Goal: Information Seeking & Learning: Learn about a topic

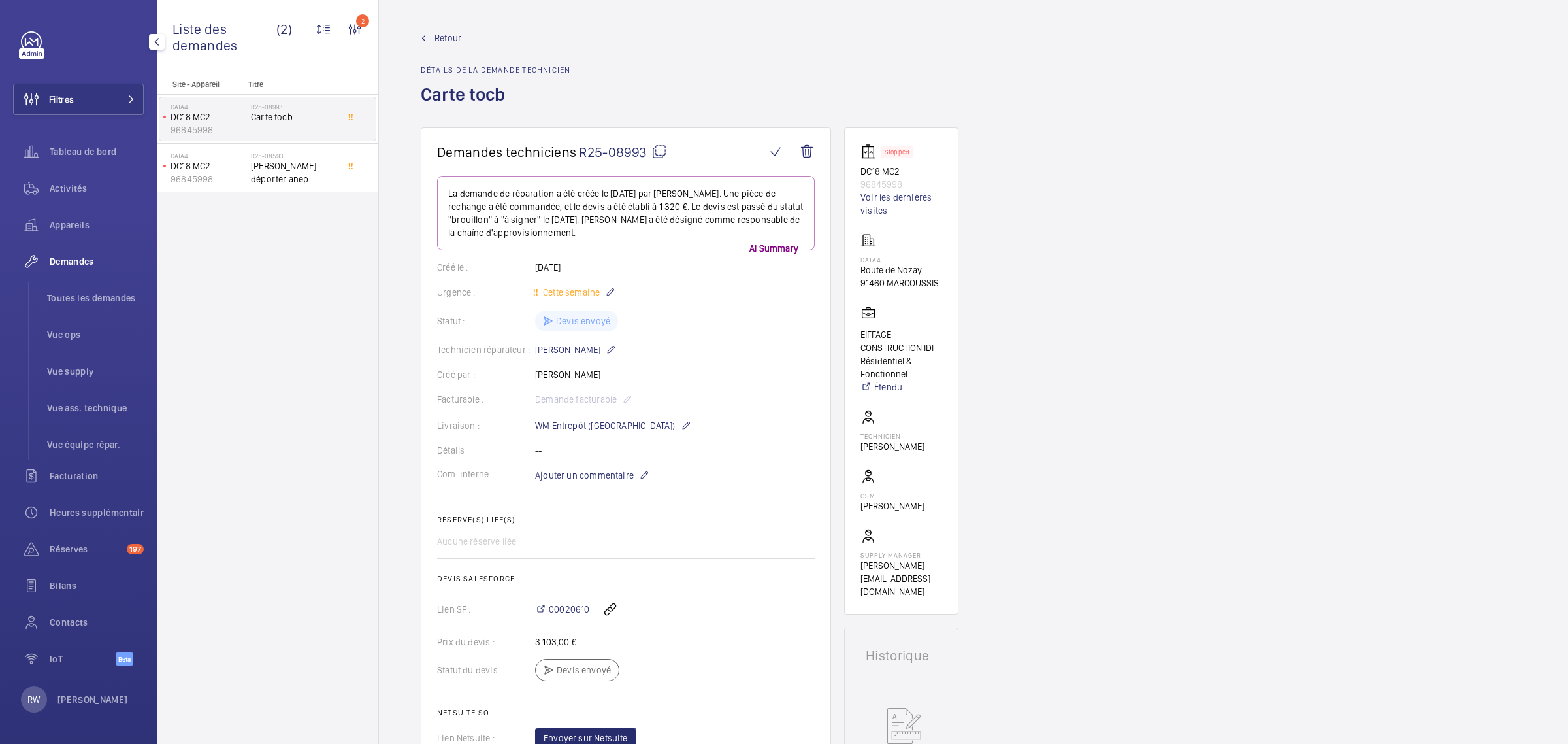
click at [18, 45] on div "Filtres Tableau de bord Activités Appareils Demandes Toutes les demandes Vue op…" at bounding box center [78, 355] width 131 height 649
click at [34, 45] on link at bounding box center [31, 41] width 21 height 21
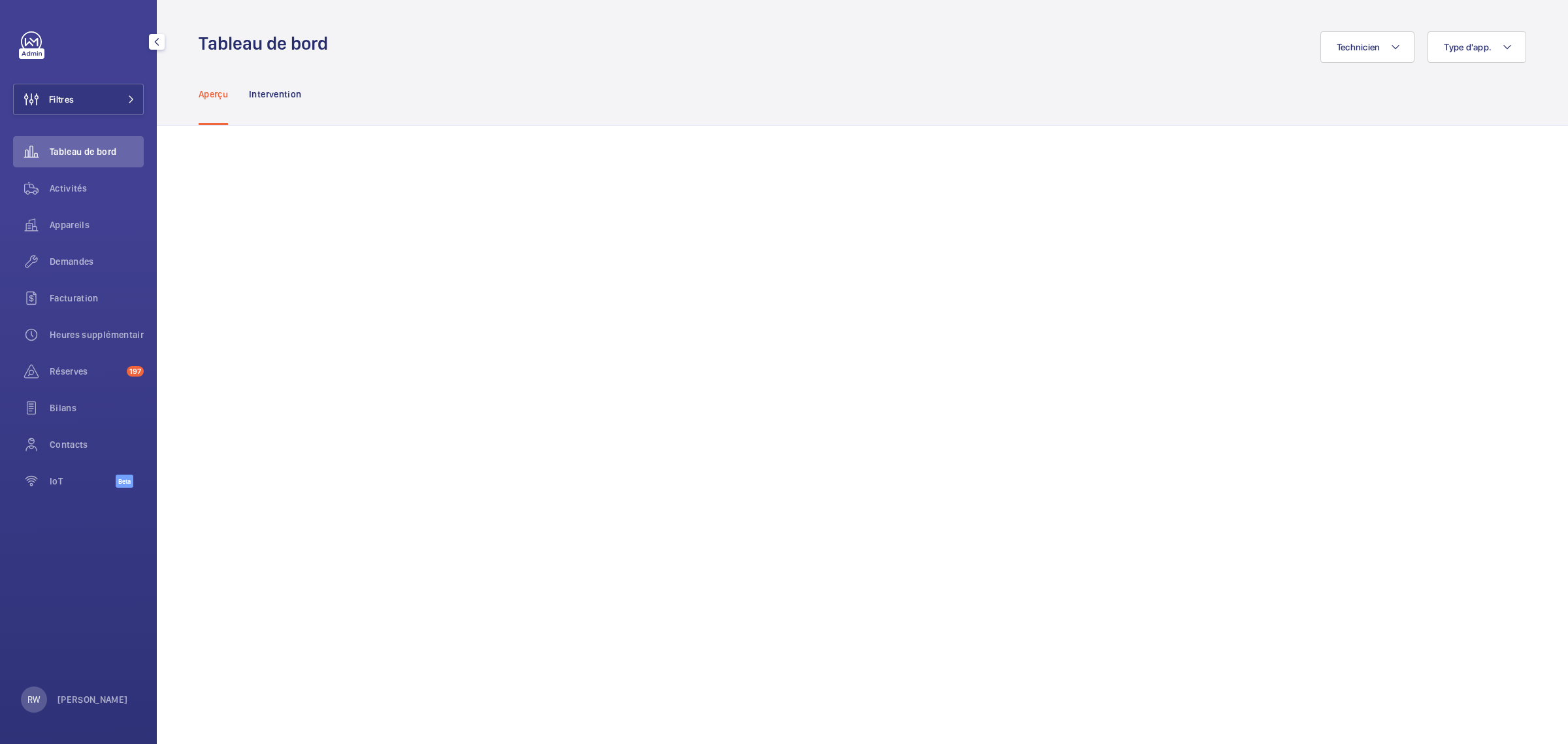
click at [34, 45] on link at bounding box center [31, 41] width 21 height 21
click at [131, 103] on button "Filtres" at bounding box center [78, 99] width 131 height 31
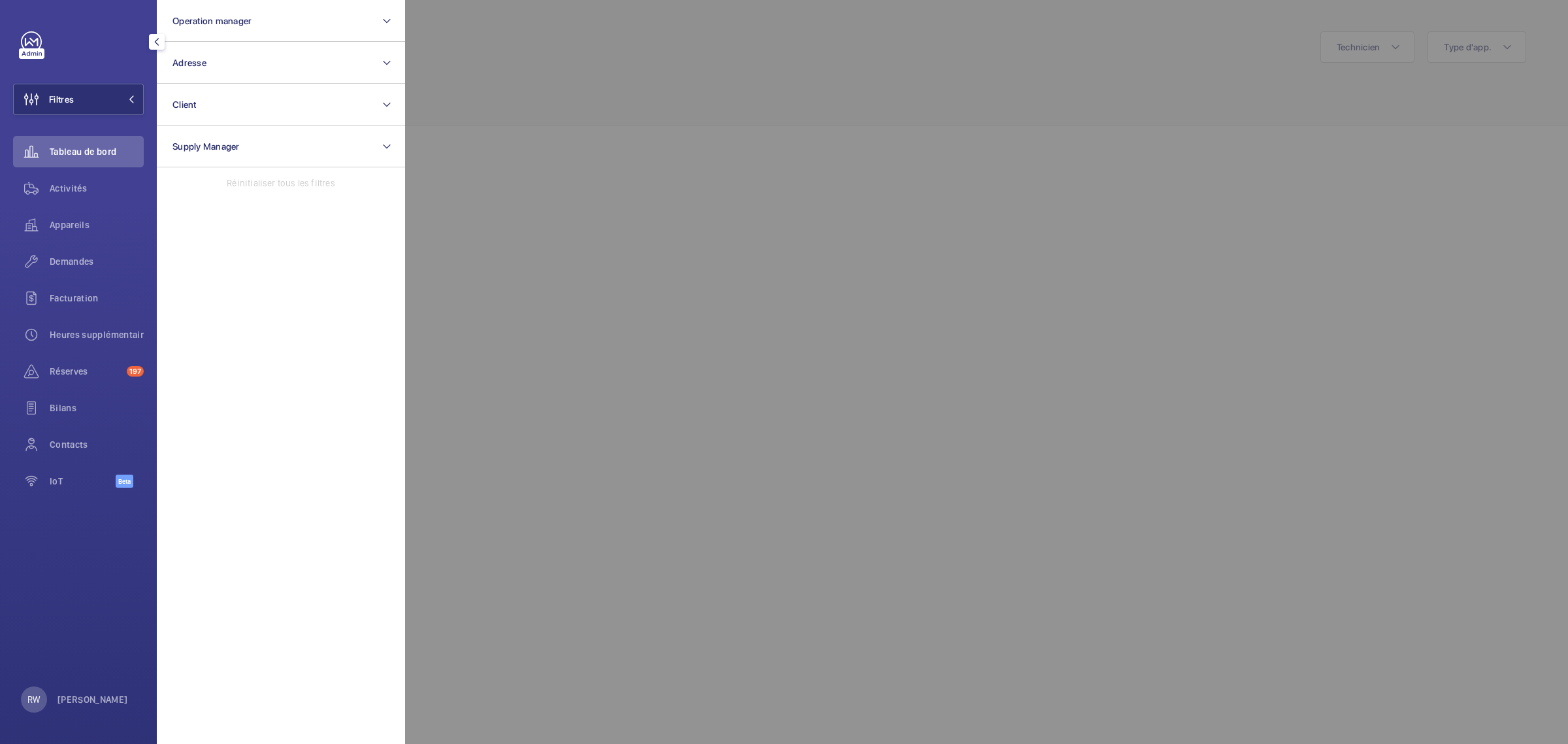
click at [693, 82] on div at bounding box center [1189, 372] width 1568 height 744
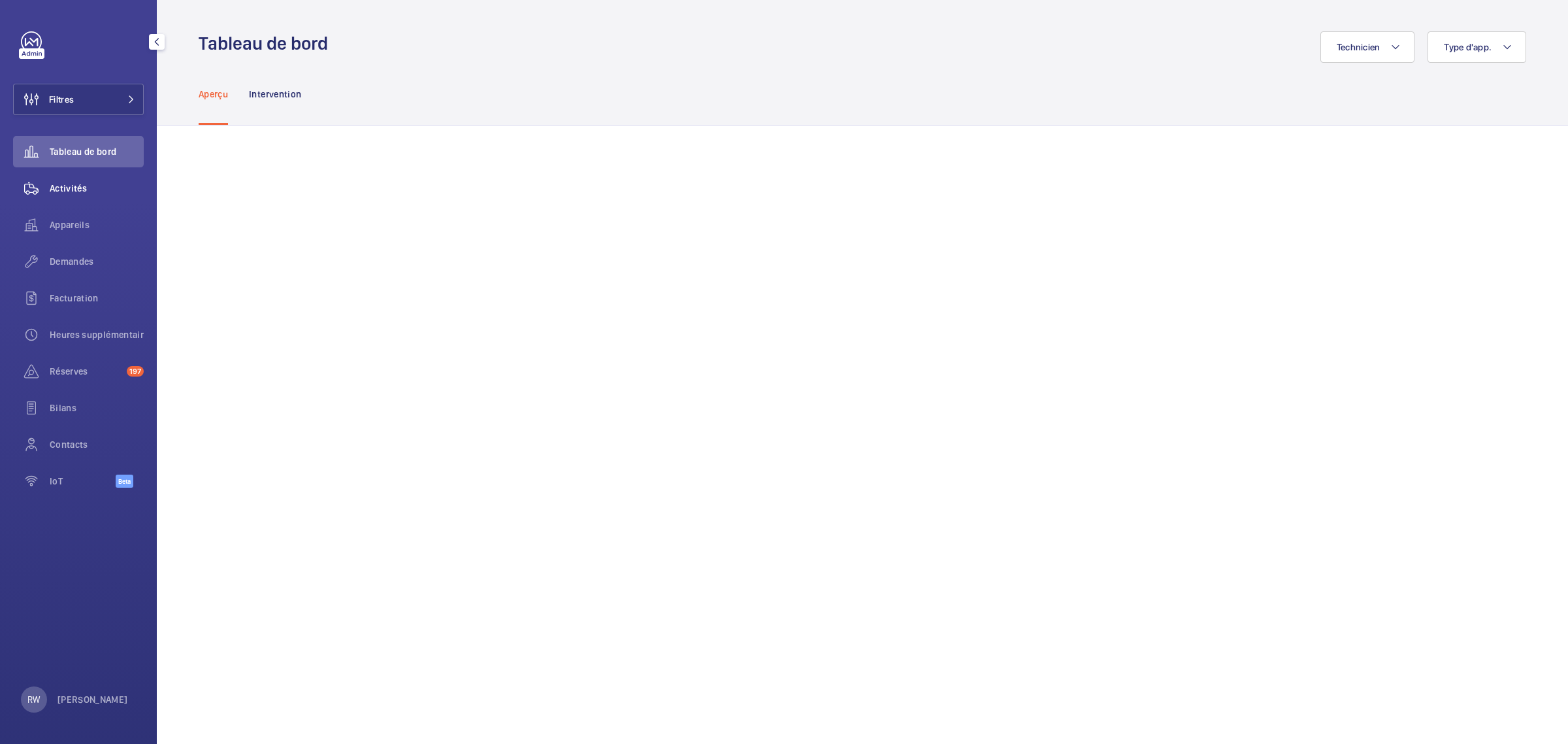
click at [80, 182] on span "Activités" at bounding box center [97, 189] width 94 height 13
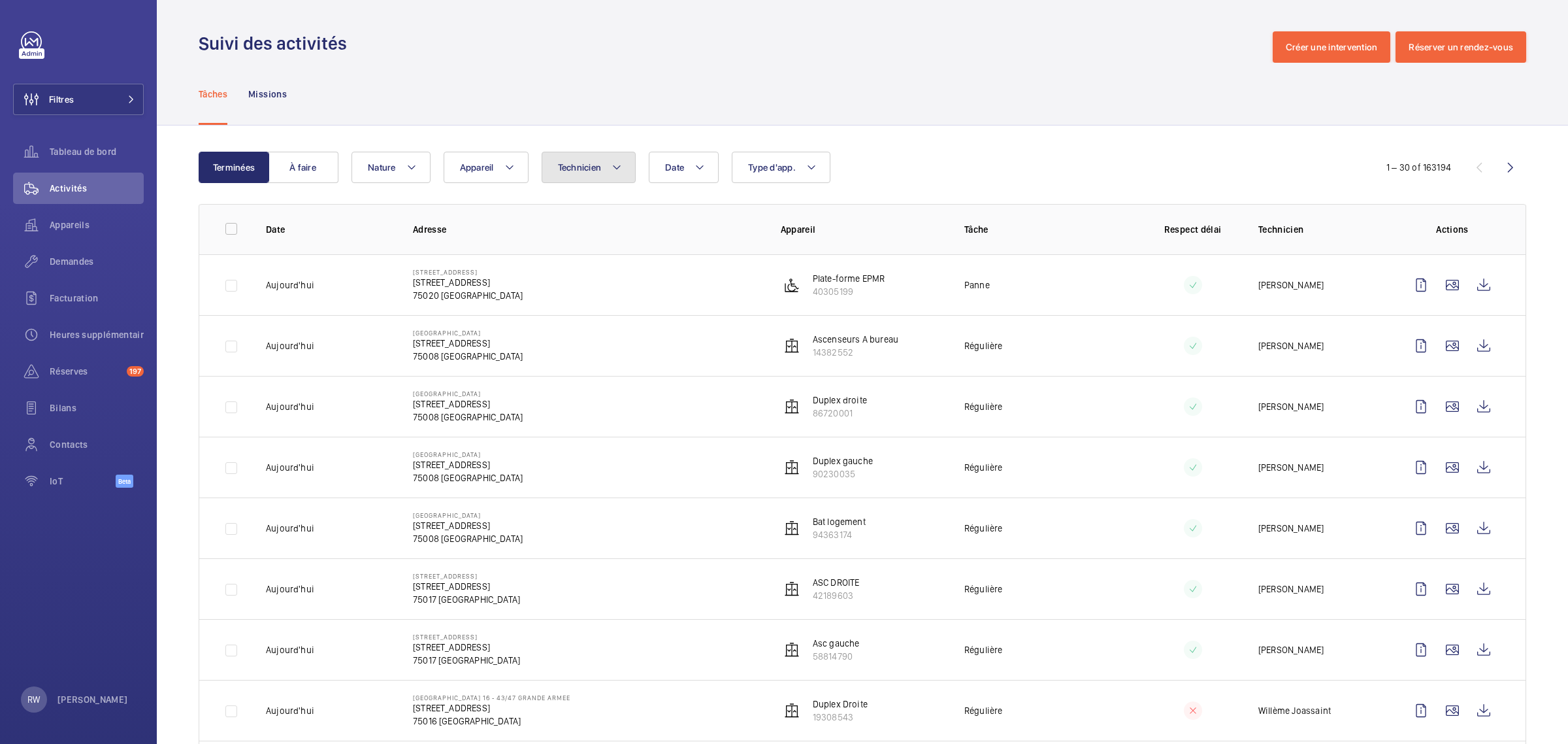
click at [600, 175] on button "Technicien" at bounding box center [588, 167] width 95 height 31
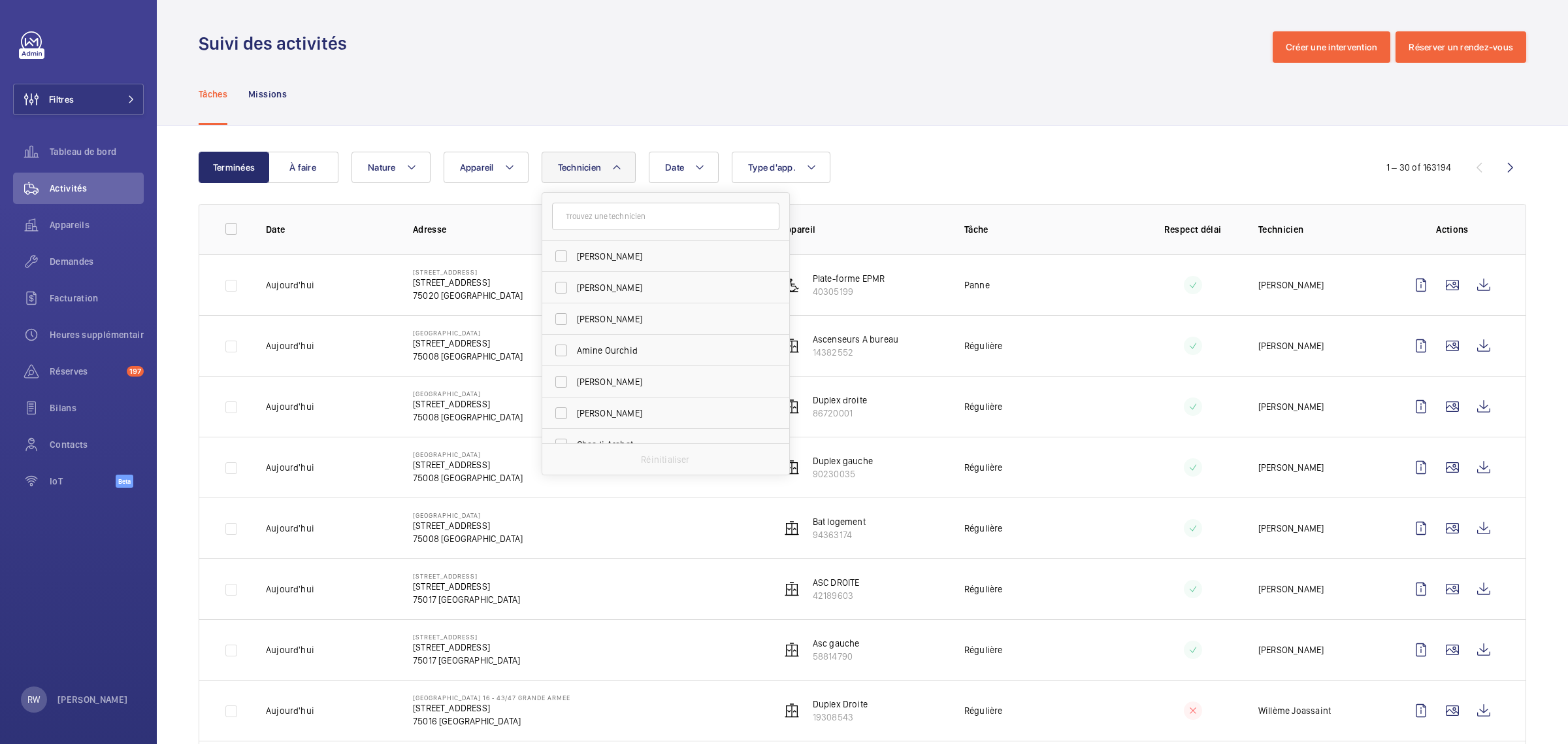
click at [585, 85] on div "Tâches Missions" at bounding box center [862, 94] width 1328 height 62
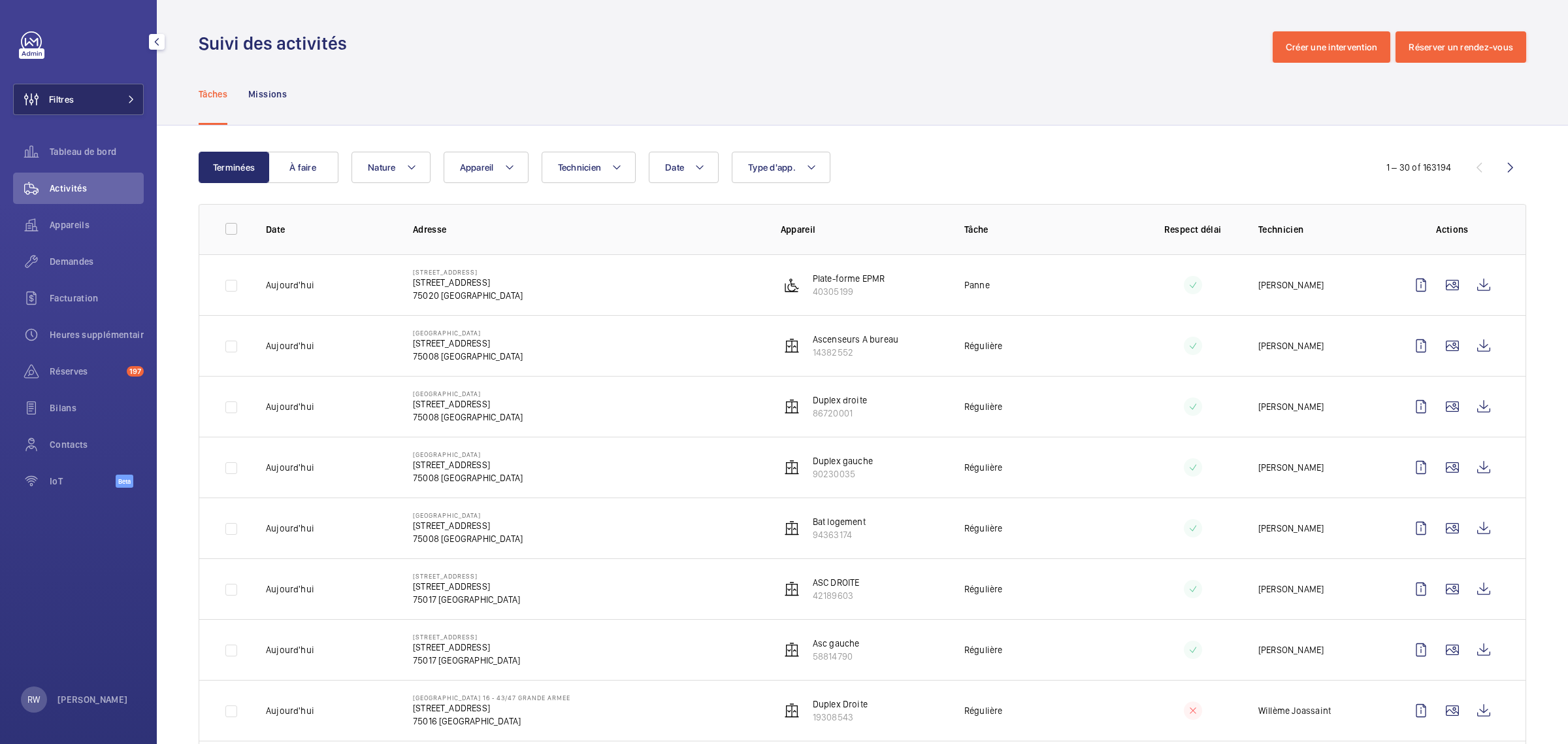
click at [121, 98] on span at bounding box center [128, 99] width 16 height 8
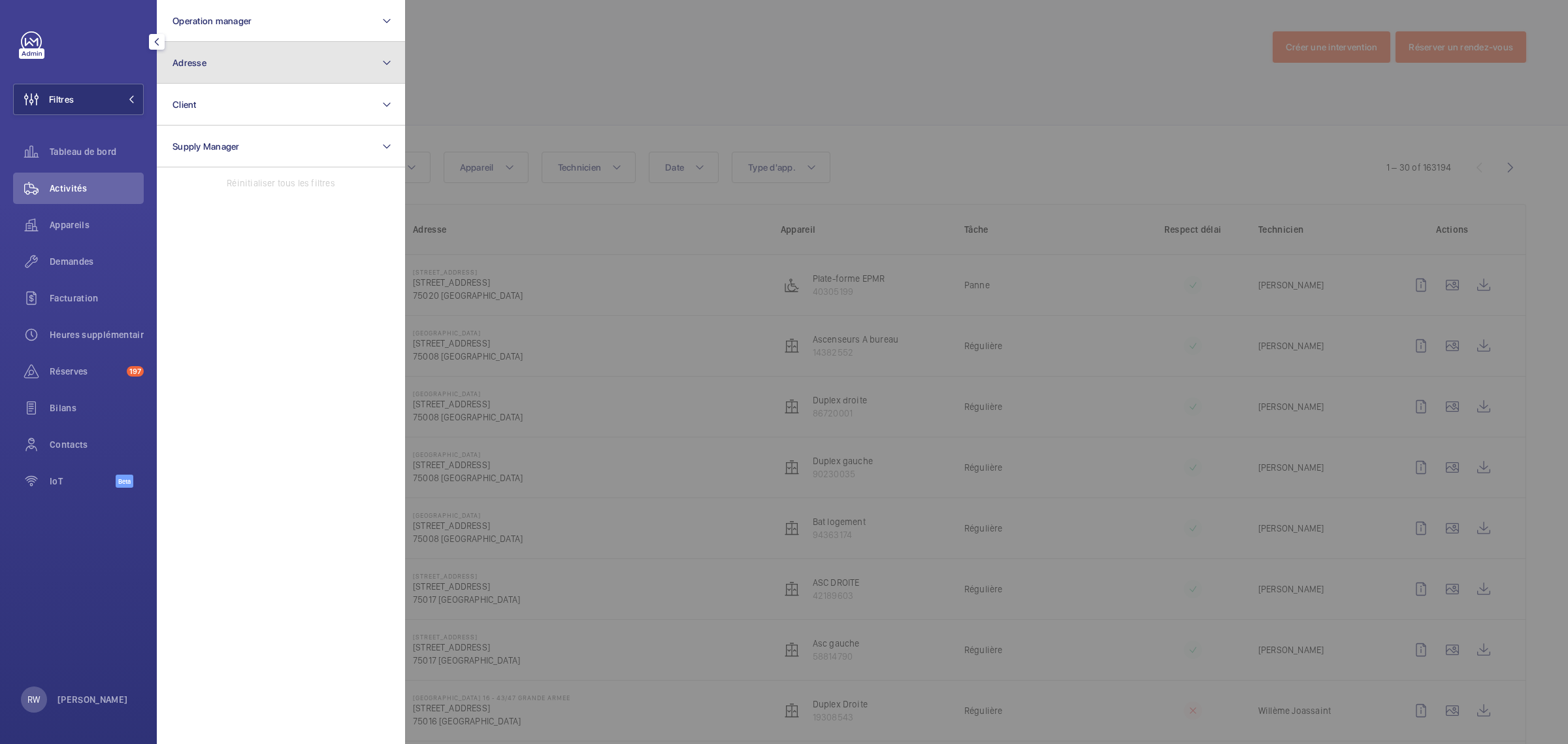
click at [227, 64] on button "Adresse" at bounding box center [281, 63] width 248 height 42
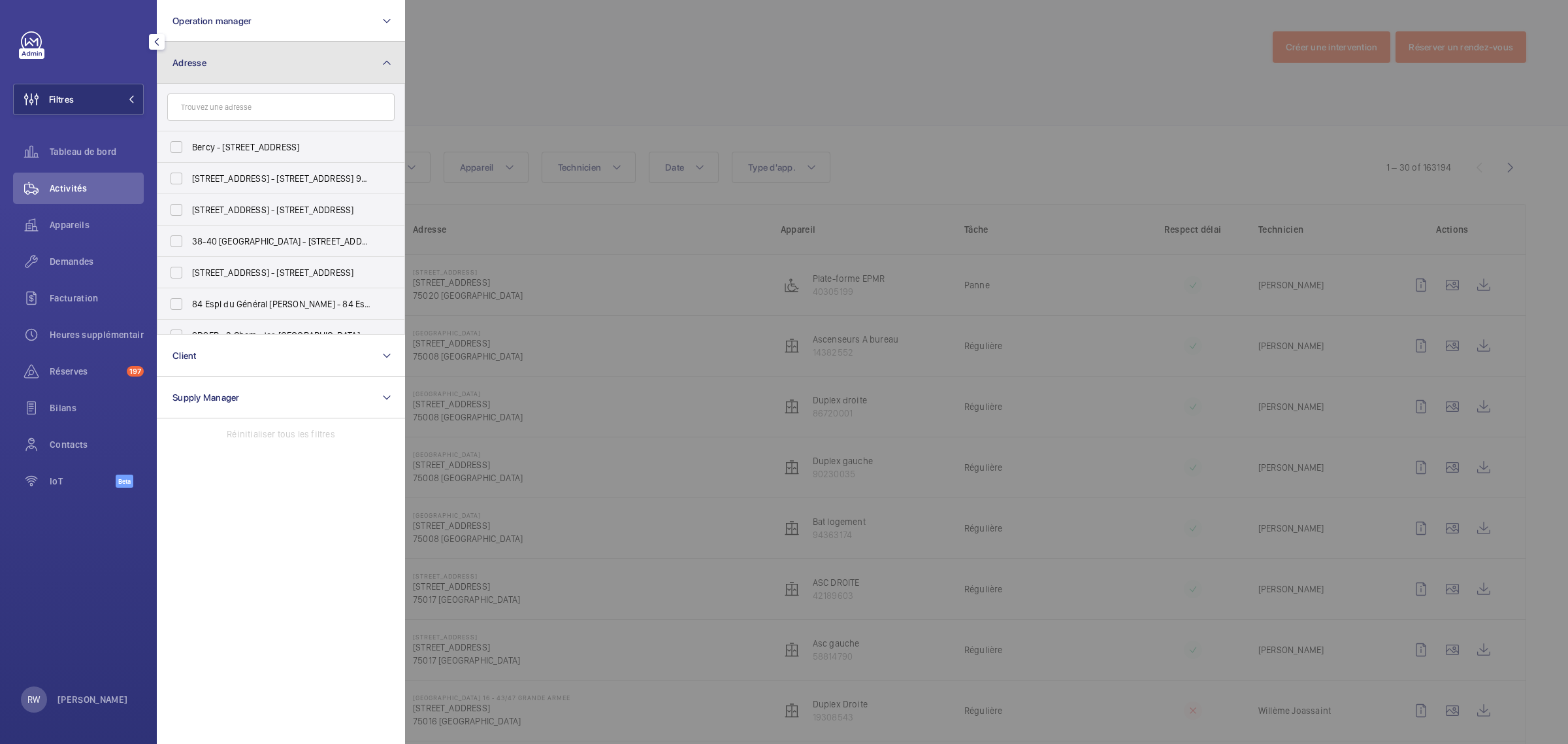
click at [229, 57] on button "Adresse" at bounding box center [281, 63] width 248 height 42
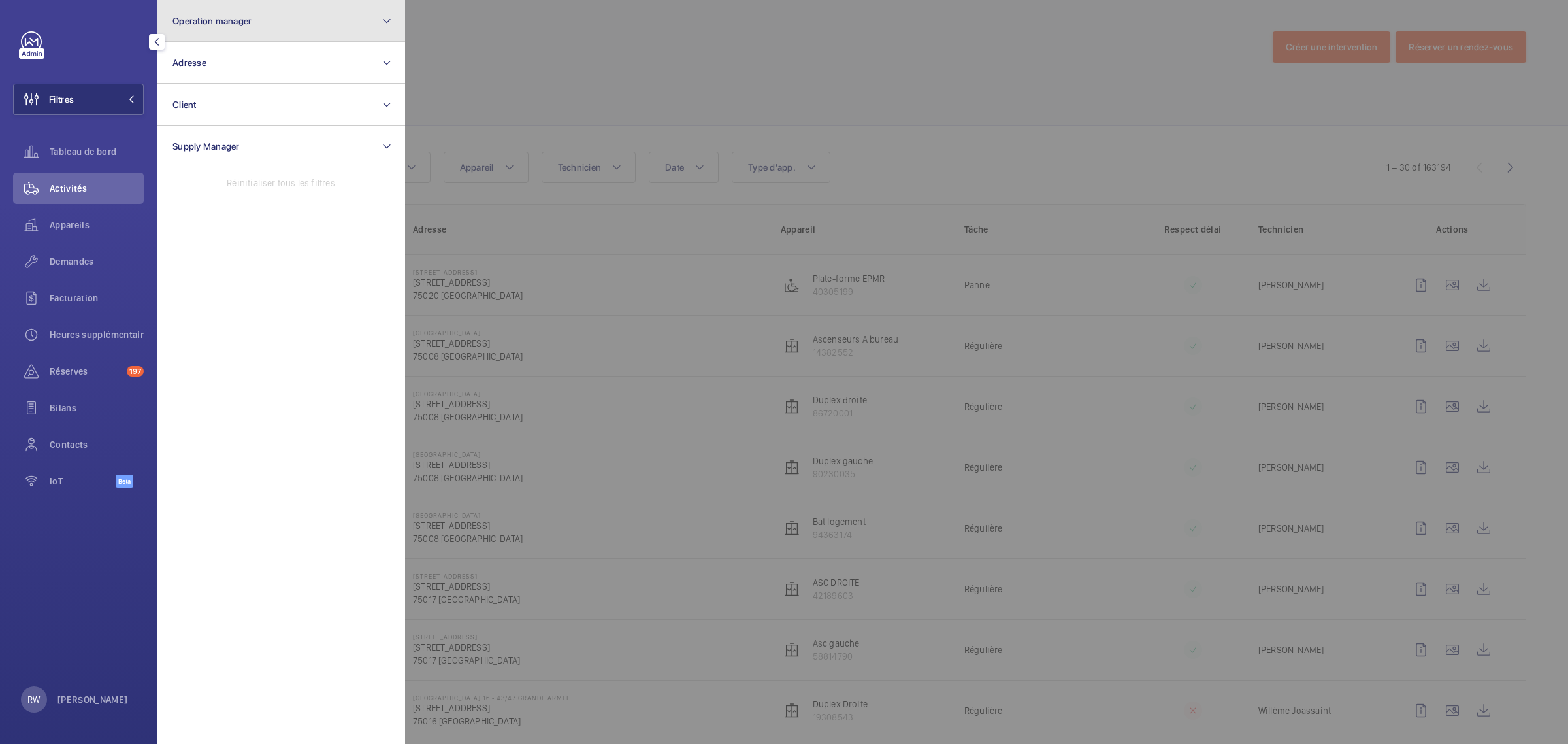
click at [232, 22] on span "Operation manager" at bounding box center [212, 21] width 79 height 10
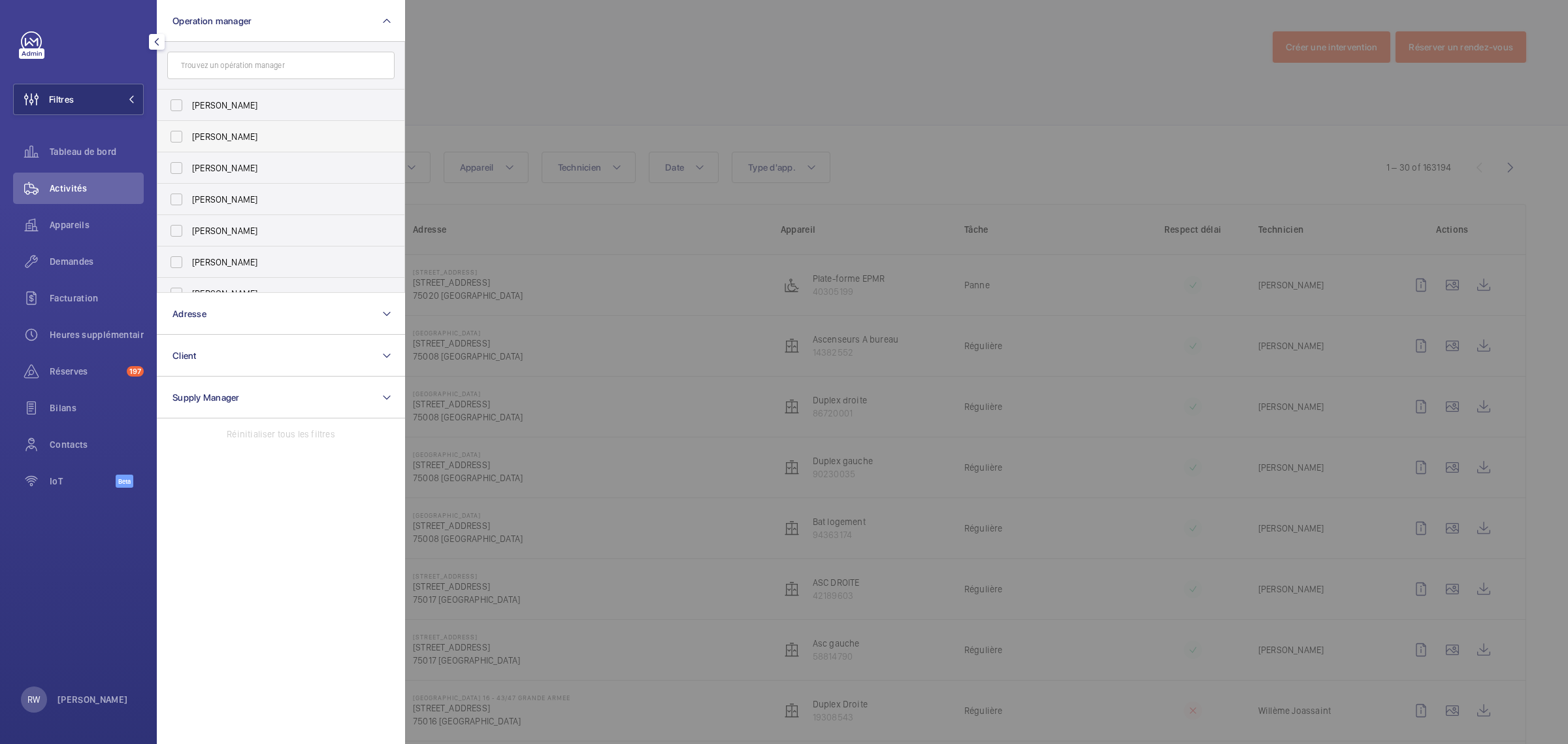
click at [178, 138] on label "[PERSON_NAME]" at bounding box center [271, 136] width 227 height 31
click at [178, 138] on input "[PERSON_NAME]" at bounding box center [176, 137] width 26 height 26
checkbox input "true"
click at [753, 70] on div at bounding box center [1189, 372] width 1568 height 744
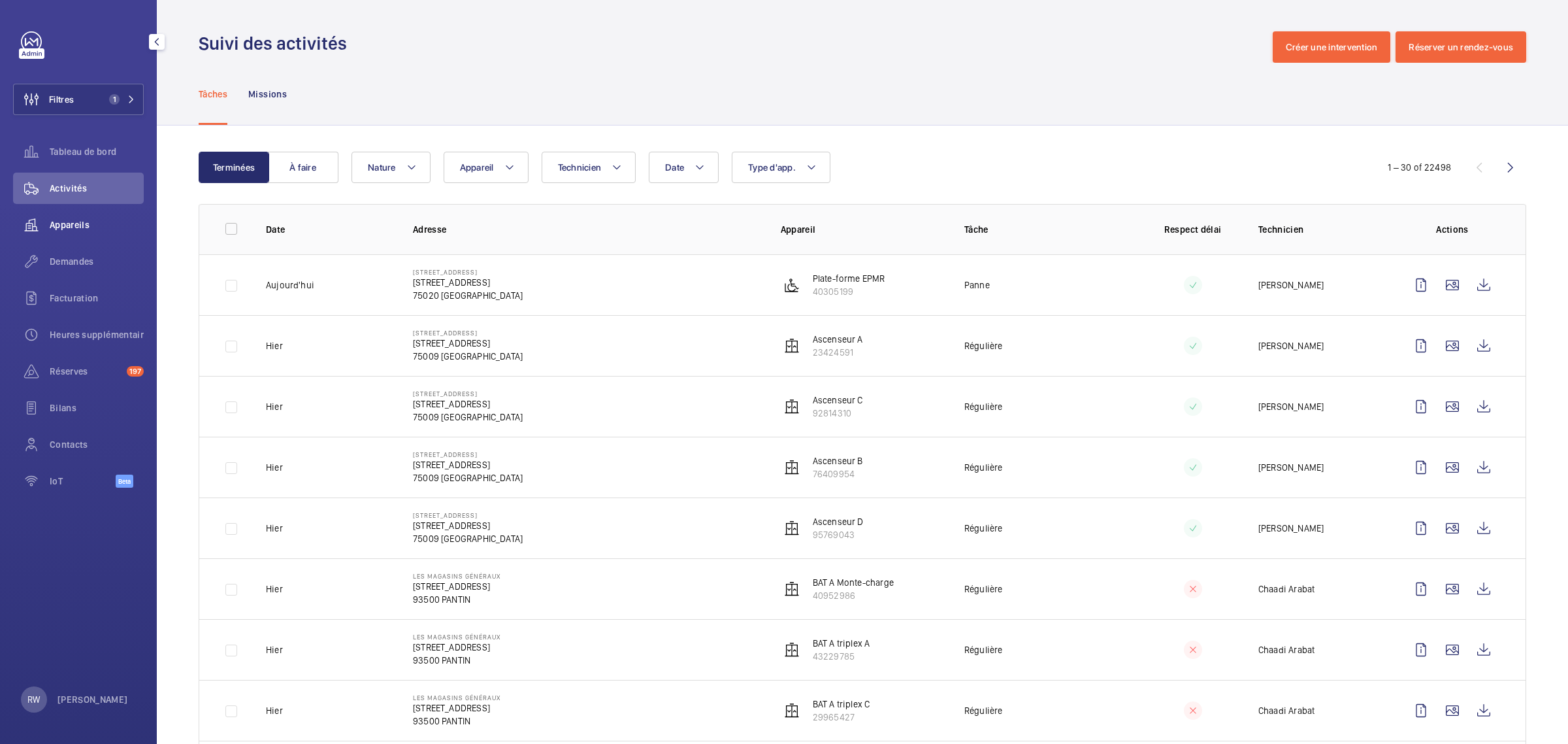
click at [45, 220] on wm-front-icon-button at bounding box center [31, 225] width 37 height 31
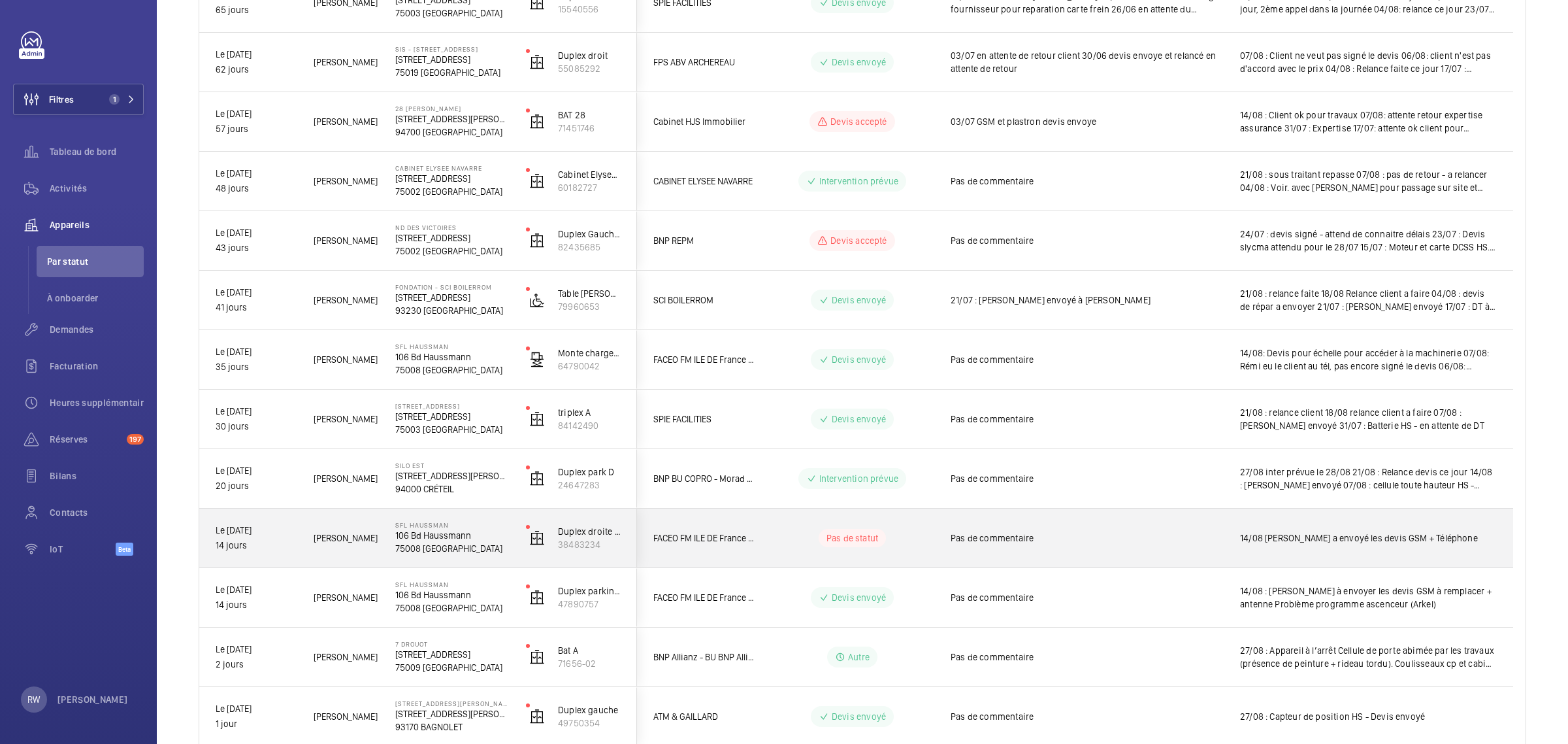
scroll to position [393, 0]
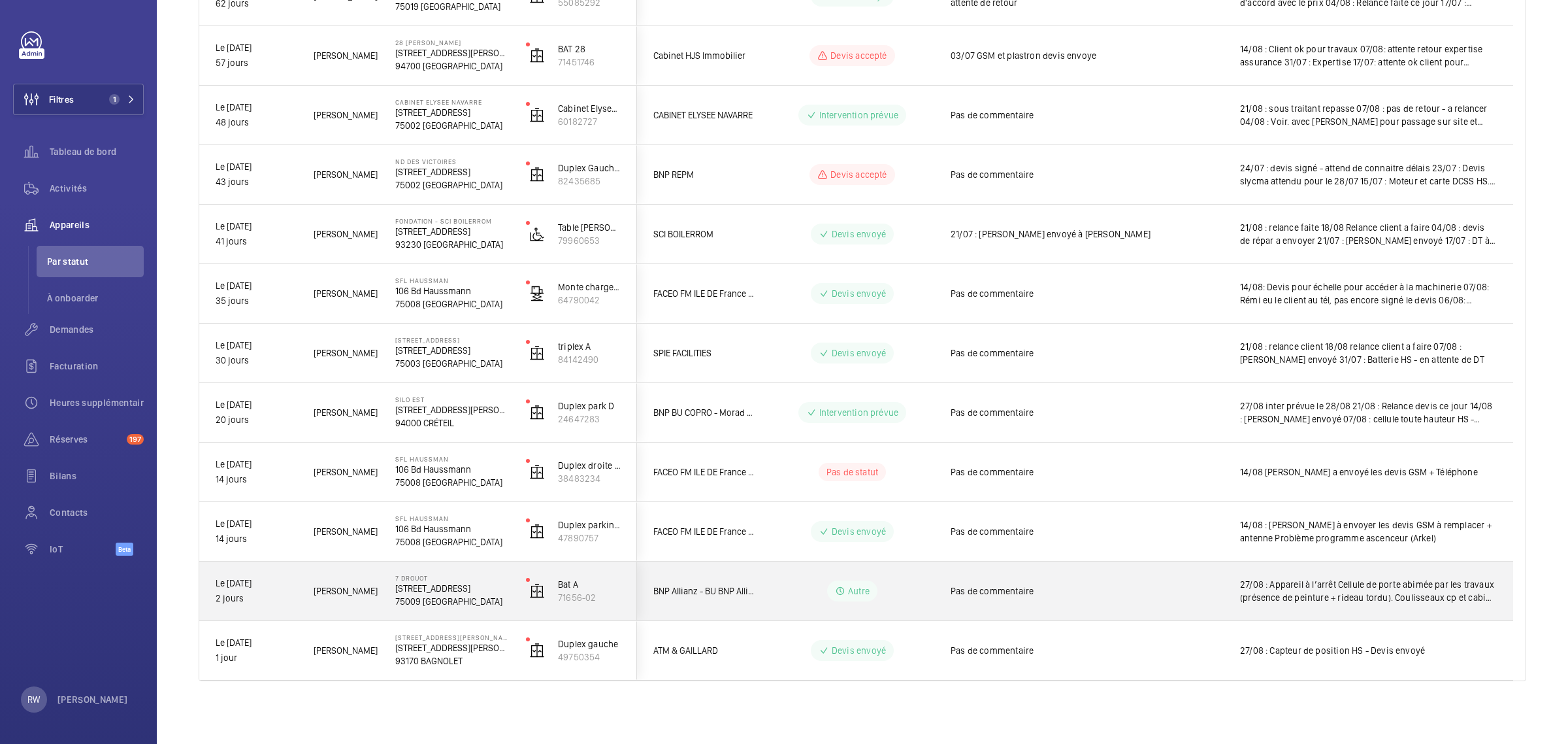
click at [1408, 592] on span "27/08 : Appareil à l’arrêt Cellule de porte abimée par les travaux (présence de…" at bounding box center [1368, 591] width 257 height 26
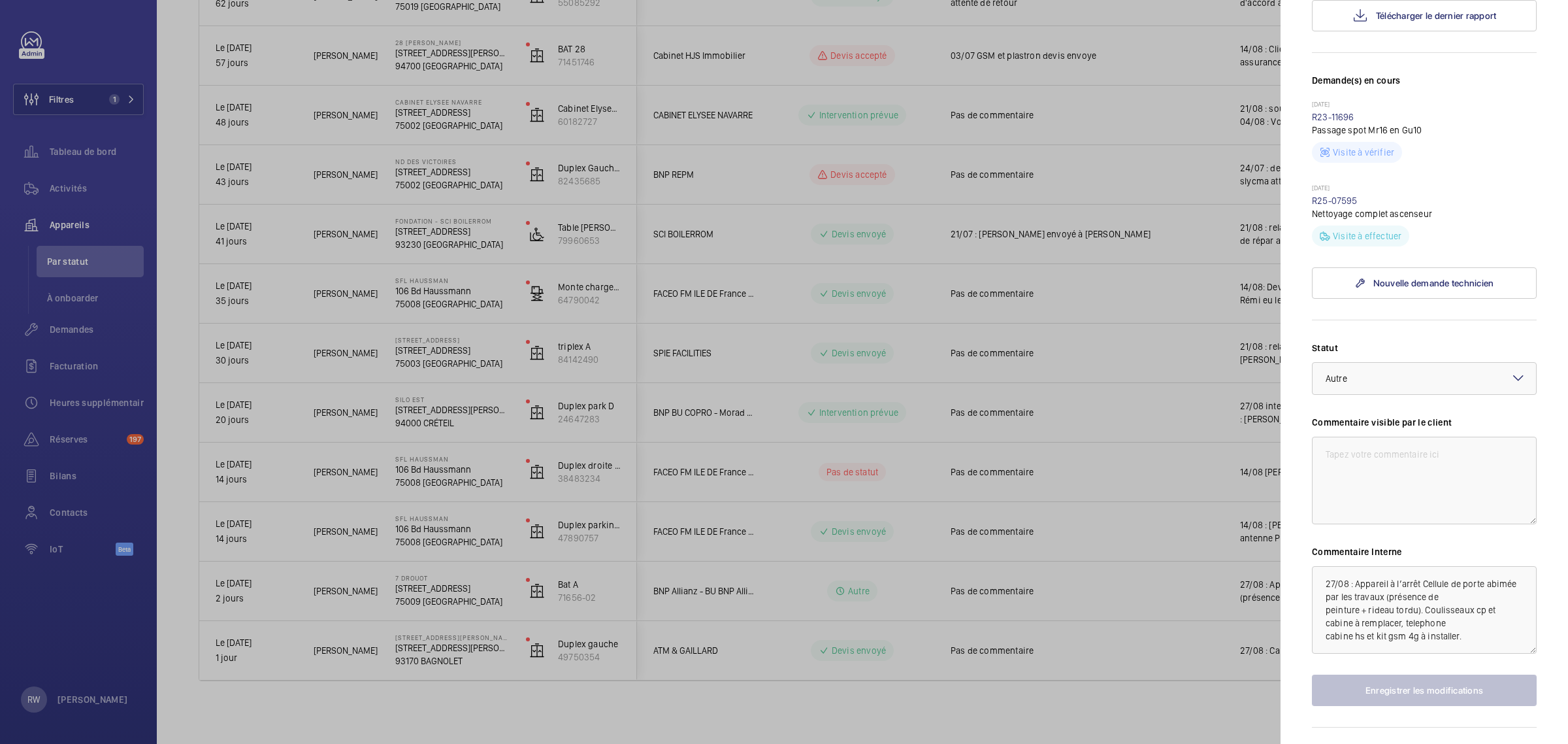
scroll to position [363, 0]
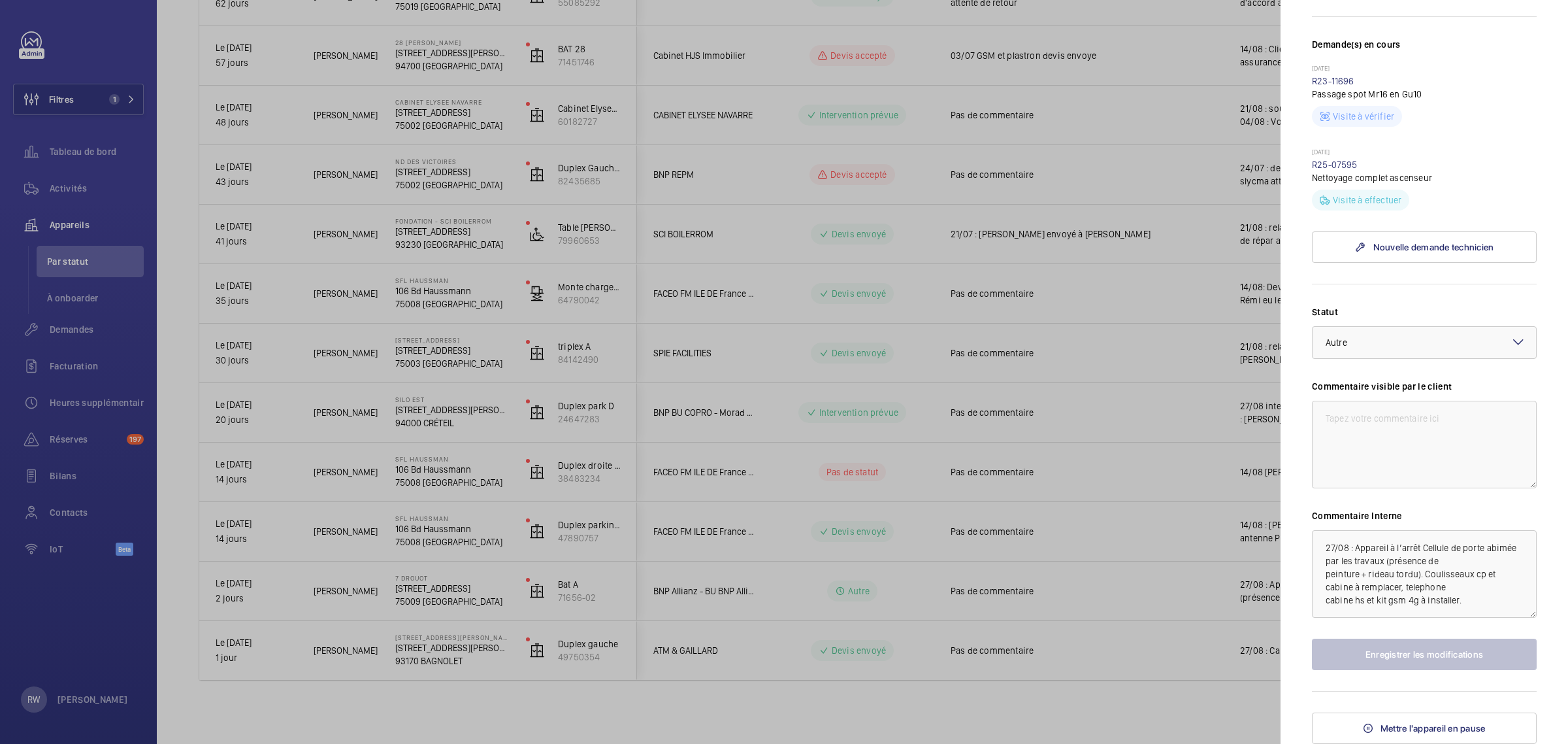
click at [1182, 457] on div at bounding box center [784, 372] width 1568 height 744
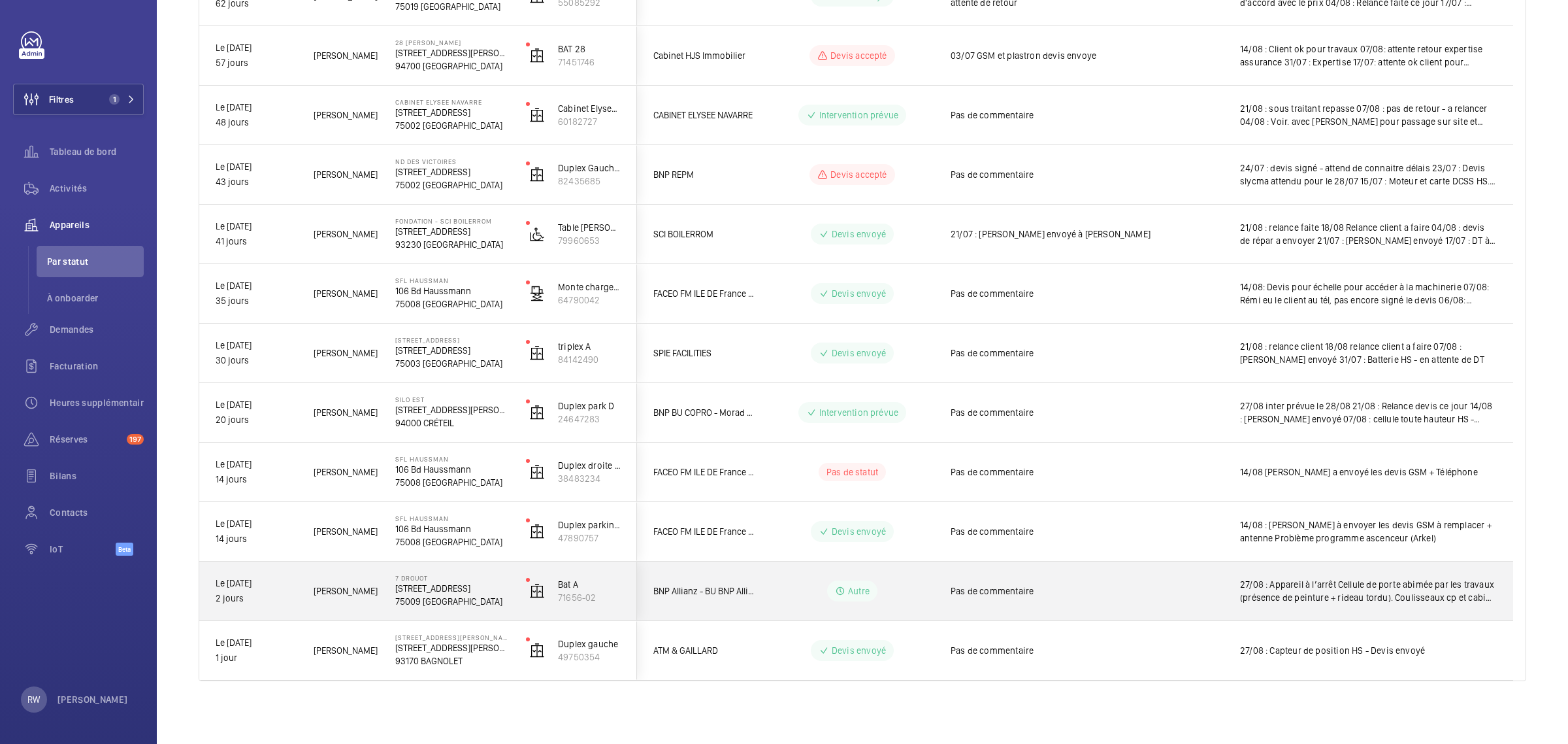
scroll to position [0, 0]
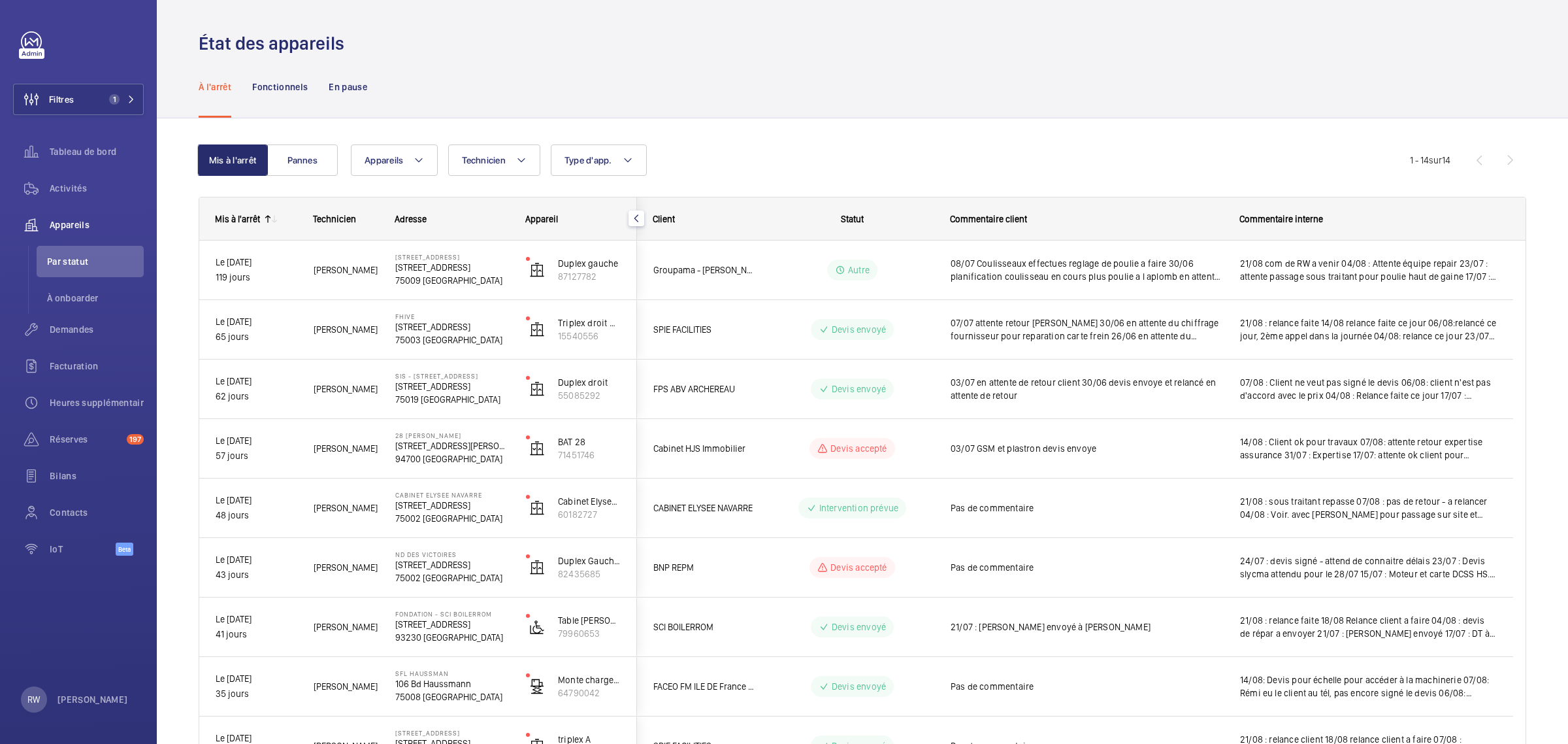
click at [271, 214] on mat-icon at bounding box center [274, 219] width 10 height 10
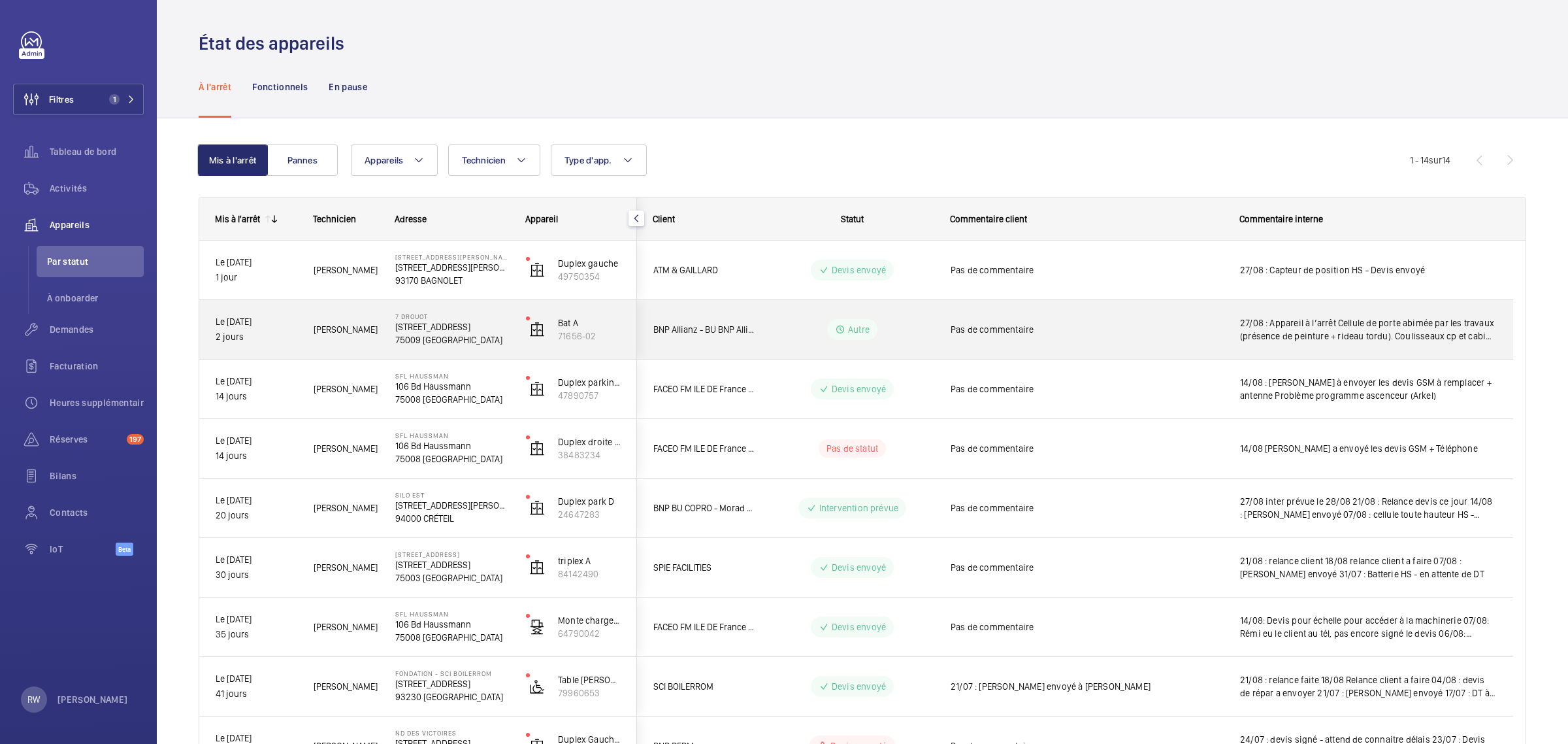
click at [347, 333] on span "[PERSON_NAME]" at bounding box center [346, 329] width 65 height 15
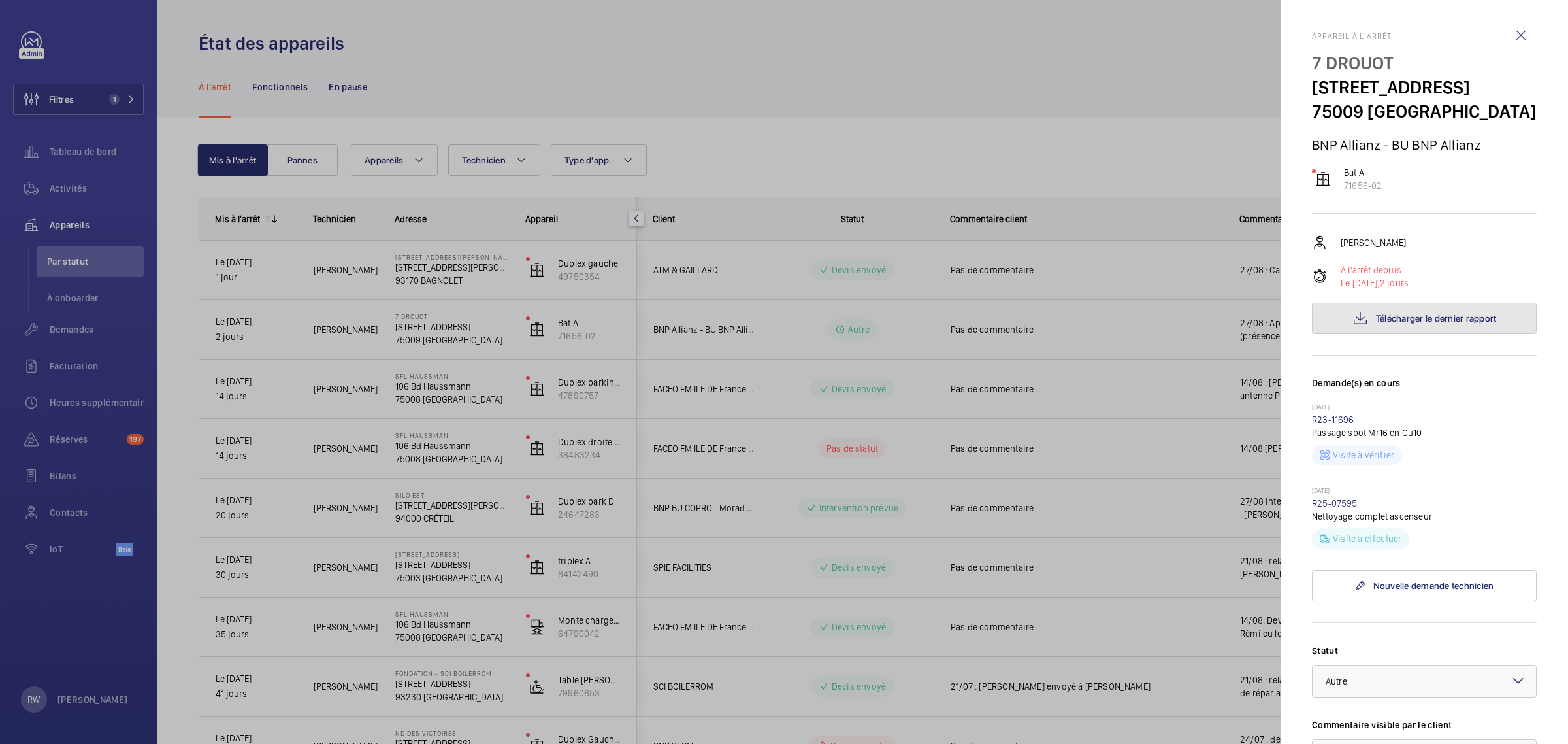
click at [1455, 324] on span "Télécharger le dernier rapport" at bounding box center [1436, 318] width 121 height 10
click at [71, 325] on div at bounding box center [784, 372] width 1568 height 744
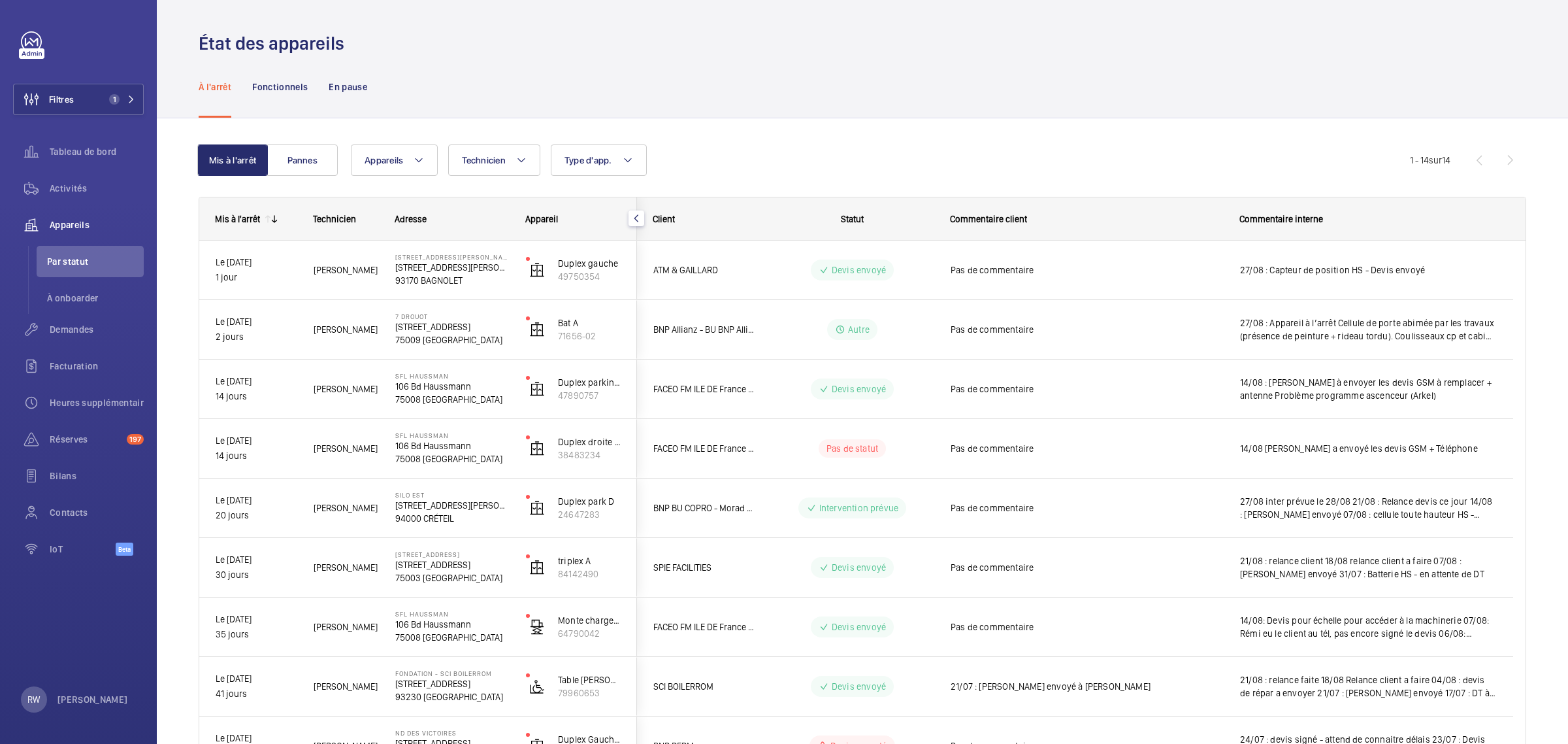
click at [71, 325] on div at bounding box center [784, 372] width 1568 height 744
click at [71, 325] on span "Demandes" at bounding box center [97, 329] width 94 height 13
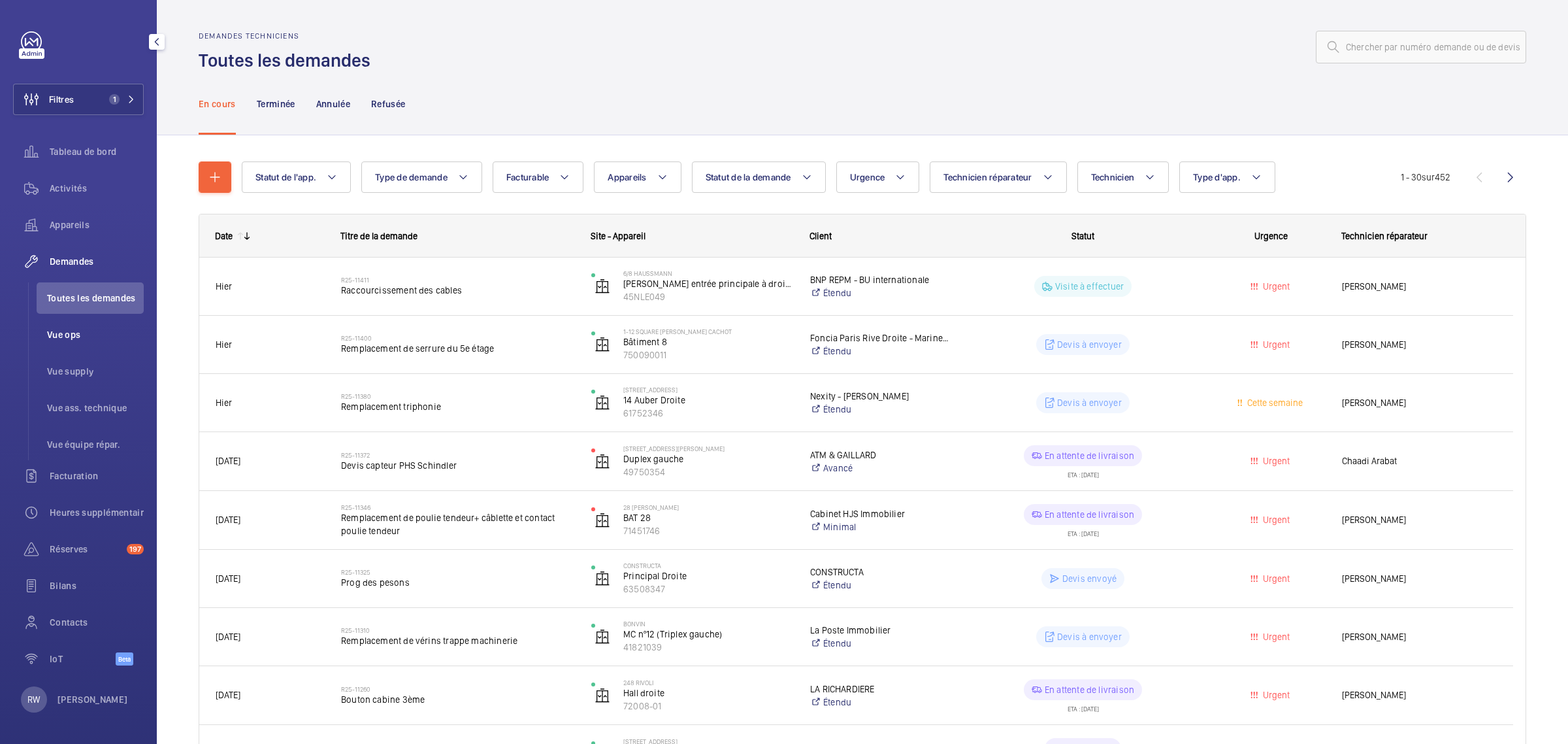
click at [63, 329] on span "Vue ops" at bounding box center [95, 334] width 97 height 13
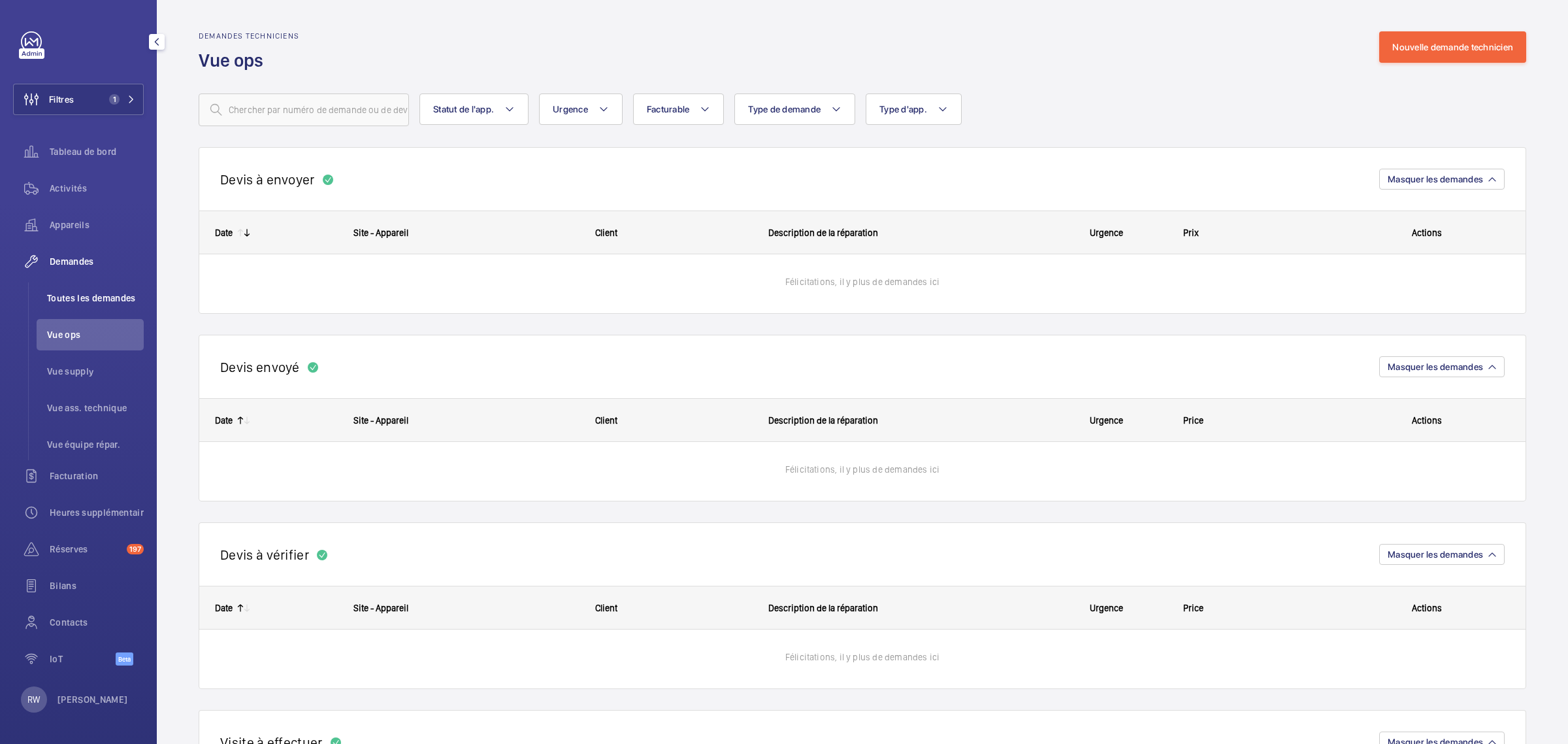
click at [72, 306] on li "Toutes les demandes" at bounding box center [90, 298] width 107 height 31
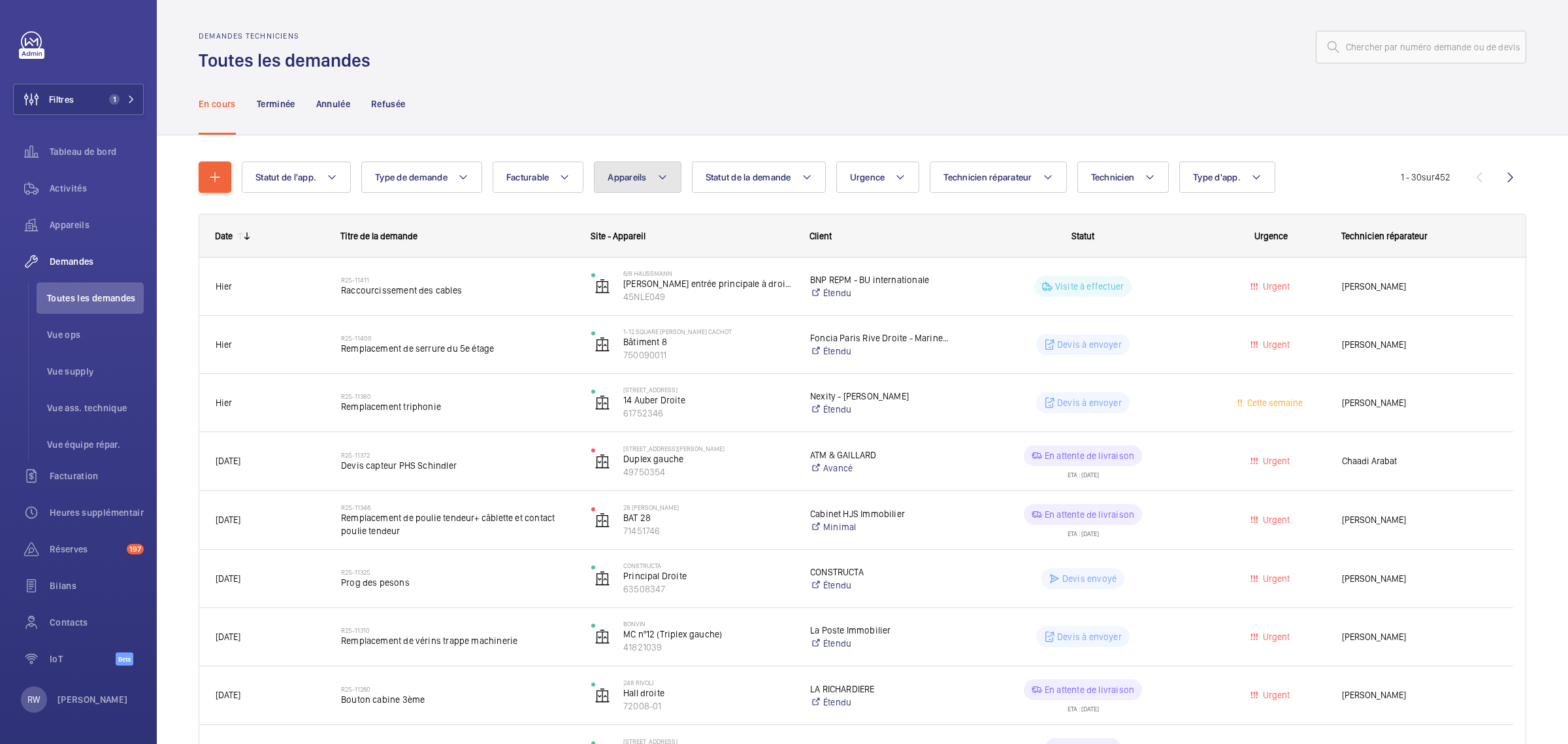
click at [658, 181] on button "Appareils" at bounding box center [637, 177] width 87 height 31
type input "71656-02"
click at [629, 301] on label "Bat A, 71656-02" at bounding box center [707, 295] width 226 height 31
click at [629, 301] on input "Bat A, 71656-02" at bounding box center [622, 296] width 26 height 26
checkbox input "true"
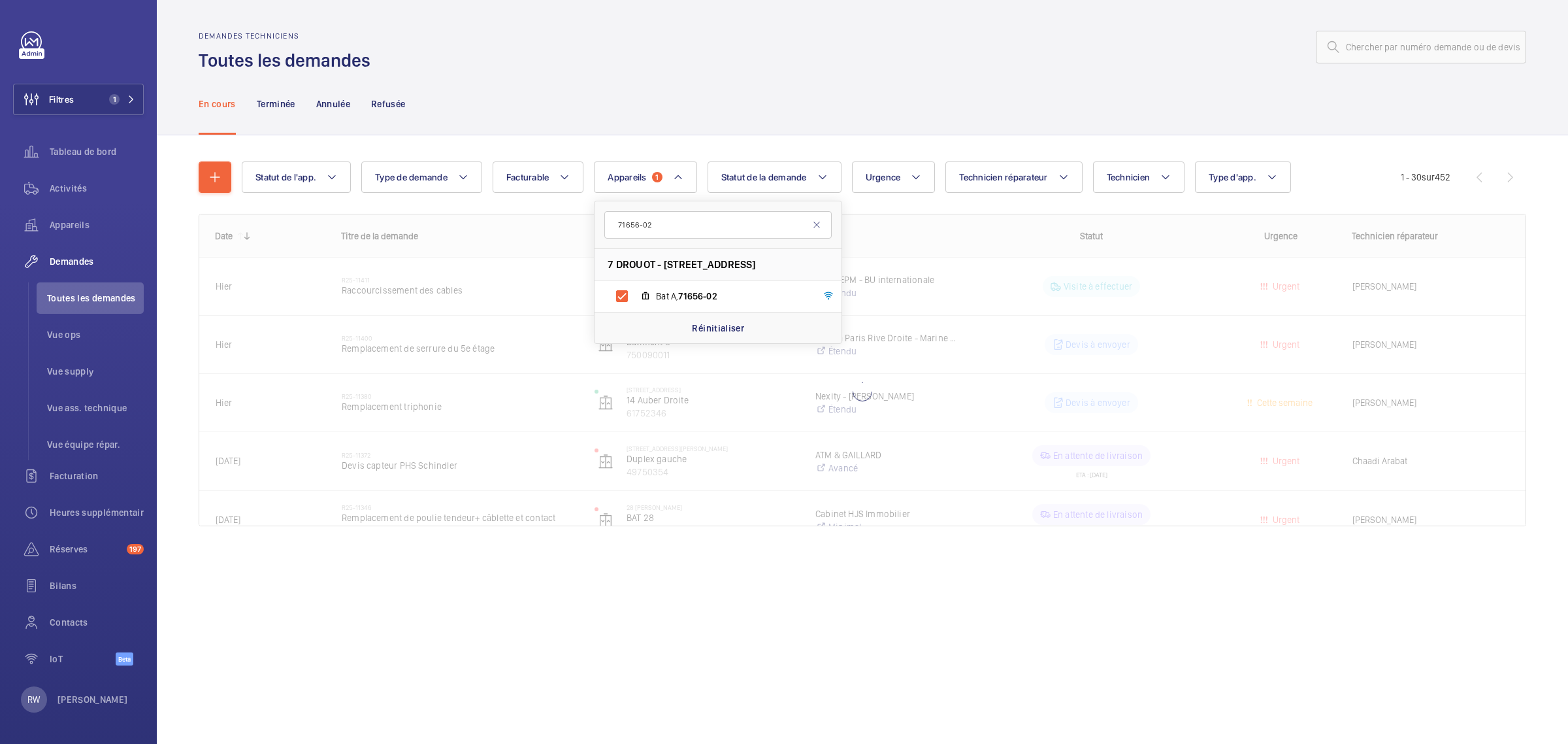
click at [641, 102] on div "En cours Terminée Annulée Refusée" at bounding box center [862, 103] width 1328 height 62
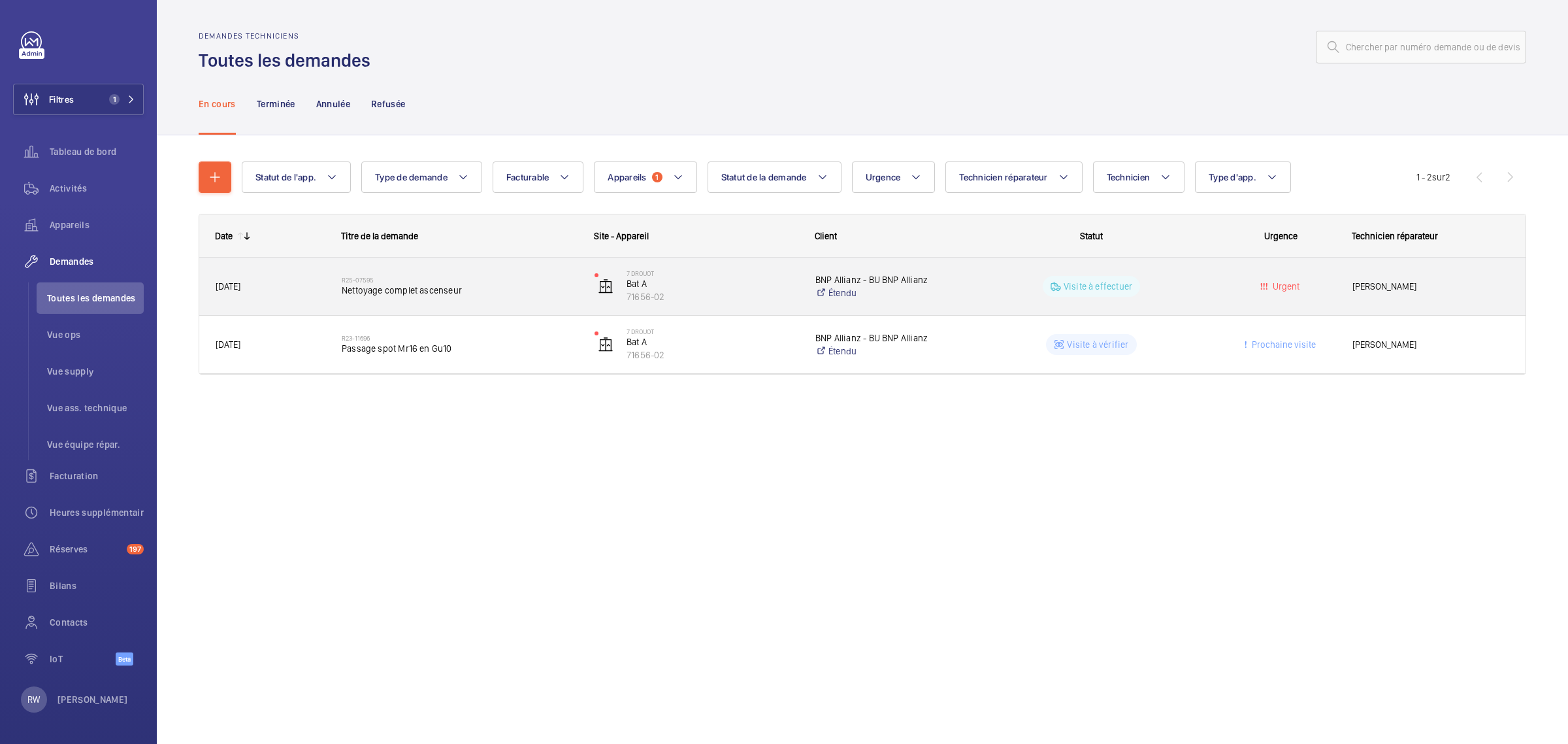
click at [1006, 286] on wm-front-pills-cell "Visite à effectuer" at bounding box center [1091, 286] width 236 height 21
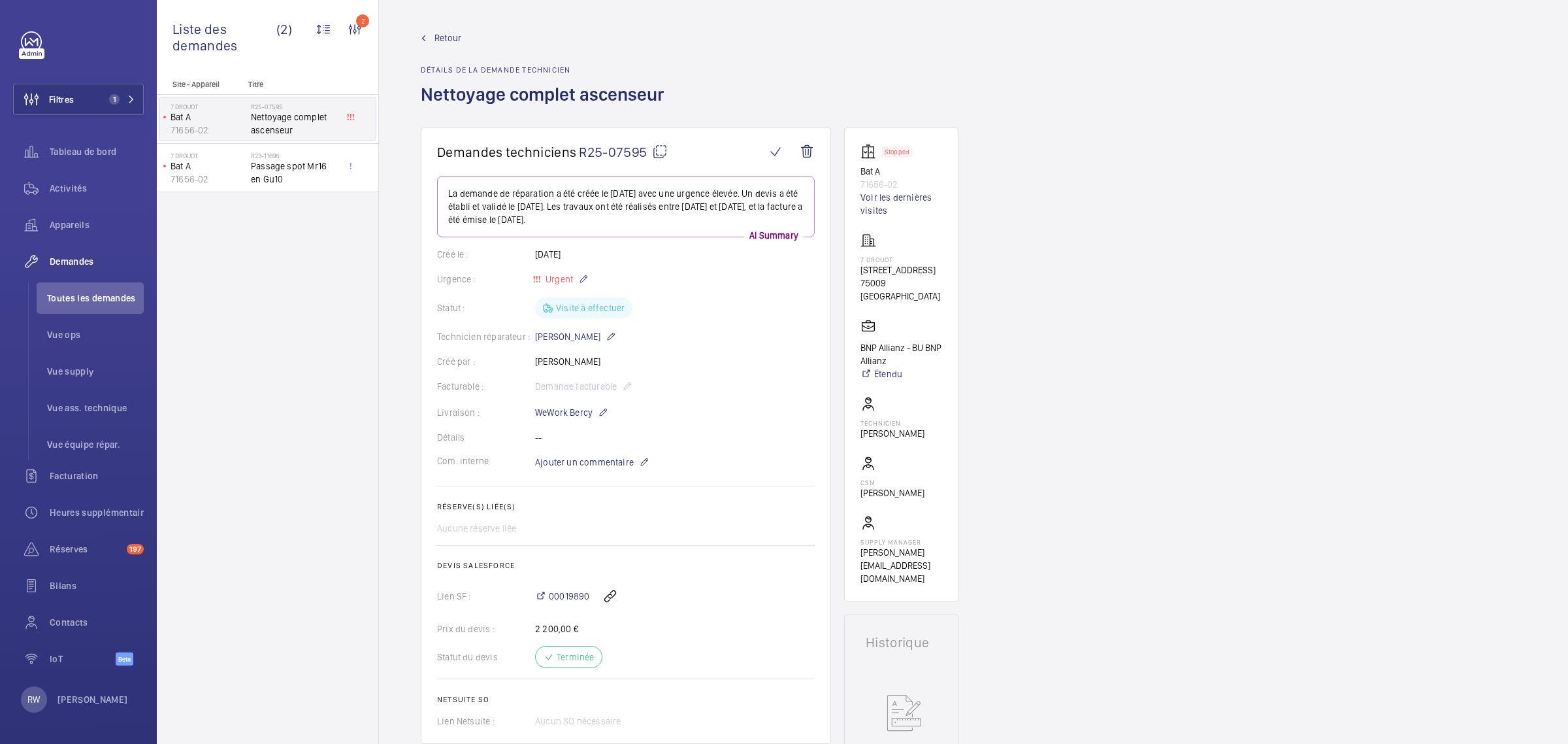
scroll to position [82, 0]
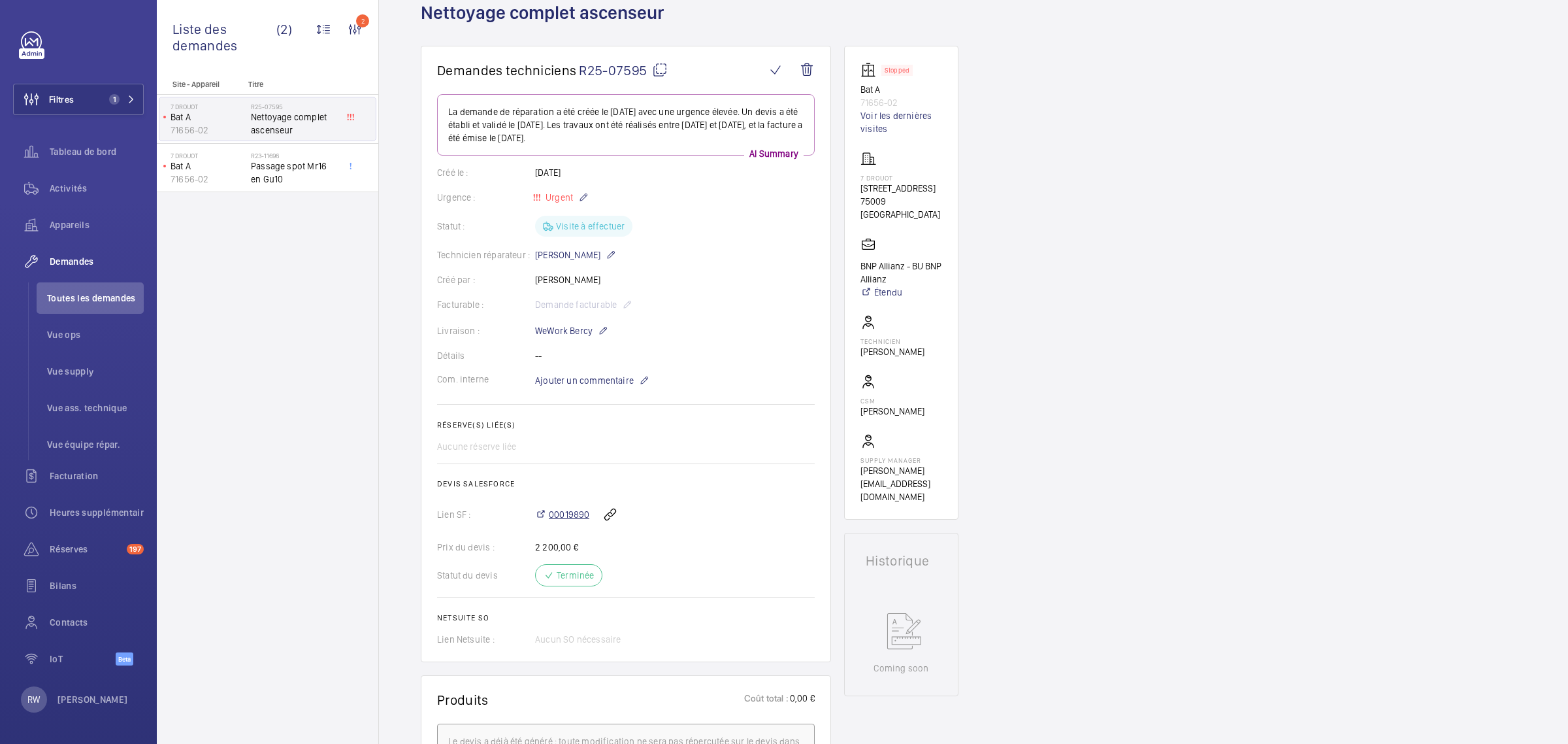
click at [573, 512] on span "00019890" at bounding box center [569, 514] width 40 height 13
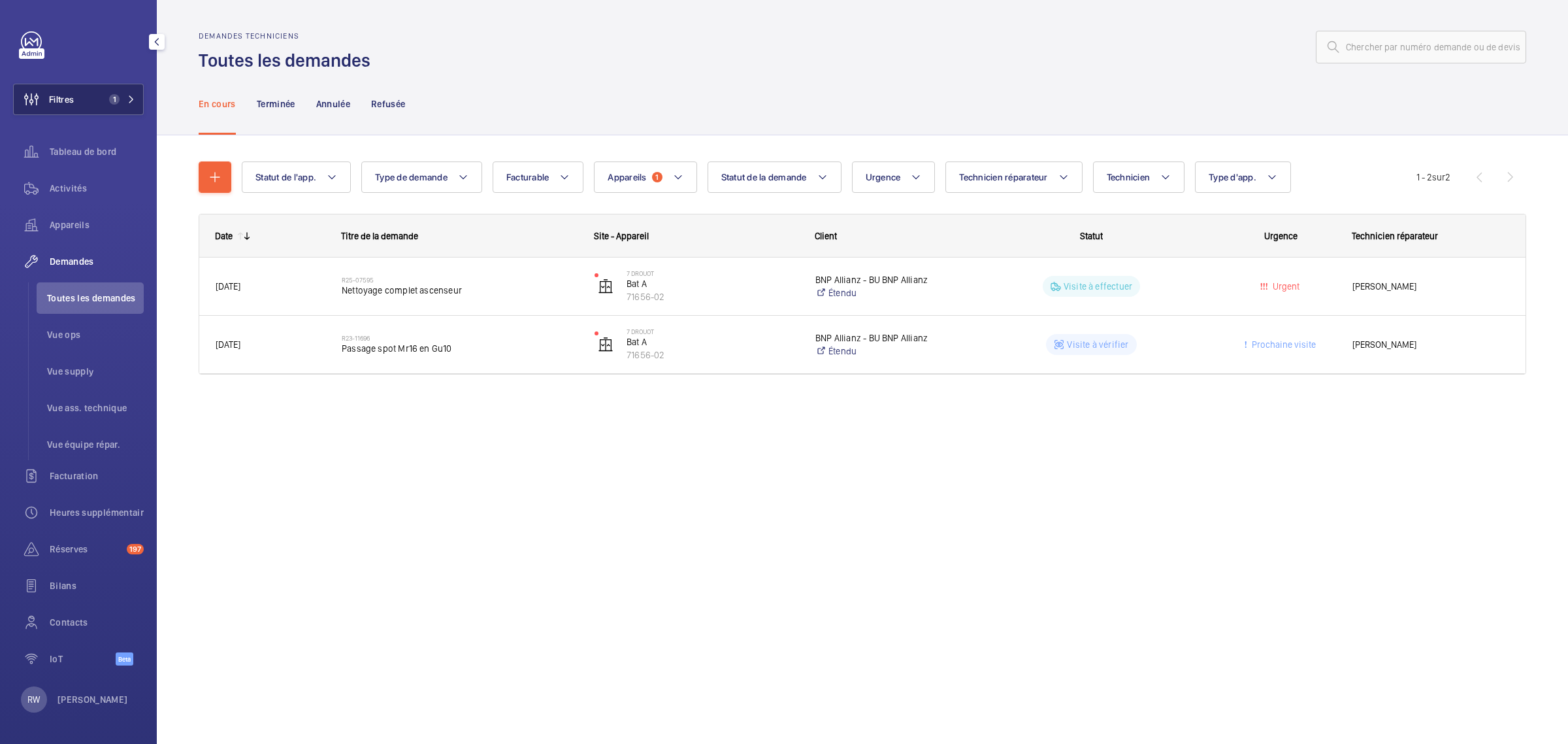
click at [90, 96] on button "Filtres 1" at bounding box center [78, 99] width 131 height 31
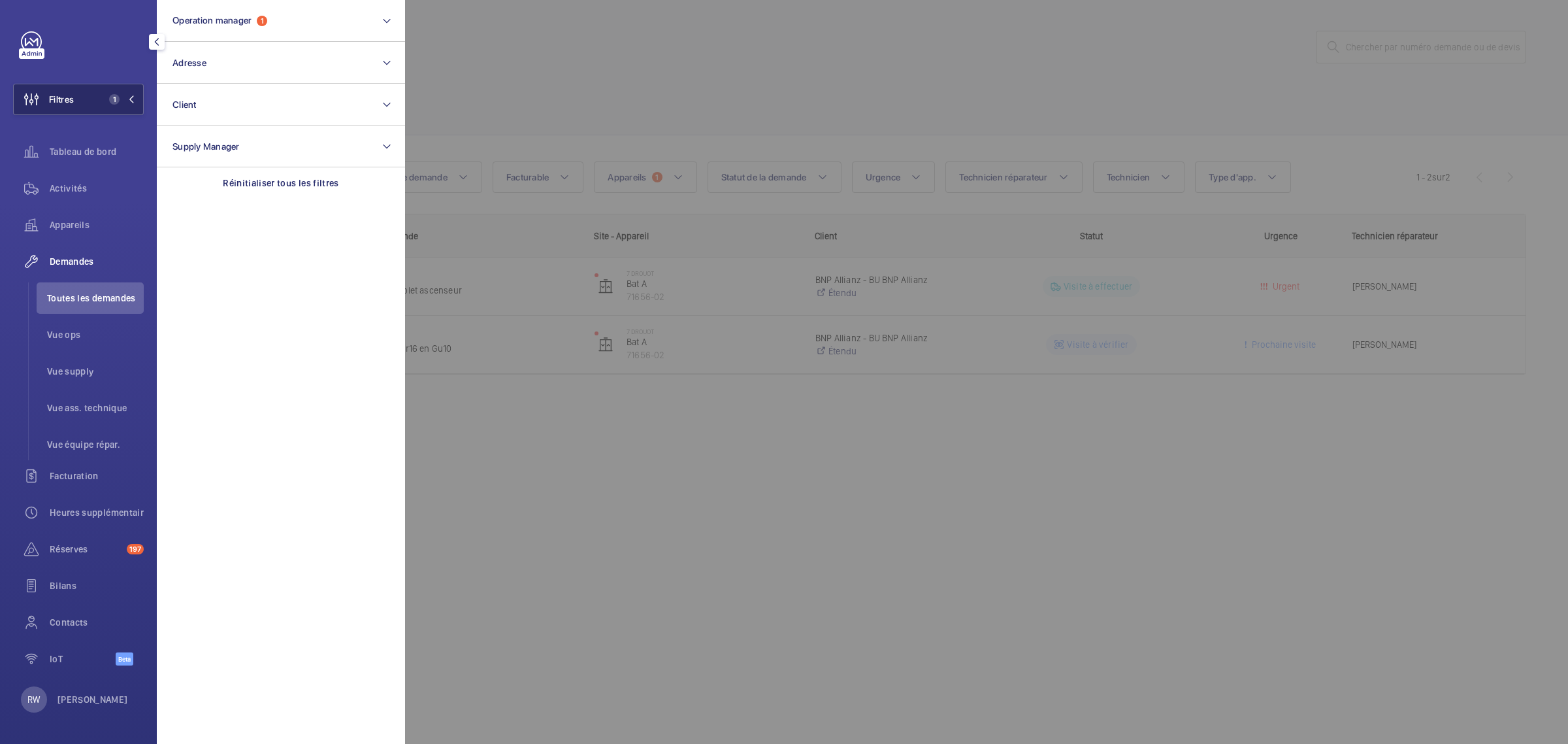
click at [90, 96] on button "Filtres 1" at bounding box center [78, 99] width 131 height 31
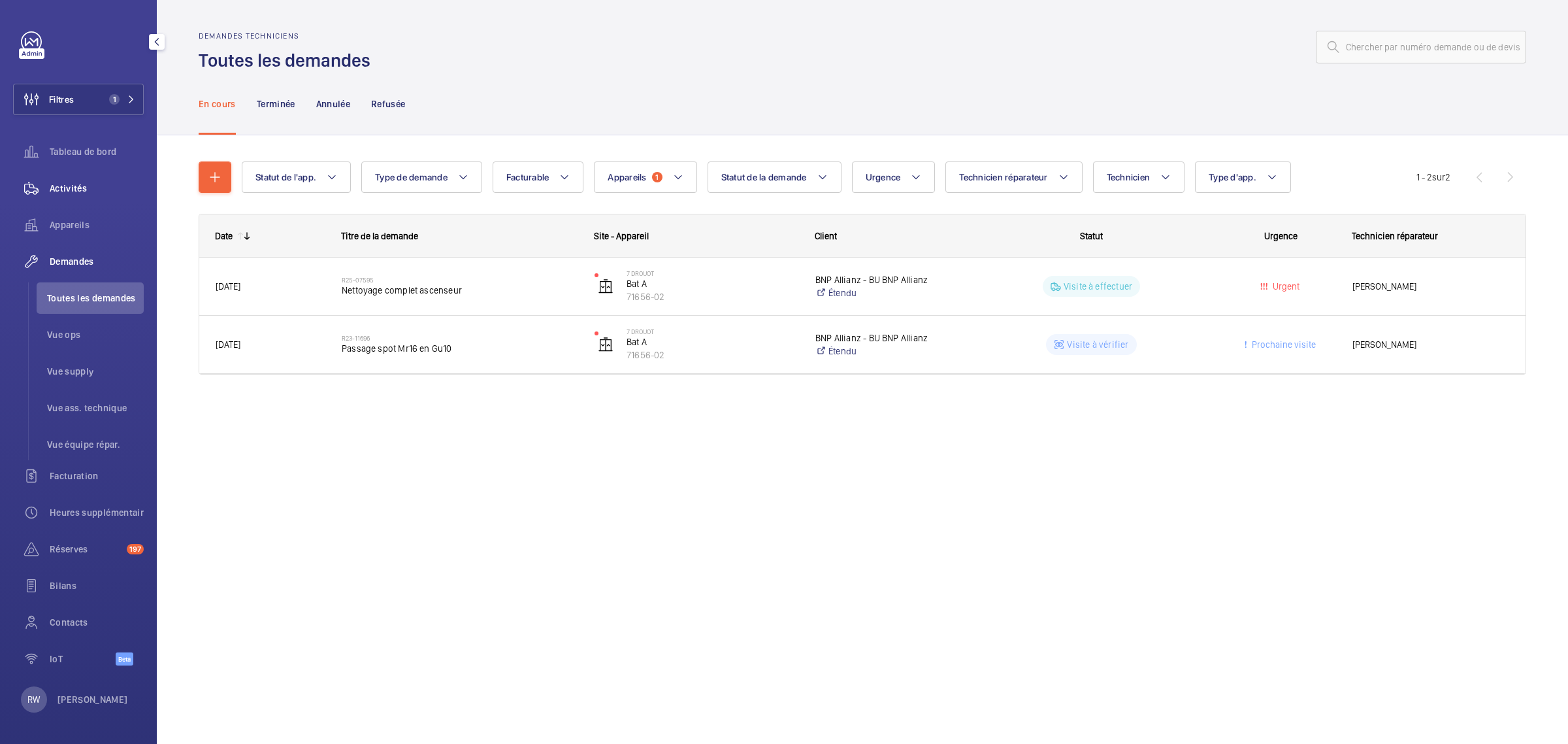
click at [64, 183] on span "Activités" at bounding box center [97, 189] width 94 height 13
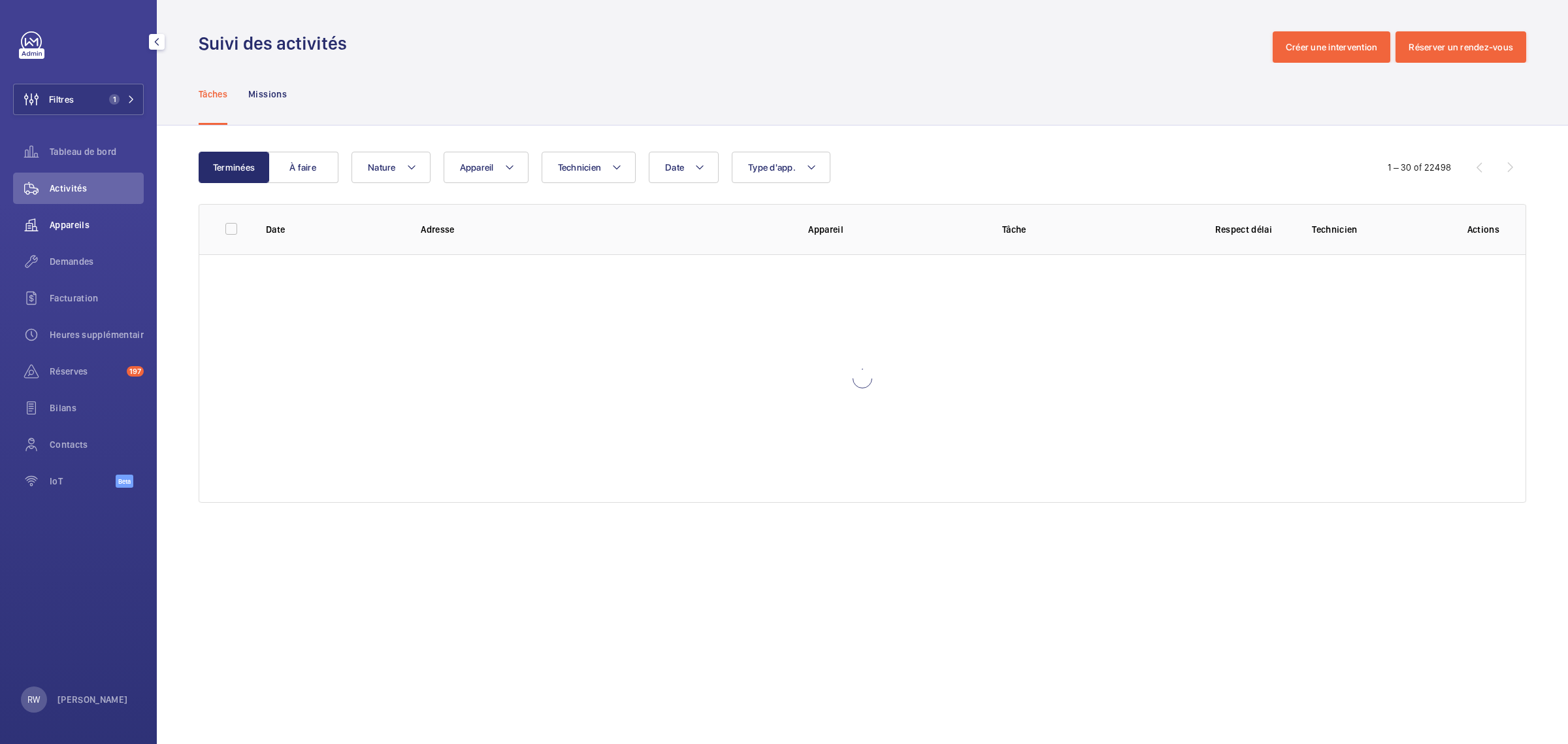
click at [63, 220] on span "Appareils" at bounding box center [97, 225] width 94 height 13
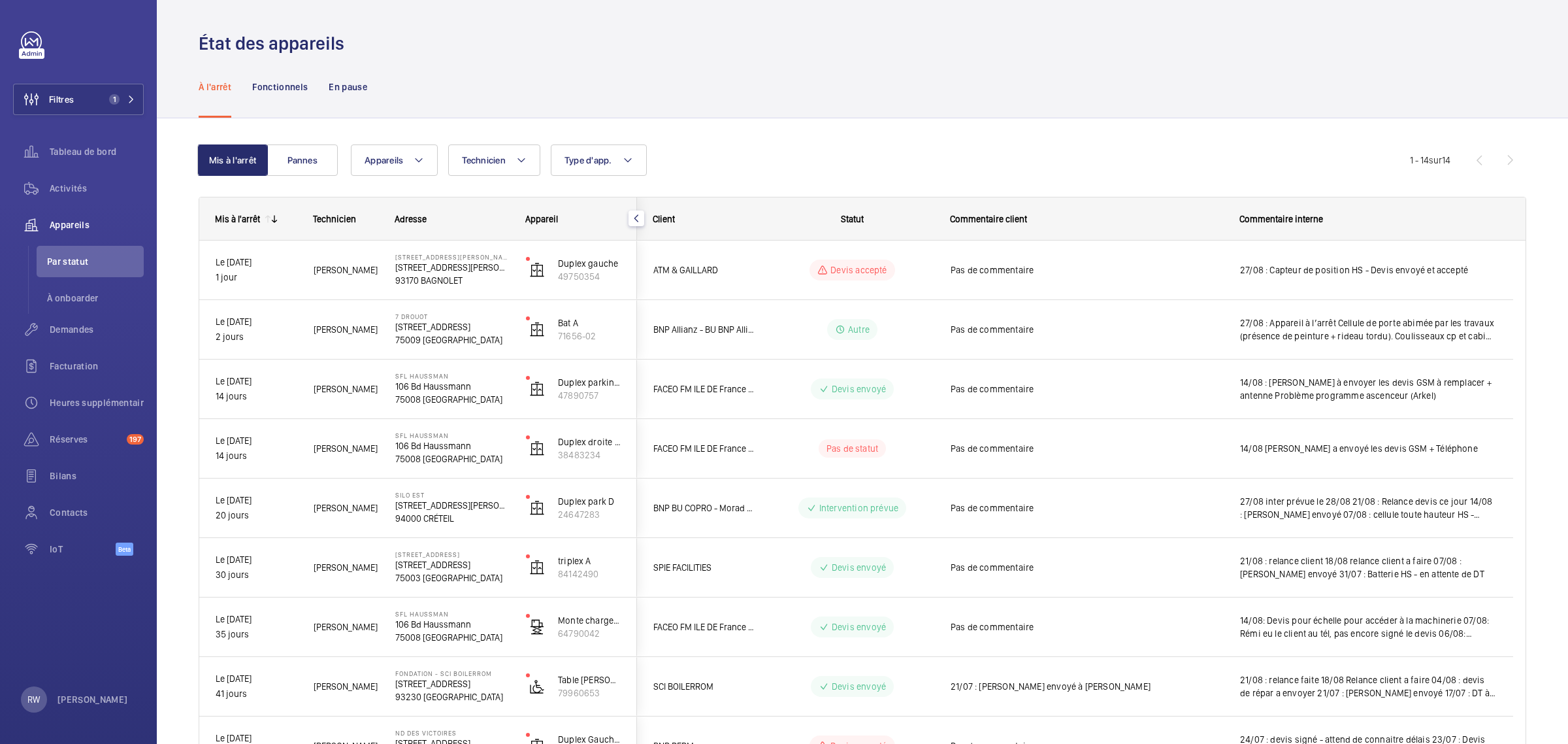
click at [576, 59] on div "À l'arrêt Fonctionnels En pause" at bounding box center [862, 87] width 1328 height 62
click at [89, 103] on button "Filtres 1" at bounding box center [78, 99] width 131 height 31
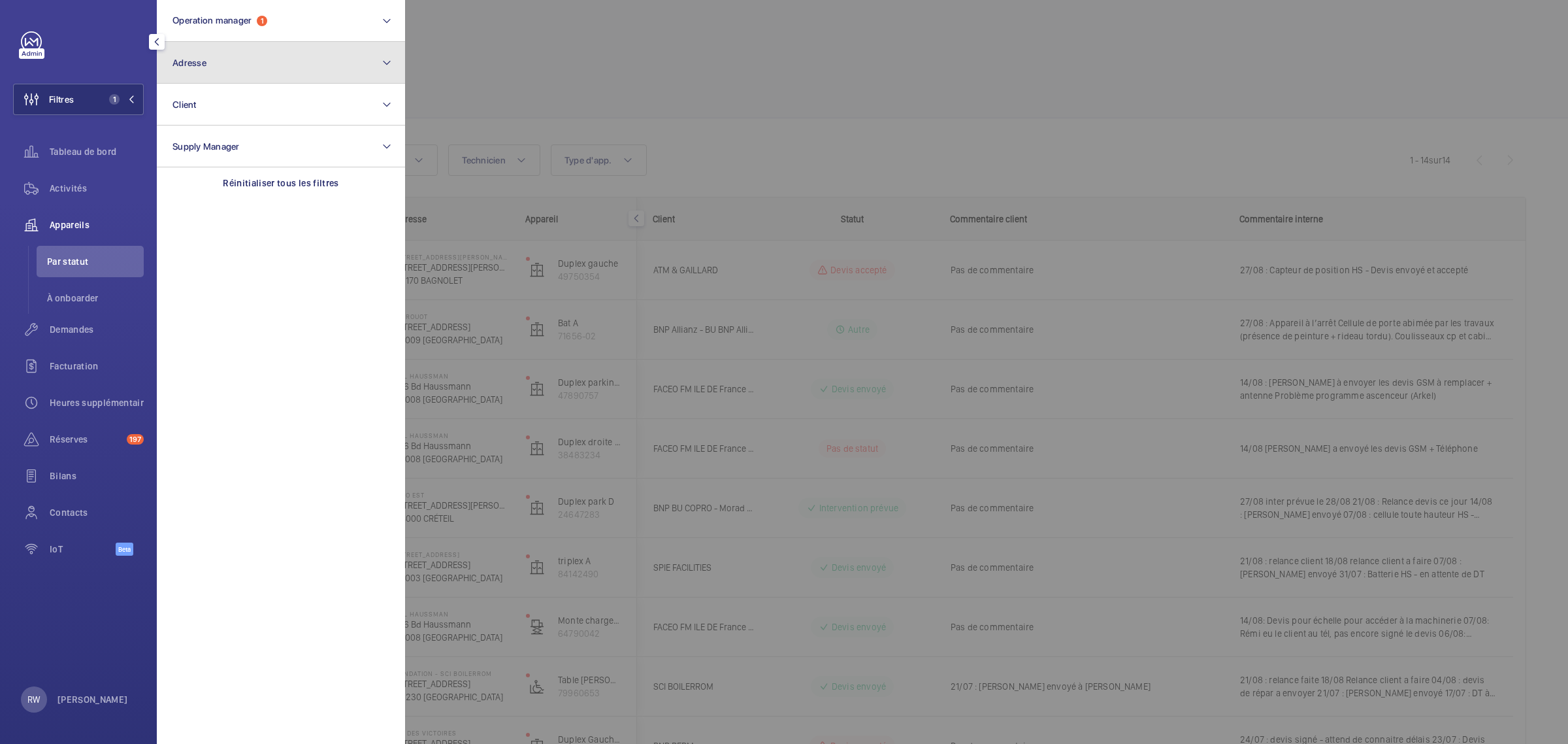
click at [216, 63] on button "Adresse" at bounding box center [281, 63] width 248 height 42
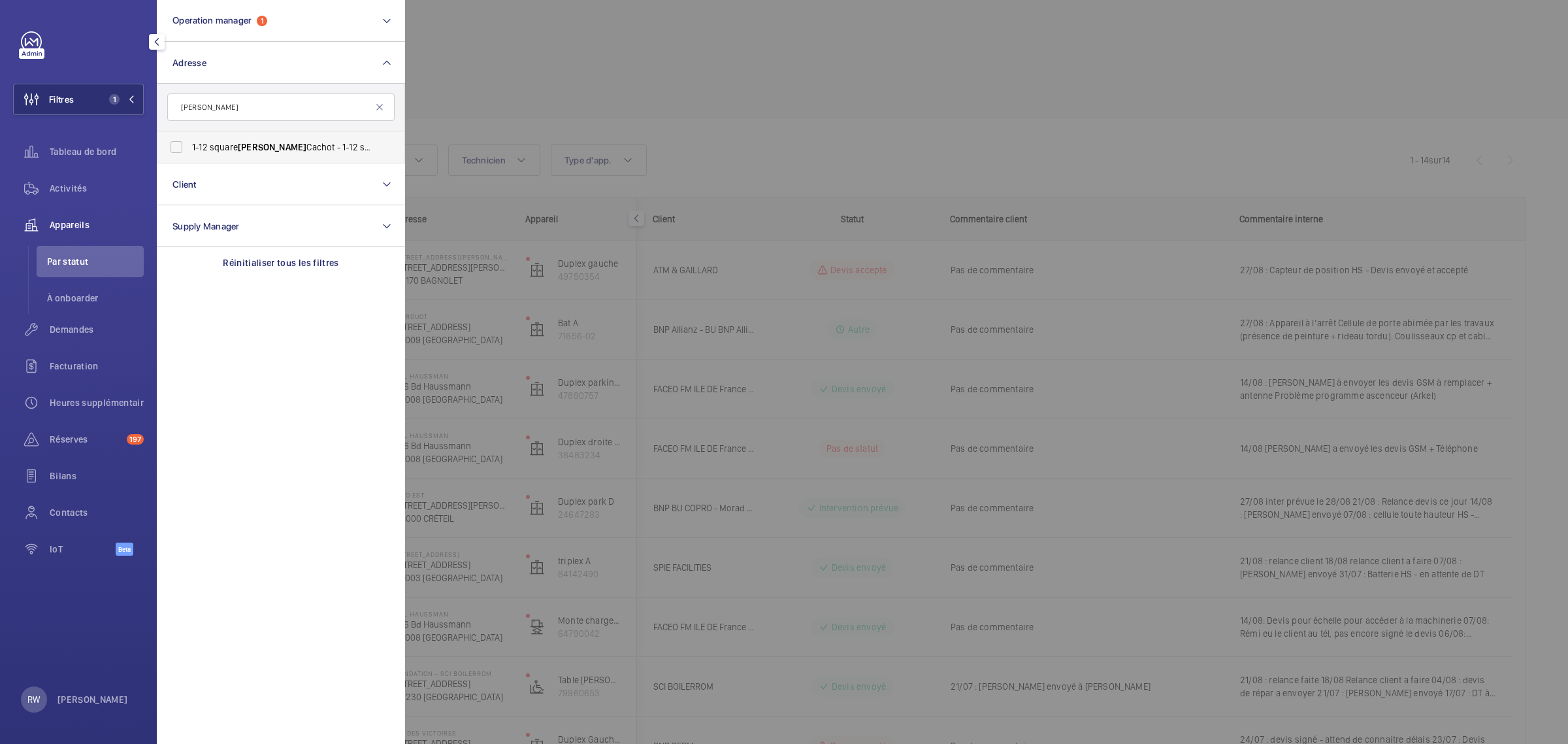
type input "[PERSON_NAME]"
click at [175, 157] on label "[STREET_ADDRESS][PERSON_NAME][PERSON_NAME]" at bounding box center [271, 147] width 227 height 31
click at [175, 157] on input "[STREET_ADDRESS][PERSON_NAME][PERSON_NAME]" at bounding box center [176, 147] width 26 height 26
checkbox input "true"
click at [704, 100] on div at bounding box center [1189, 372] width 1568 height 744
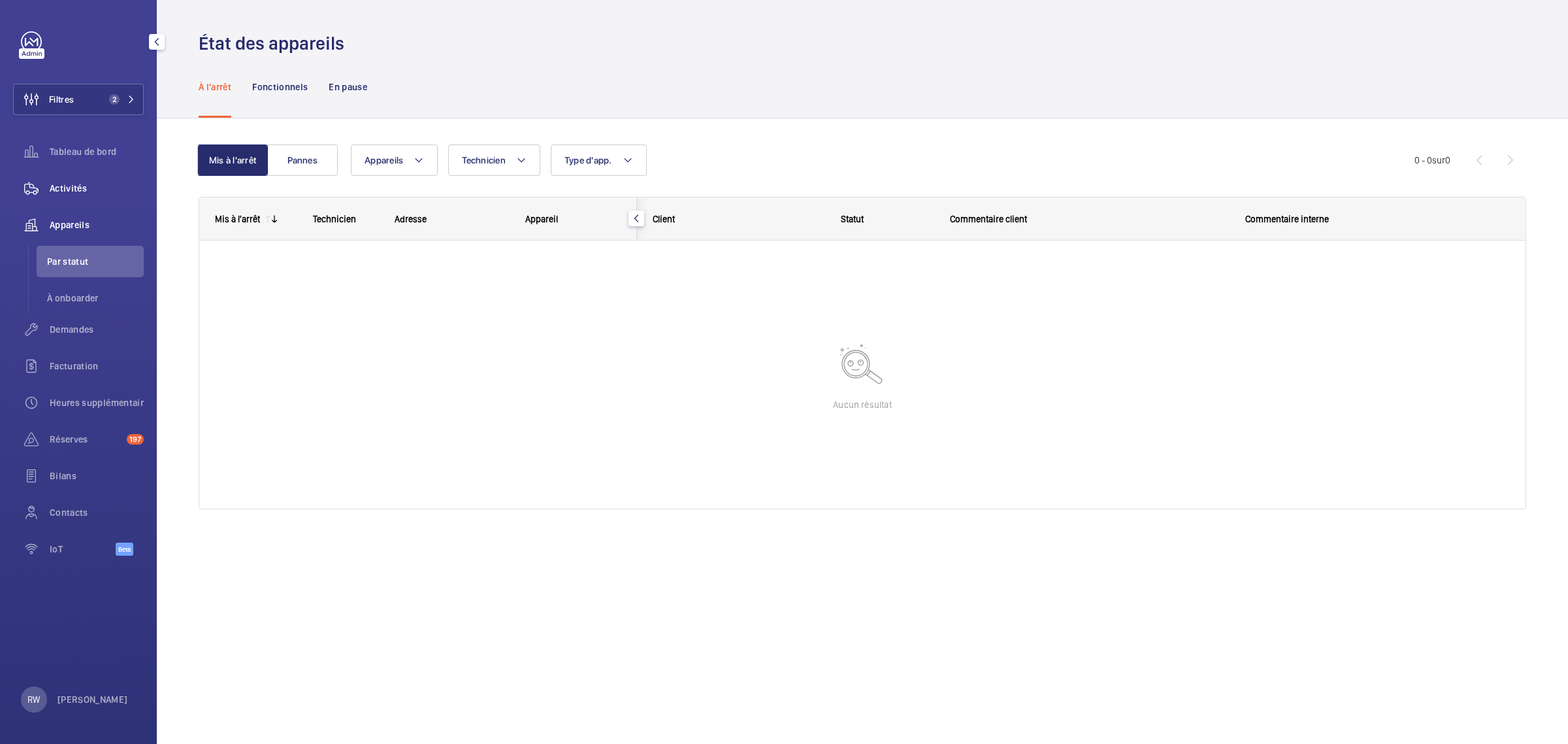
click at [53, 193] on span "Activités" at bounding box center [97, 189] width 94 height 13
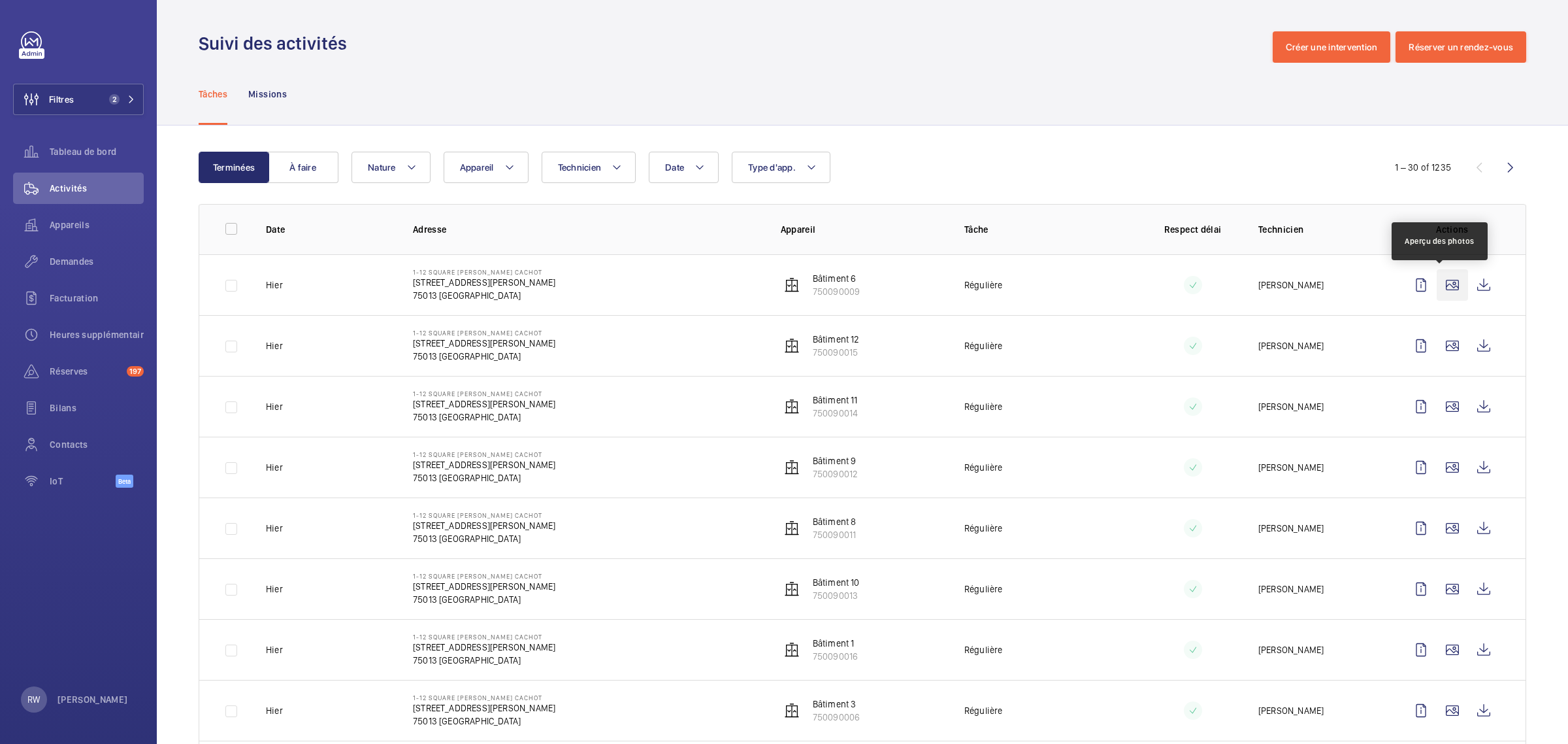
click at [1439, 283] on wm-front-icon-button at bounding box center [1452, 285] width 31 height 31
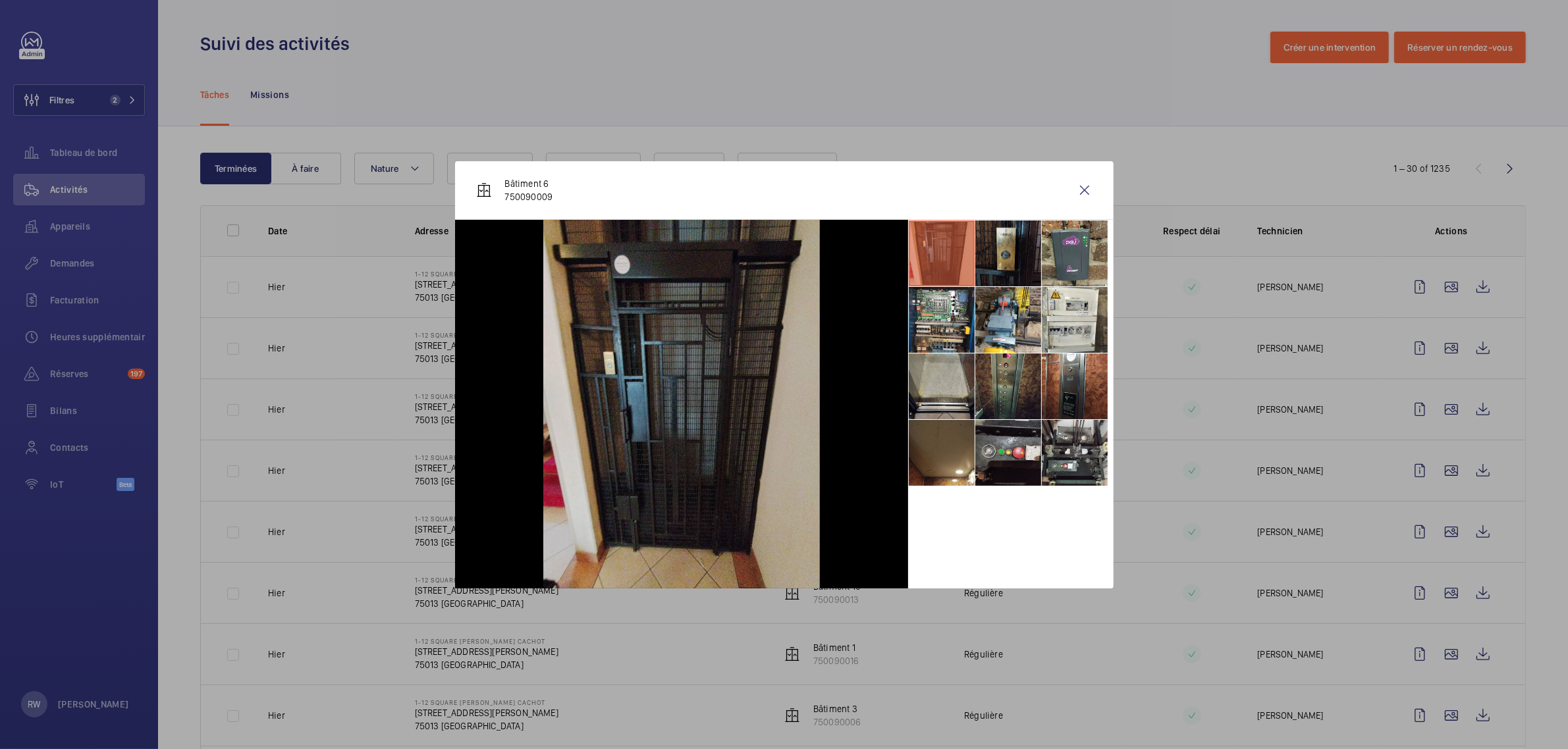
click at [1006, 257] on li at bounding box center [1008, 253] width 65 height 65
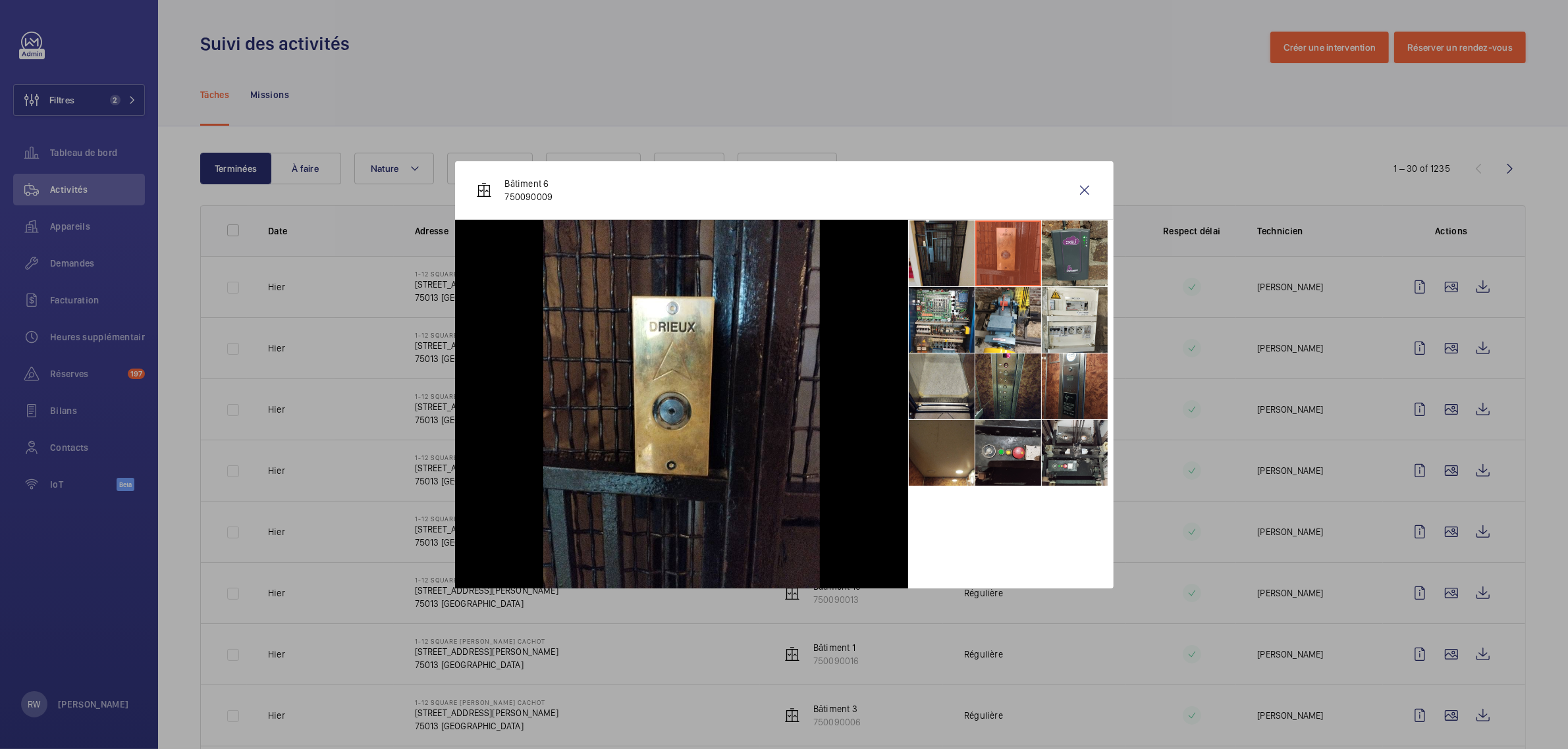
click at [1075, 251] on li at bounding box center [1075, 253] width 65 height 65
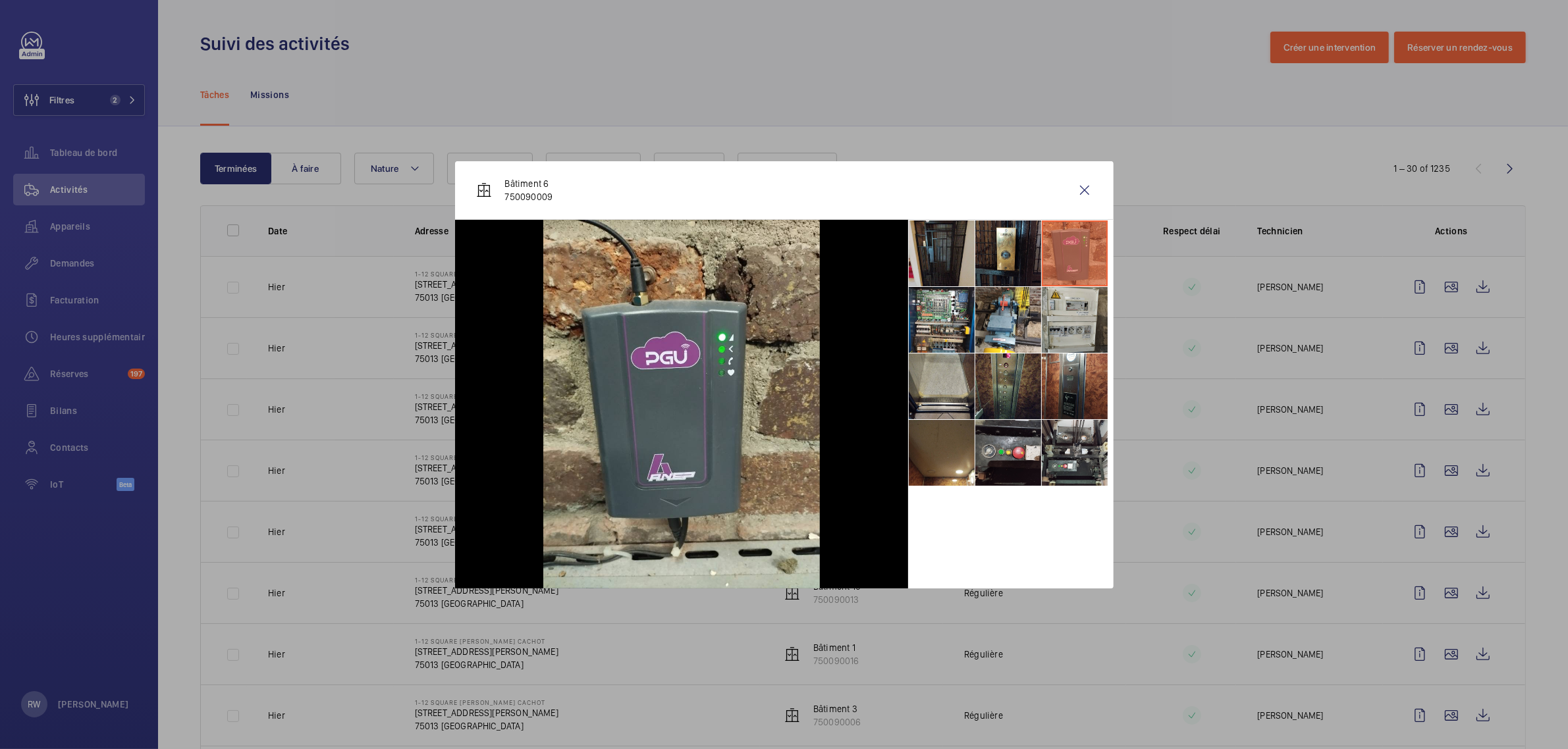
click at [1063, 304] on li at bounding box center [1075, 320] width 65 height 65
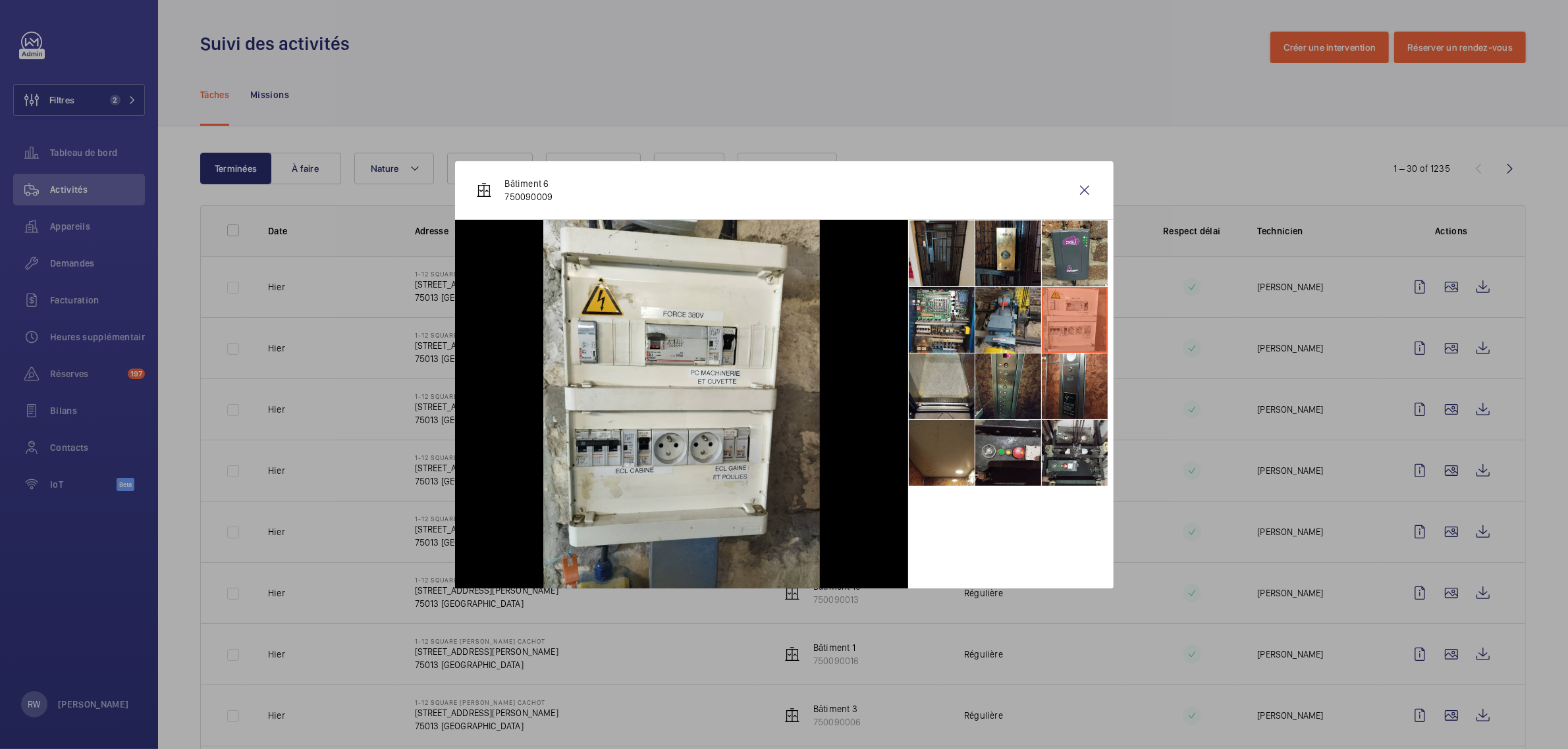
click at [1004, 314] on li at bounding box center [1008, 320] width 65 height 65
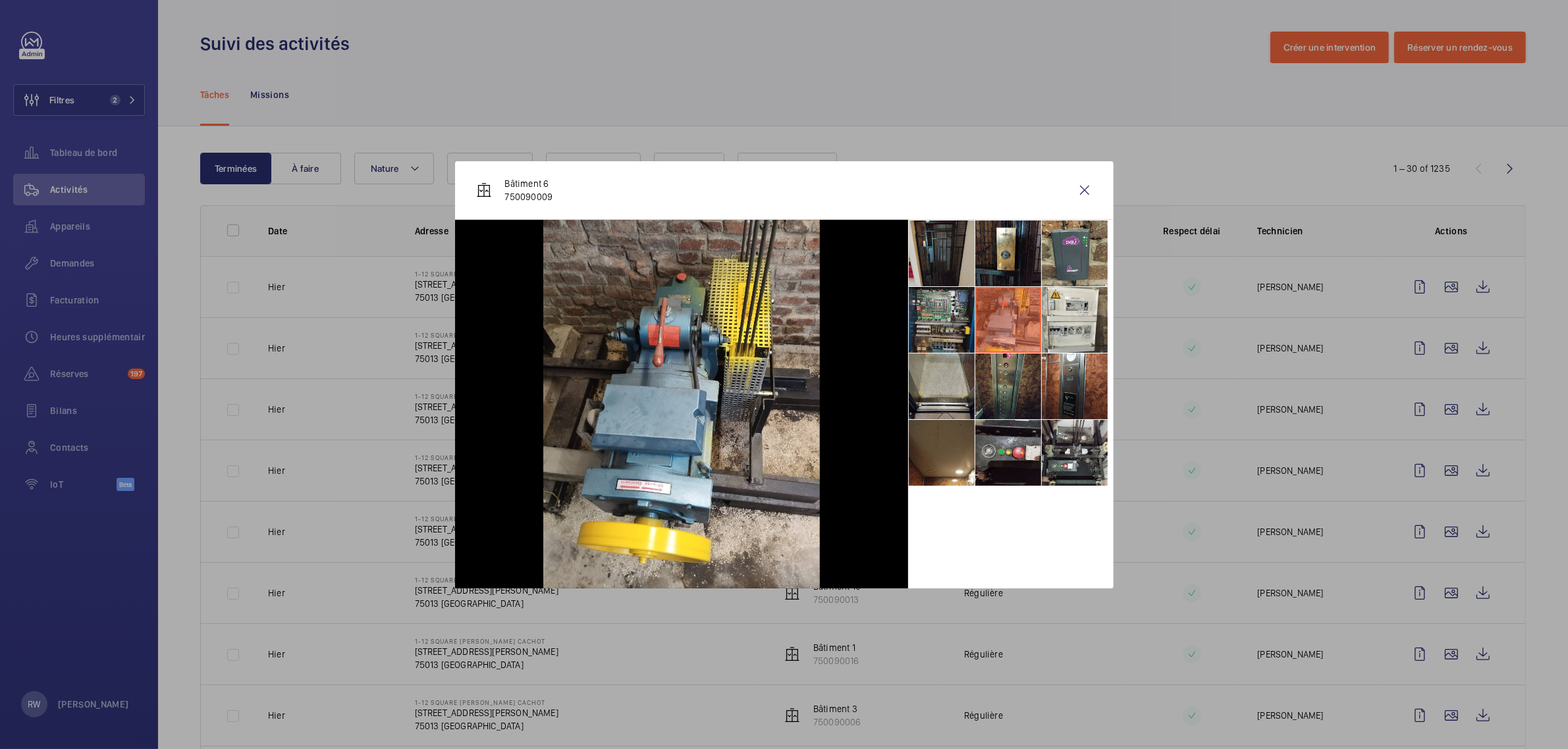
click at [934, 315] on li at bounding box center [942, 320] width 65 height 65
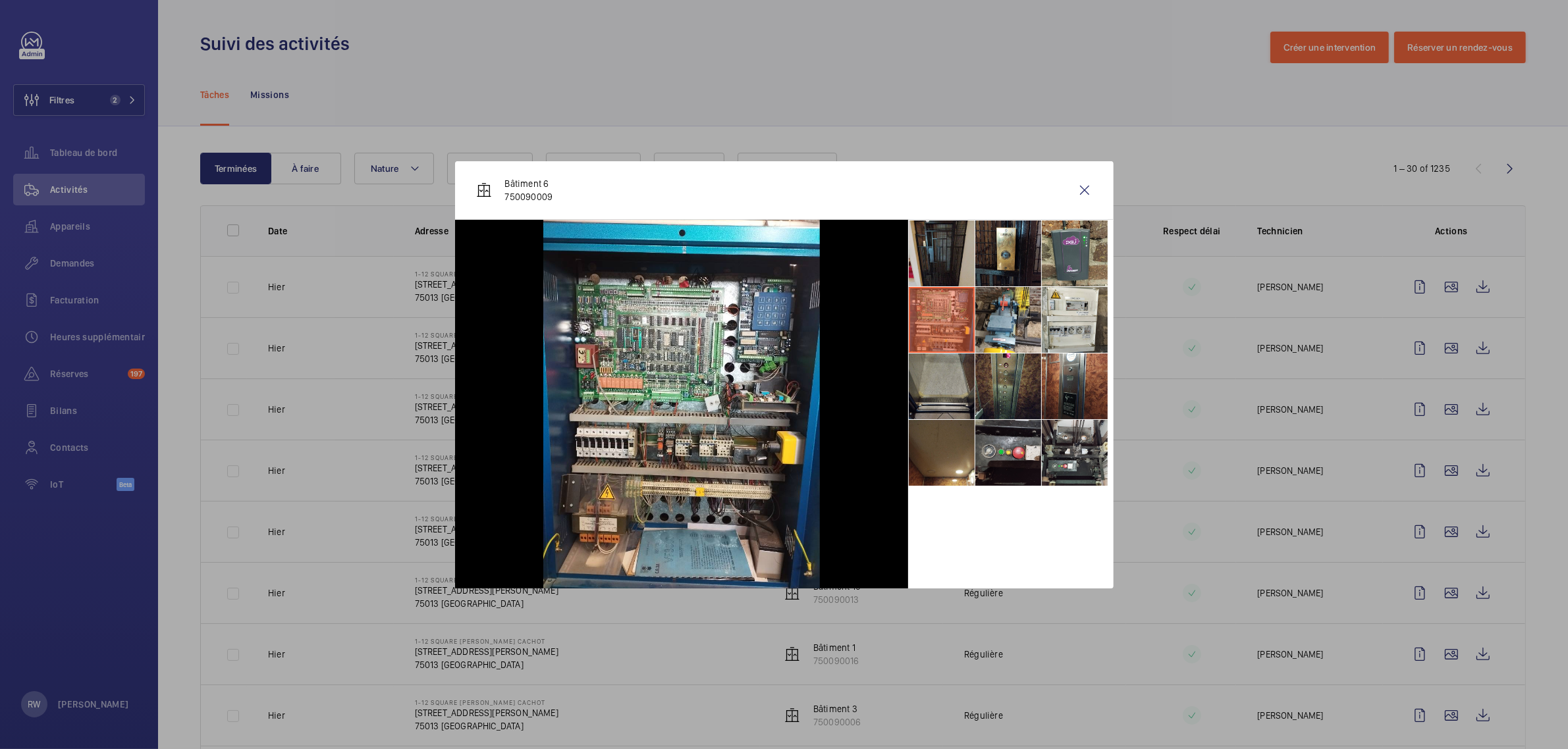
click at [935, 383] on li at bounding box center [942, 386] width 65 height 65
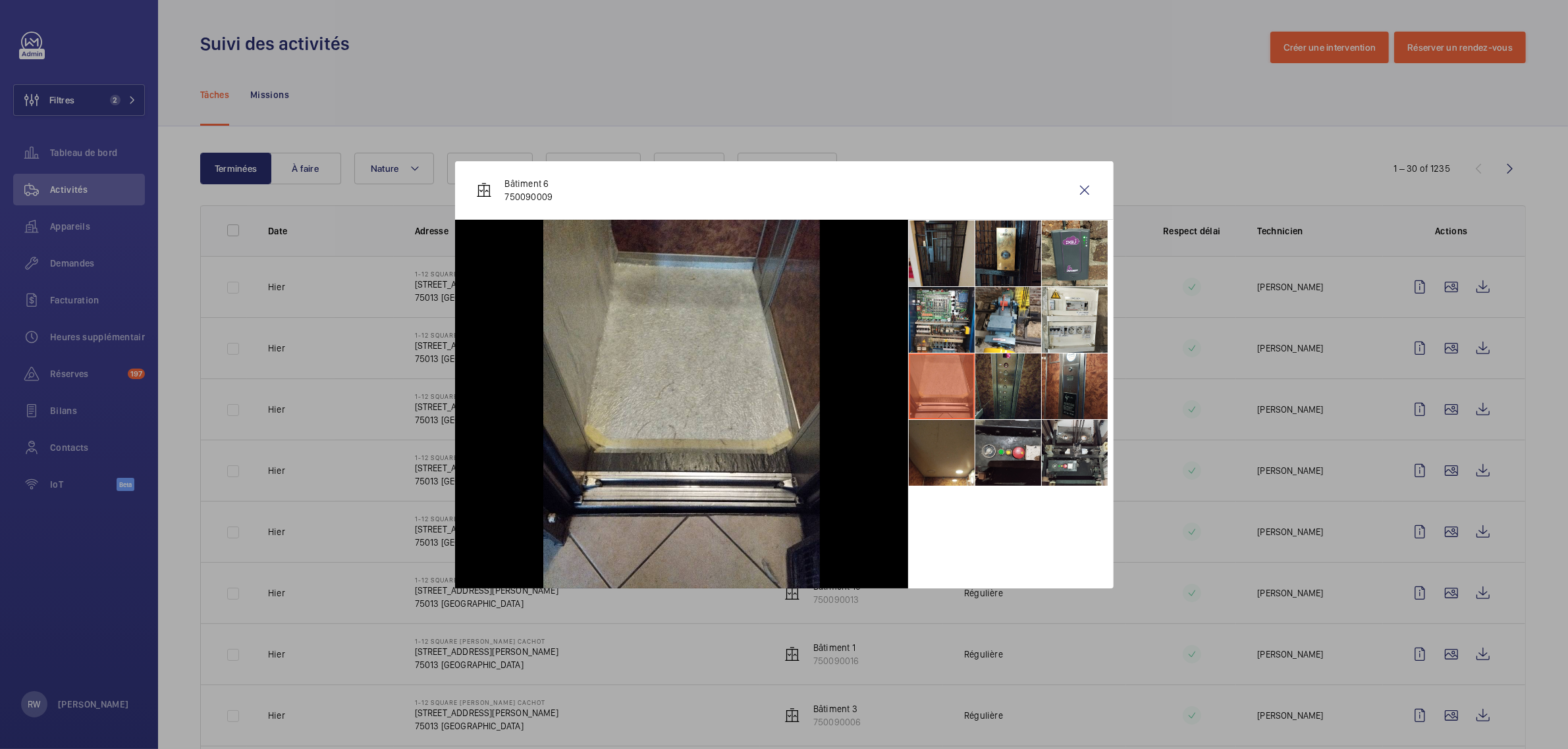
click at [996, 382] on li at bounding box center [1008, 386] width 65 height 65
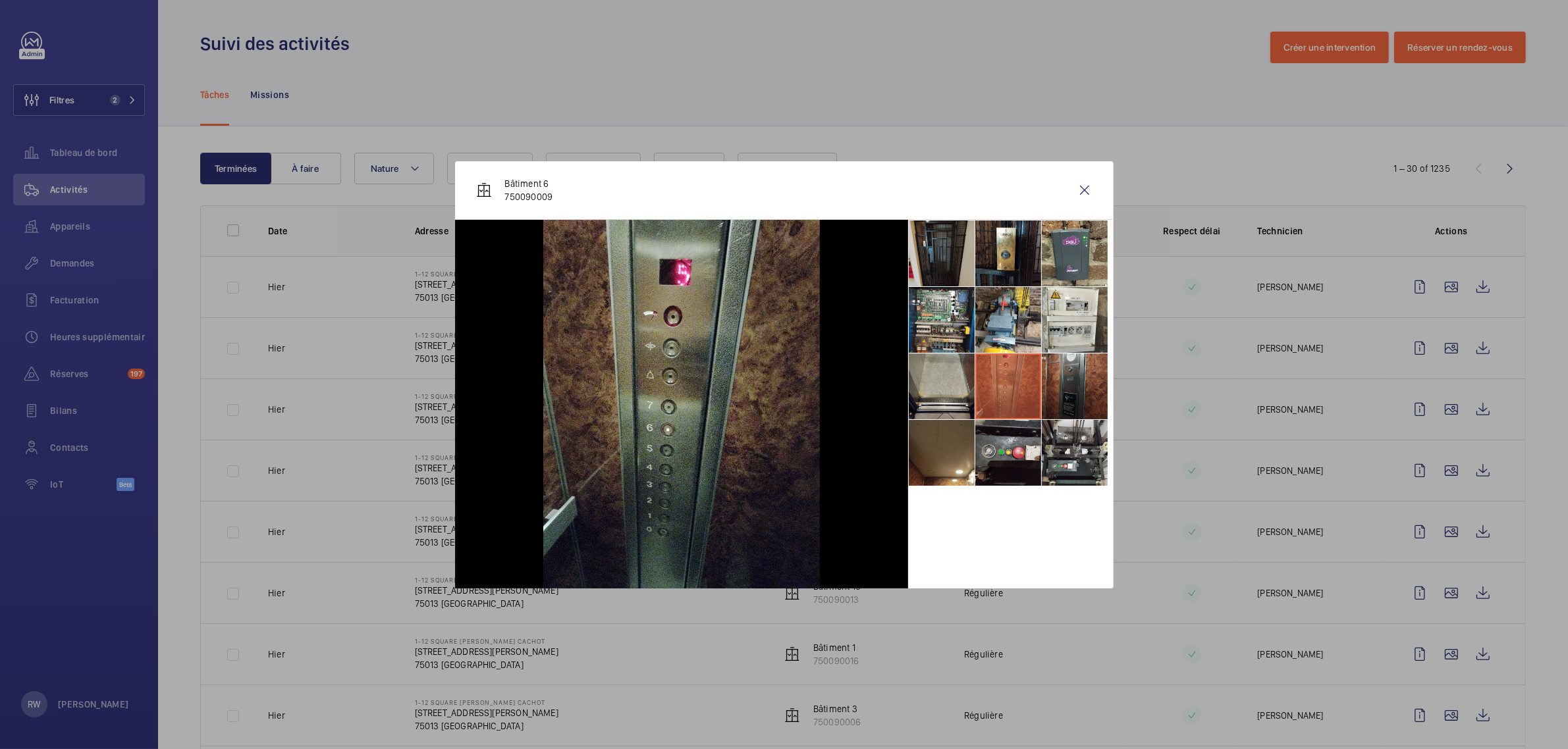
click at [1054, 385] on li at bounding box center [1075, 386] width 65 height 65
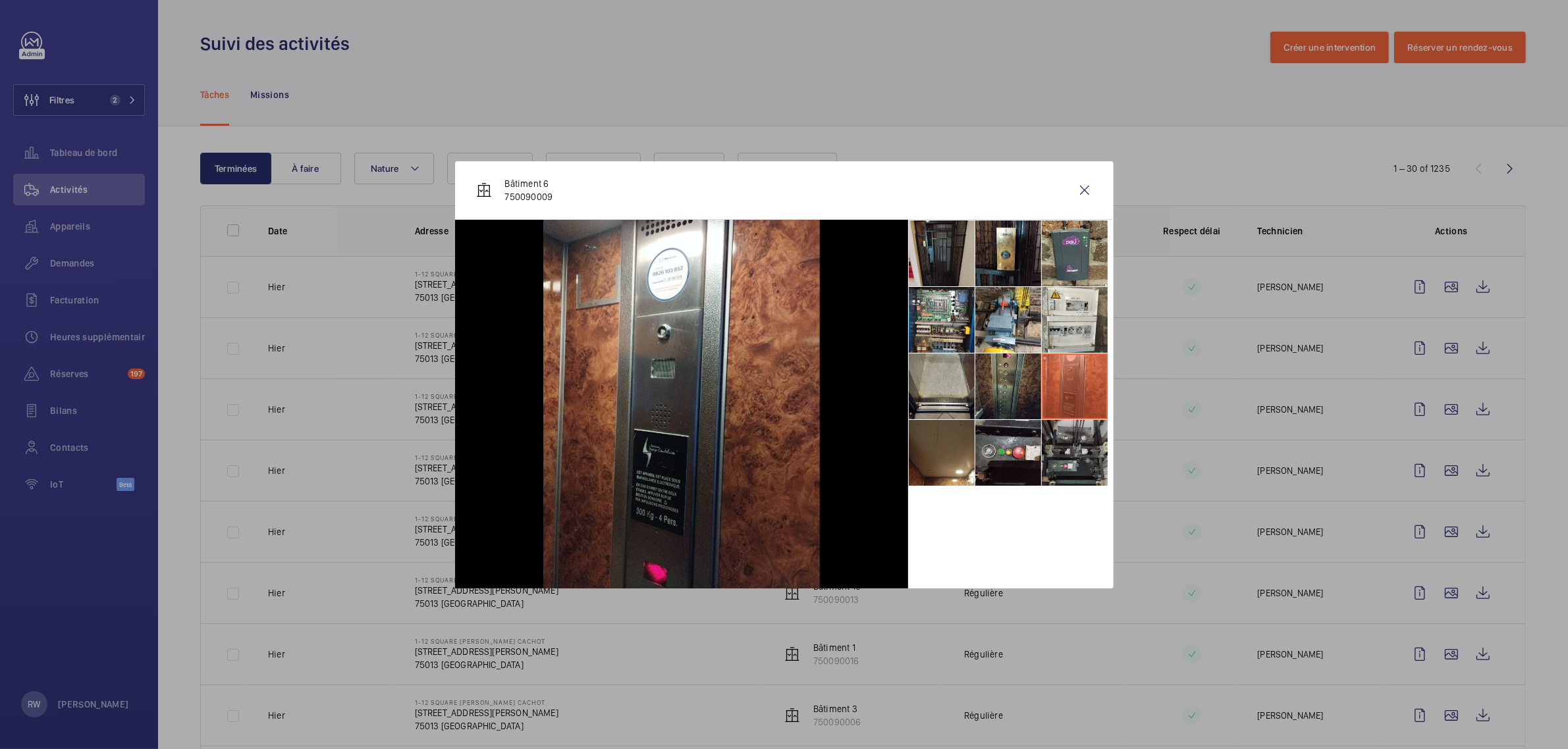
click at [1062, 438] on li at bounding box center [1075, 452] width 65 height 65
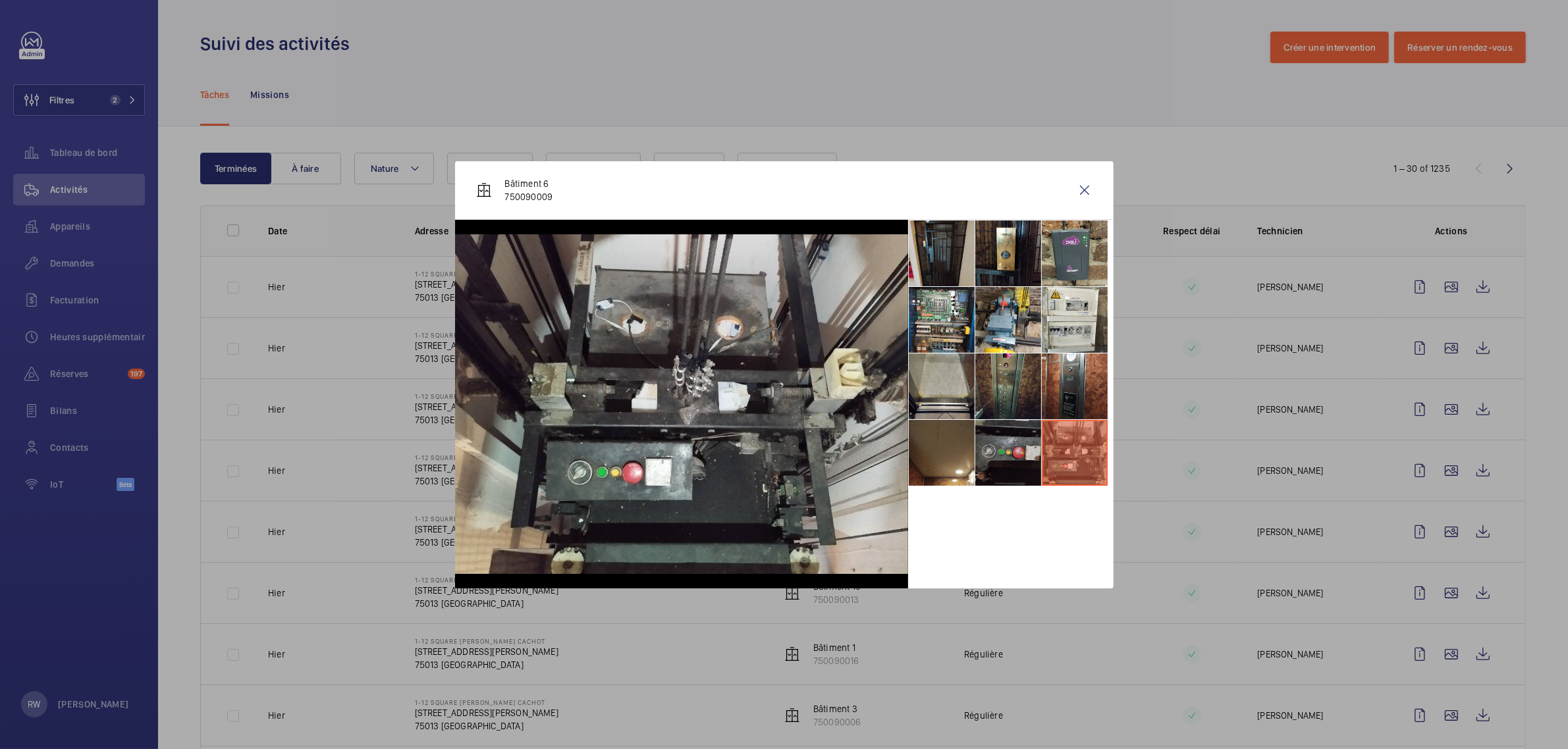
click at [1008, 448] on li at bounding box center [1008, 452] width 65 height 65
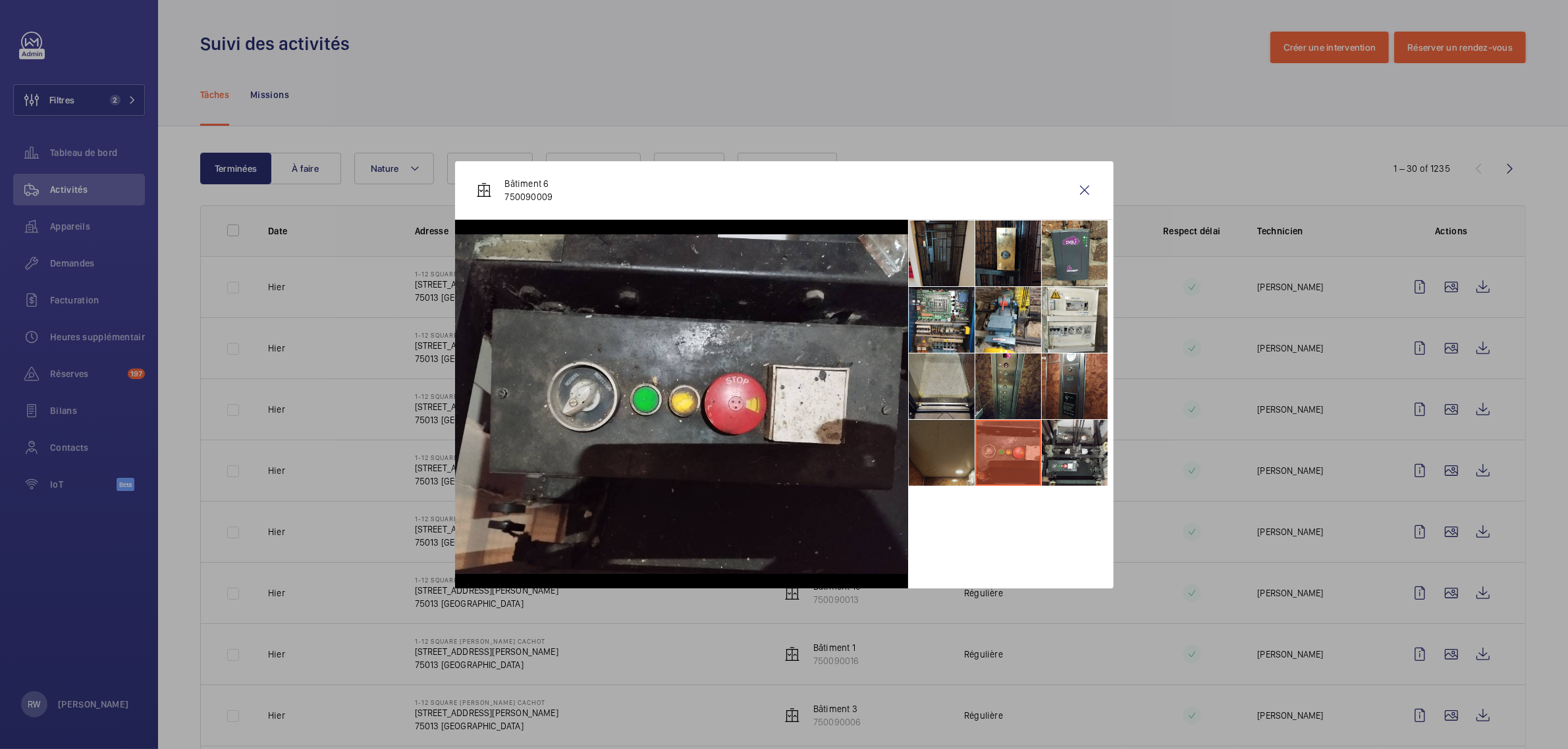
click at [942, 447] on li at bounding box center [942, 452] width 65 height 65
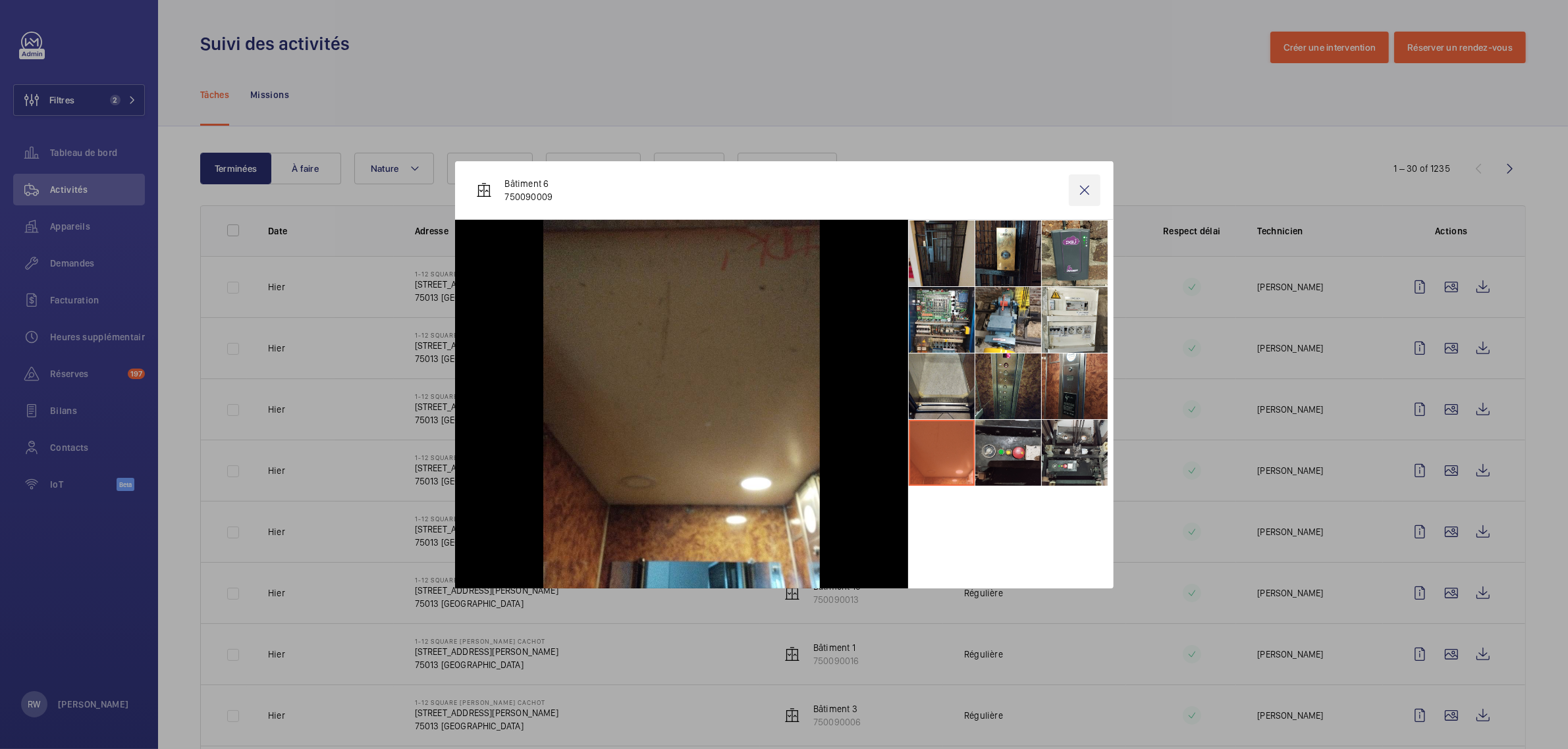
click at [1081, 192] on wm-front-icon-button at bounding box center [1084, 190] width 31 height 31
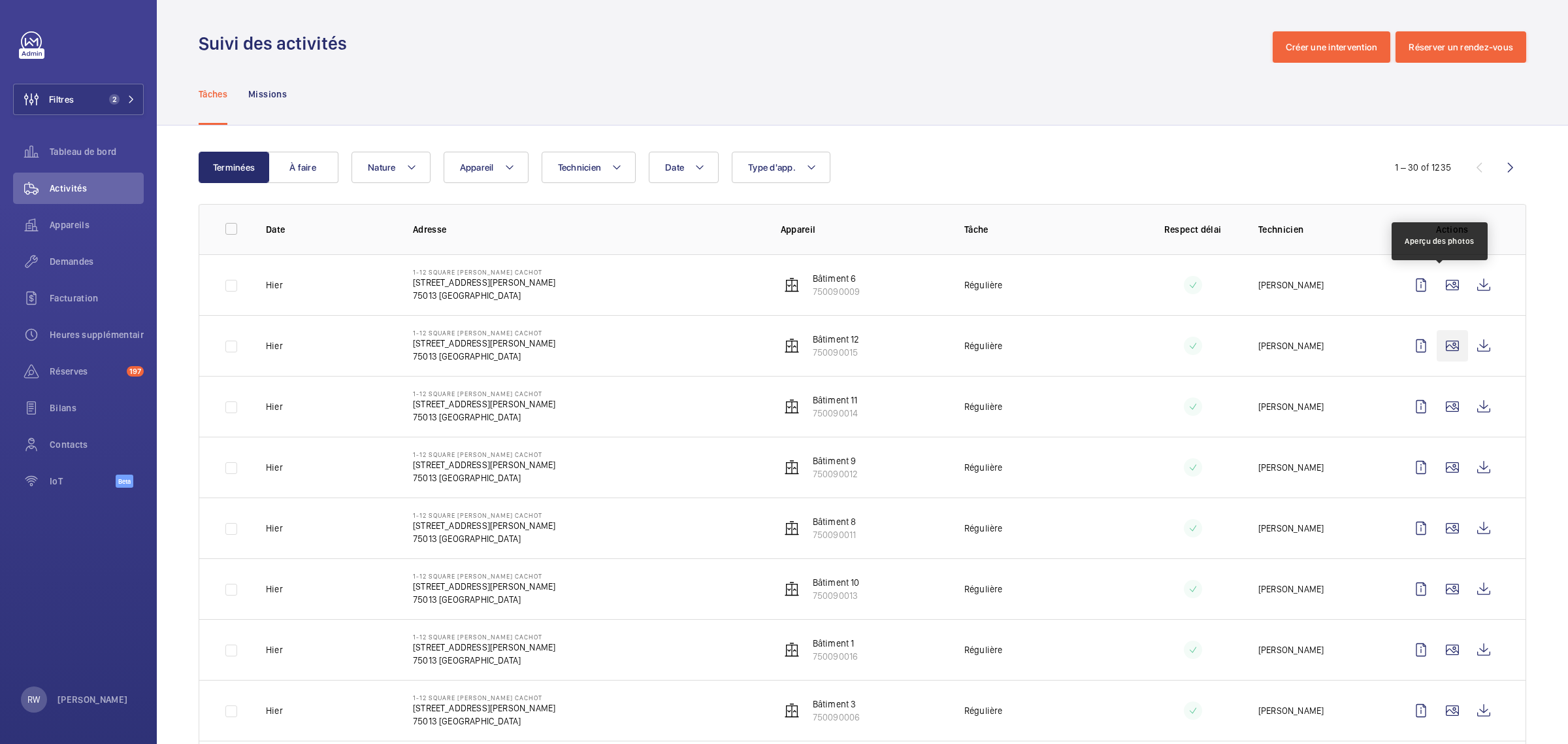
click at [1439, 347] on wm-front-icon-button at bounding box center [1452, 345] width 31 height 31
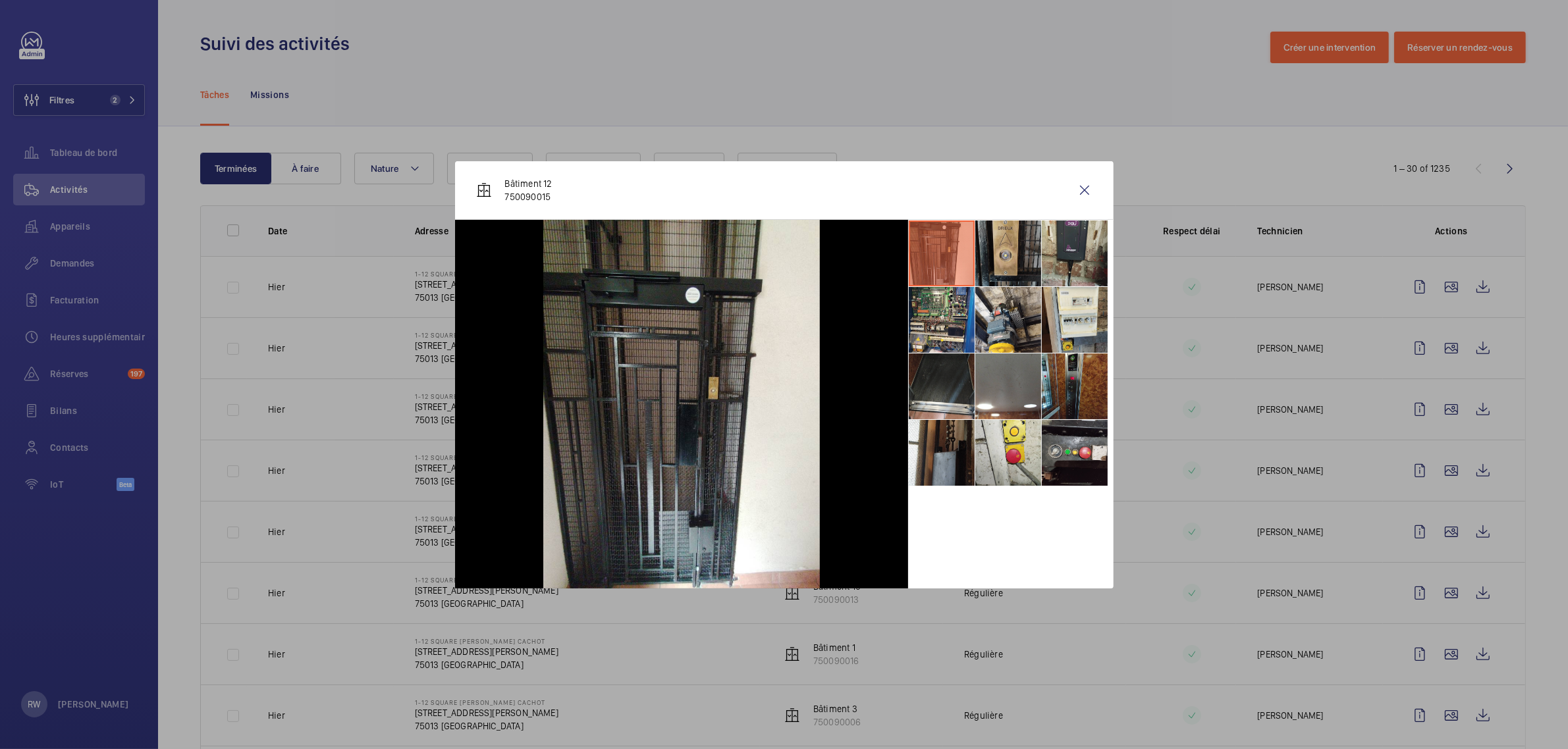
click at [1009, 244] on li at bounding box center [1008, 253] width 65 height 65
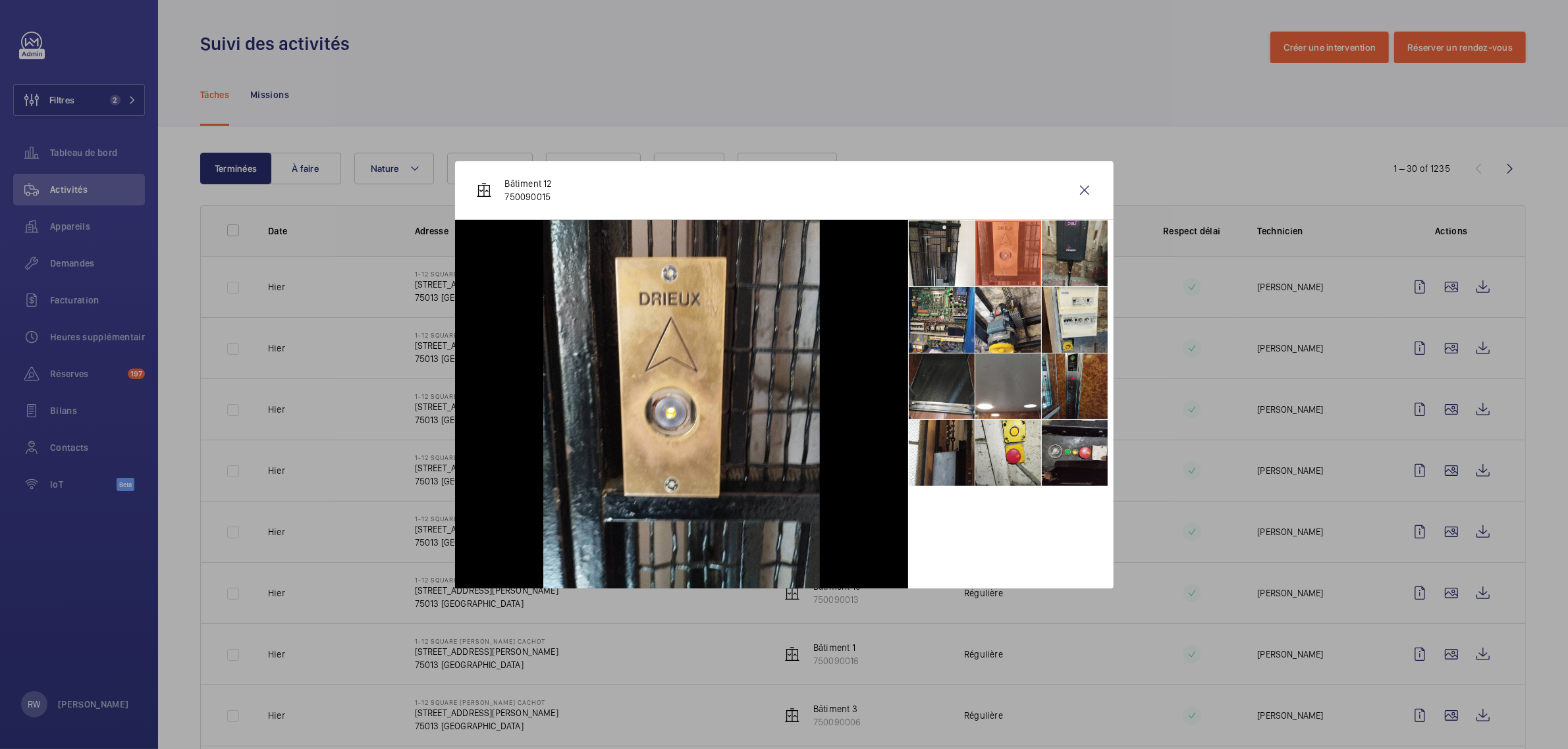
click at [1080, 248] on li at bounding box center [1075, 253] width 65 height 65
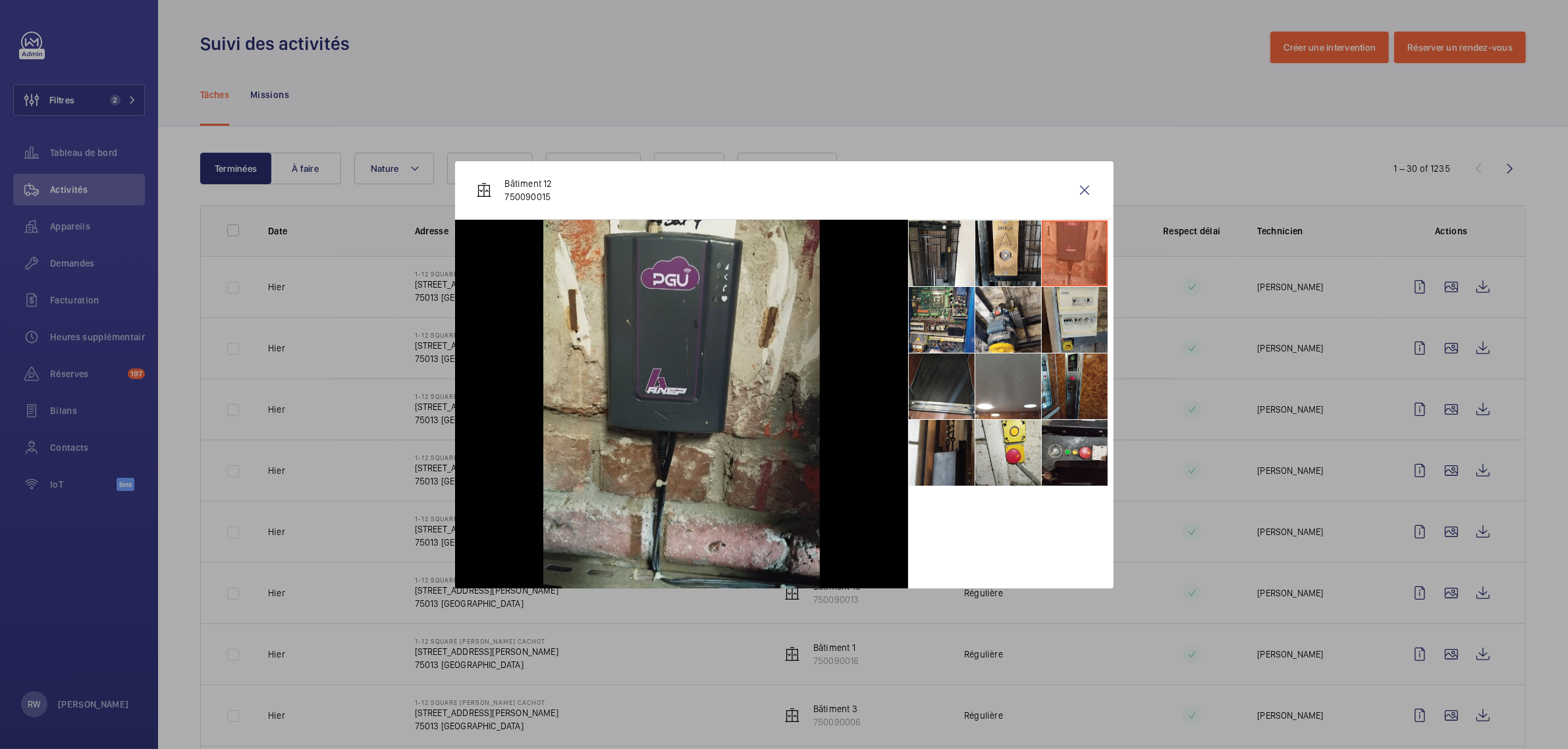
click at [1065, 311] on li at bounding box center [1075, 320] width 65 height 65
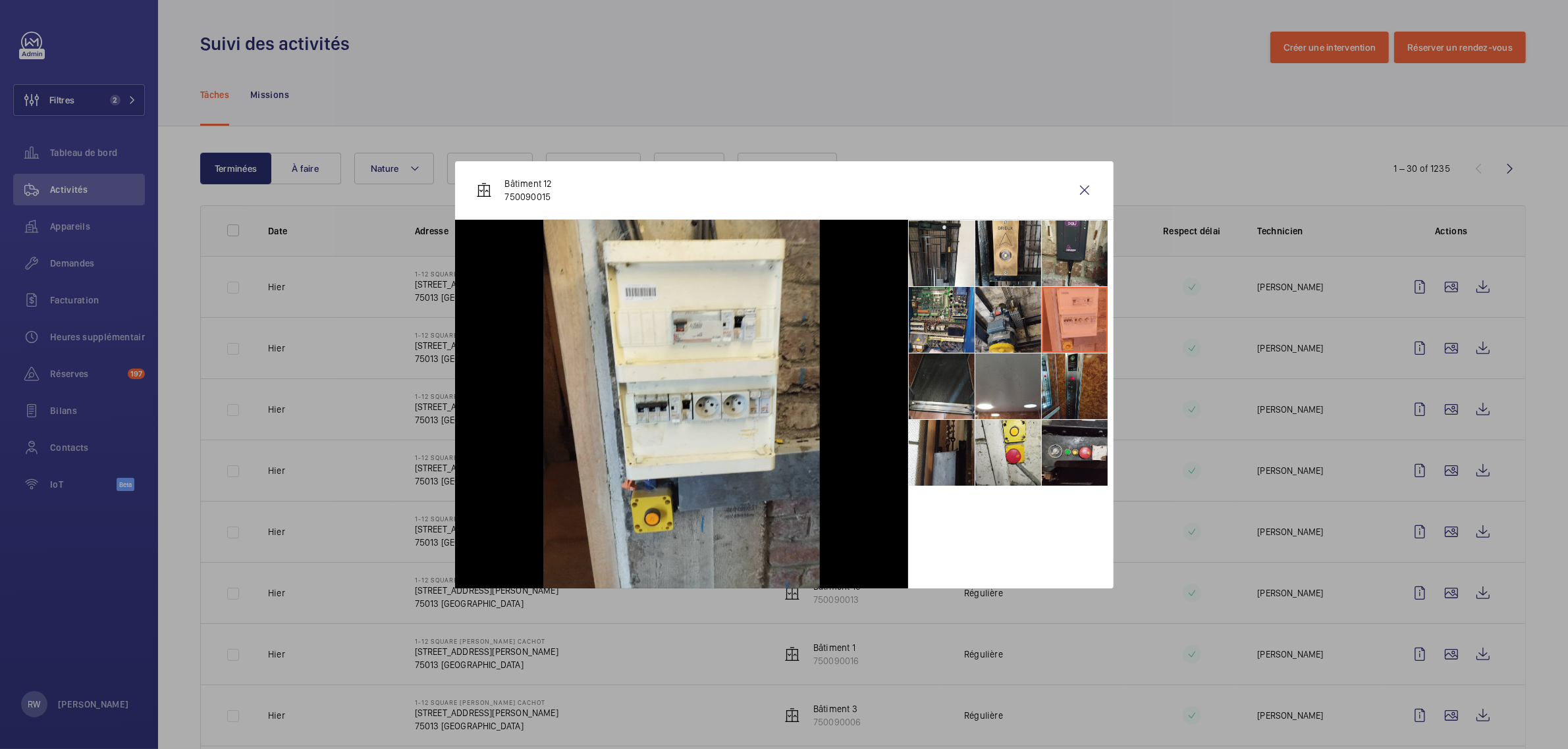
click at [989, 311] on li at bounding box center [1008, 320] width 65 height 65
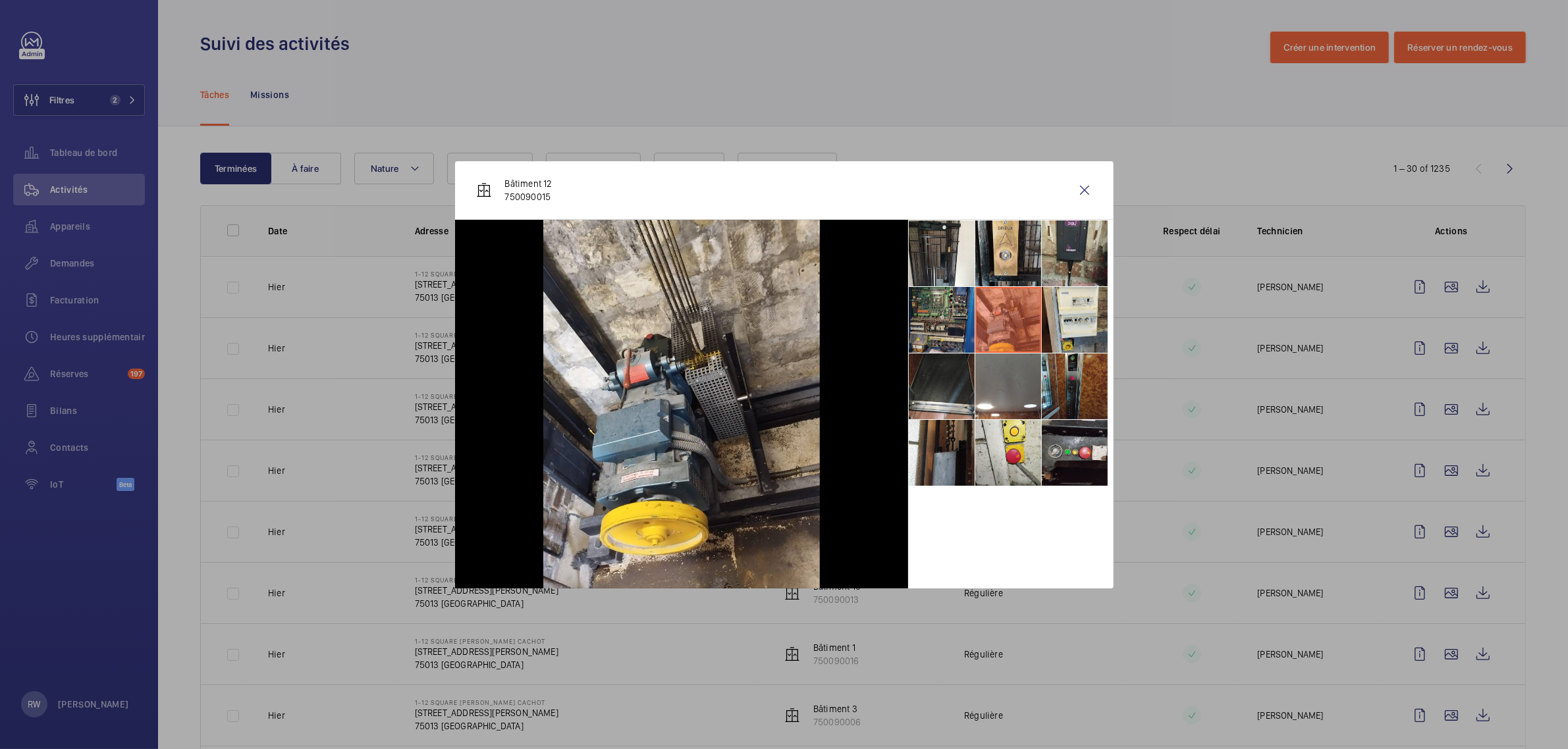
click at [942, 310] on li at bounding box center [942, 320] width 65 height 65
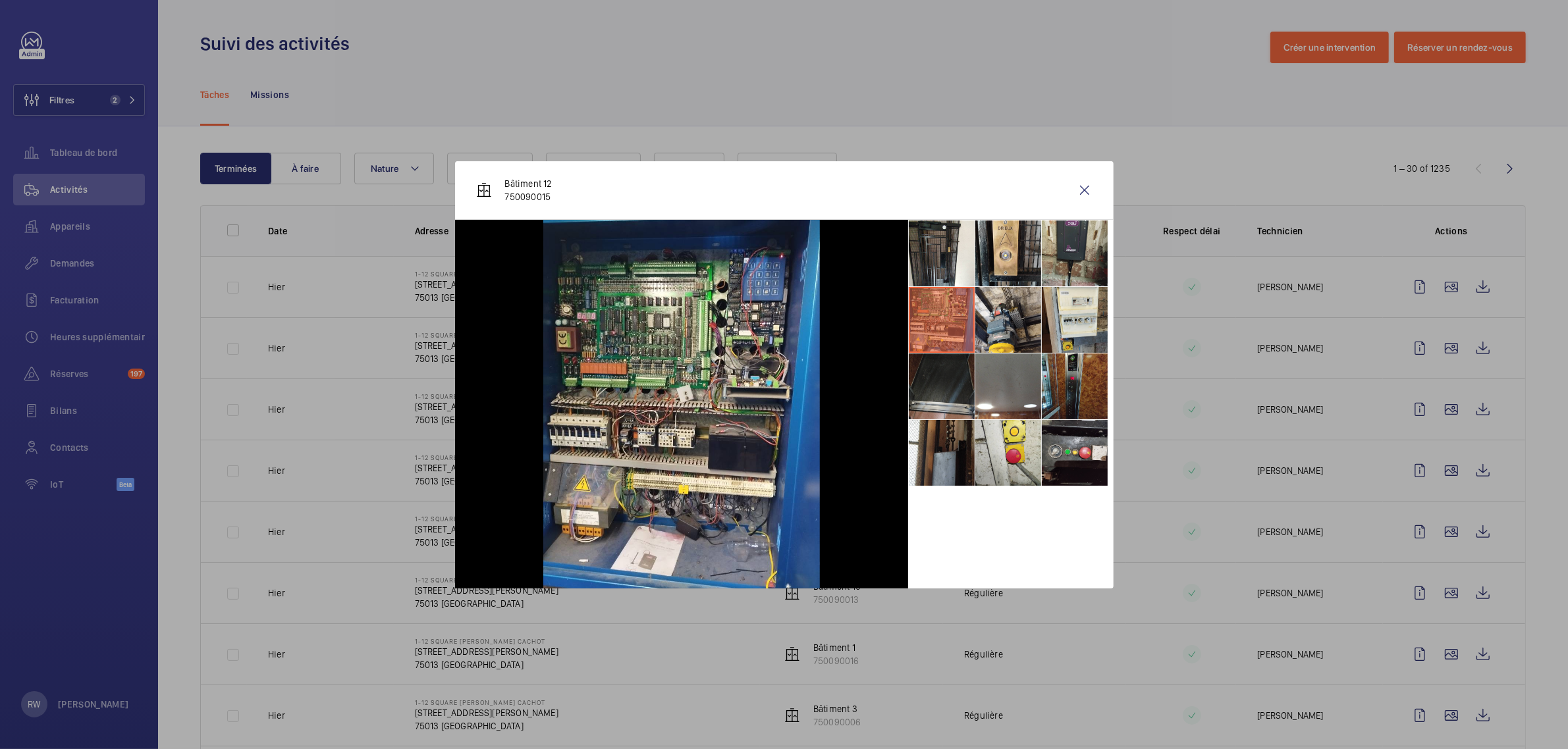
click at [931, 370] on li at bounding box center [942, 386] width 65 height 65
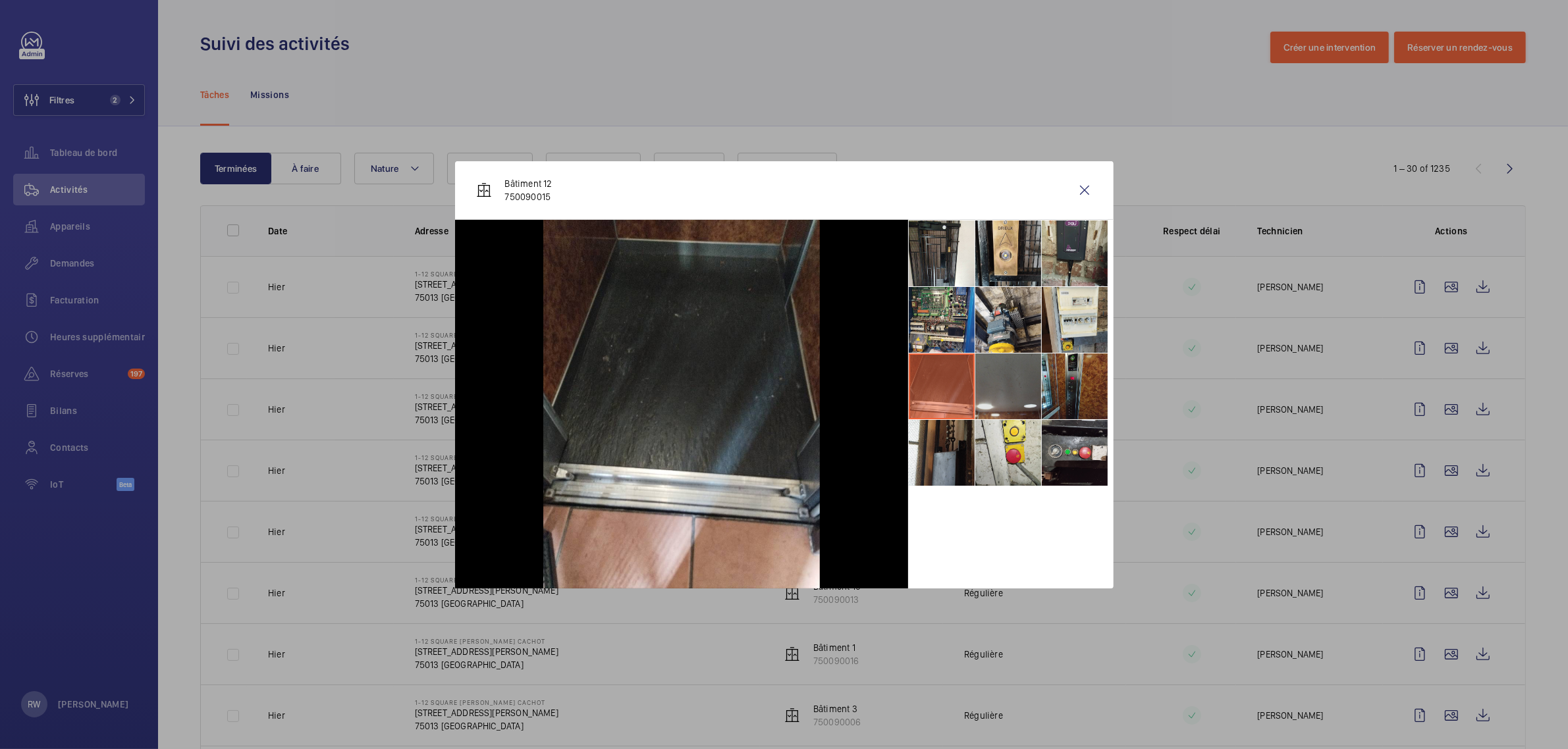
click at [1008, 382] on li at bounding box center [1008, 386] width 65 height 65
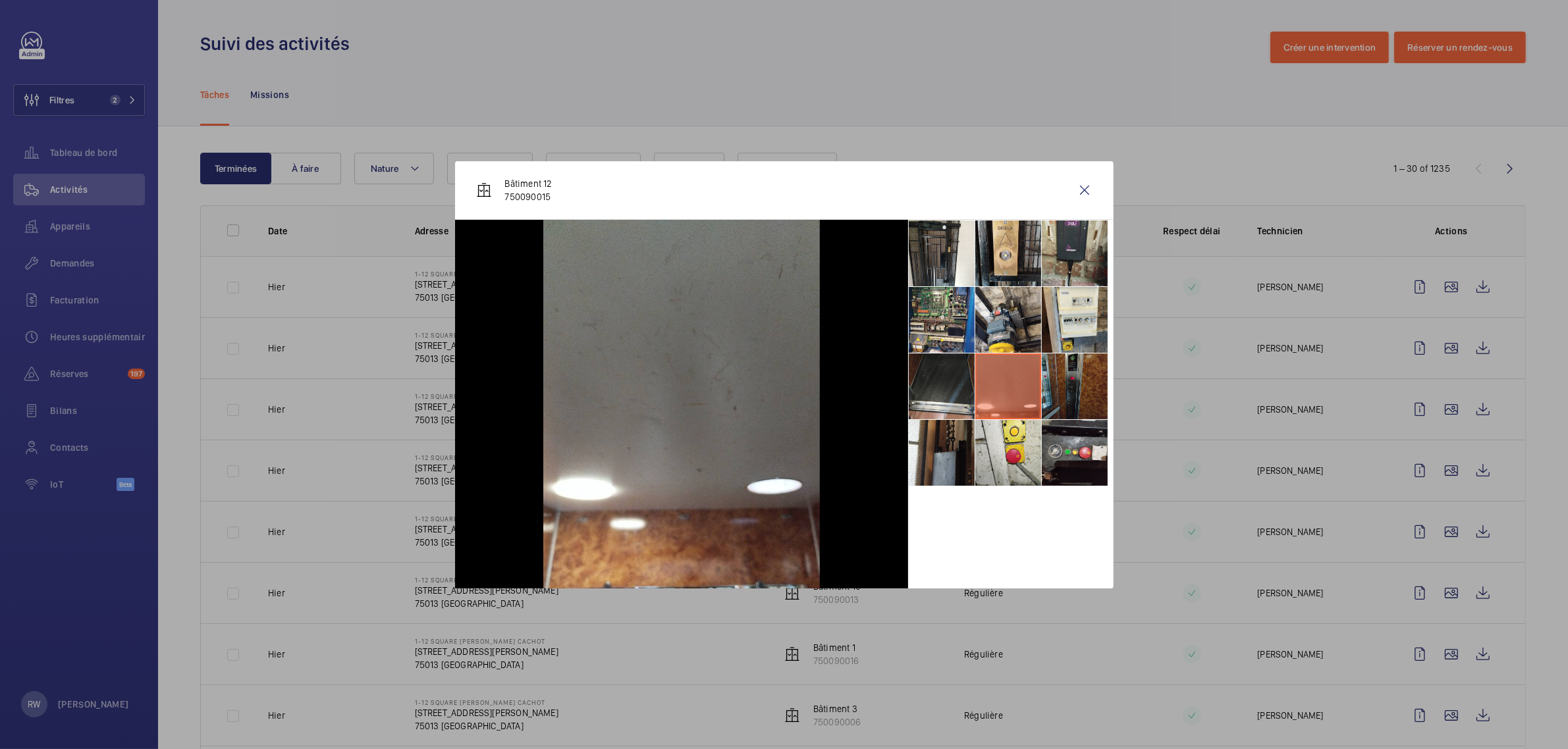
click at [1067, 387] on li at bounding box center [1075, 386] width 65 height 65
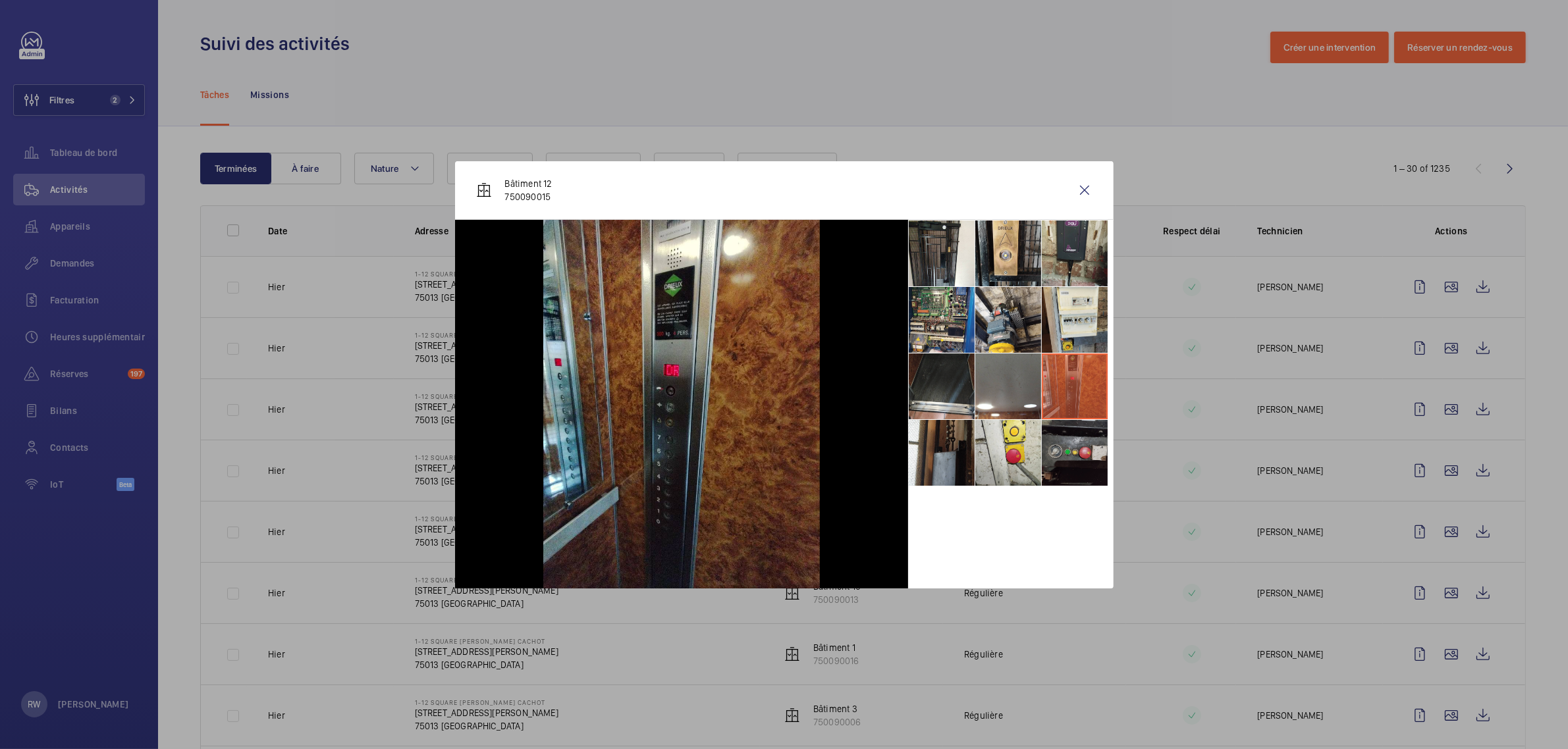
click at [1067, 455] on li at bounding box center [1075, 452] width 65 height 65
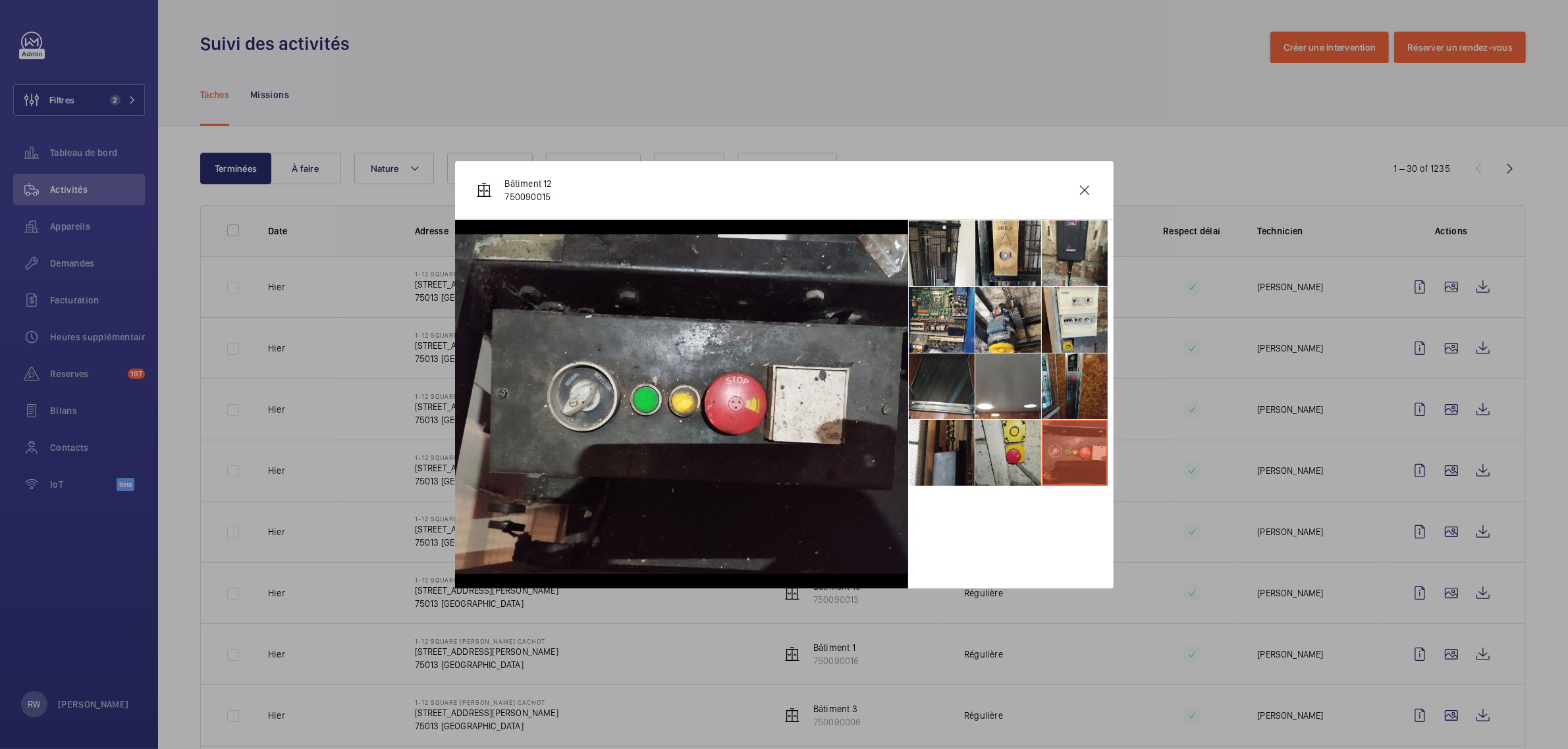
click at [1011, 452] on li at bounding box center [1008, 452] width 65 height 65
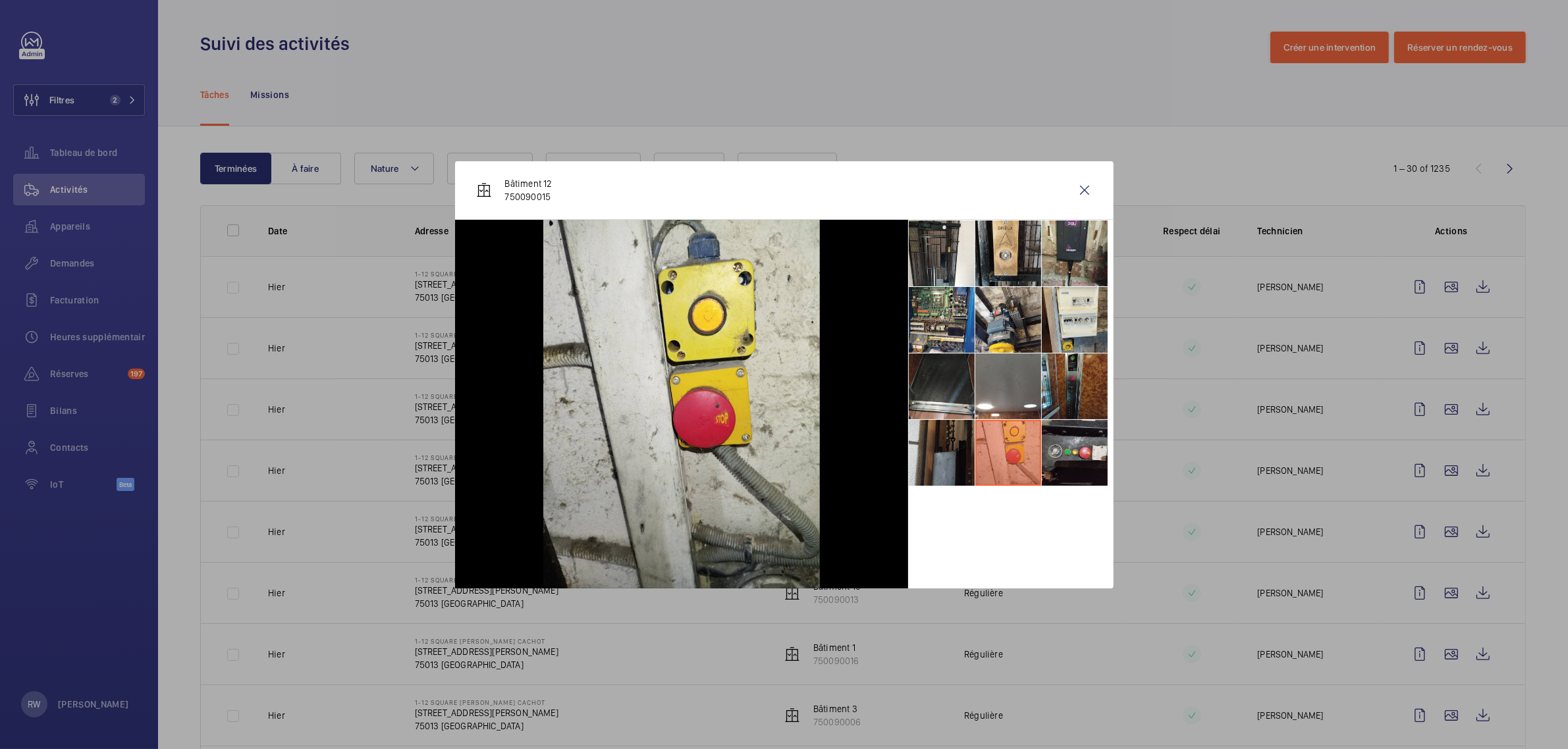
click at [930, 448] on li at bounding box center [942, 452] width 65 height 65
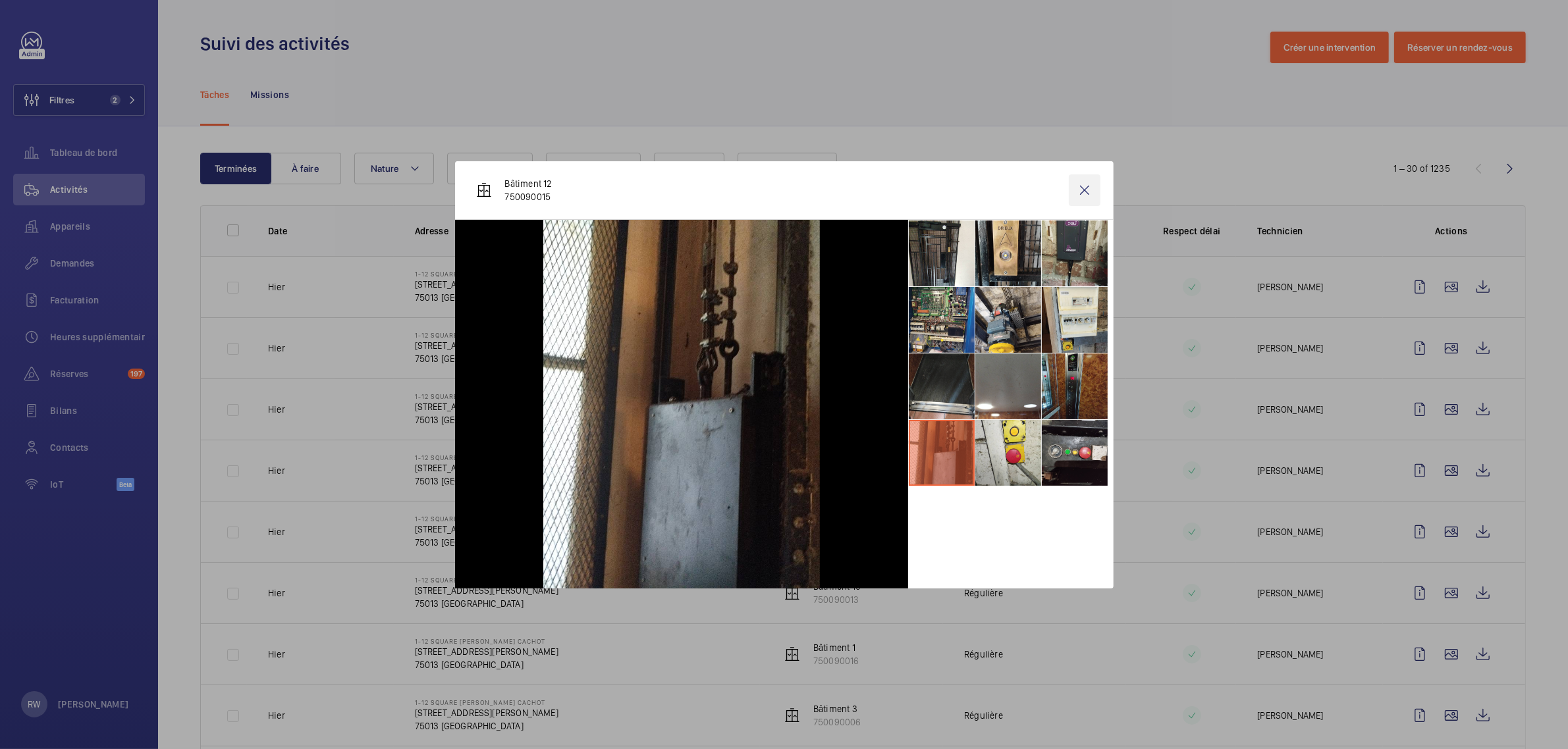
click at [1083, 192] on wm-front-icon-button at bounding box center [1084, 190] width 31 height 31
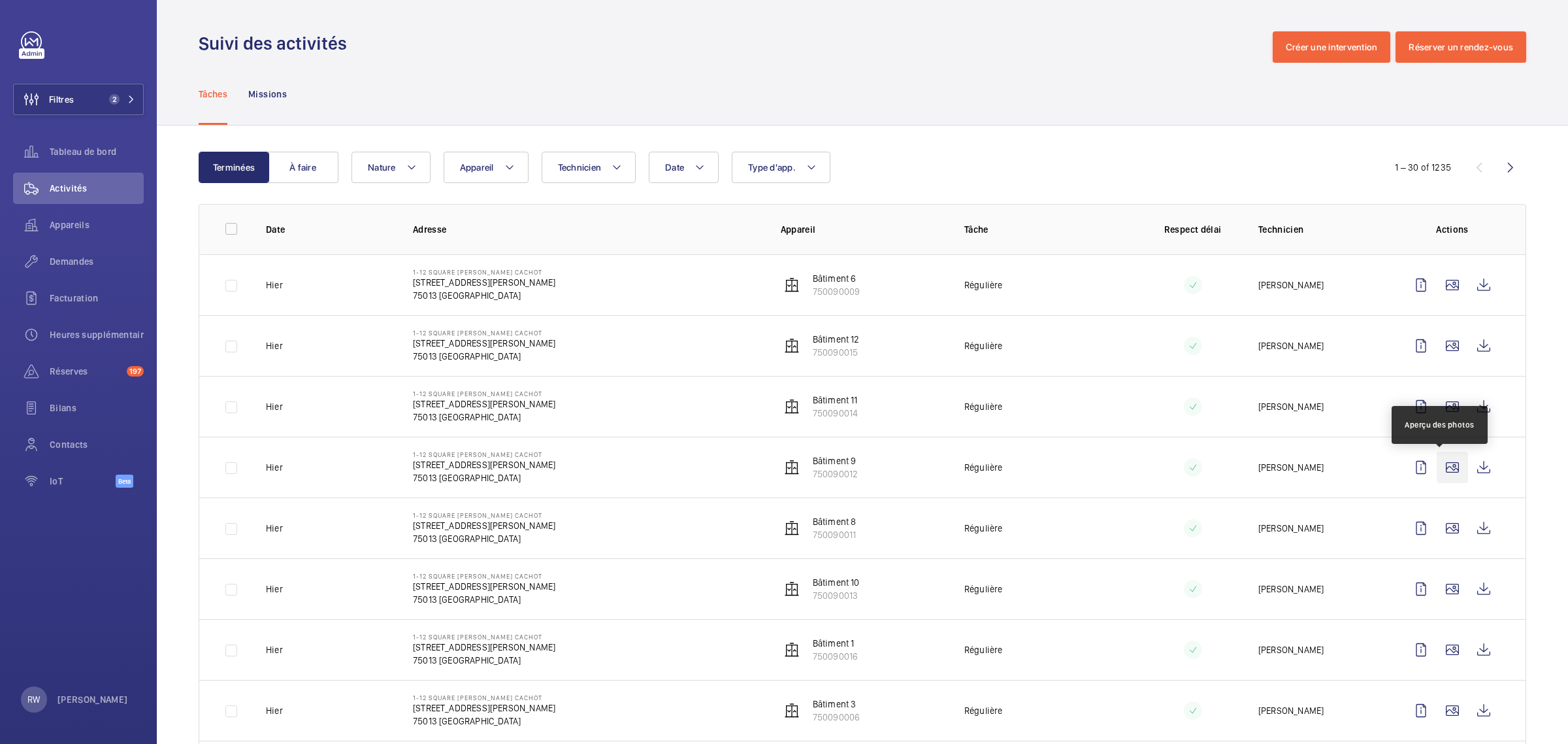
click at [1444, 466] on wm-front-icon-button at bounding box center [1452, 467] width 31 height 31
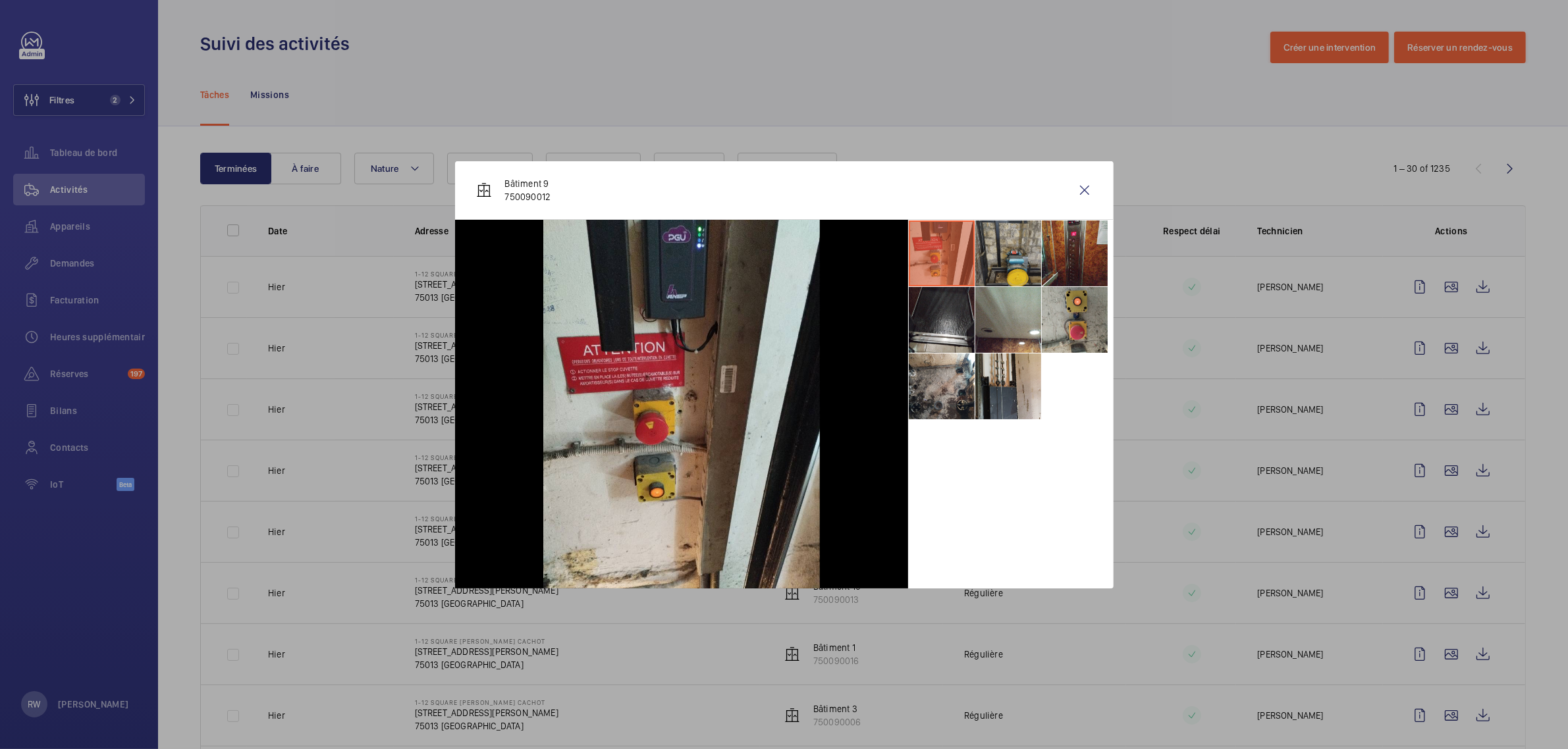
click at [1008, 248] on li at bounding box center [1008, 253] width 65 height 65
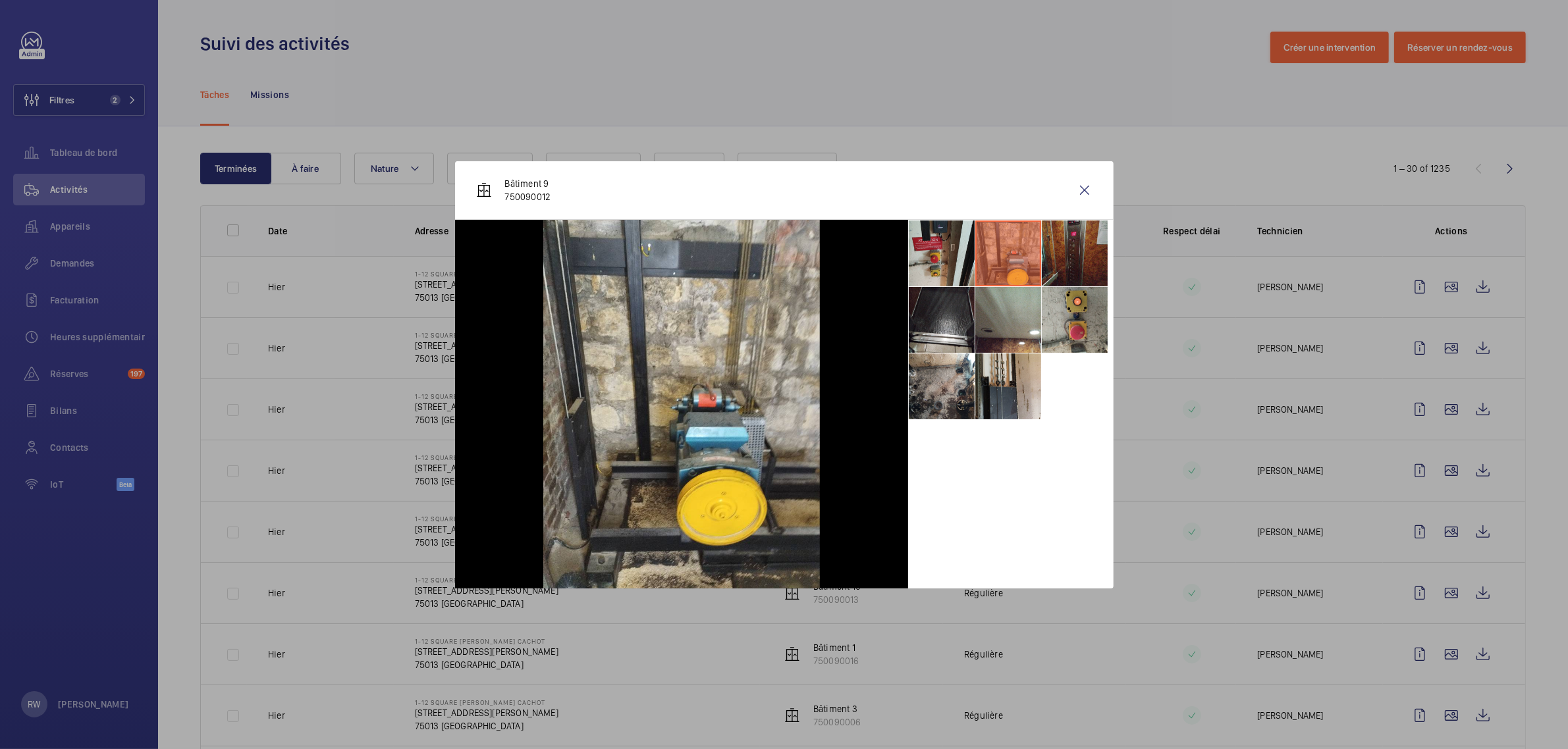
click at [1069, 248] on li at bounding box center [1075, 253] width 65 height 65
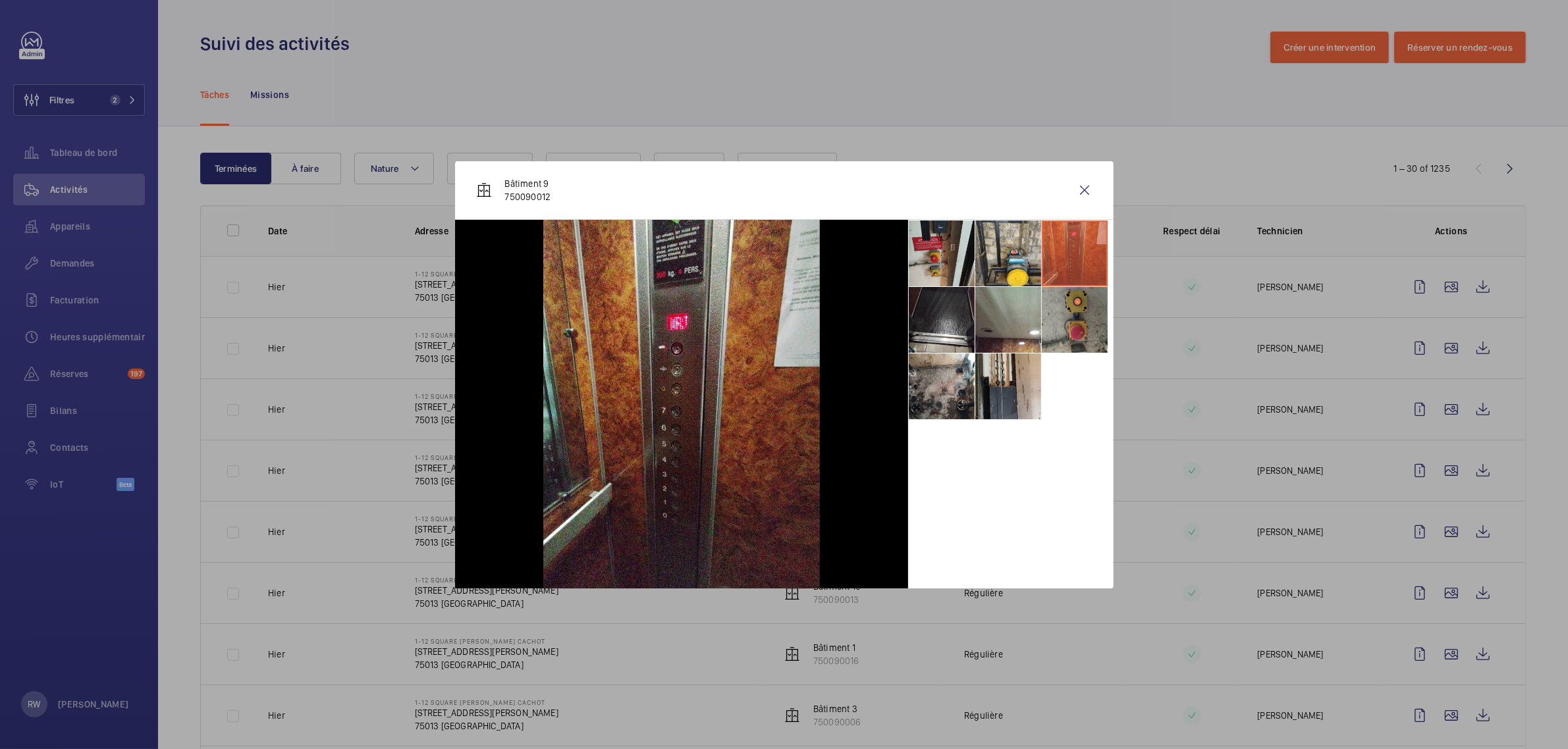
click at [1069, 321] on li at bounding box center [1075, 320] width 65 height 65
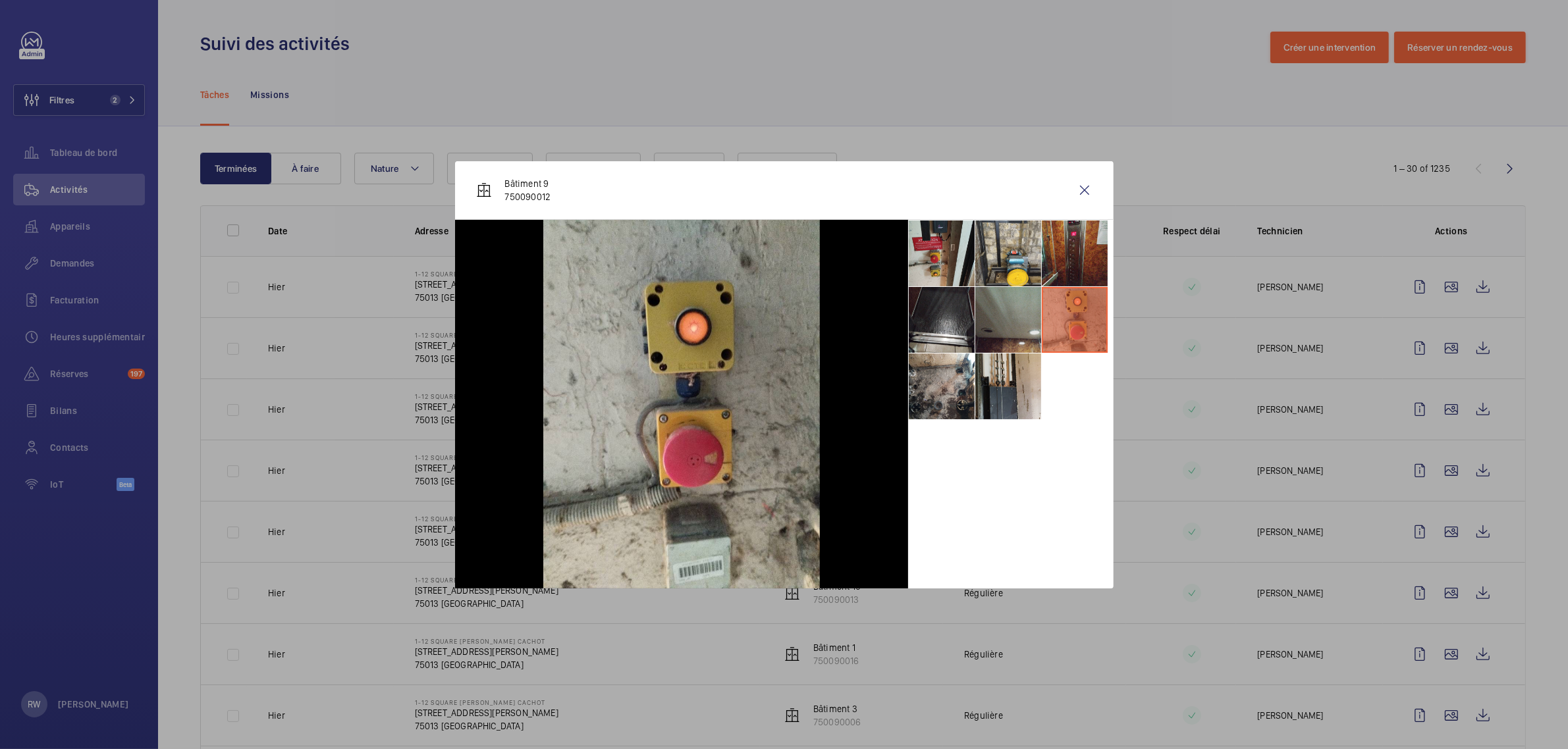
click at [1007, 322] on li at bounding box center [1008, 320] width 65 height 65
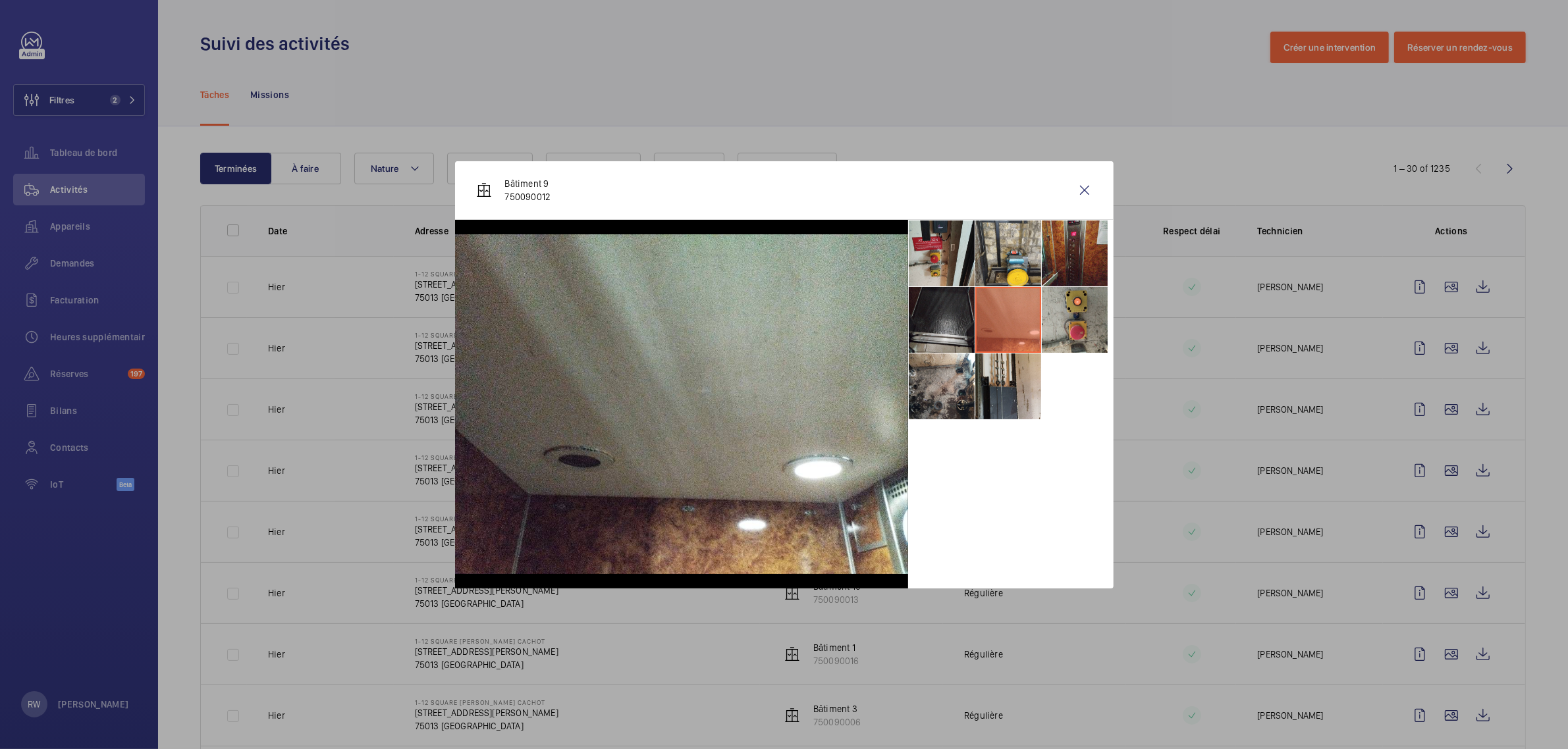
click at [926, 314] on li at bounding box center [942, 320] width 65 height 65
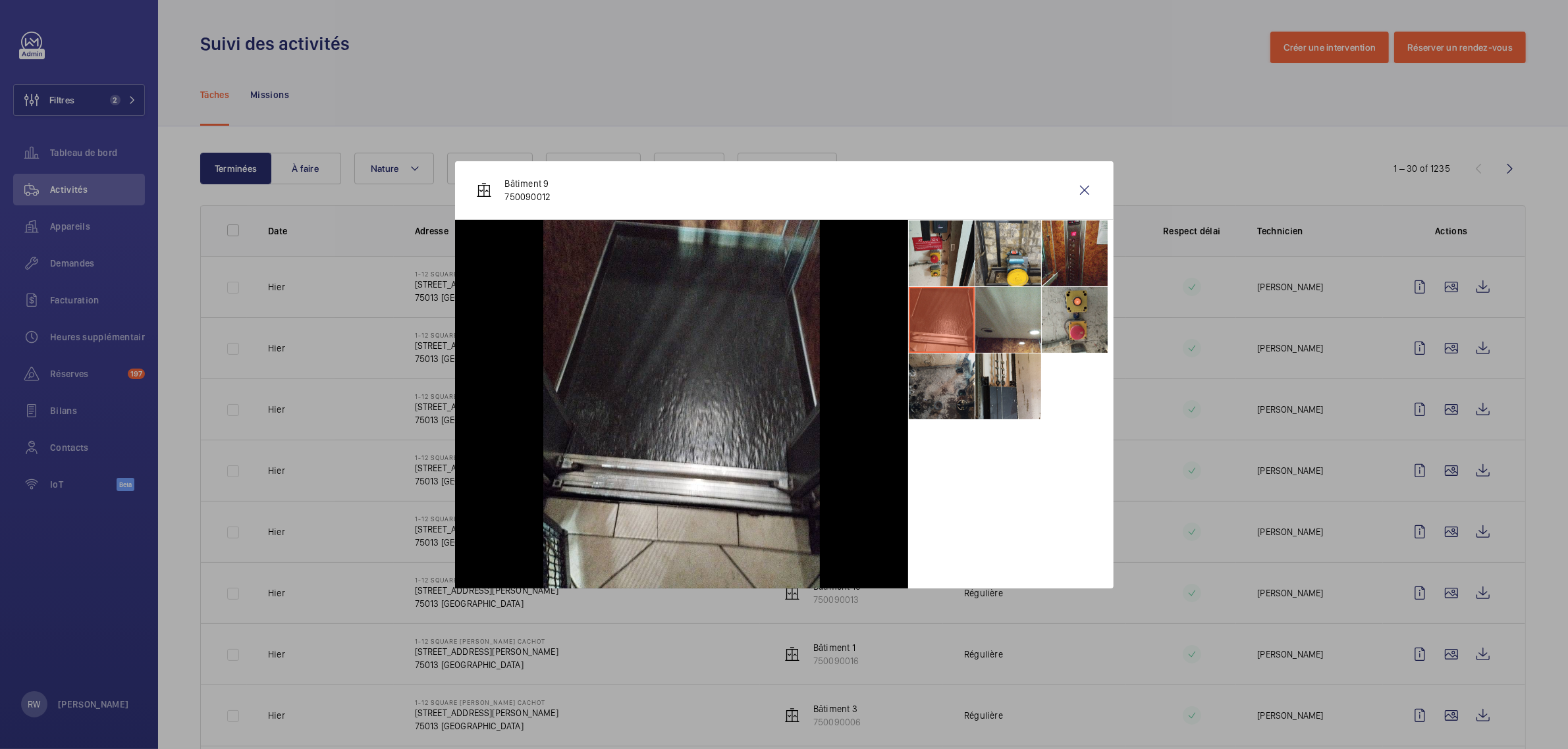
click at [945, 388] on li at bounding box center [942, 386] width 65 height 65
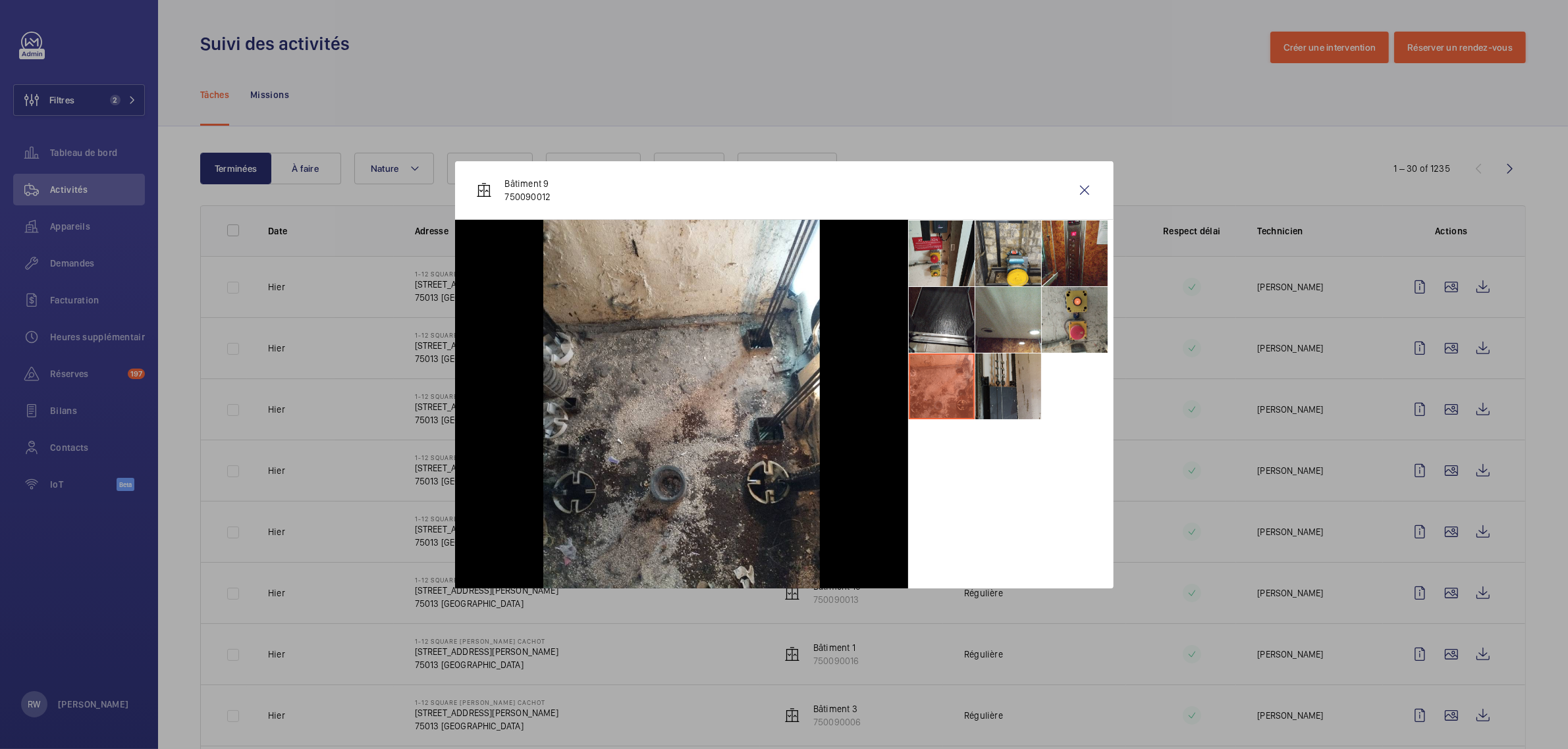
click at [998, 390] on li at bounding box center [1008, 386] width 65 height 65
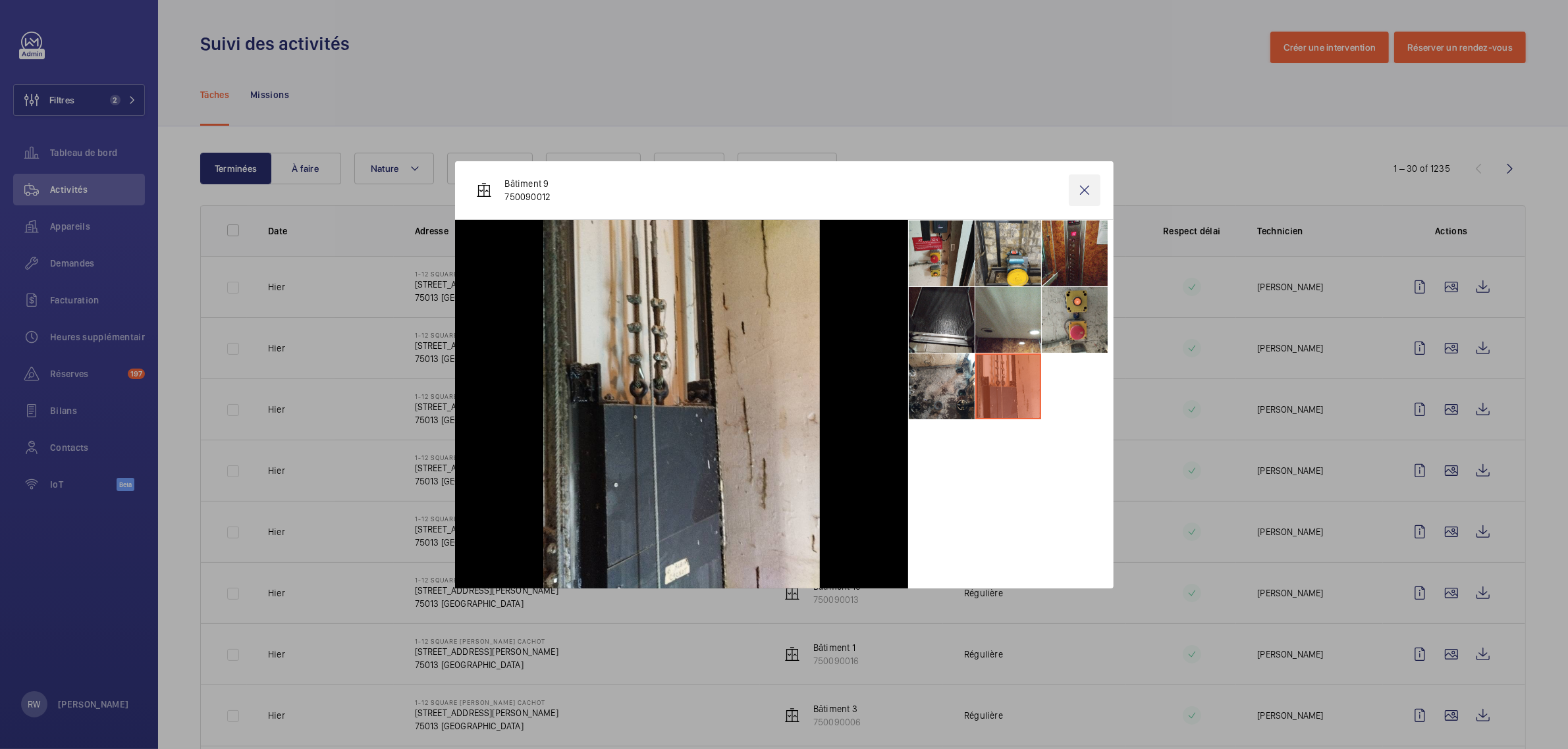
click at [1082, 189] on wm-front-icon-button at bounding box center [1084, 190] width 31 height 31
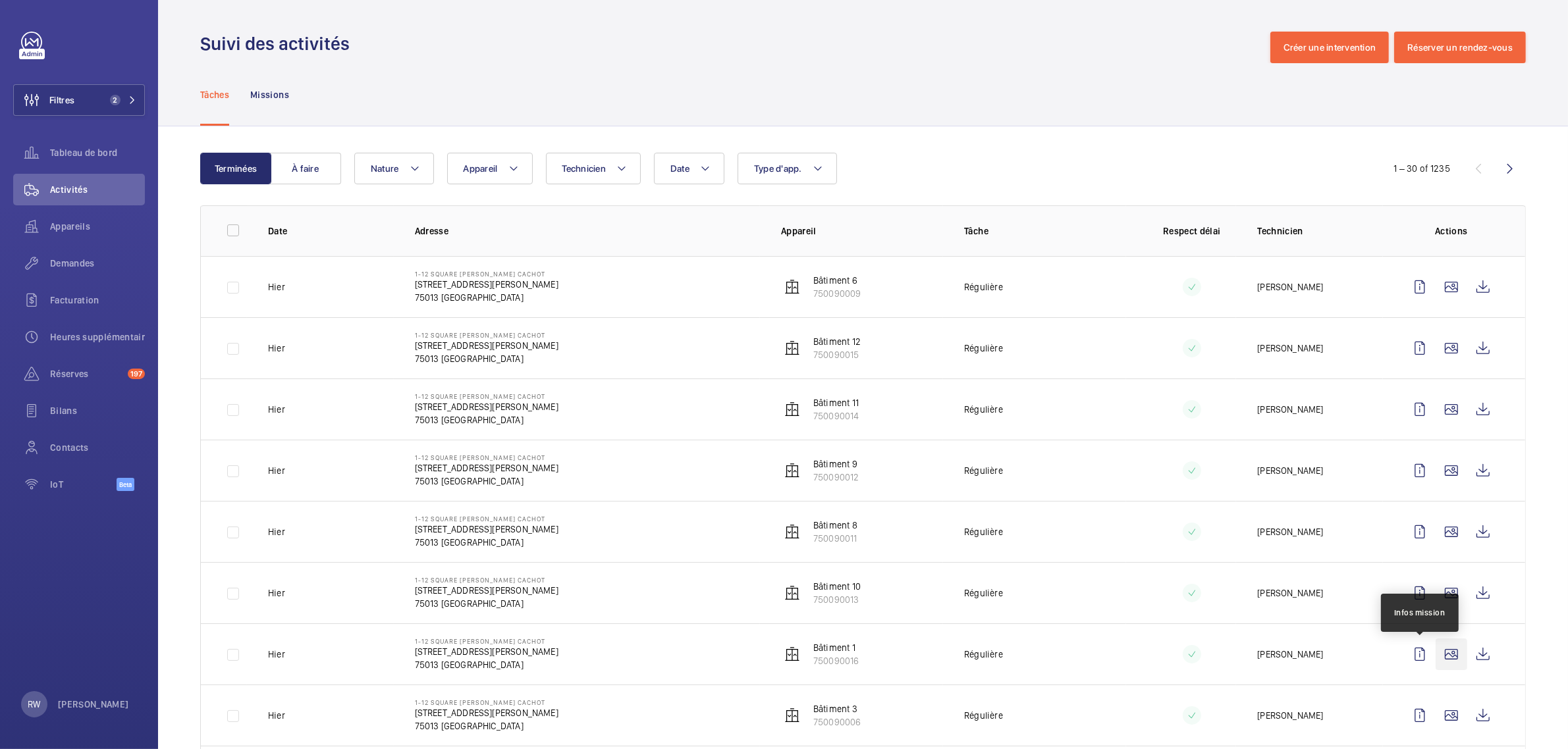
click at [1452, 656] on wm-front-icon-button at bounding box center [1451, 654] width 31 height 31
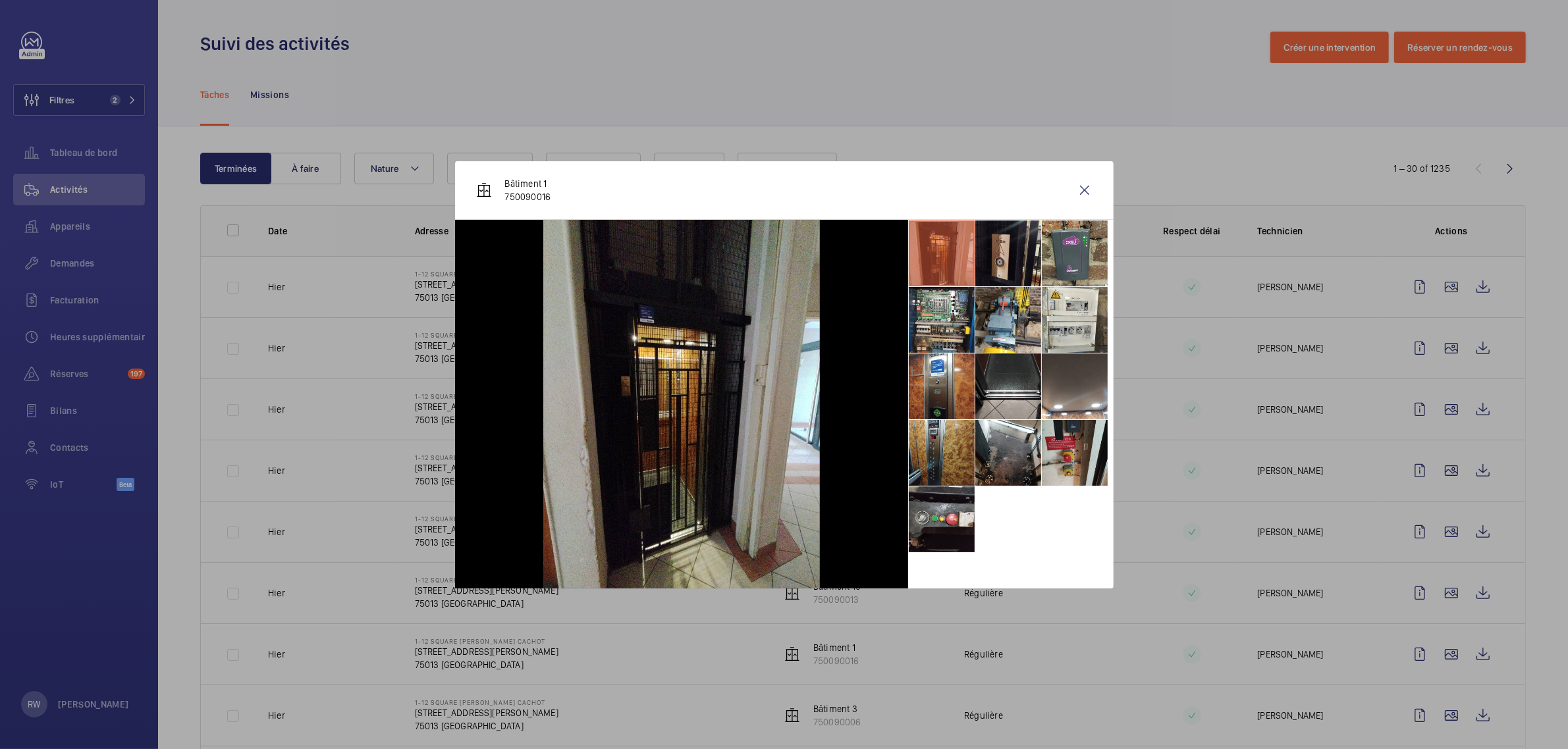
click at [995, 254] on li at bounding box center [1008, 253] width 65 height 65
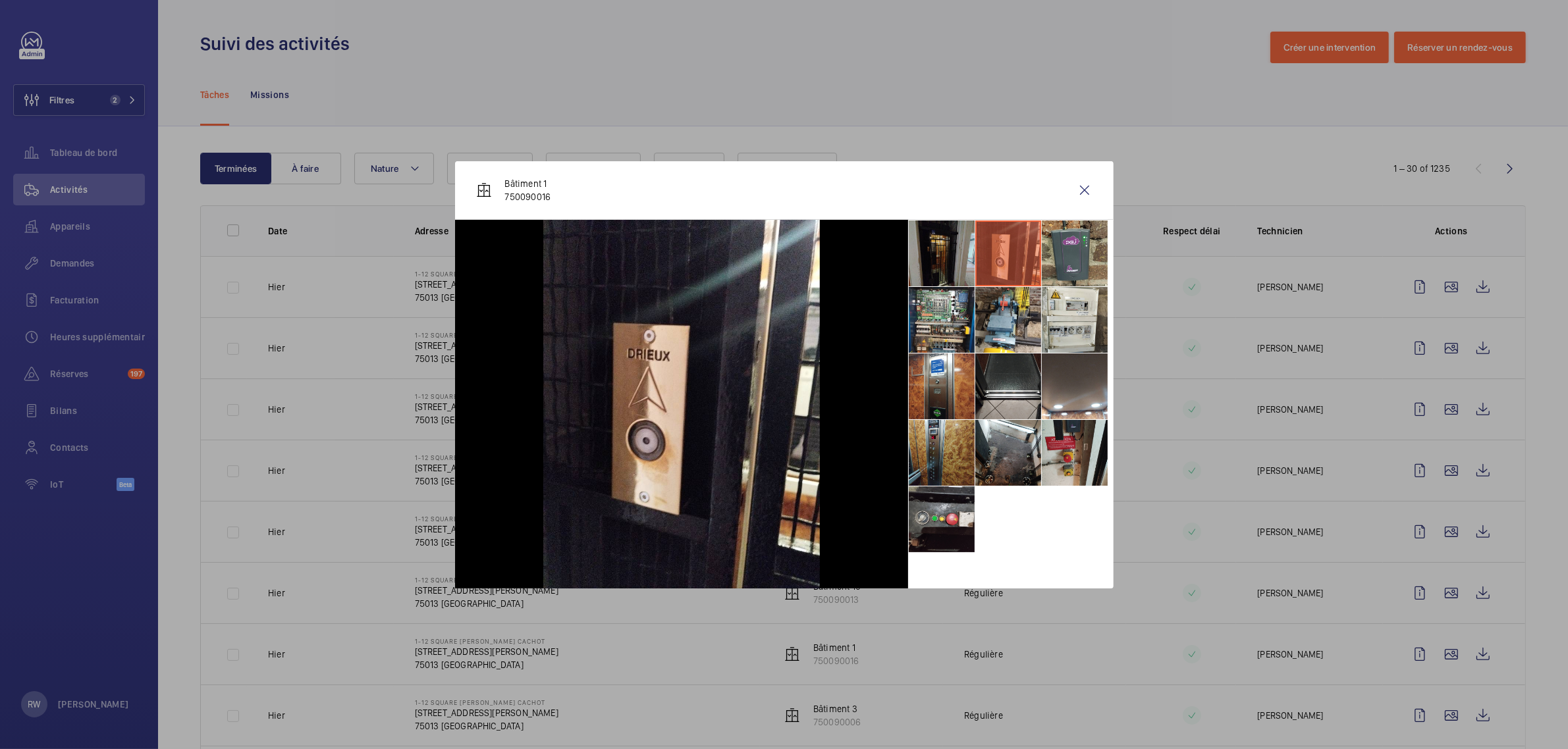
click at [933, 255] on li at bounding box center [942, 253] width 65 height 65
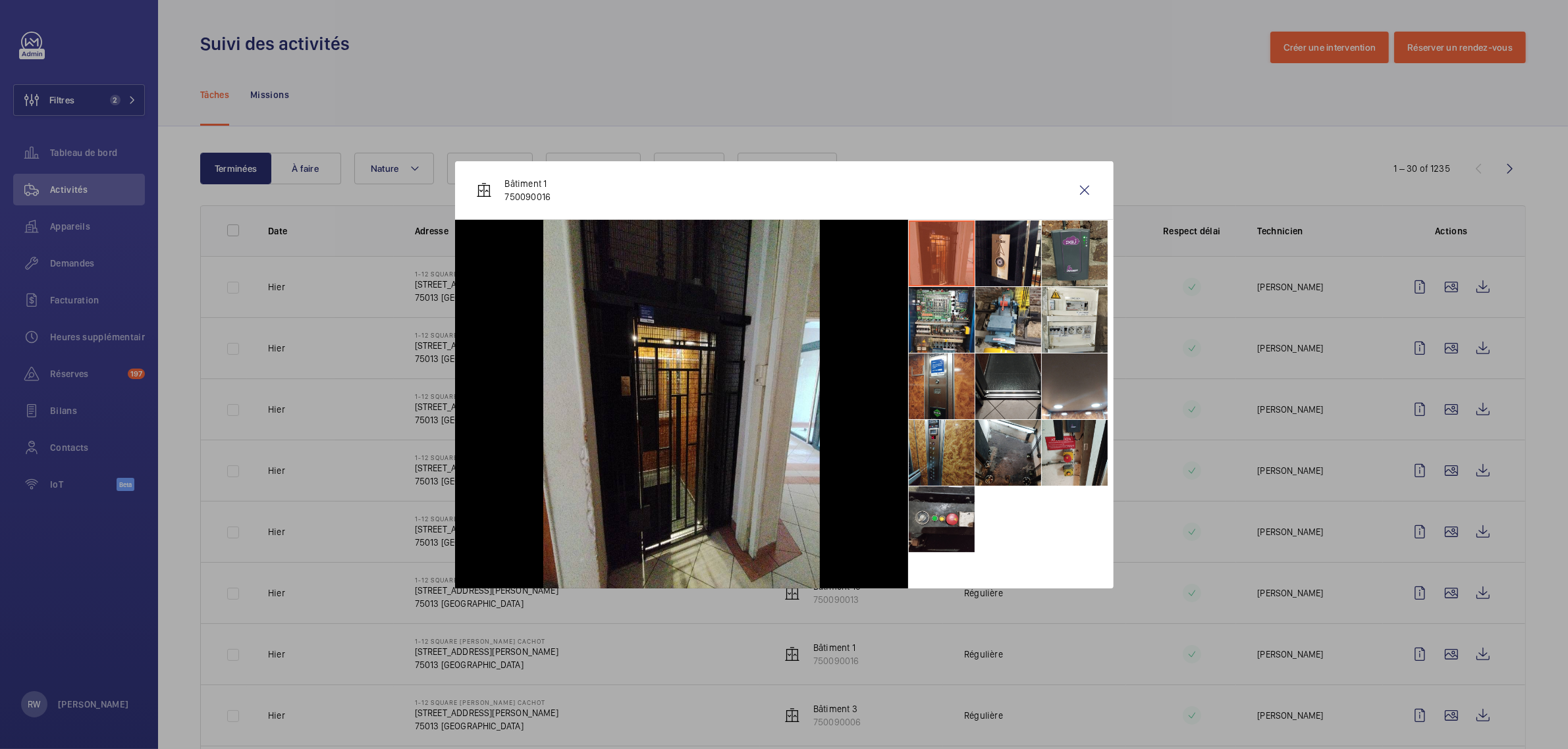
drag, startPoint x: 1052, startPoint y: 257, endPoint x: 1052, endPoint y: 276, distance: 19.0
click at [1054, 257] on li at bounding box center [1075, 253] width 65 height 65
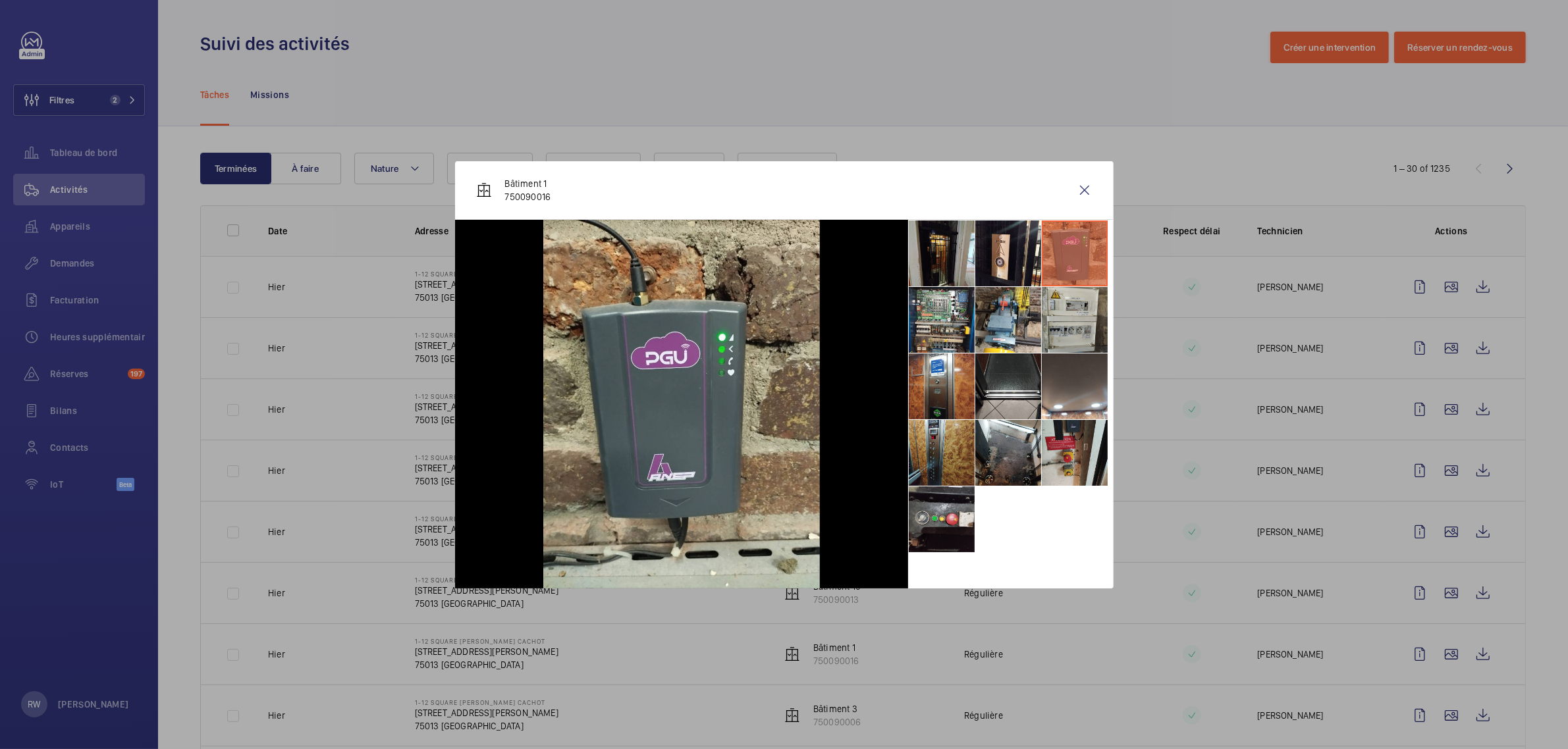
click at [1067, 323] on li at bounding box center [1075, 320] width 65 height 65
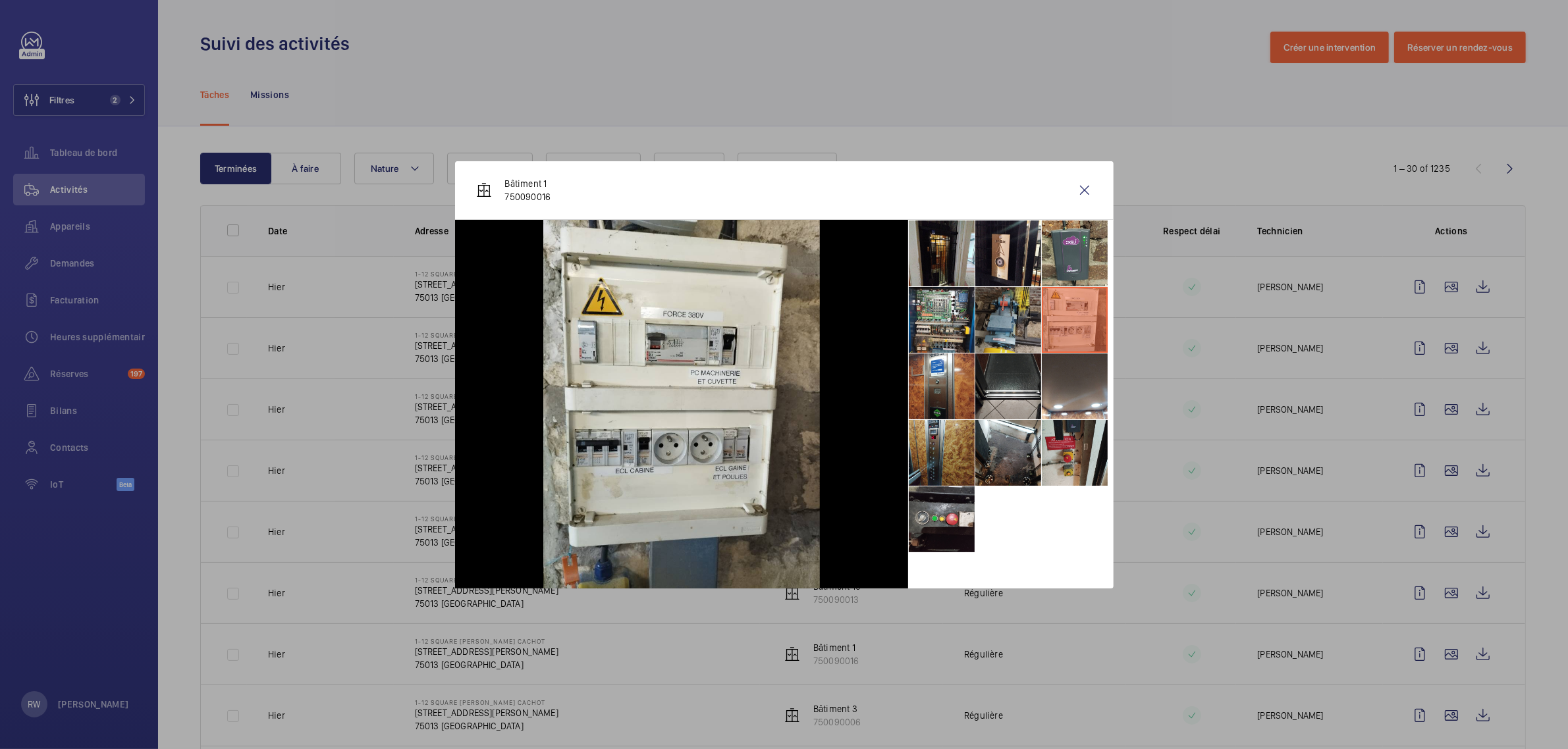
click at [1001, 329] on li at bounding box center [1008, 320] width 65 height 65
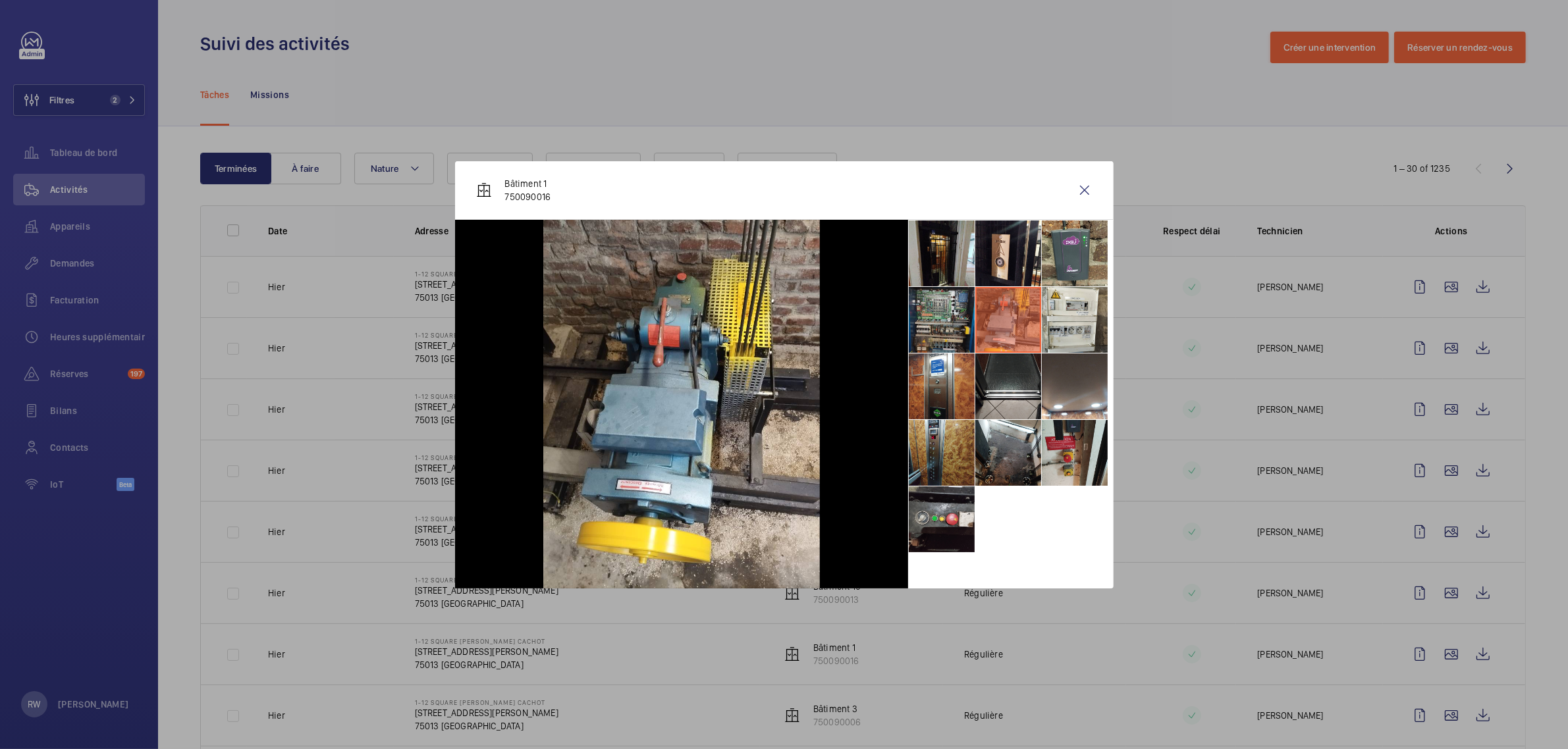
click at [939, 327] on li at bounding box center [942, 320] width 65 height 65
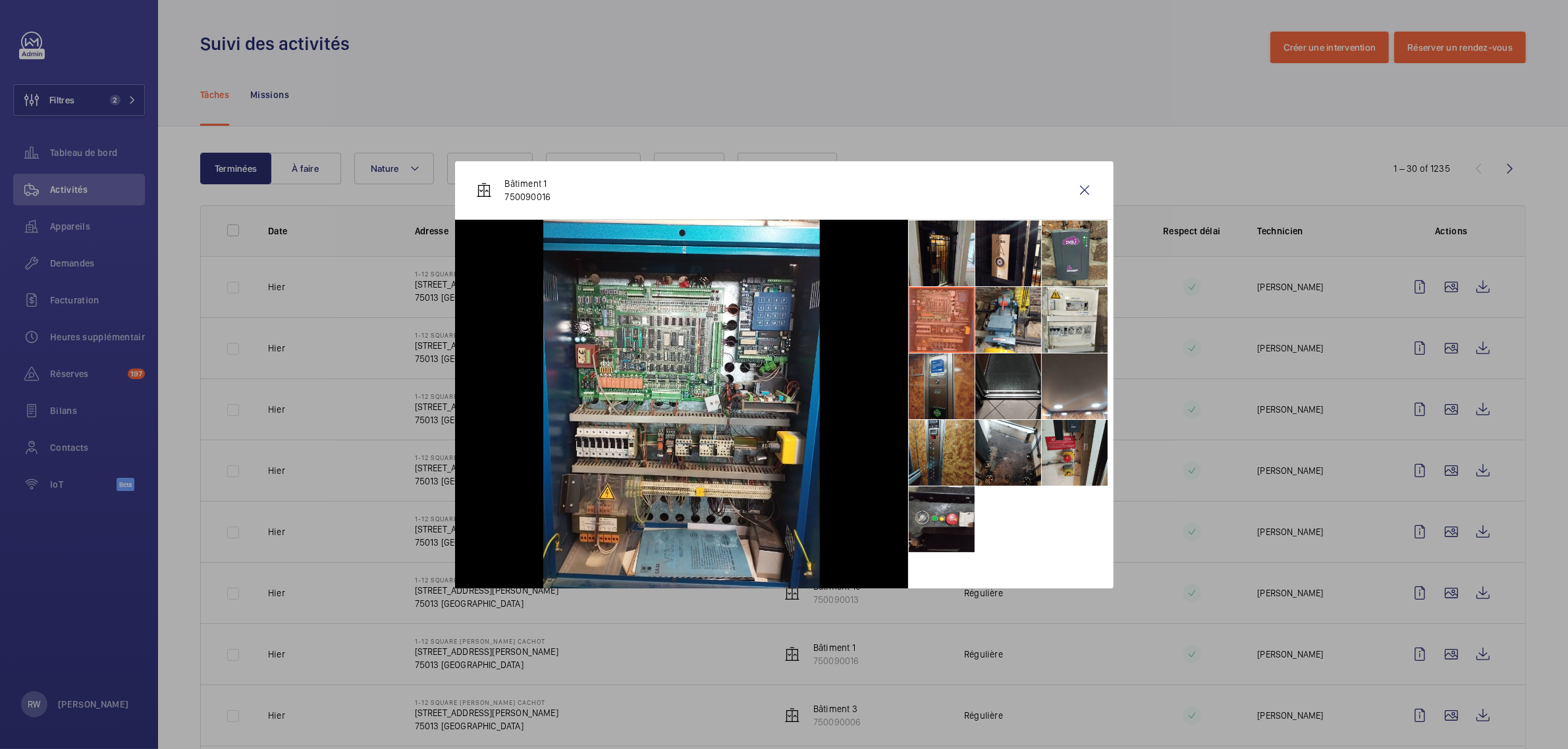
click at [940, 390] on li at bounding box center [942, 386] width 65 height 65
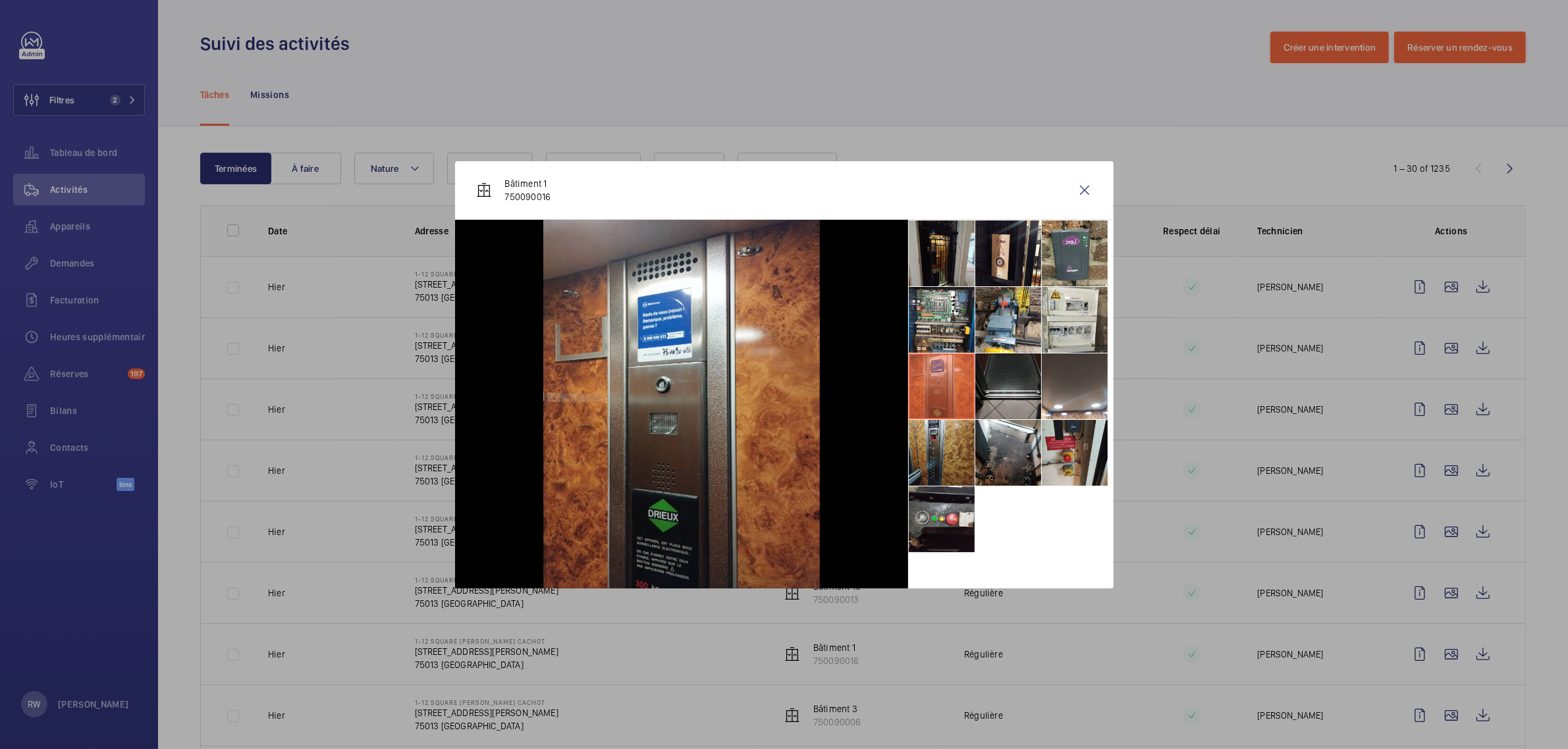
click at [1009, 390] on li at bounding box center [1008, 386] width 65 height 65
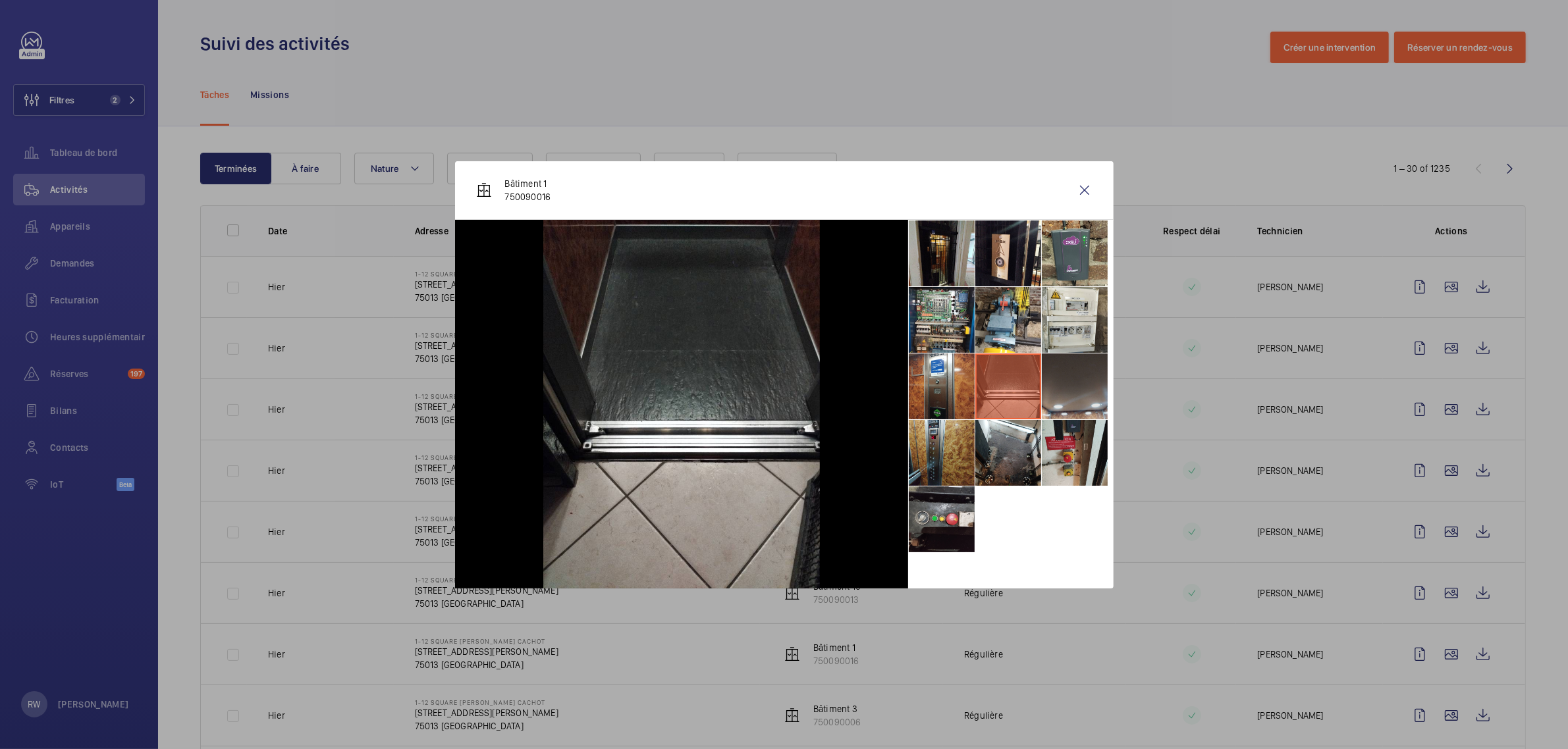
click at [1062, 386] on li at bounding box center [1075, 386] width 65 height 65
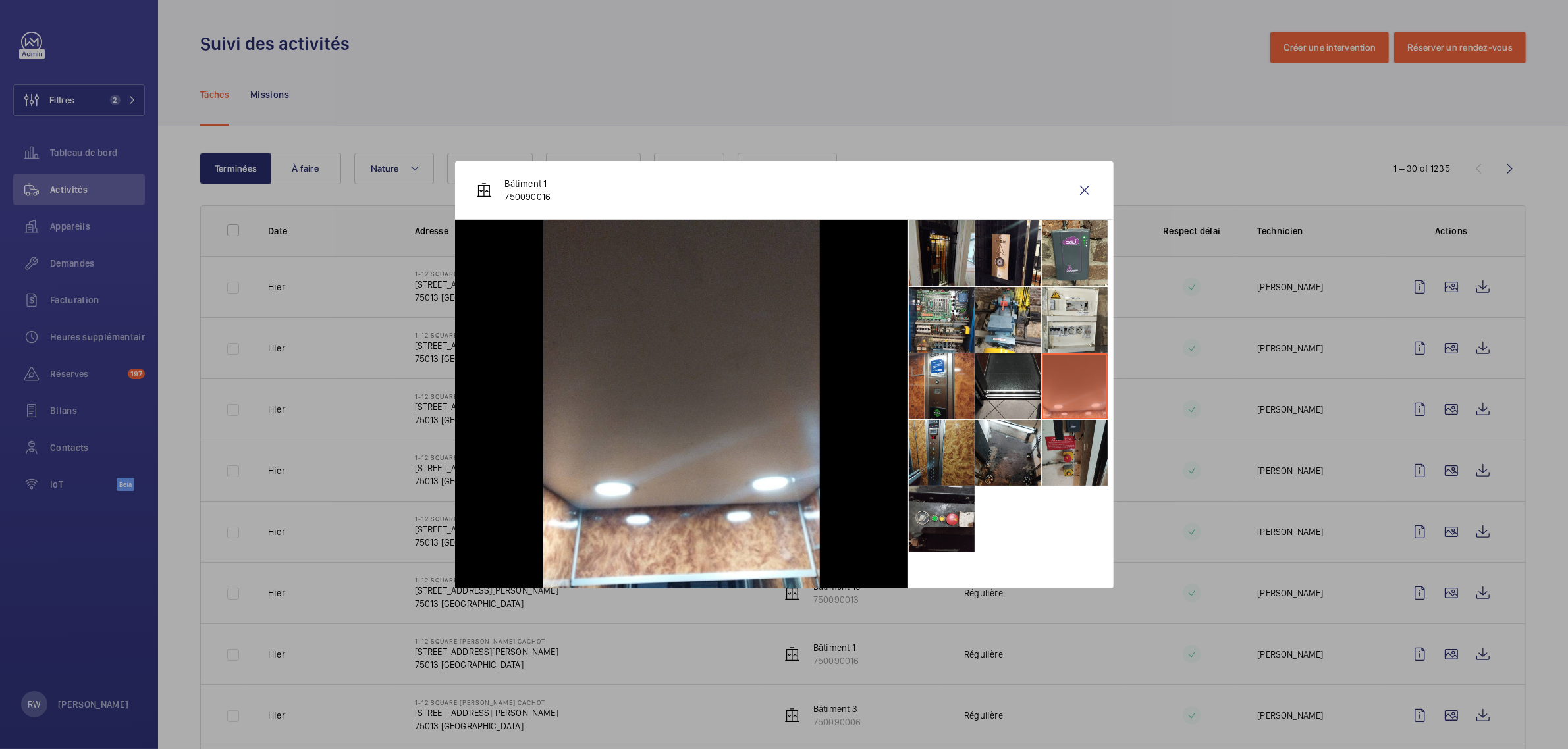
click at [1072, 441] on li at bounding box center [1075, 452] width 65 height 65
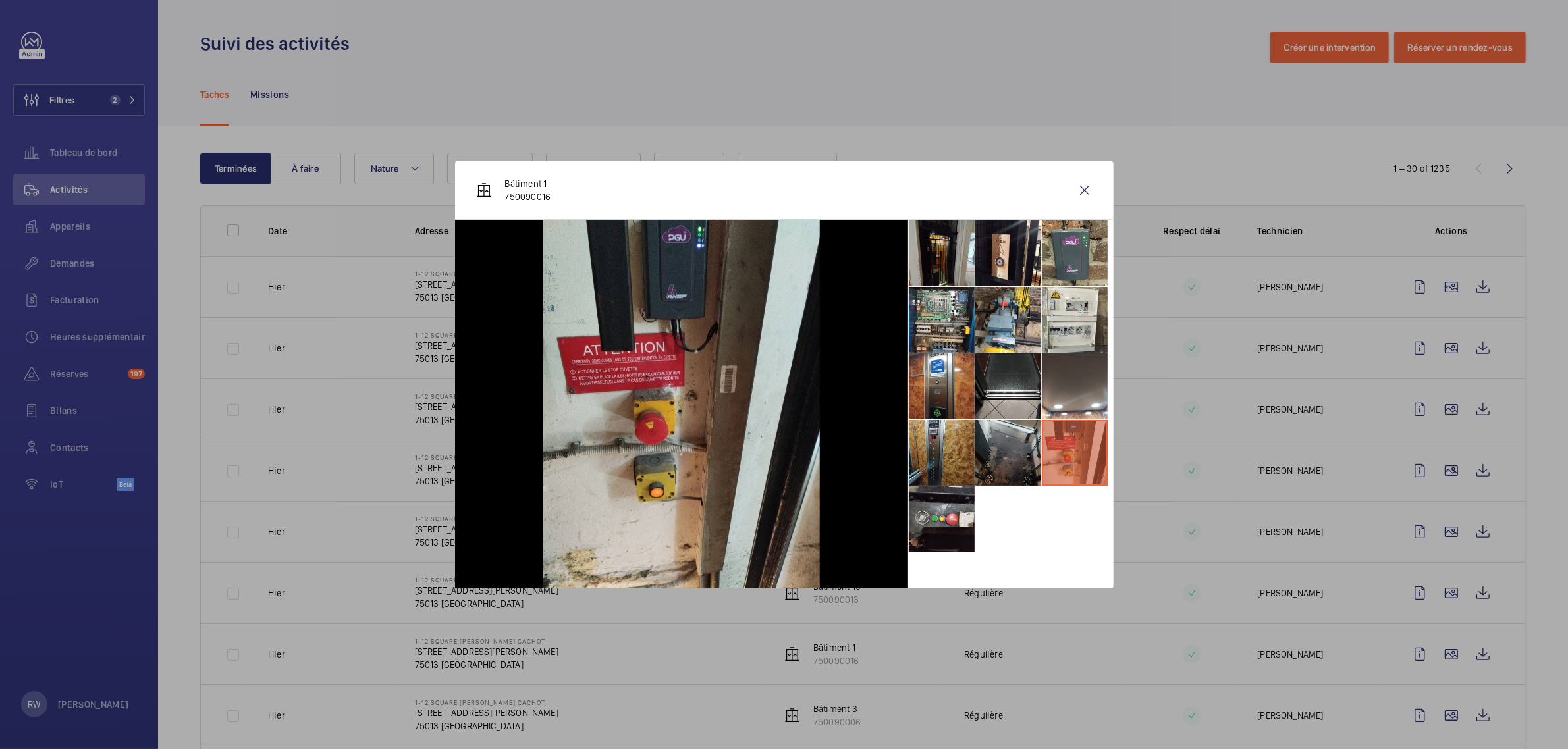
click at [1028, 442] on li at bounding box center [1008, 452] width 65 height 65
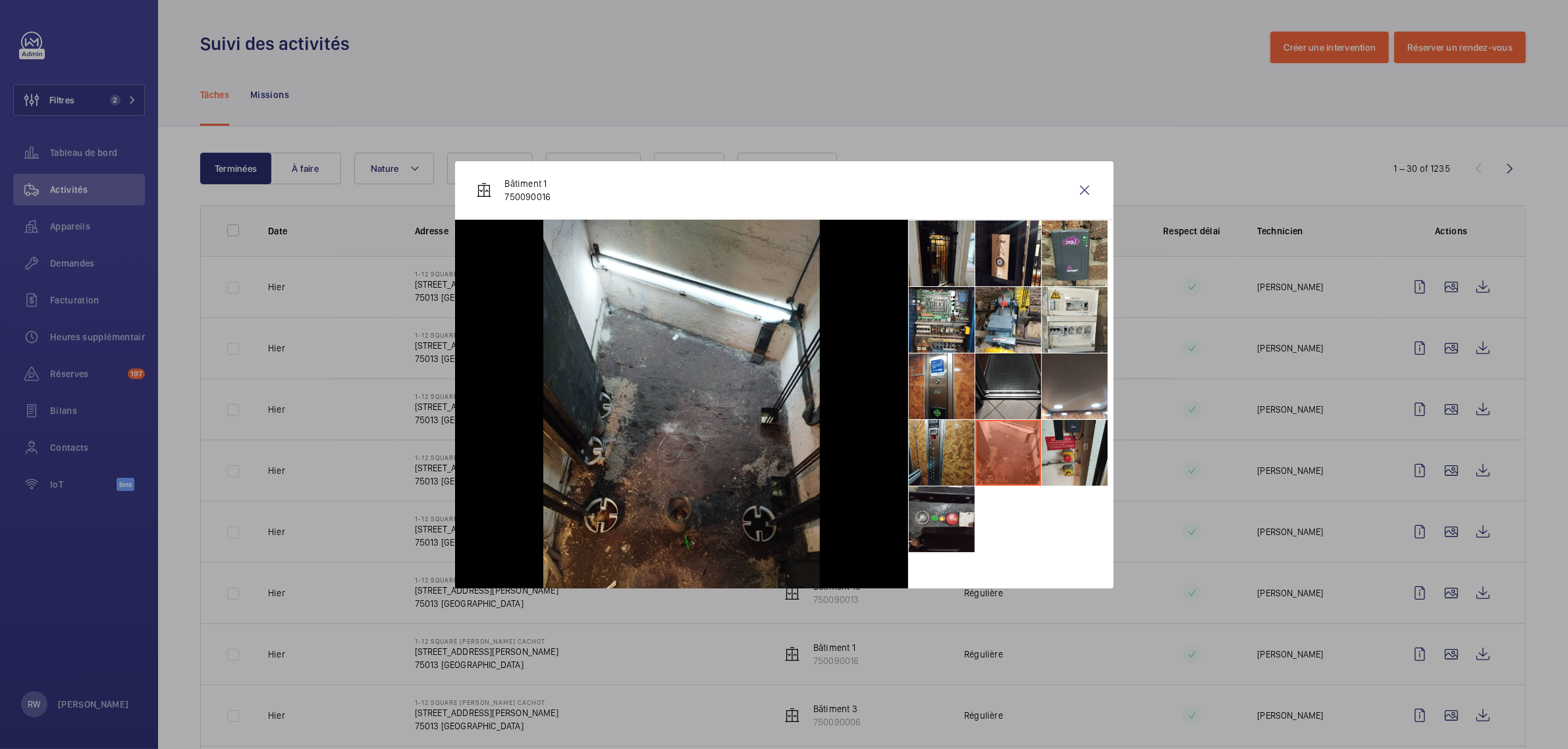
click at [976, 449] on li at bounding box center [1008, 452] width 65 height 65
click at [963, 490] on li at bounding box center [942, 519] width 65 height 65
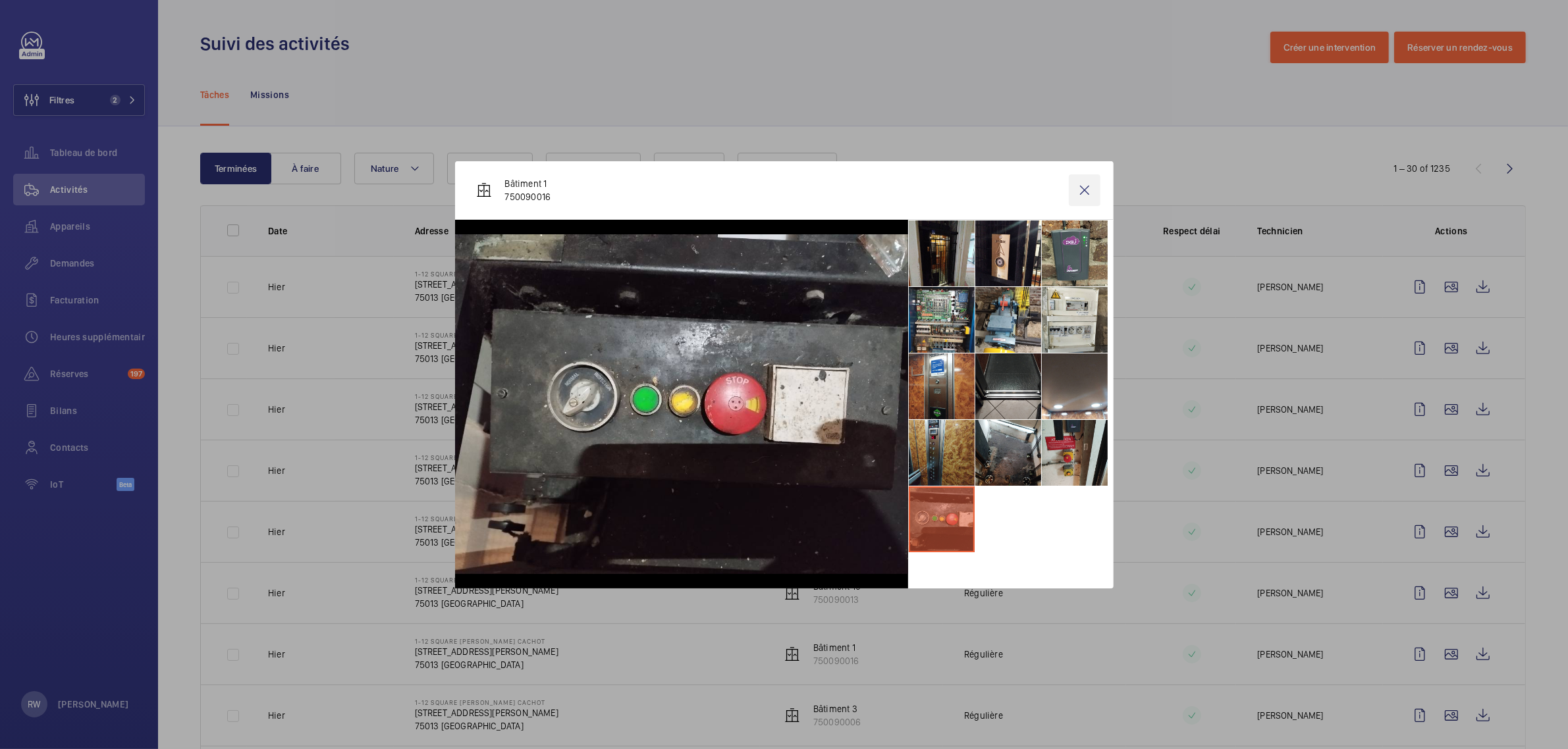
click at [1089, 186] on wm-front-icon-button at bounding box center [1084, 190] width 31 height 31
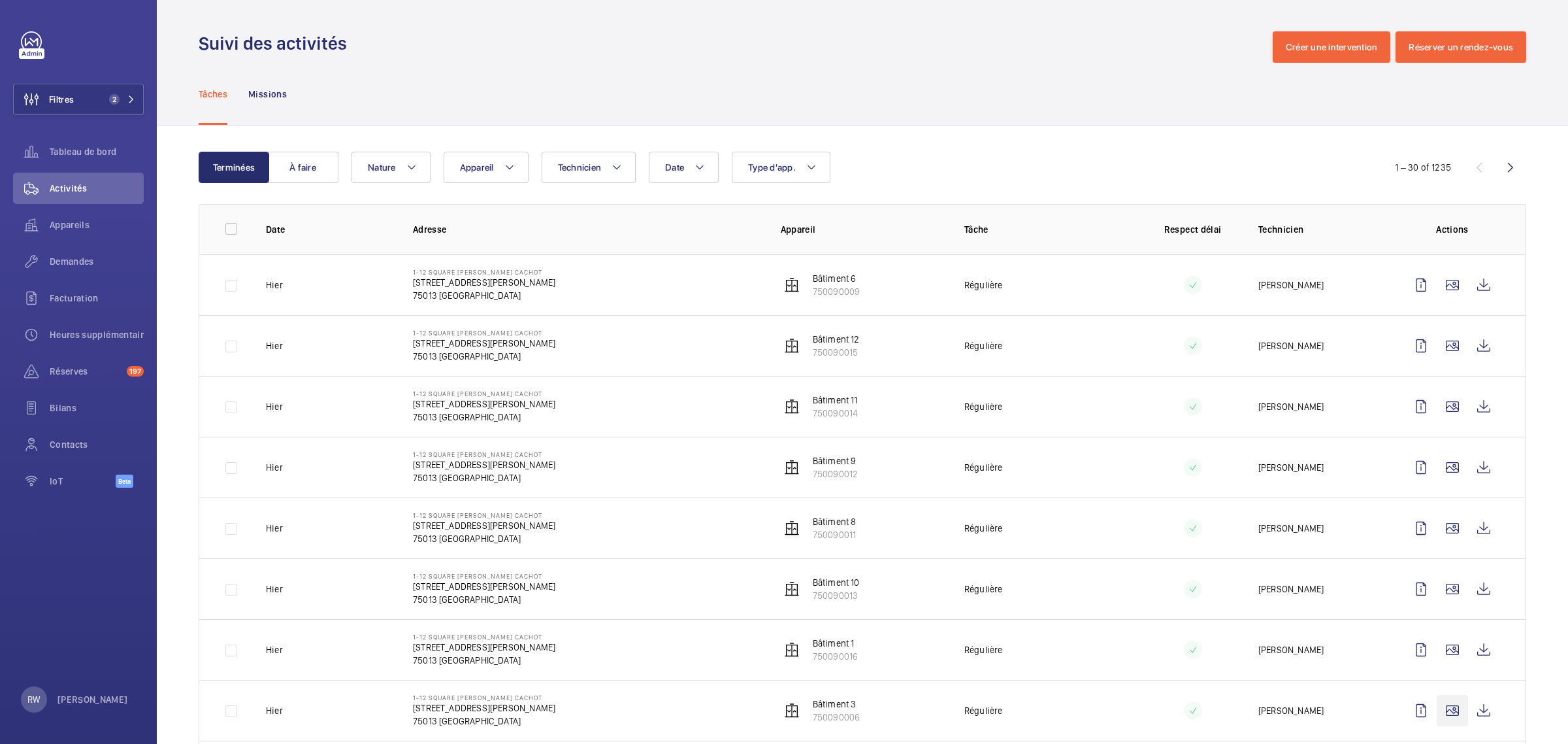
click at [1439, 712] on wm-front-icon-button at bounding box center [1452, 710] width 31 height 31
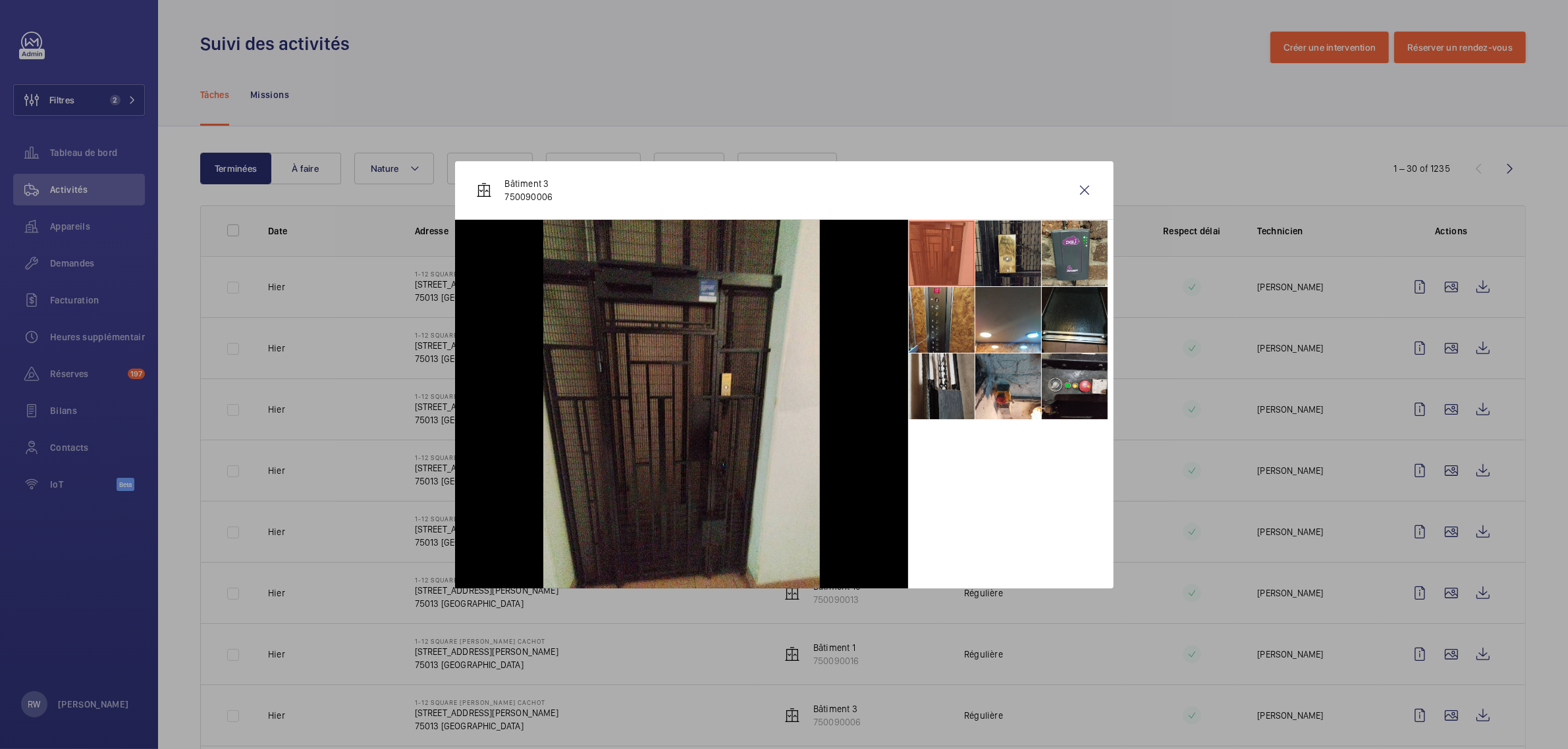
click at [1005, 258] on li at bounding box center [1008, 253] width 65 height 65
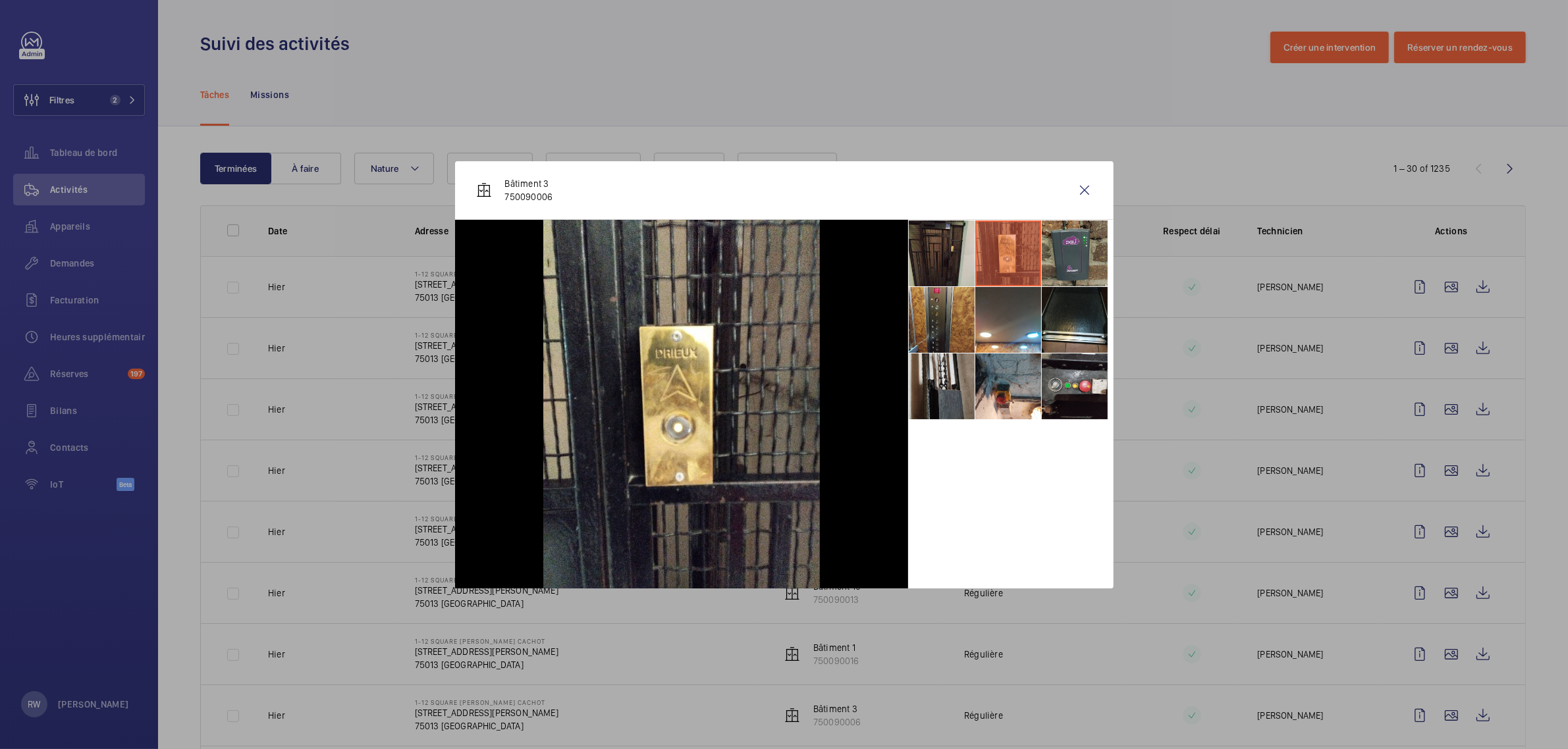
click at [1059, 254] on li at bounding box center [1075, 253] width 65 height 65
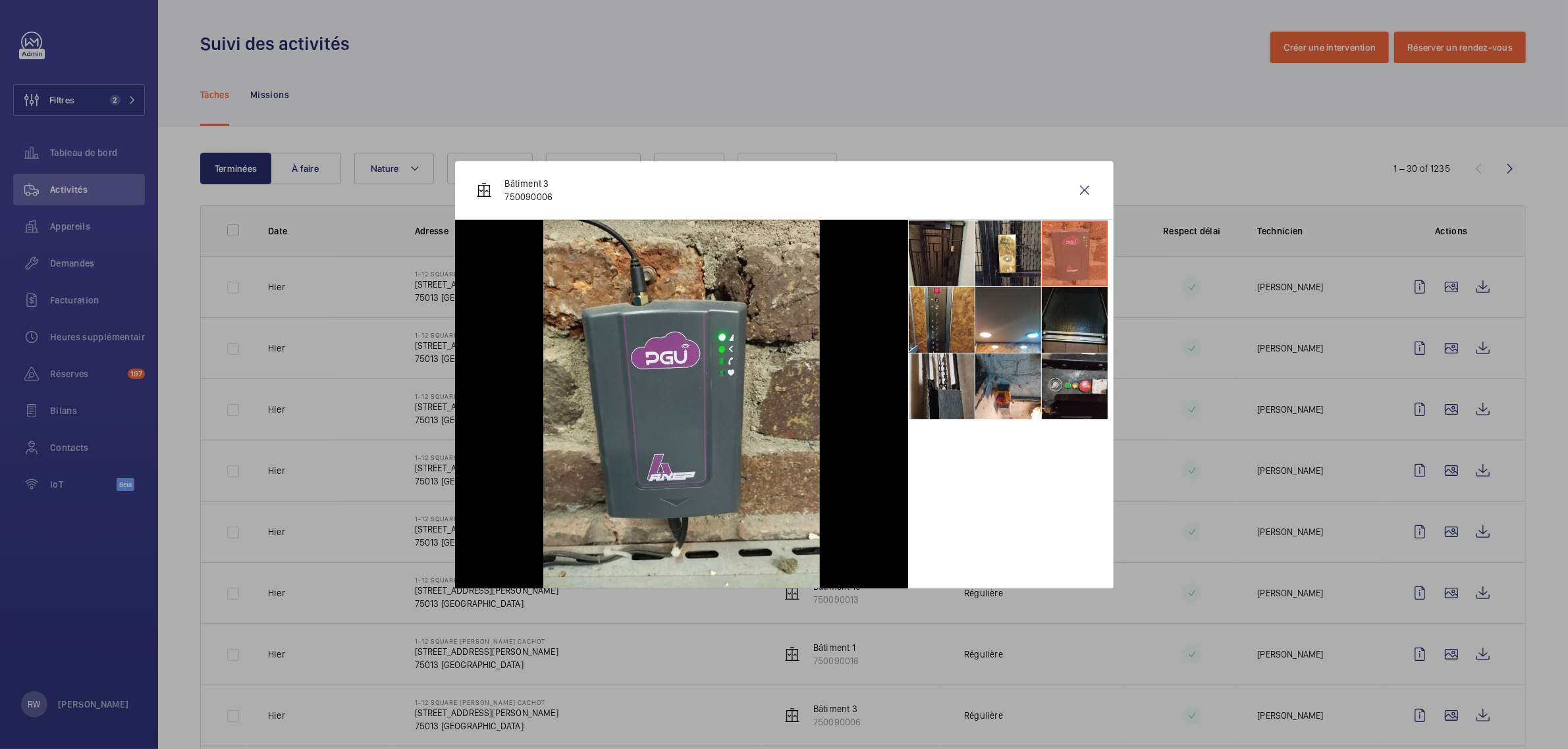
click at [1057, 322] on li at bounding box center [1075, 320] width 65 height 65
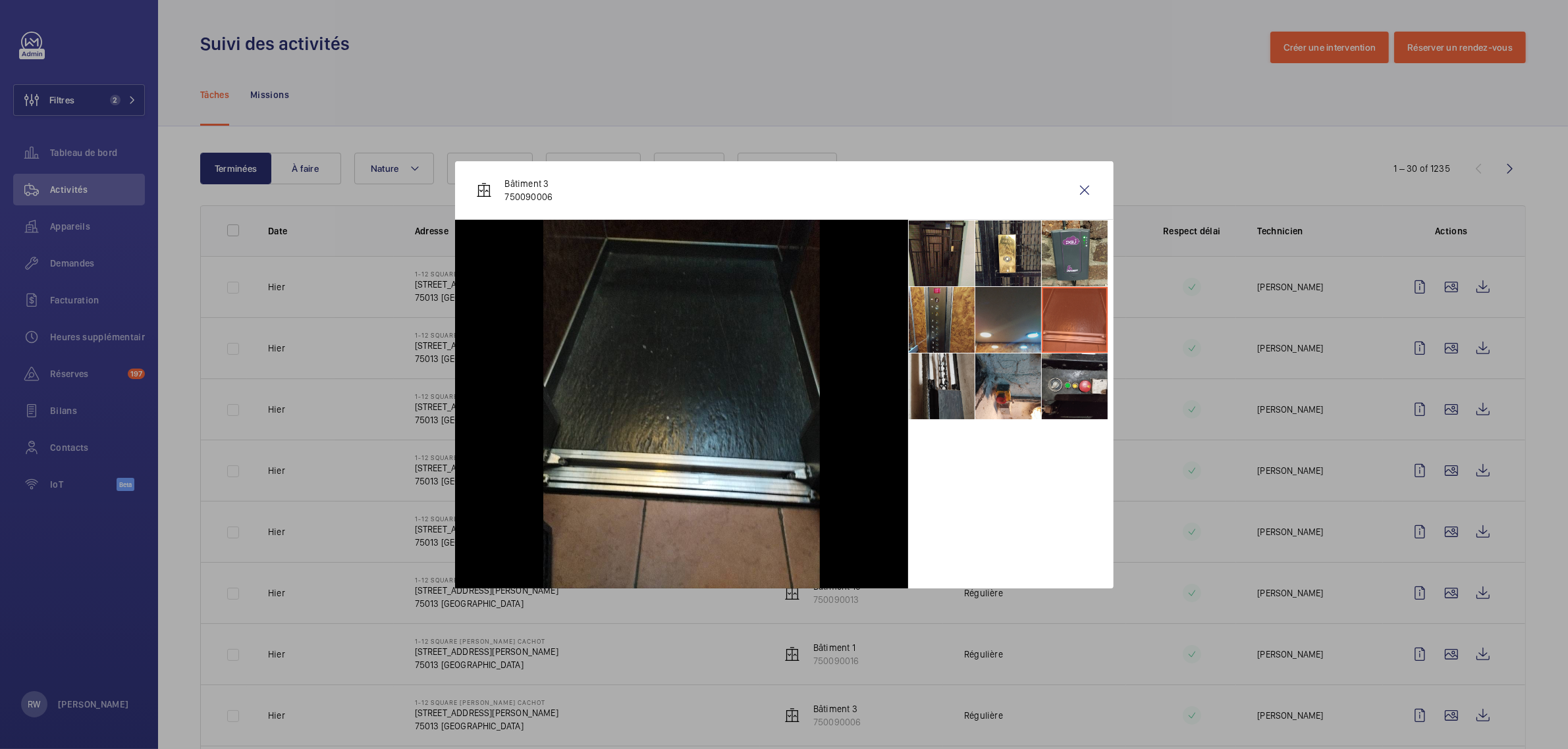
click at [990, 327] on li at bounding box center [1008, 320] width 65 height 65
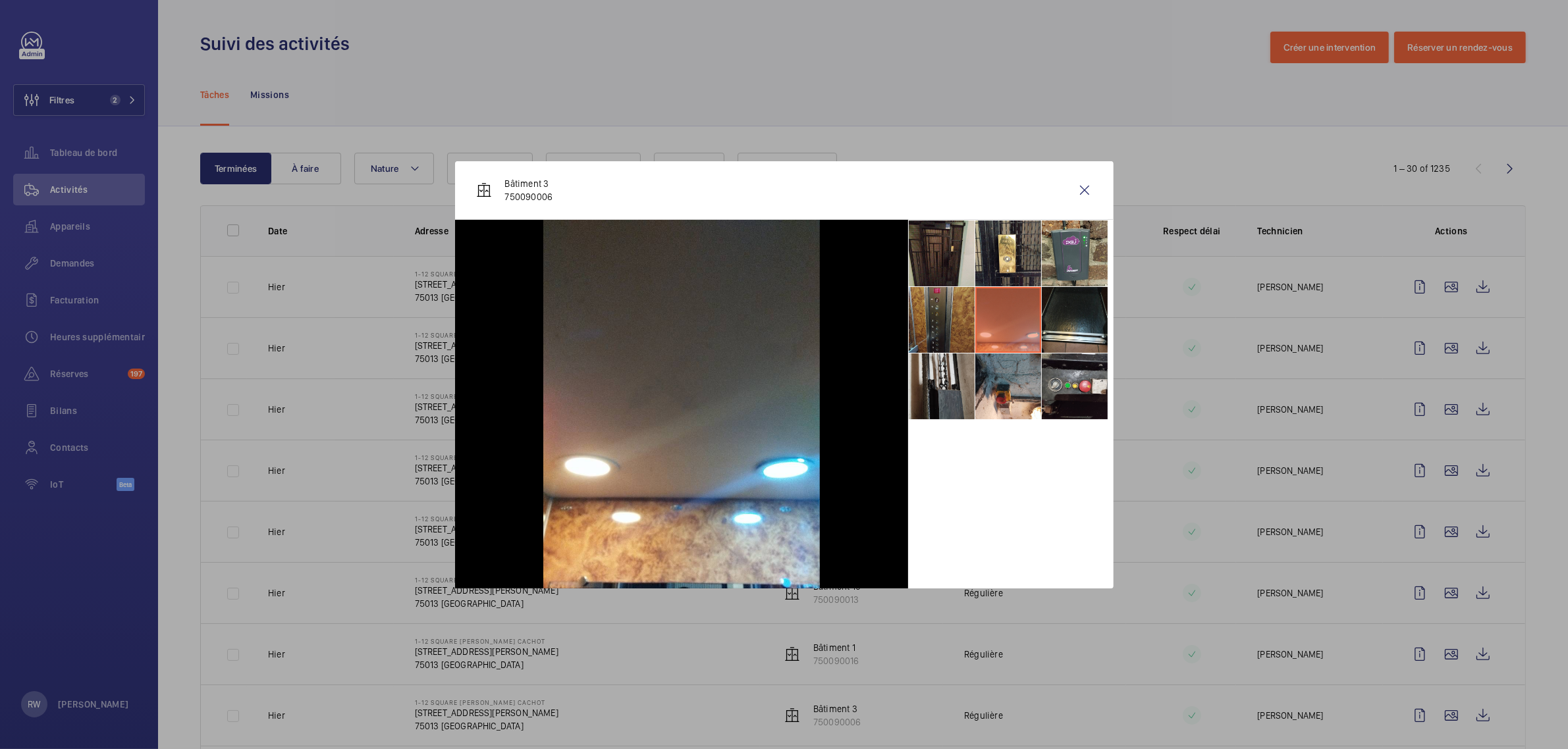
click at [920, 327] on li at bounding box center [942, 320] width 65 height 65
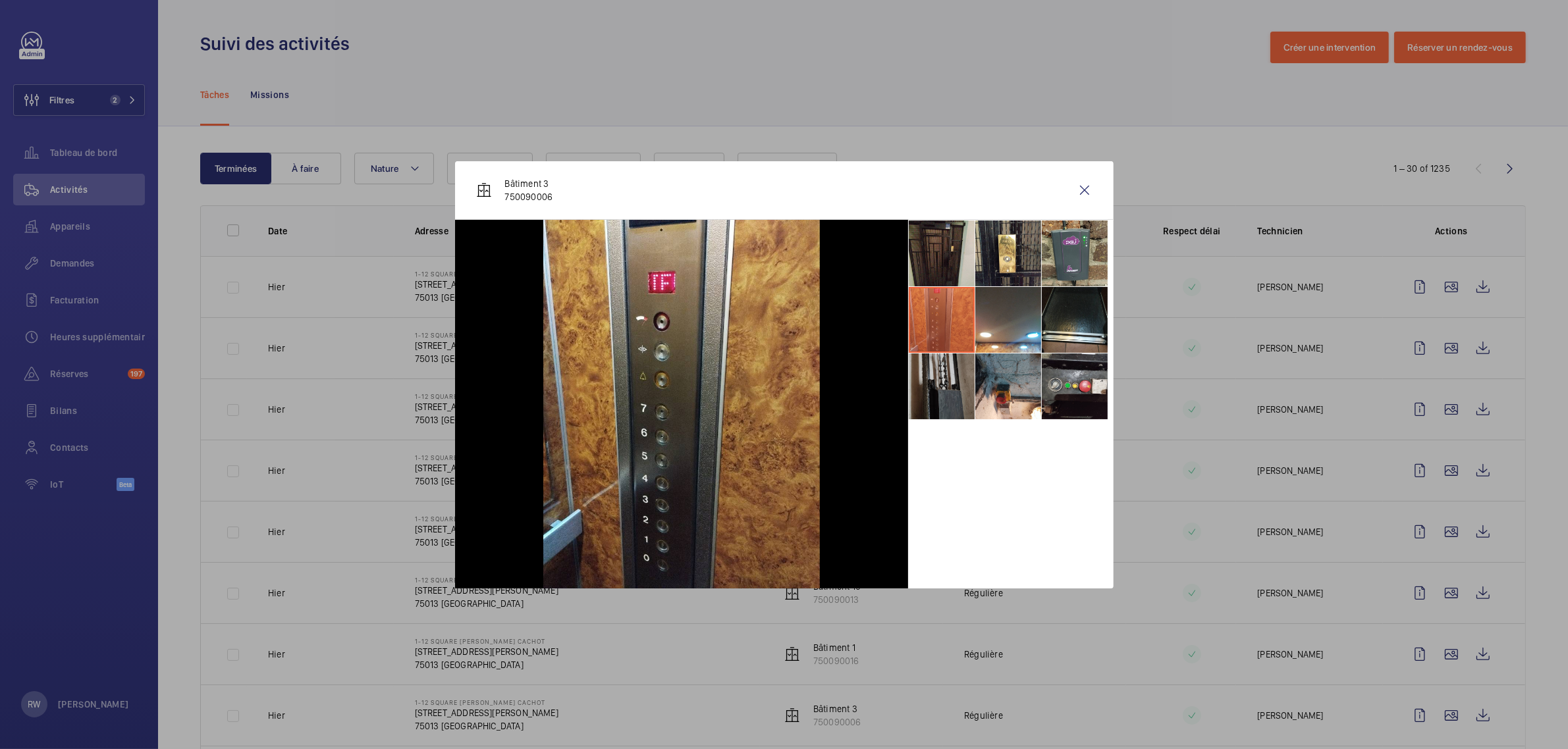
click at [923, 398] on li at bounding box center [942, 386] width 65 height 65
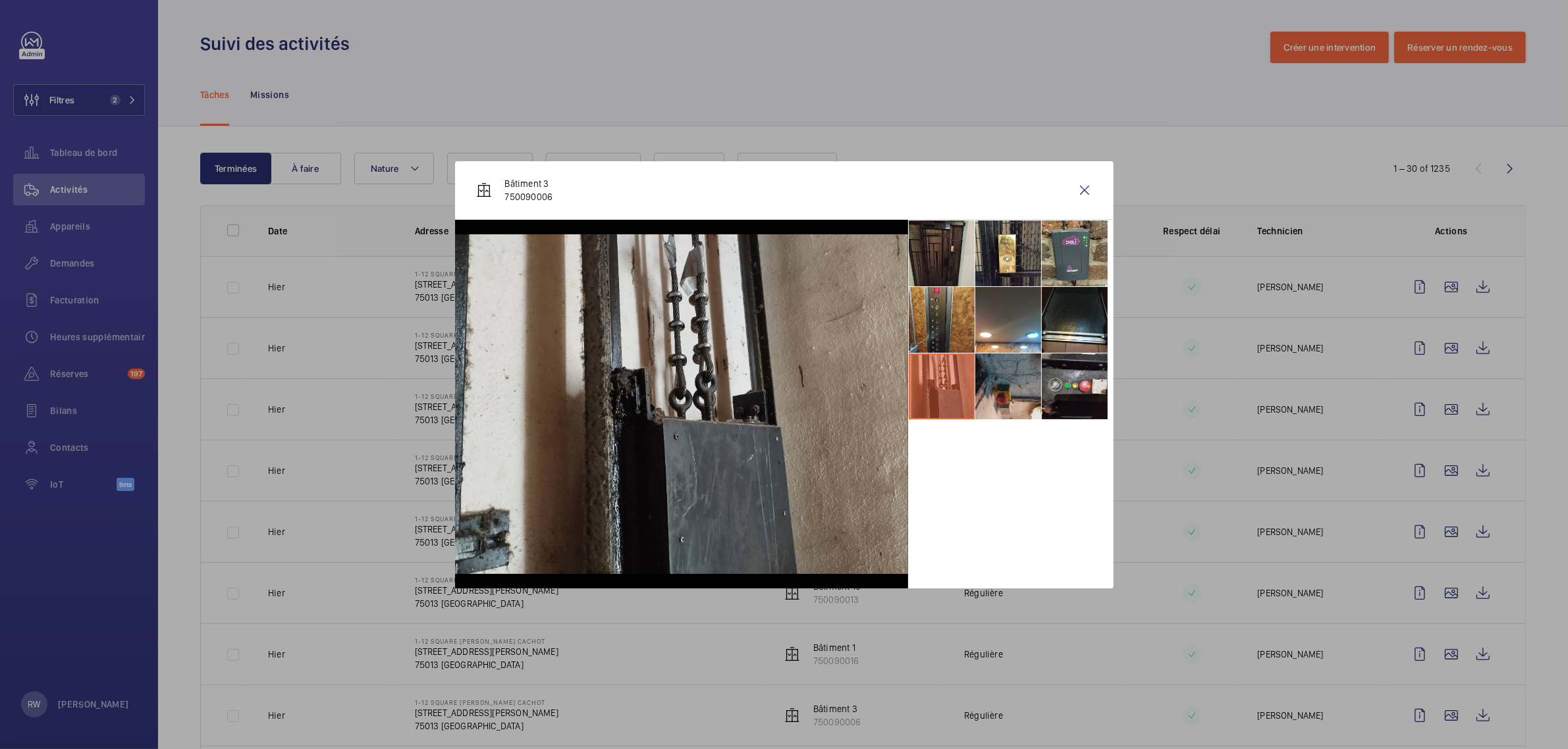
click at [998, 391] on li at bounding box center [1008, 386] width 65 height 65
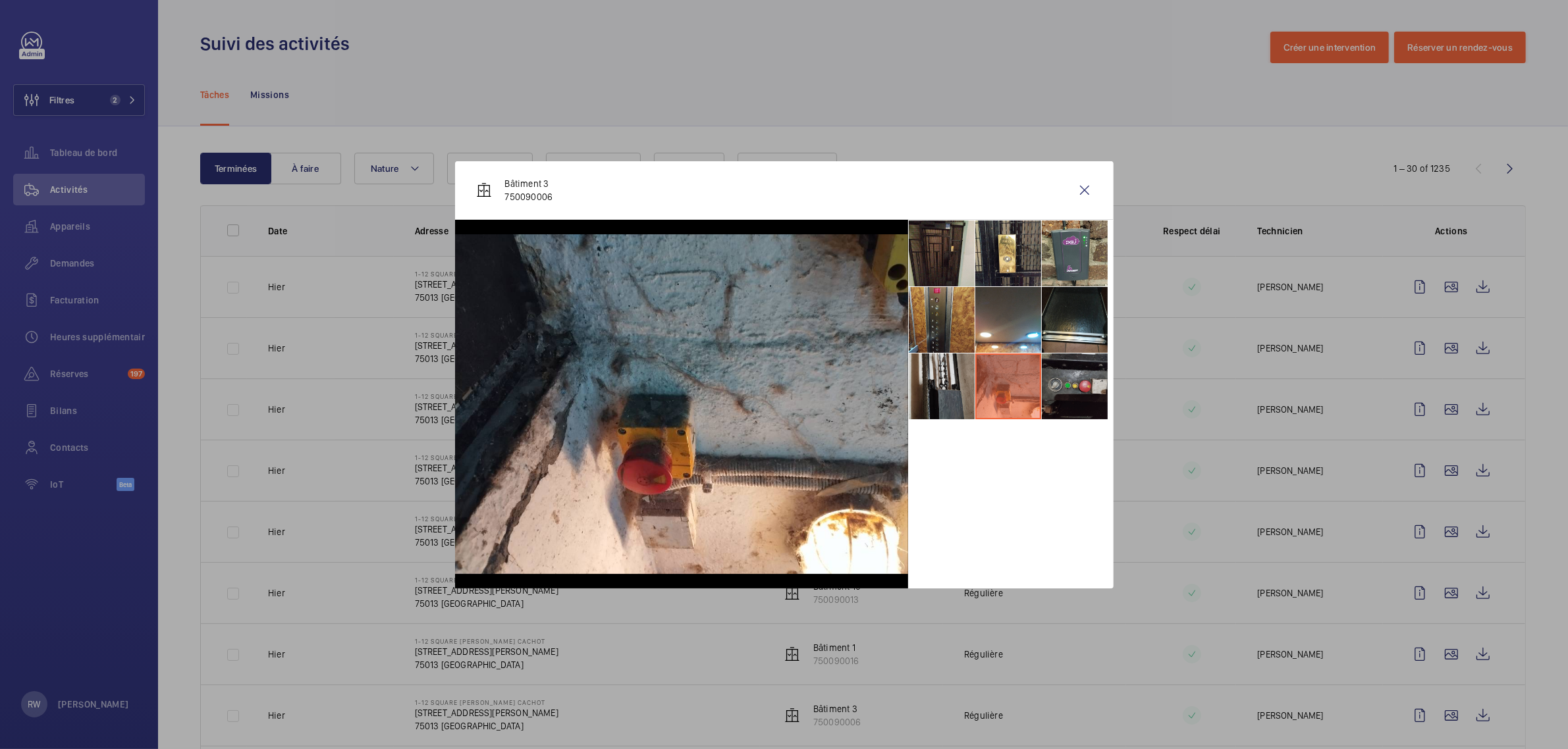
click at [1075, 393] on li at bounding box center [1075, 386] width 65 height 65
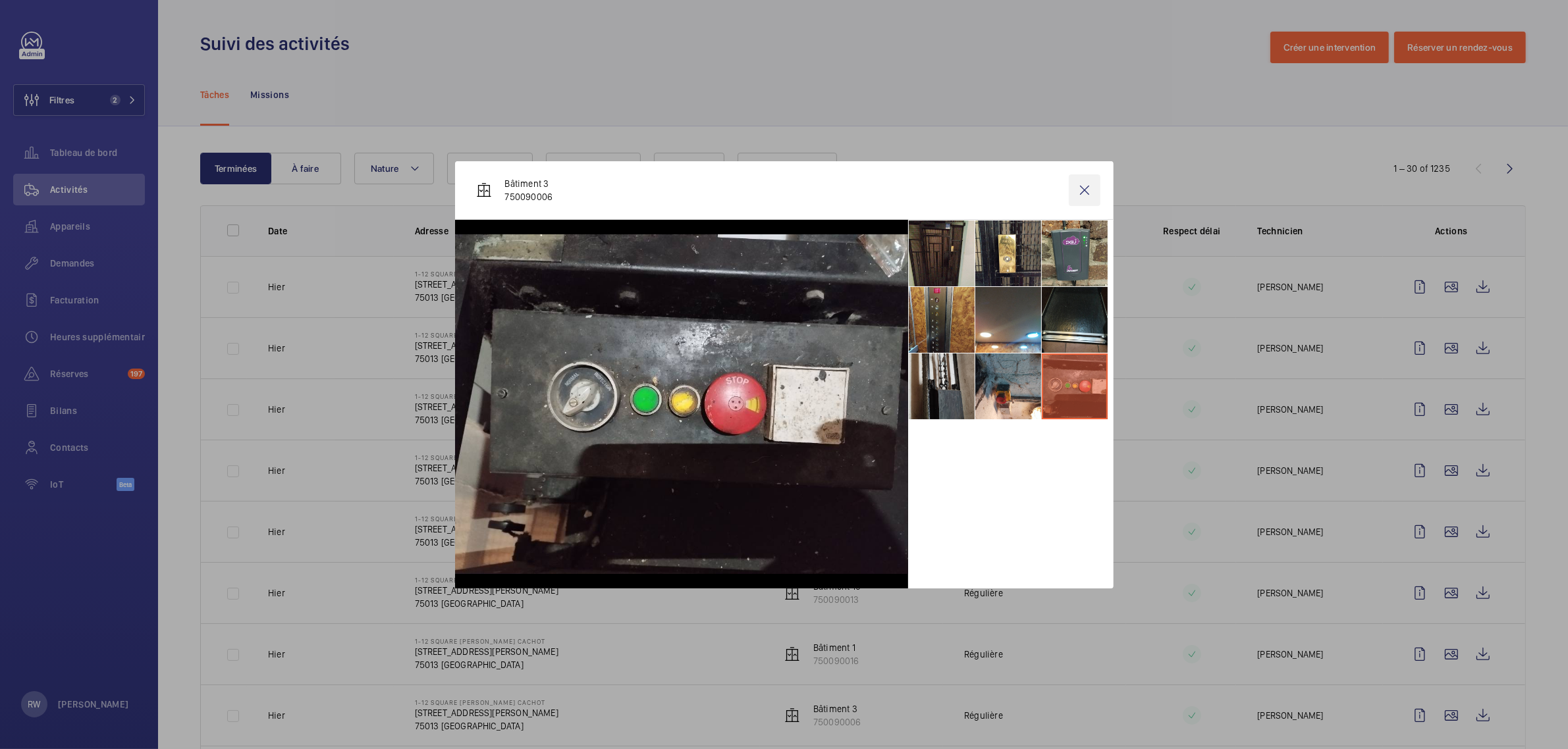
click at [1078, 192] on wm-front-icon-button at bounding box center [1084, 190] width 31 height 31
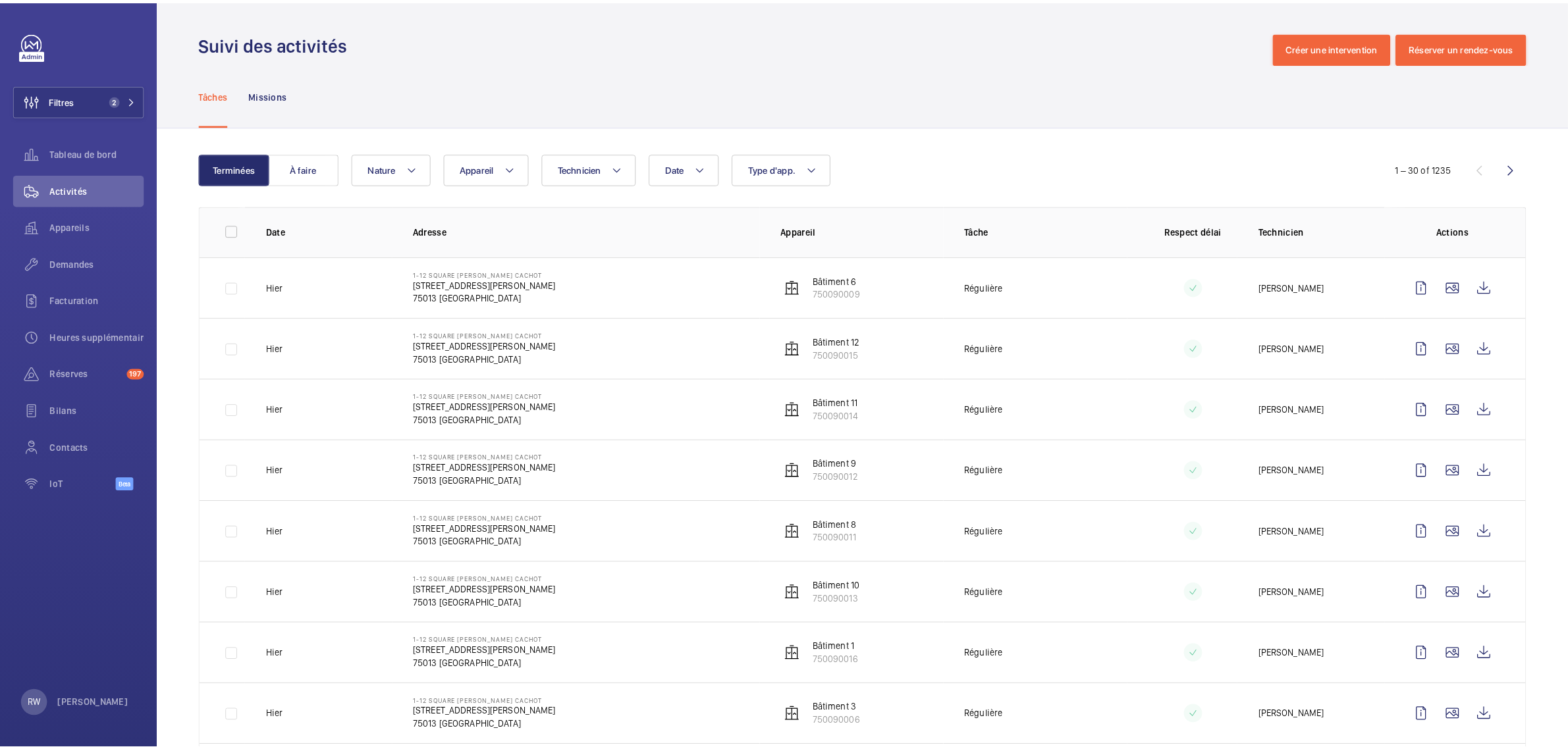
scroll to position [247, 0]
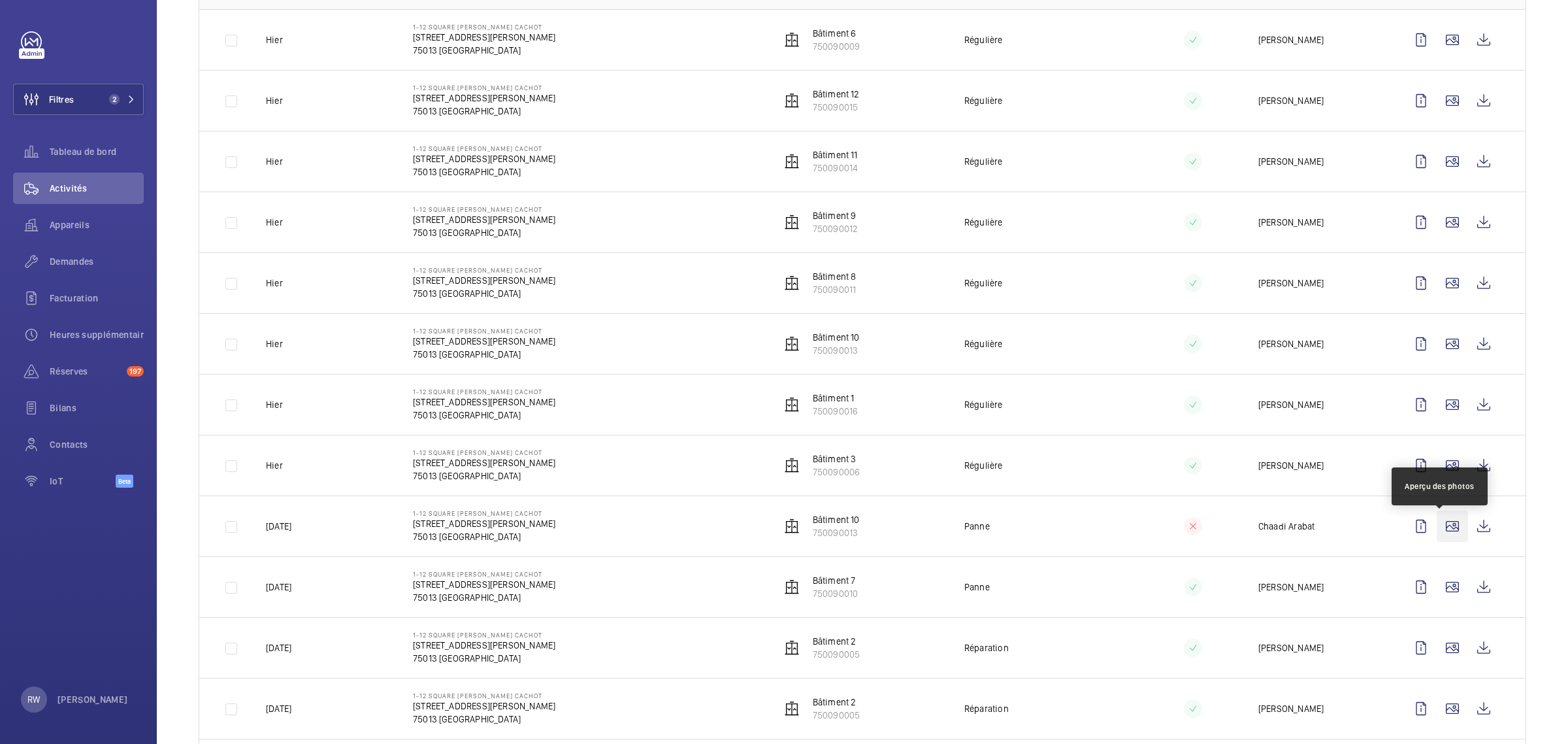
click at [1440, 527] on wm-front-icon-button at bounding box center [1452, 526] width 31 height 31
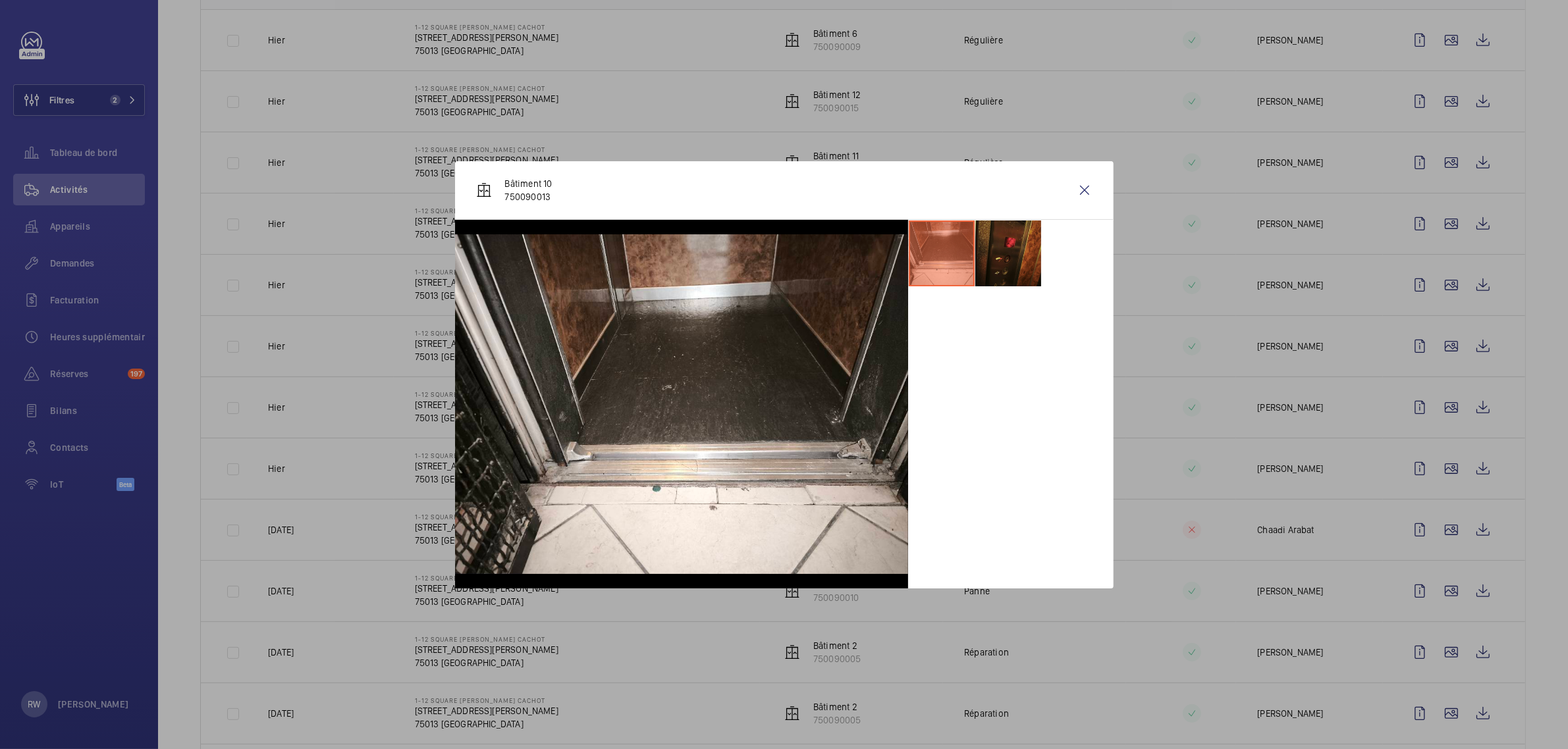
click at [1008, 248] on li at bounding box center [1008, 253] width 65 height 65
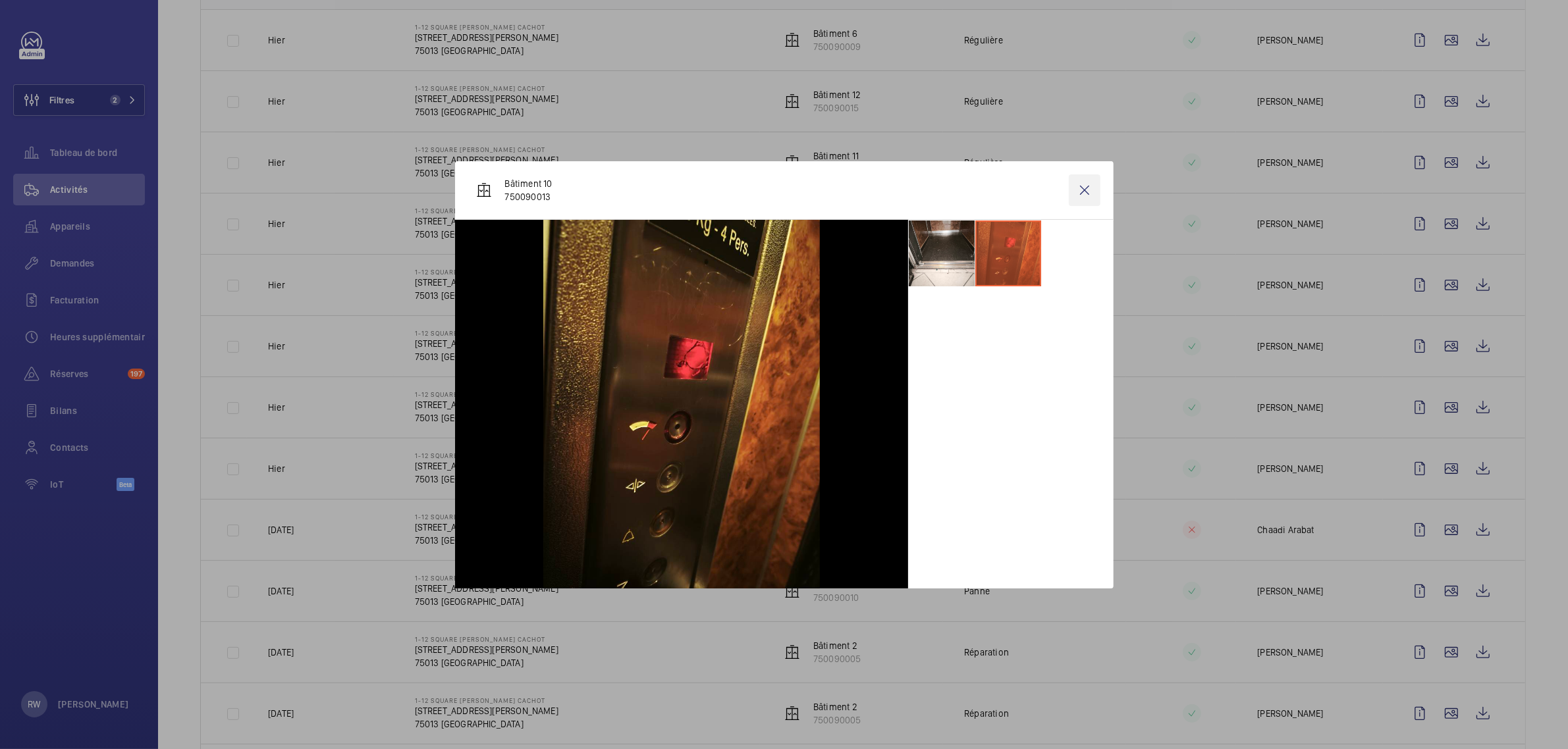
click at [1083, 196] on wm-front-icon-button at bounding box center [1084, 190] width 31 height 31
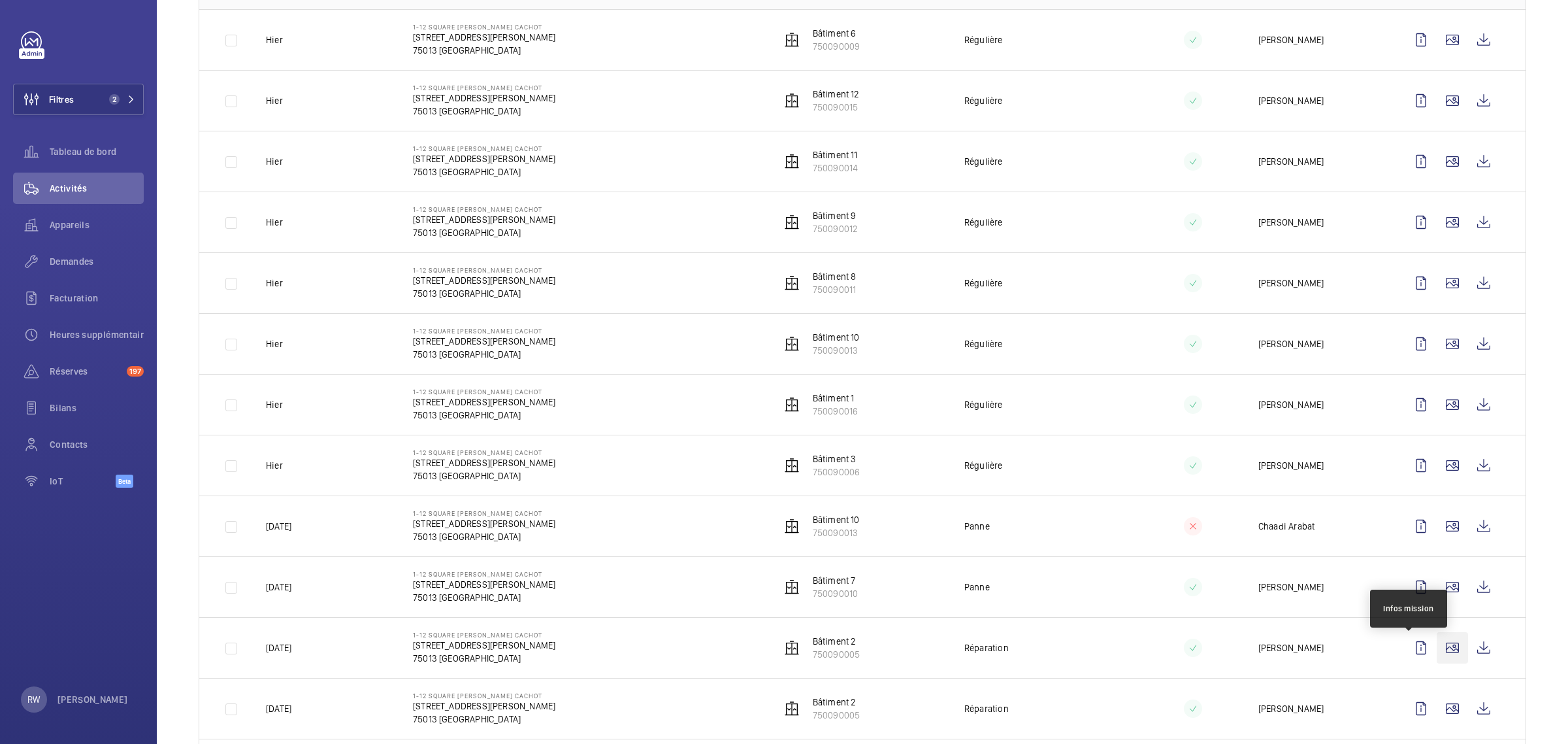
click at [1441, 655] on wm-front-icon-button at bounding box center [1452, 647] width 31 height 31
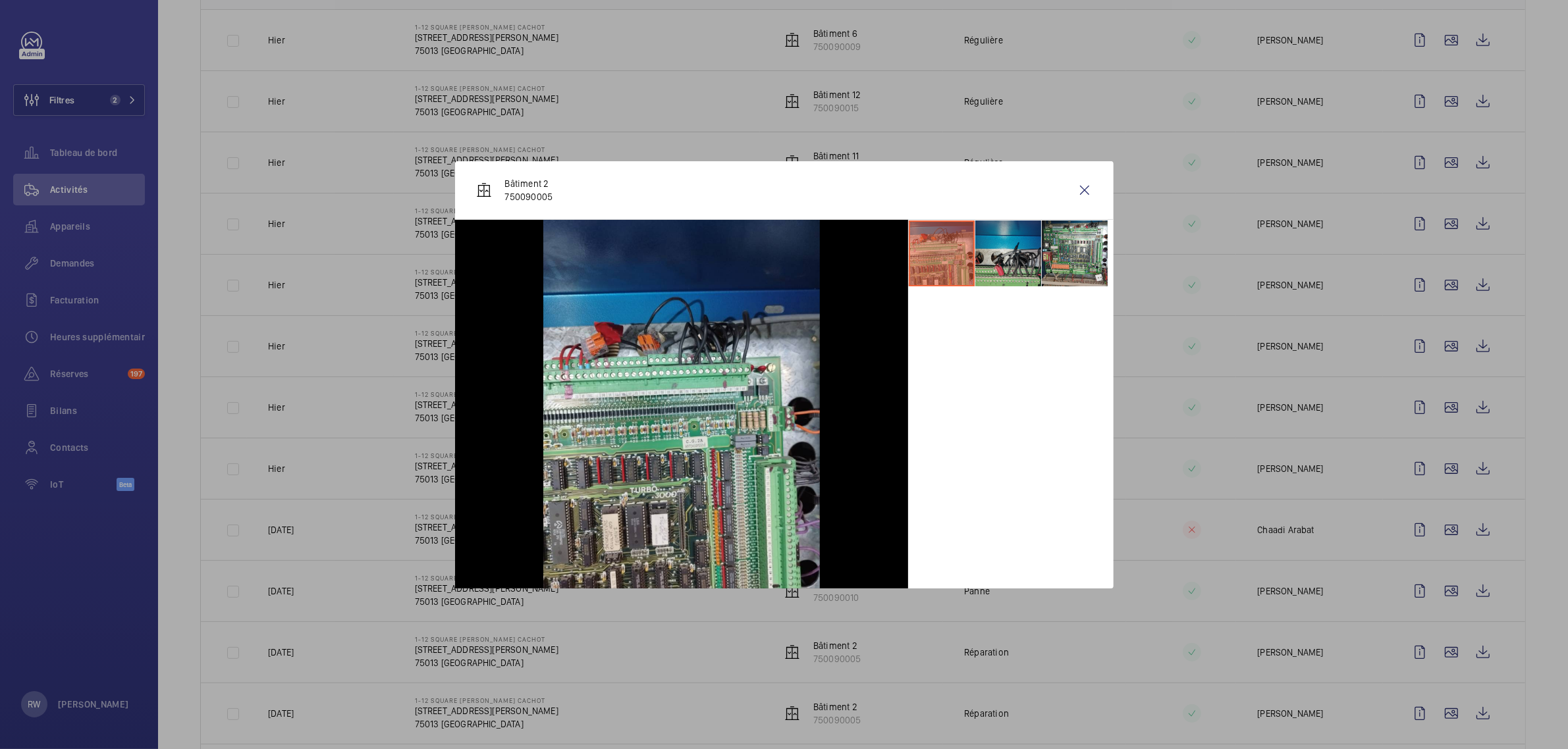
click at [1004, 252] on li at bounding box center [1008, 253] width 65 height 65
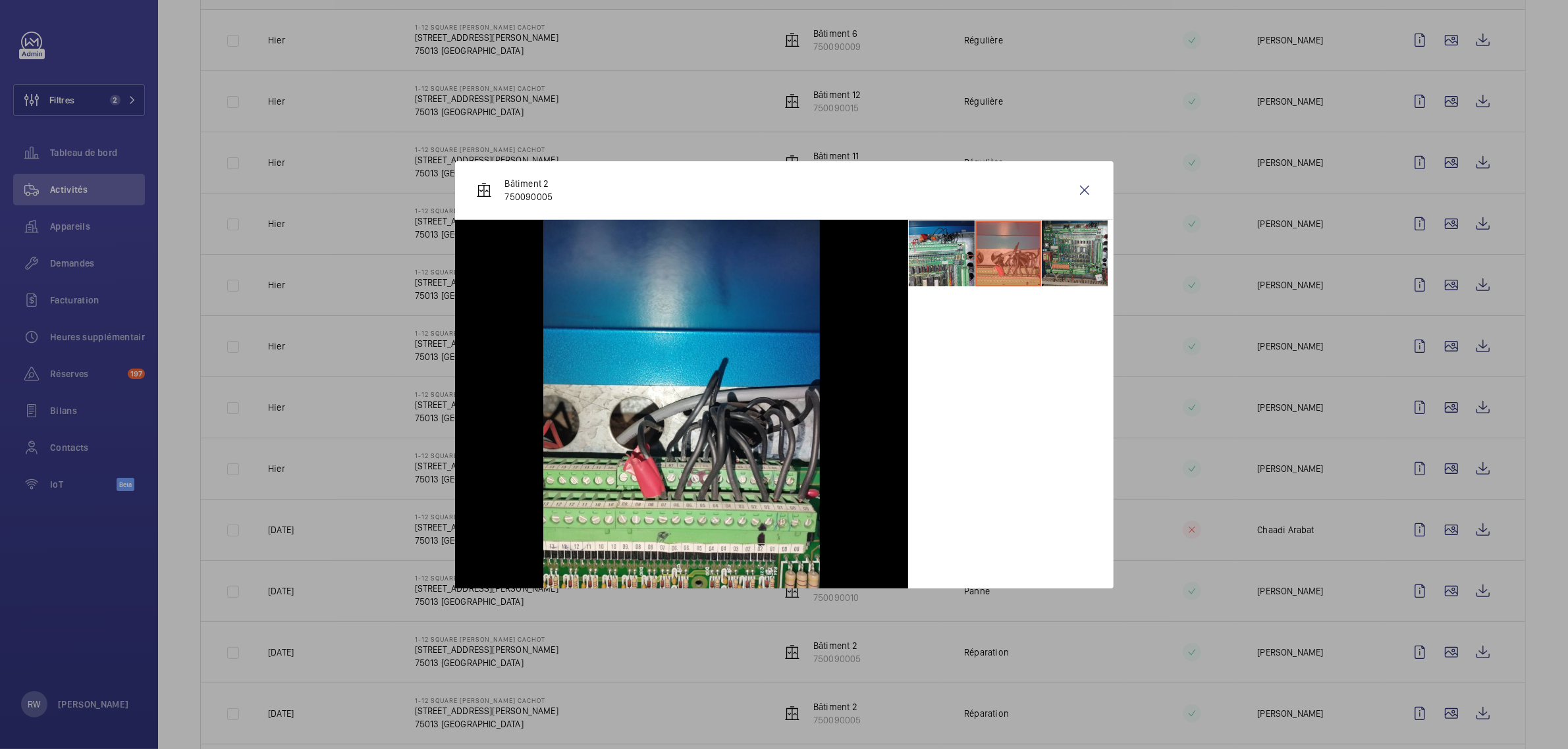
click at [1085, 250] on li at bounding box center [1075, 253] width 65 height 65
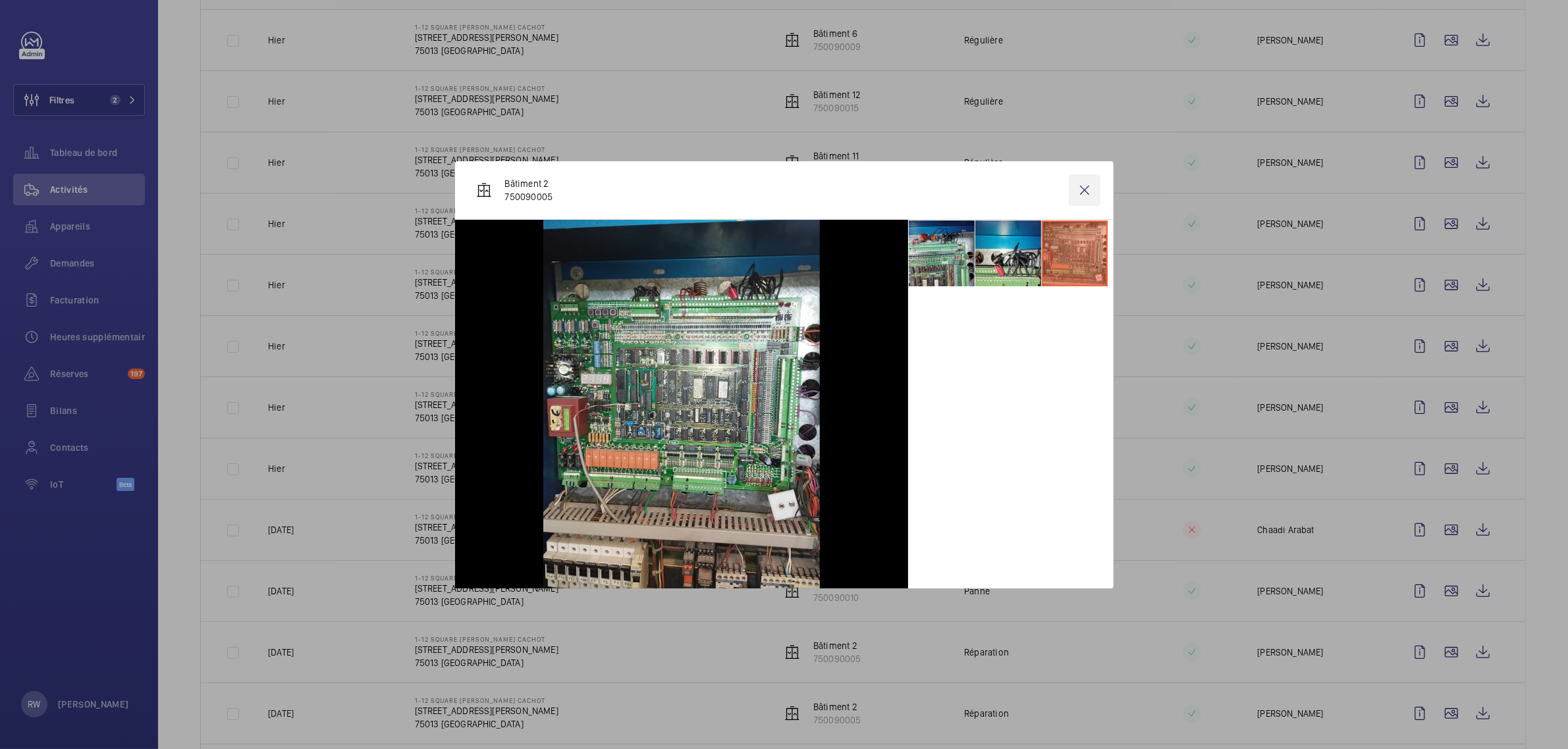
click at [1089, 185] on wm-front-icon-button at bounding box center [1084, 190] width 31 height 31
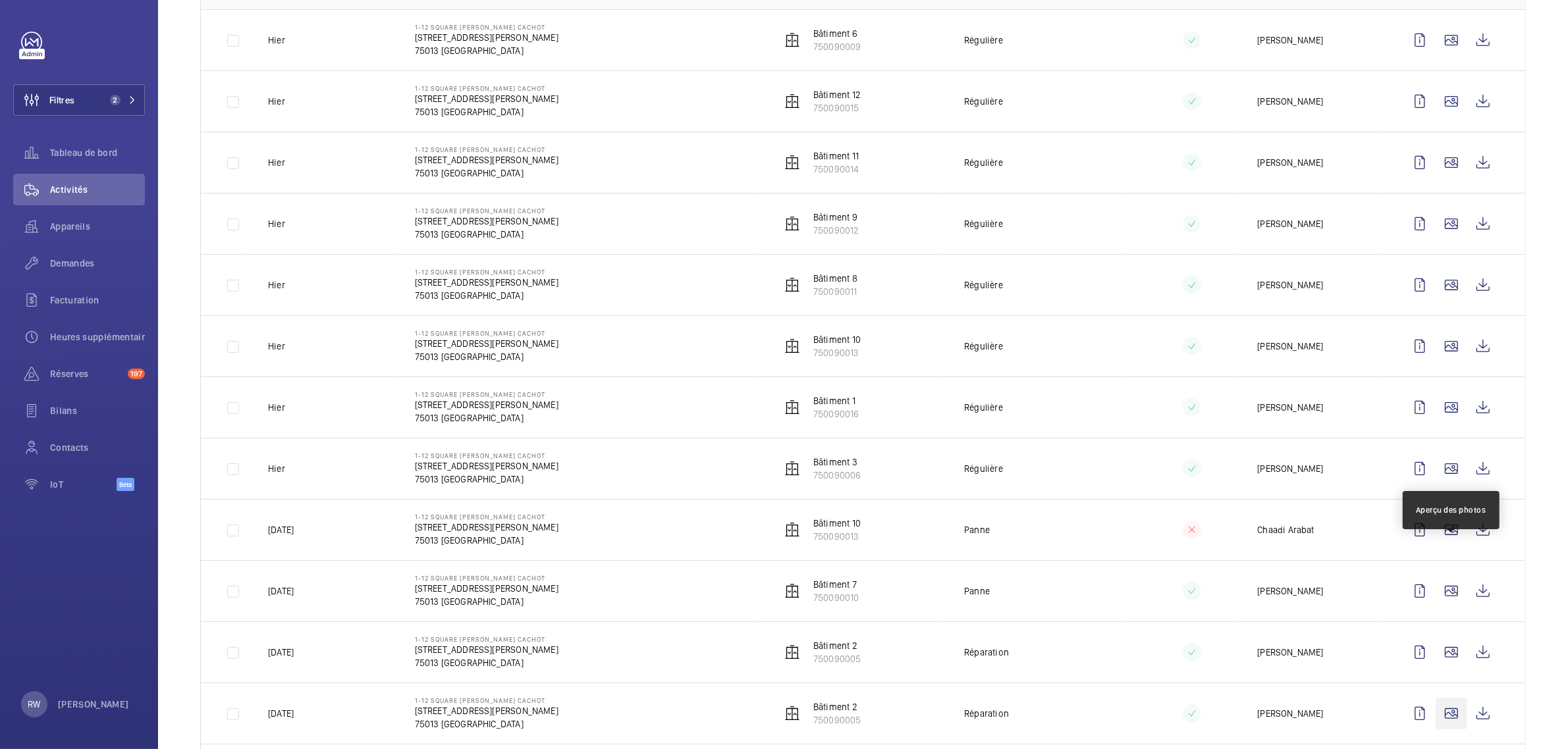
click at [1450, 697] on wm-front-icon-button at bounding box center [1451, 713] width 31 height 31
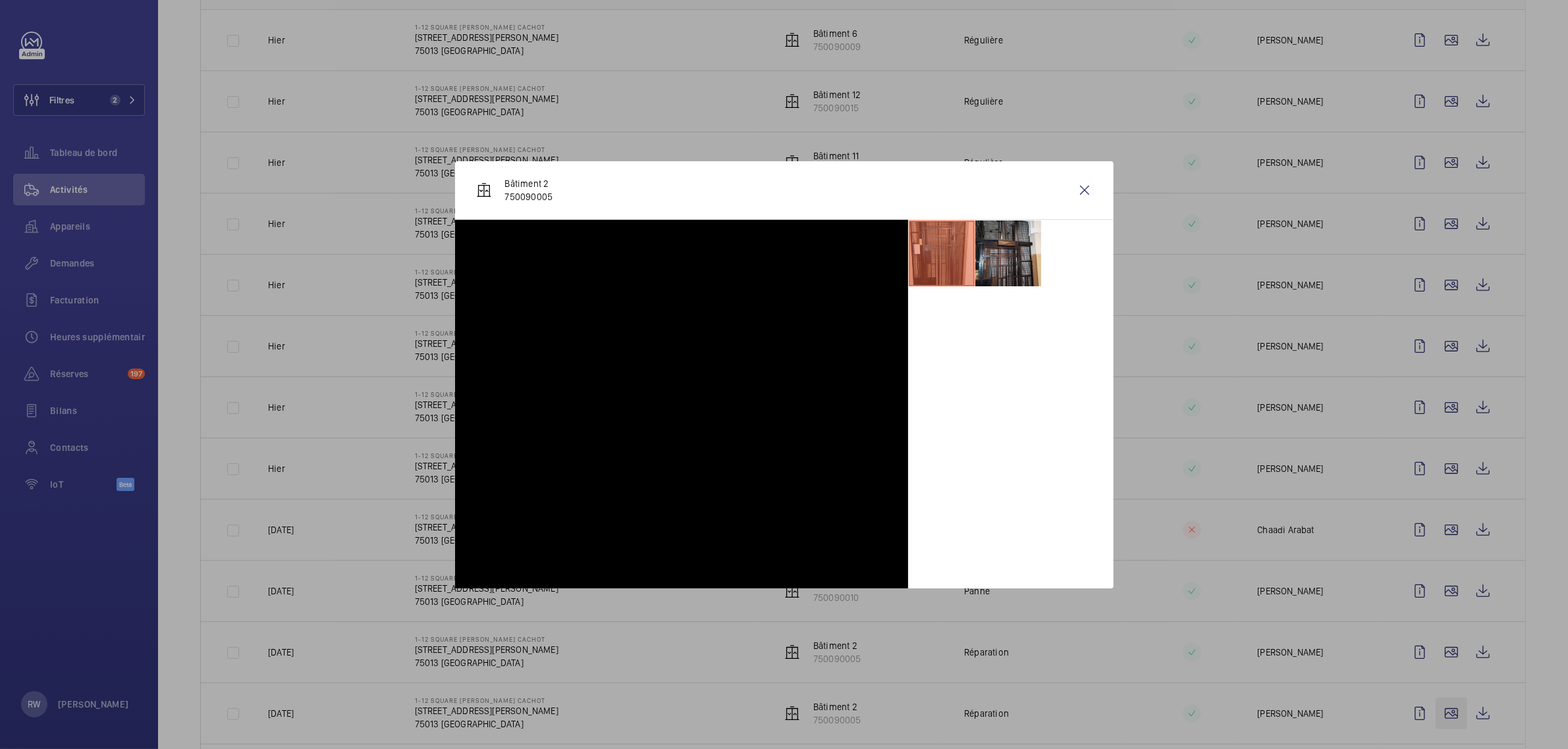
scroll to position [412, 0]
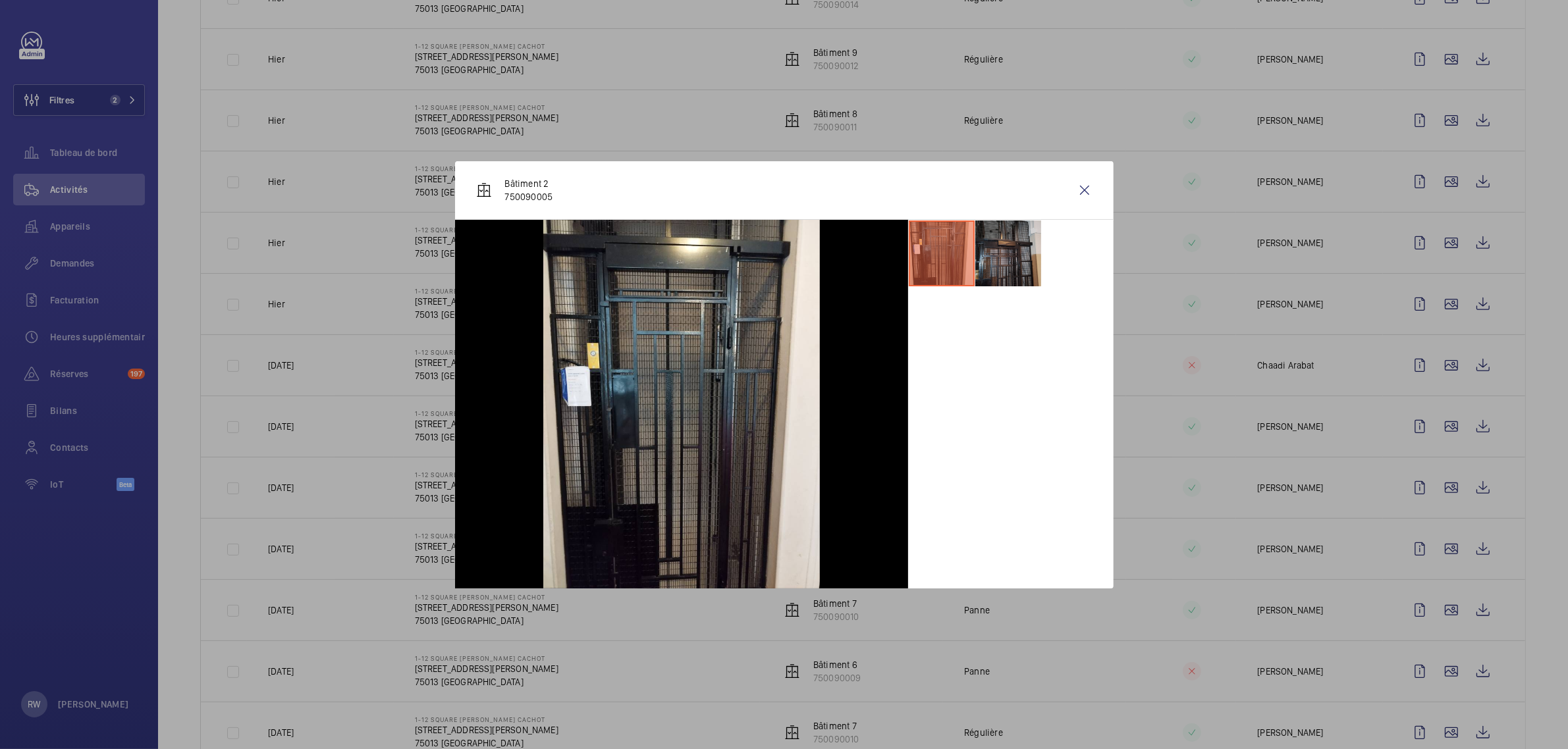
click at [1013, 234] on li at bounding box center [1008, 253] width 65 height 65
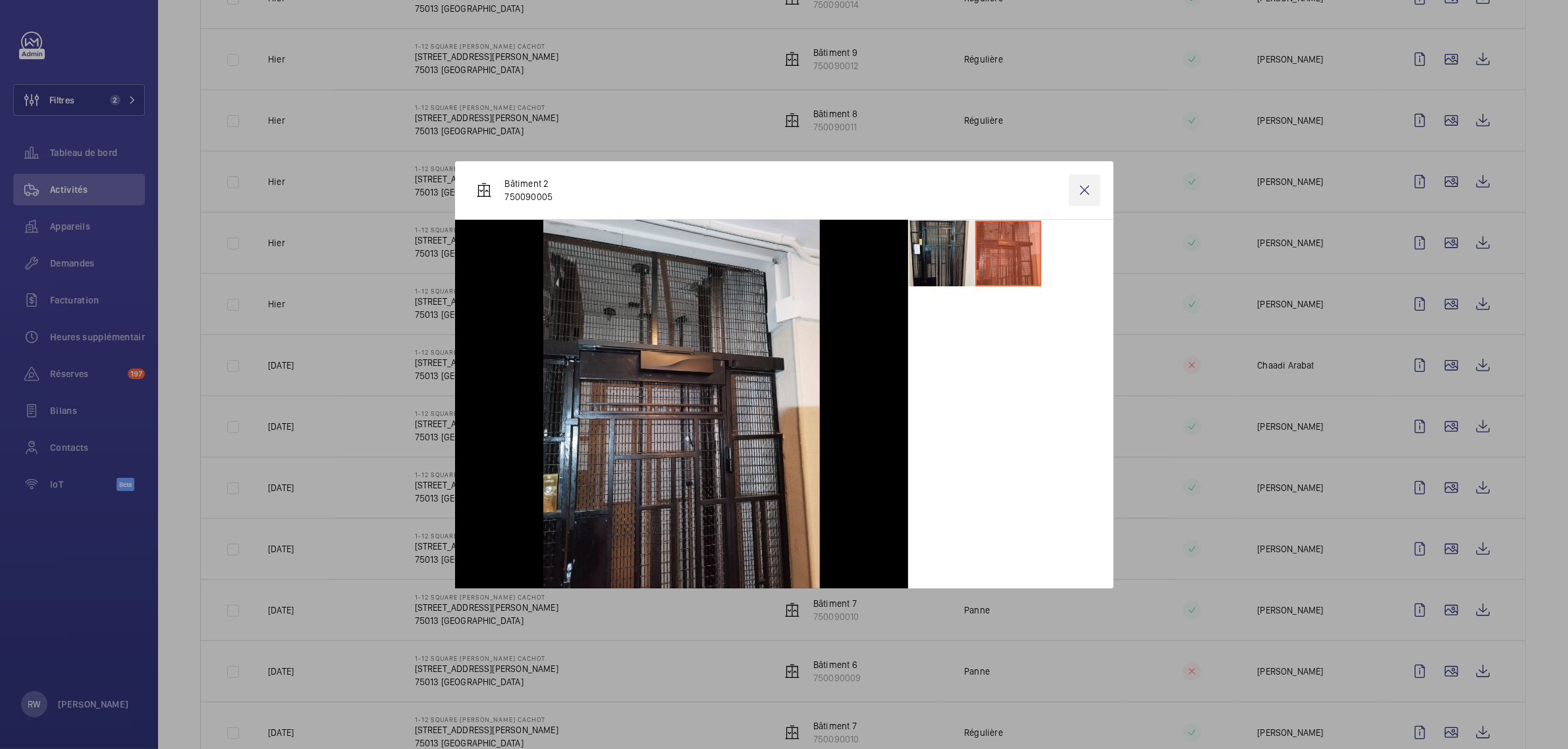
click at [1091, 188] on wm-front-icon-button at bounding box center [1084, 190] width 31 height 31
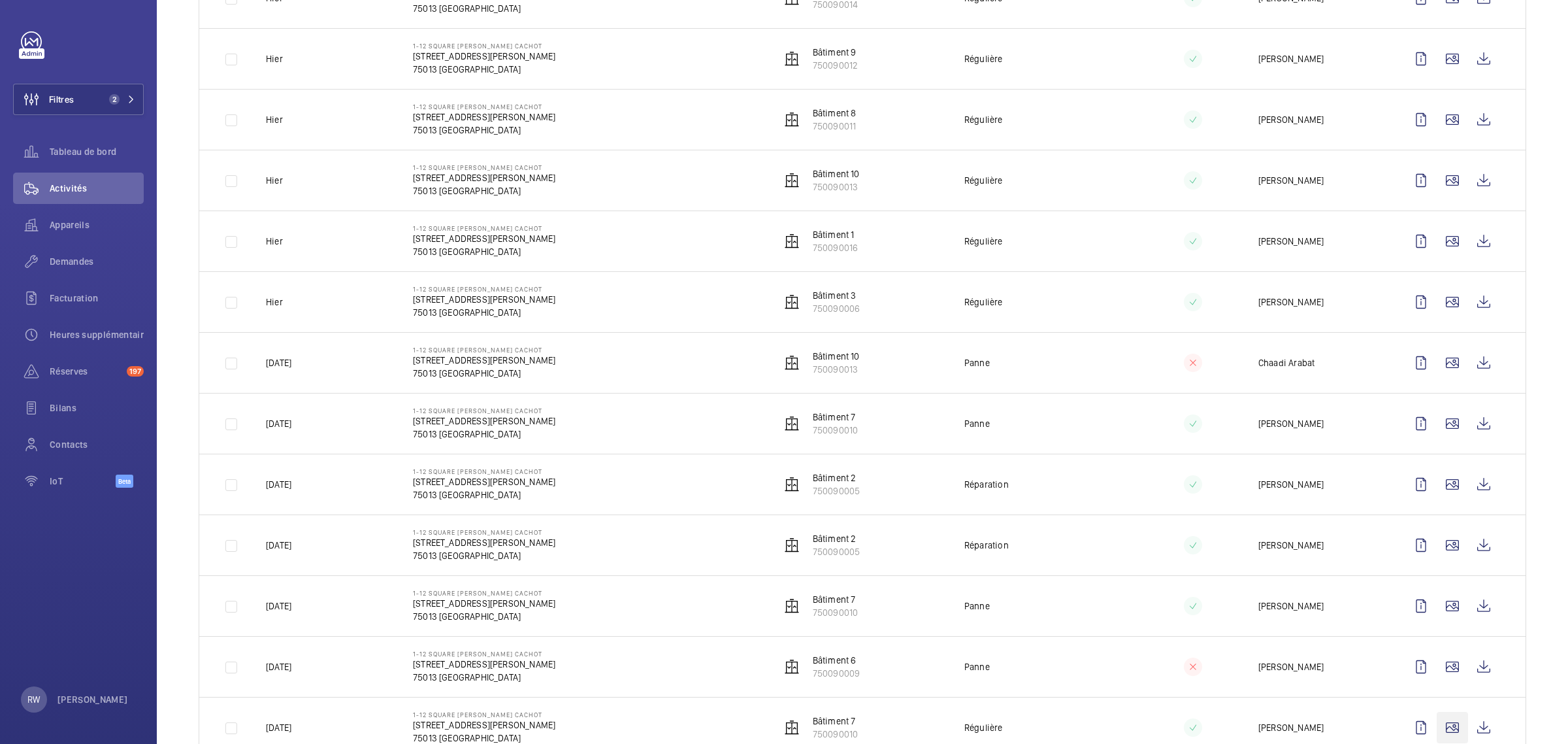
click at [1442, 711] on wm-front-icon-button at bounding box center [1452, 727] width 31 height 31
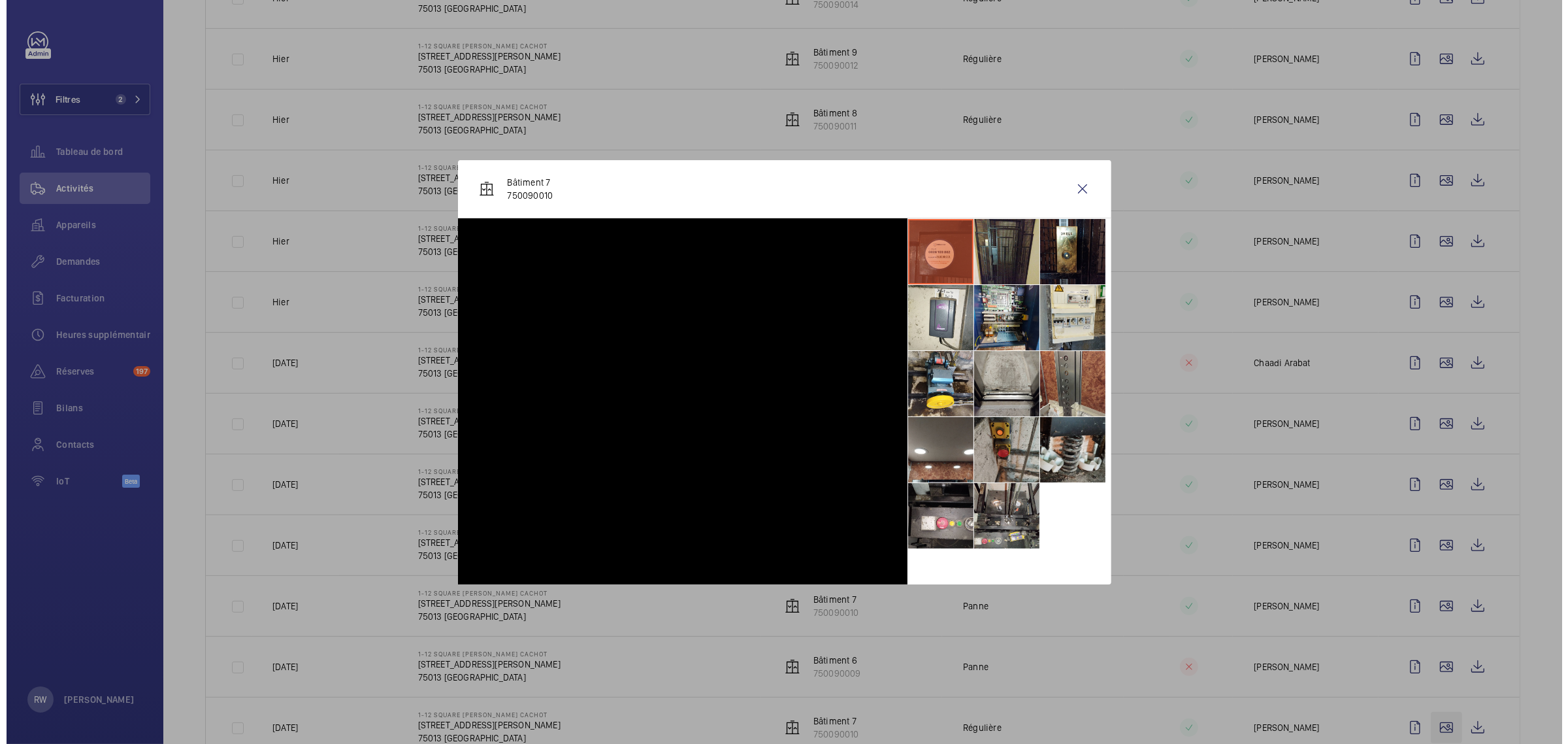
scroll to position [572, 0]
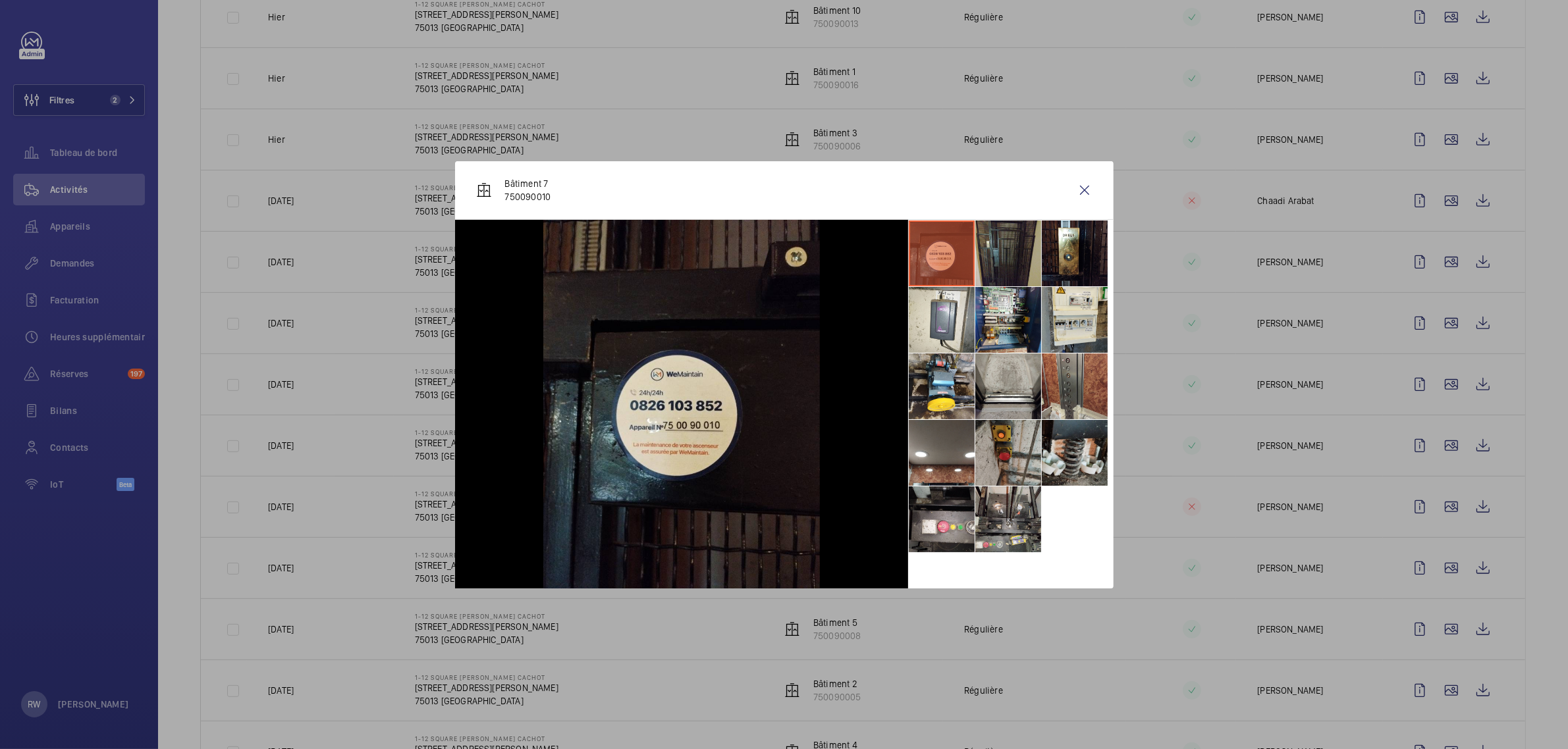
click at [1006, 257] on li at bounding box center [1008, 253] width 65 height 65
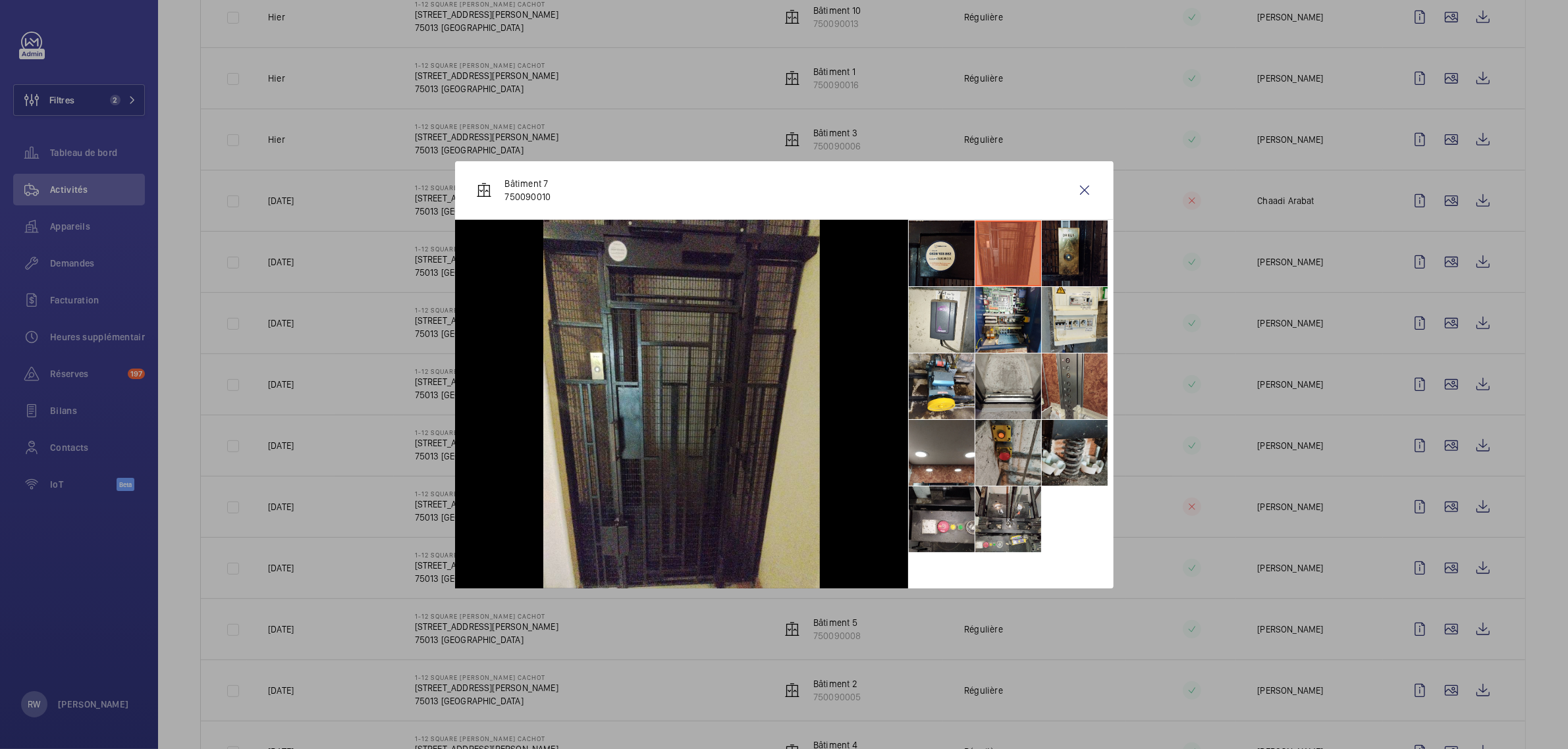
click at [1068, 255] on li at bounding box center [1075, 253] width 65 height 65
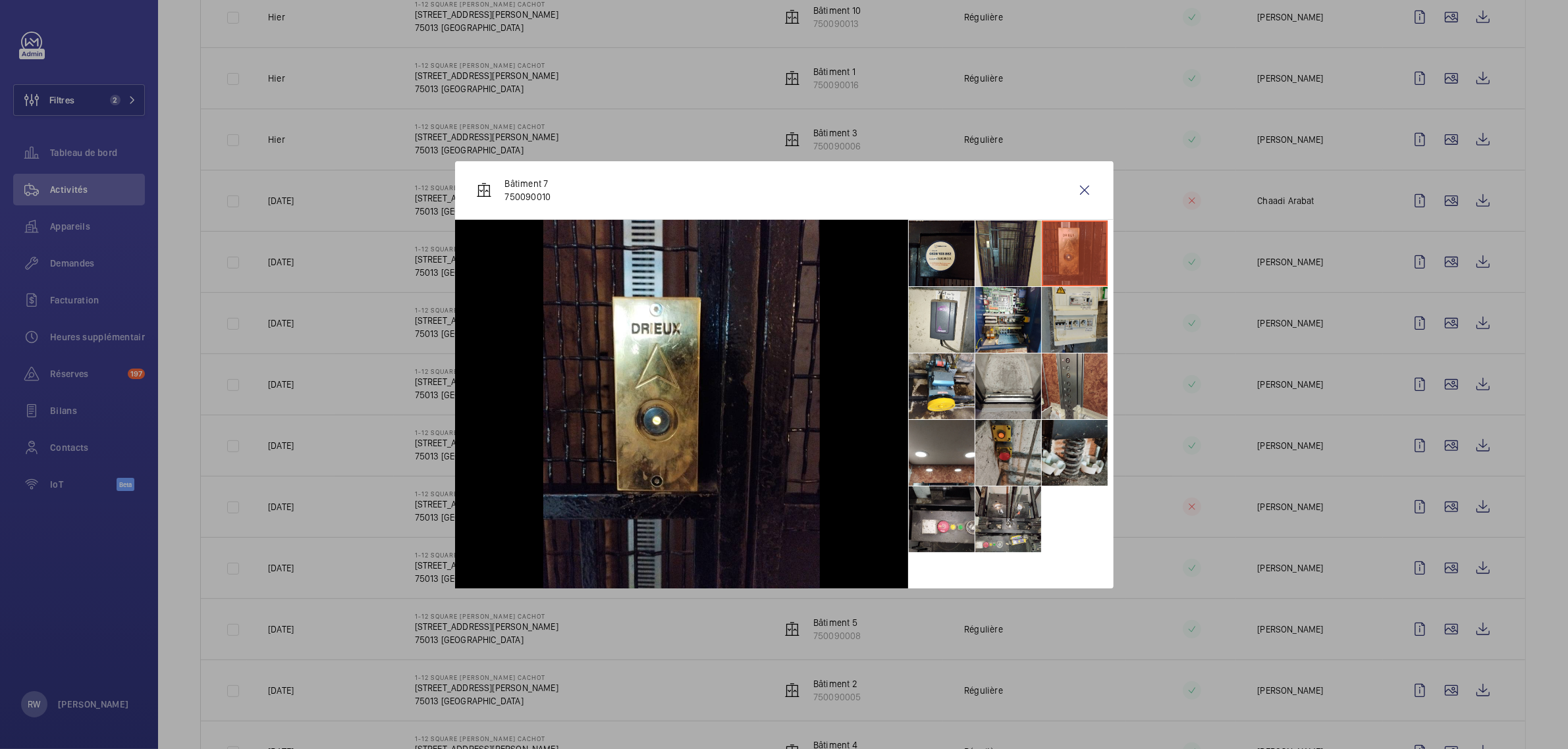
click at [1069, 298] on li at bounding box center [1075, 320] width 65 height 65
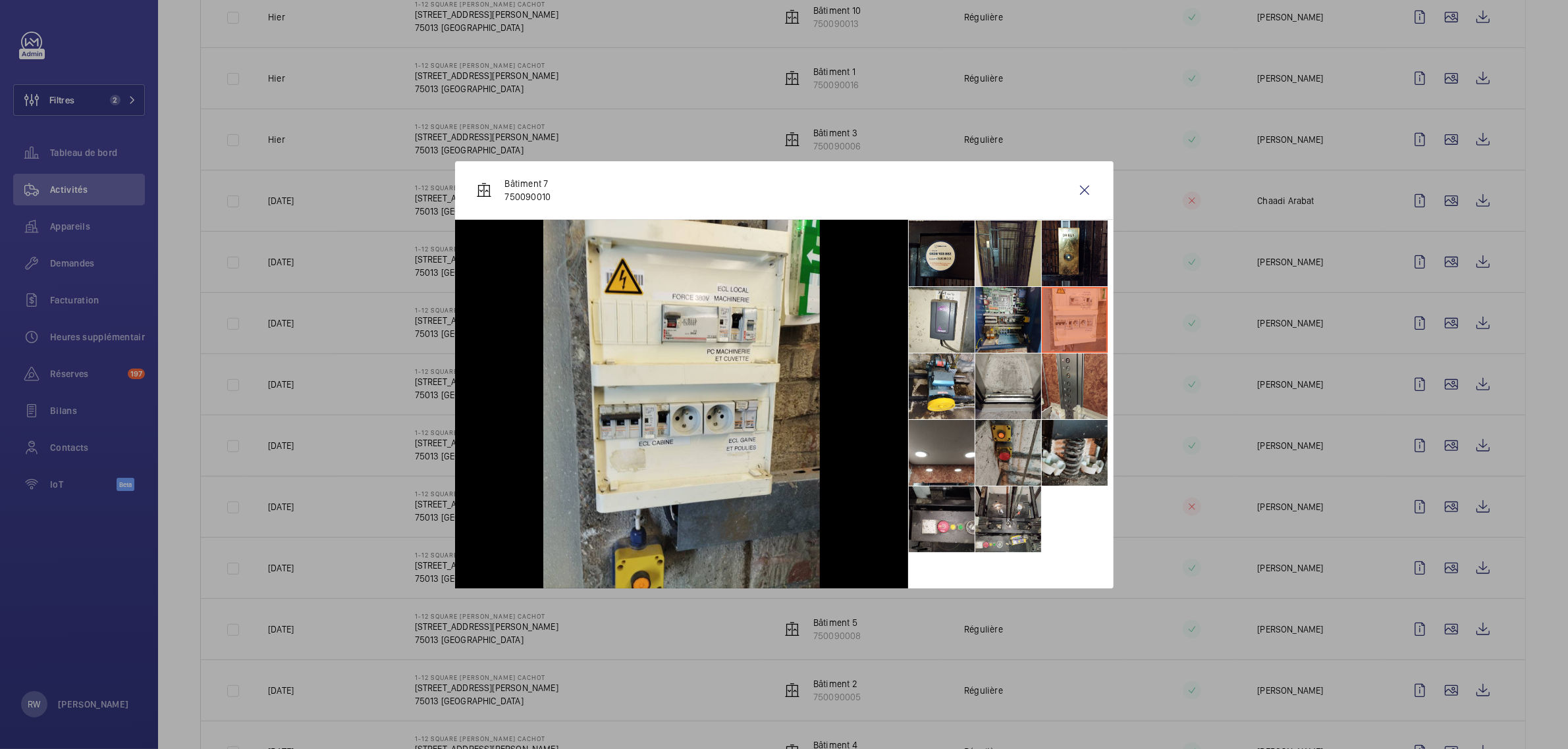
click at [1009, 319] on li at bounding box center [1008, 320] width 65 height 65
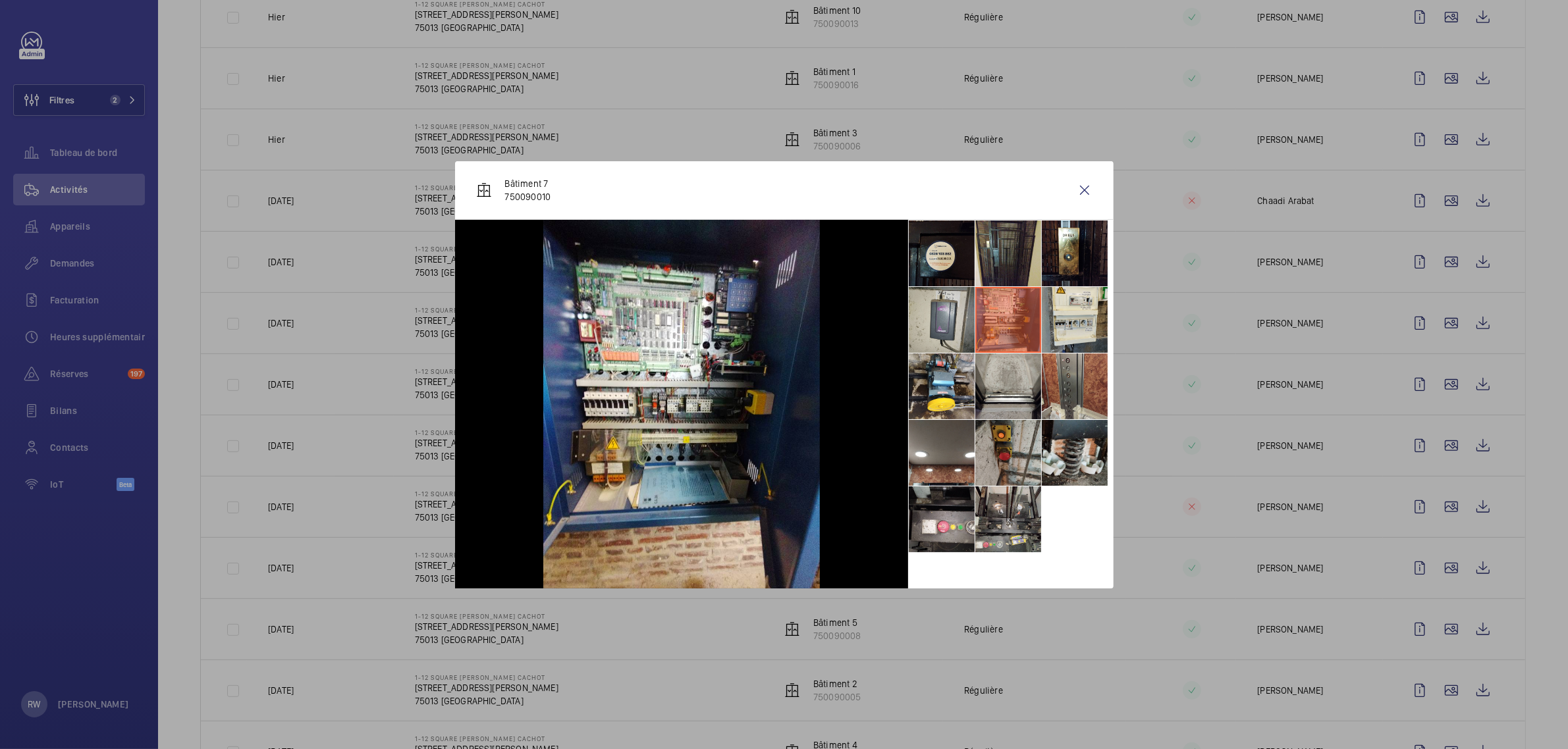
click at [931, 321] on li at bounding box center [942, 320] width 65 height 65
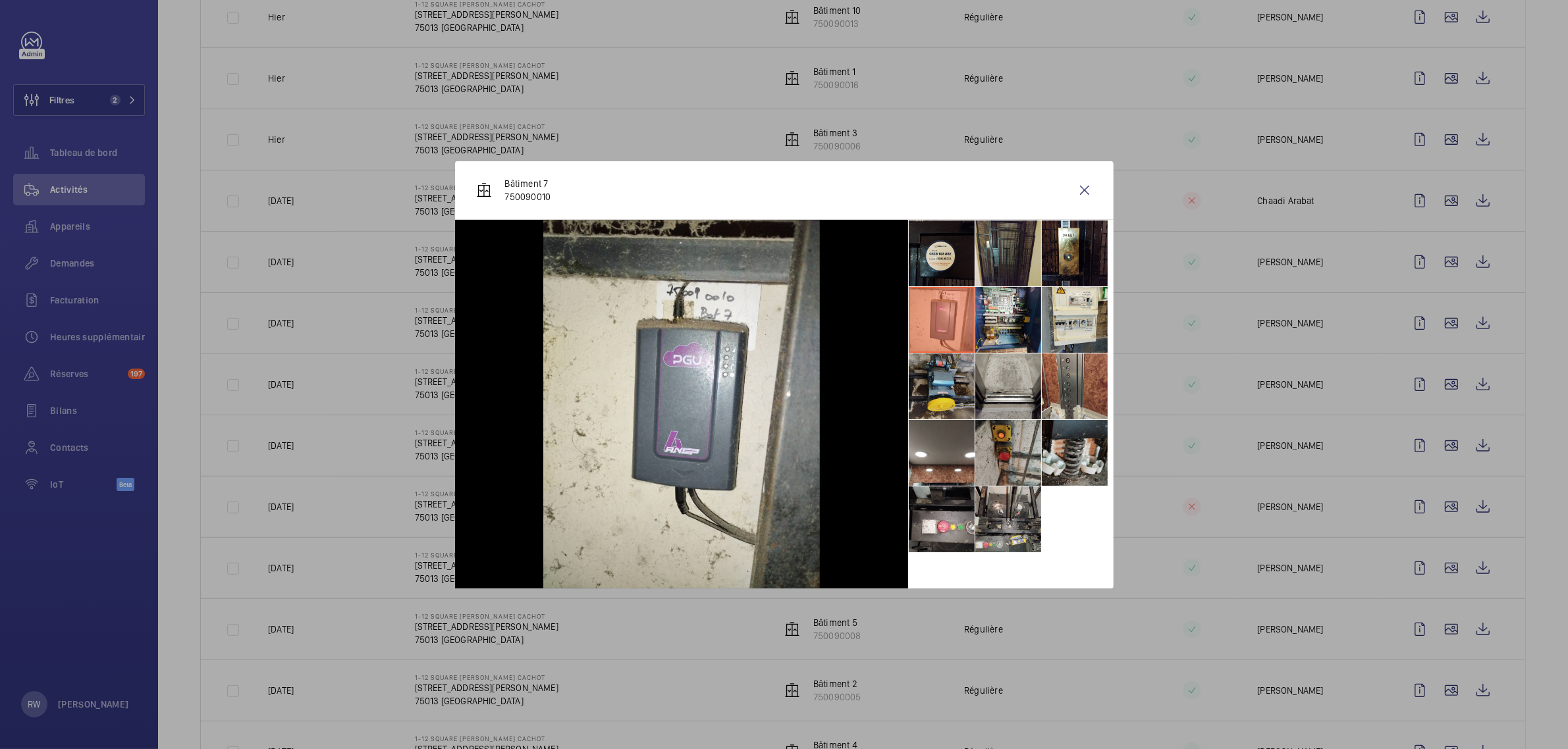
click at [928, 393] on li at bounding box center [942, 386] width 65 height 65
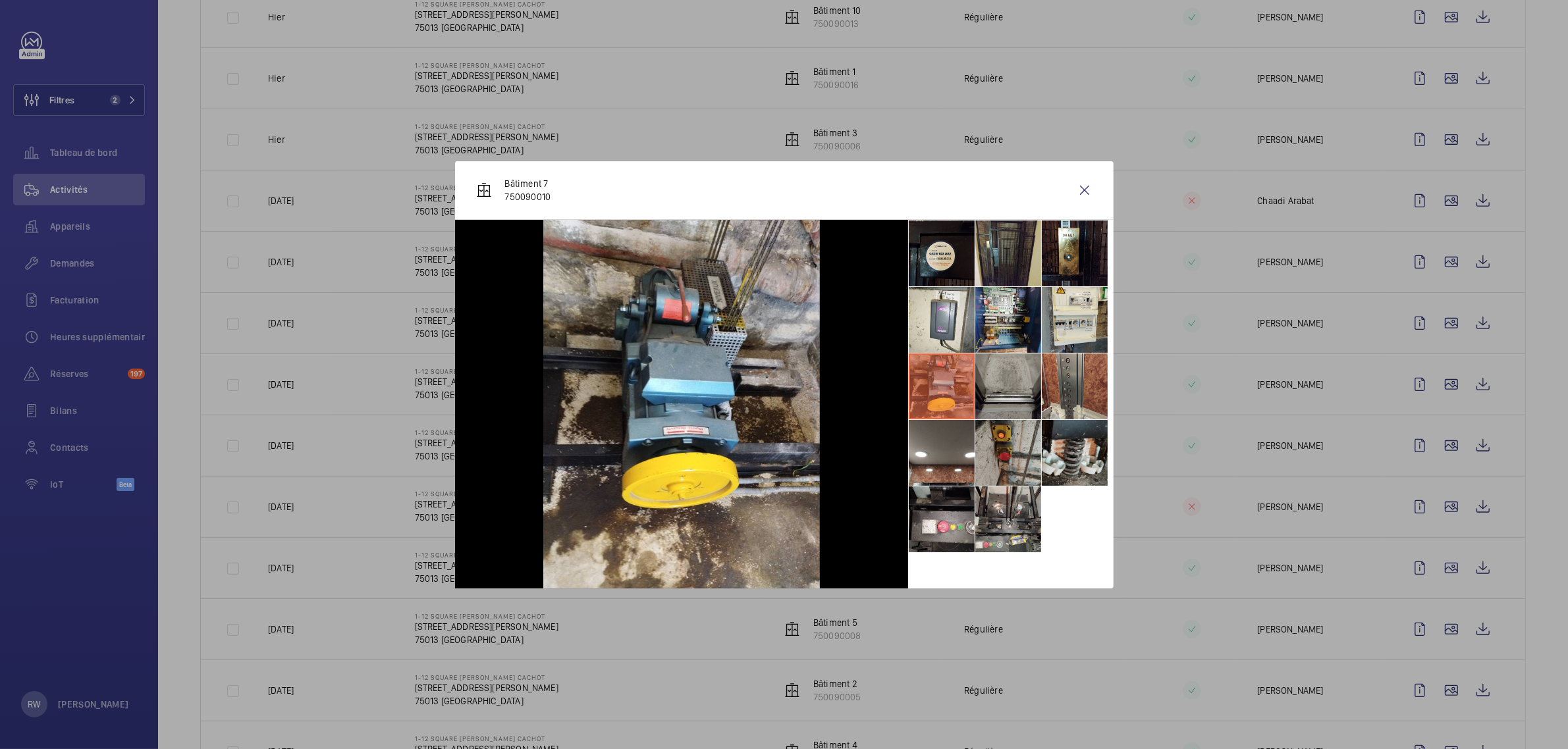
click at [1022, 393] on li at bounding box center [1008, 386] width 65 height 65
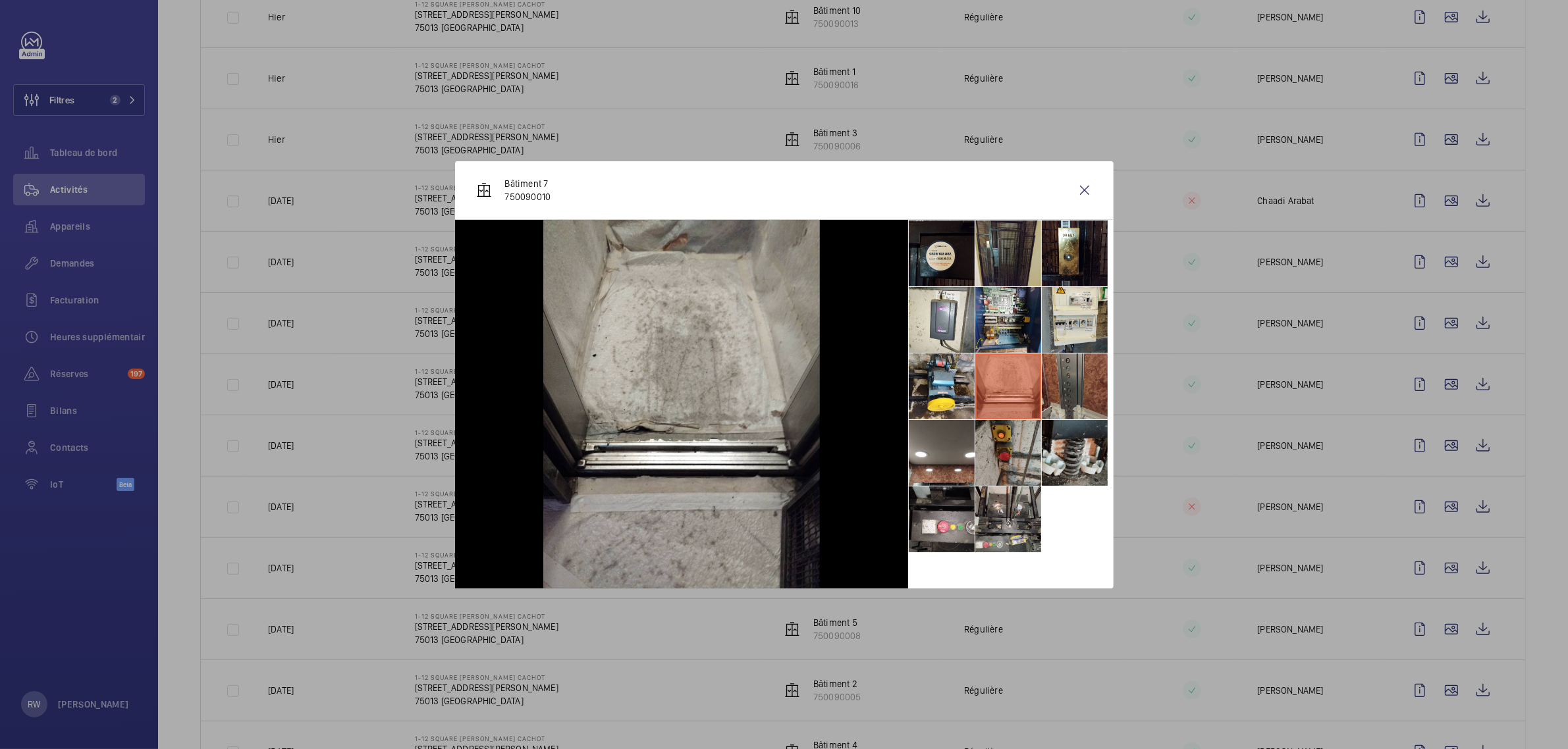
click at [1076, 390] on li at bounding box center [1075, 386] width 65 height 65
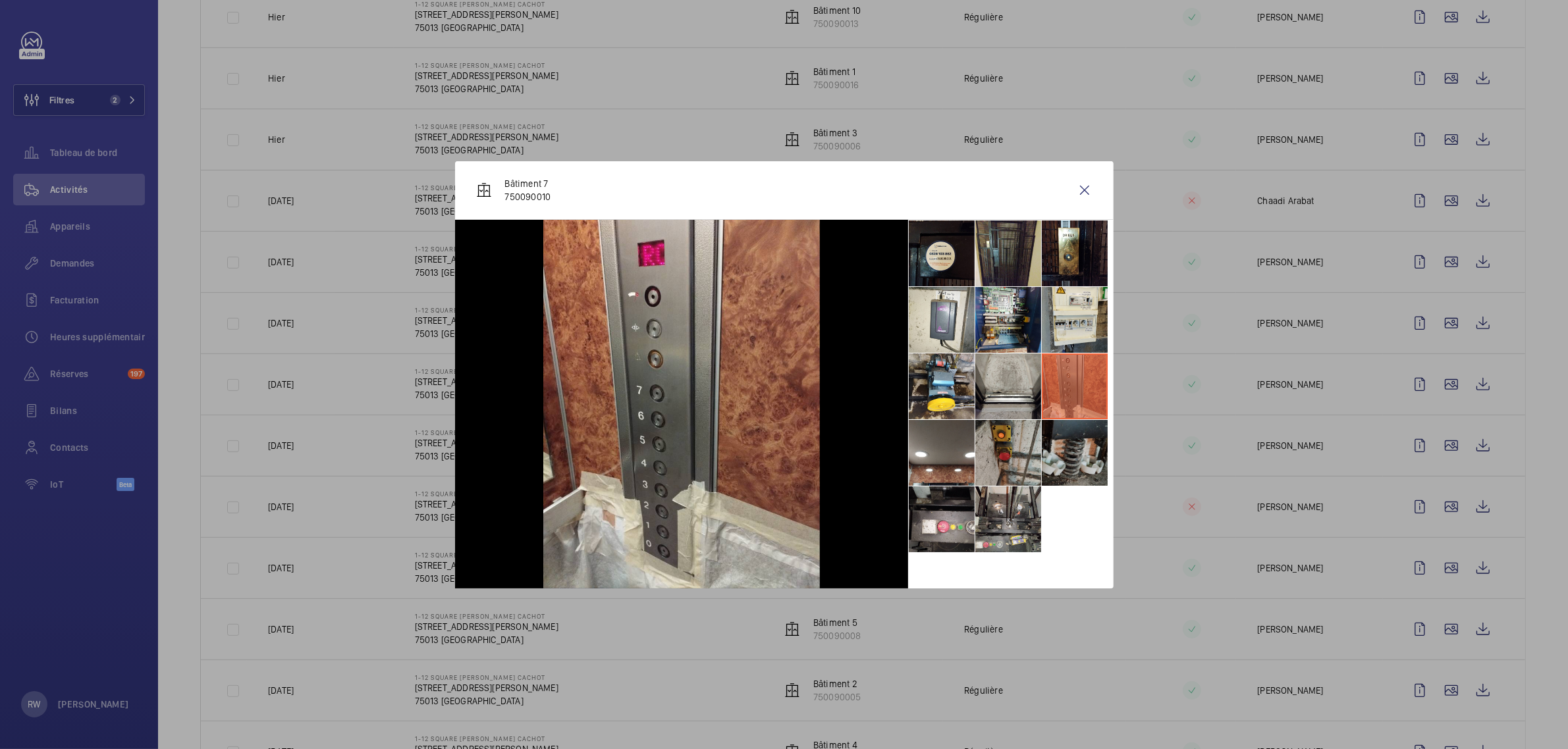
click at [1078, 425] on li at bounding box center [1075, 452] width 65 height 65
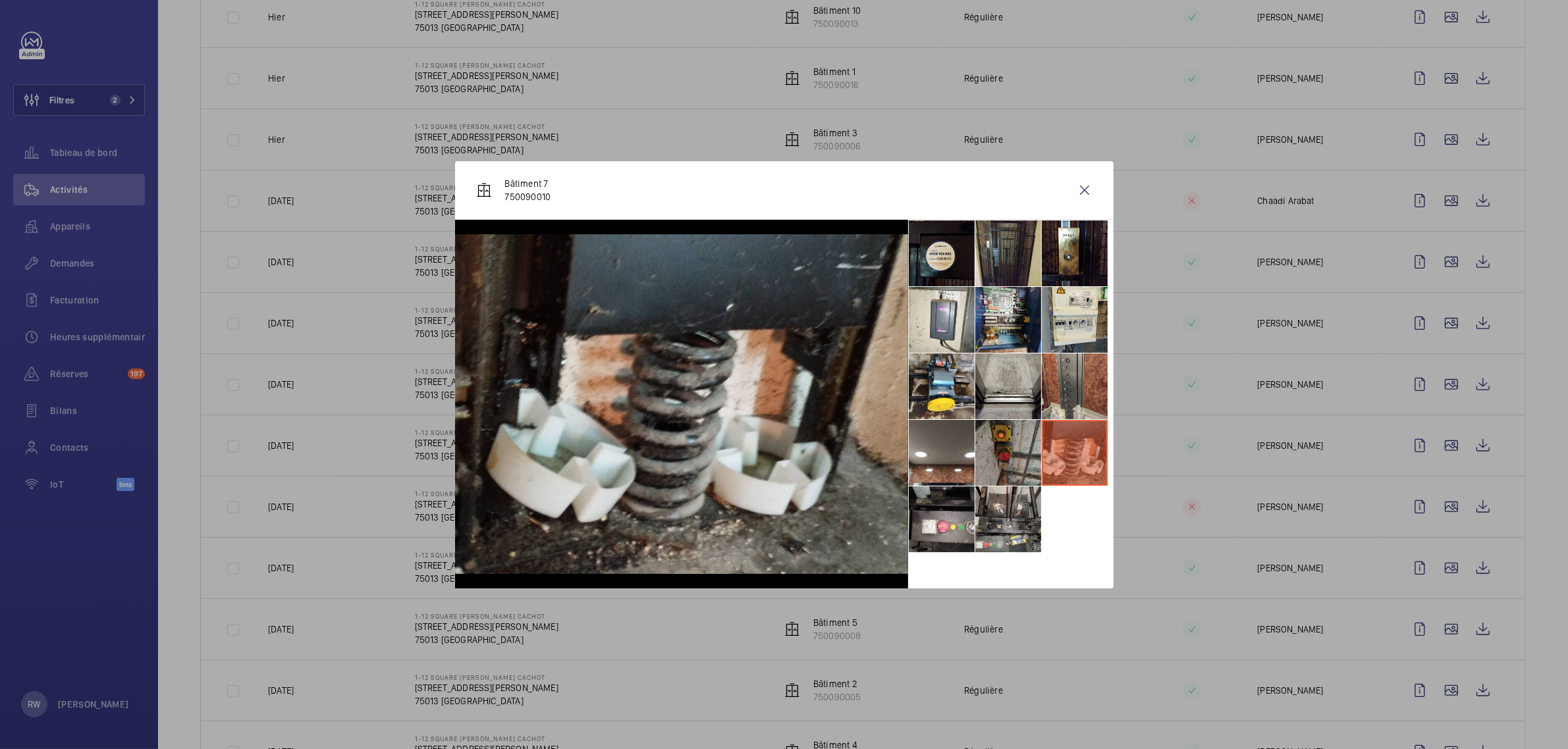
click at [988, 439] on li at bounding box center [1008, 452] width 65 height 65
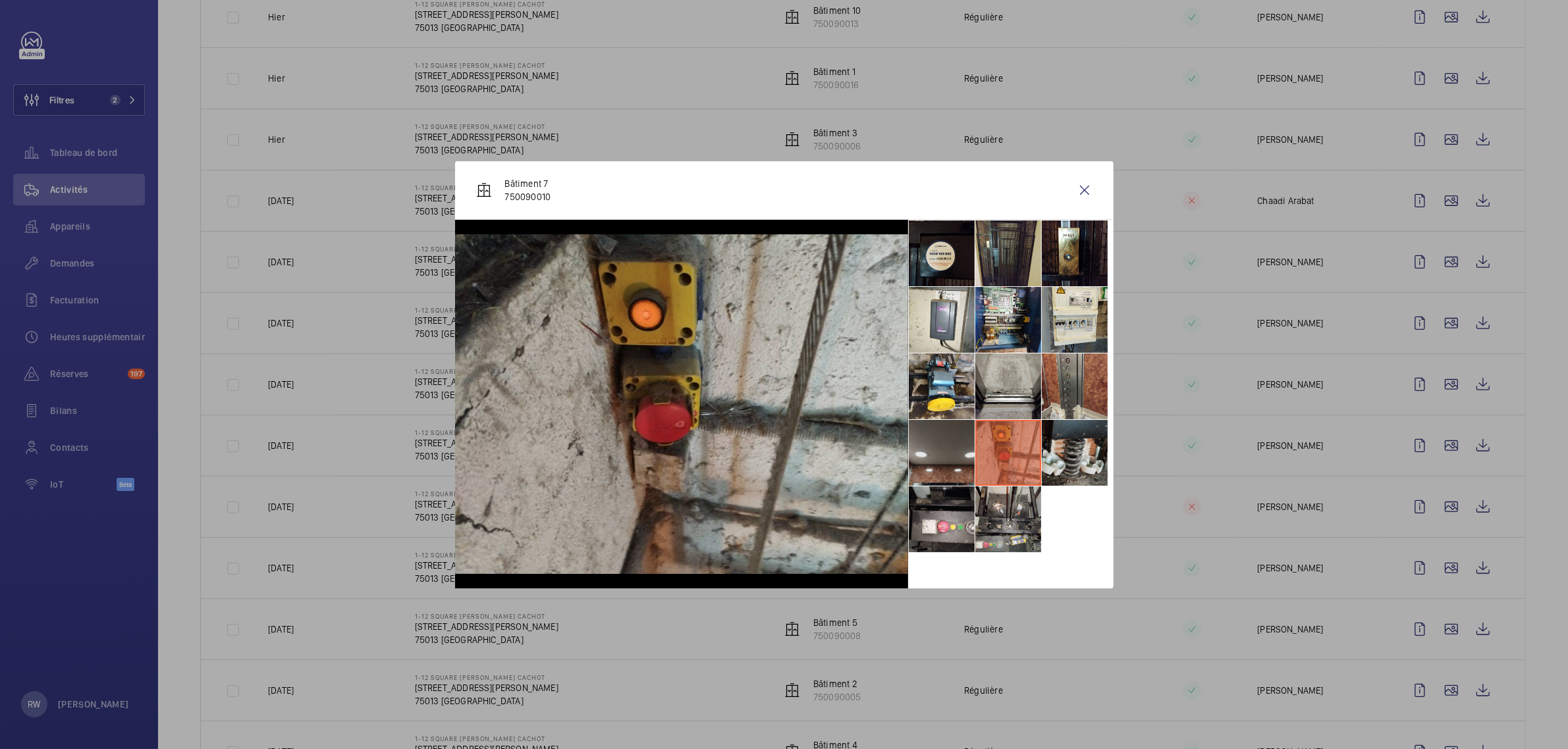
click at [924, 442] on li at bounding box center [942, 452] width 65 height 65
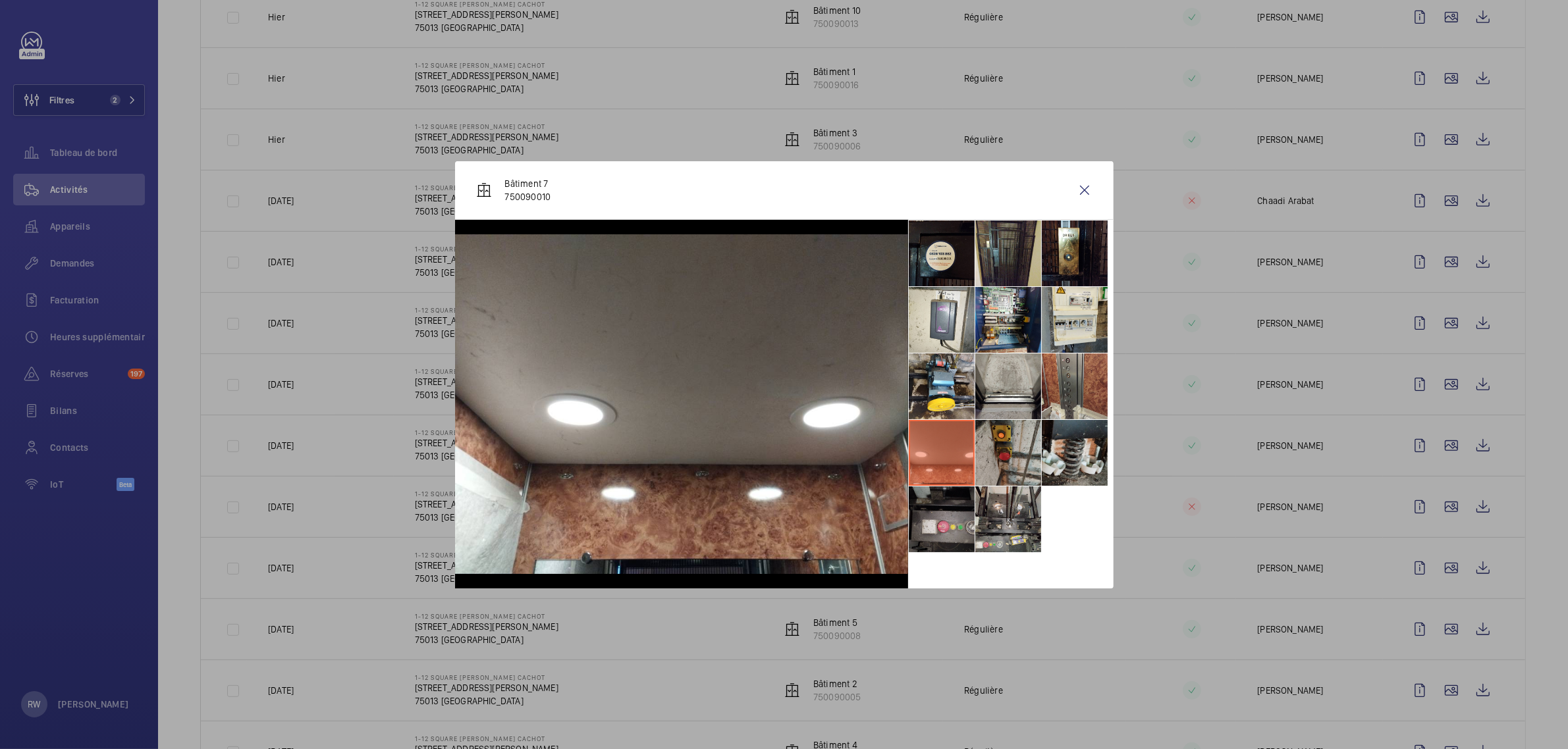
click at [940, 505] on li at bounding box center [942, 519] width 65 height 65
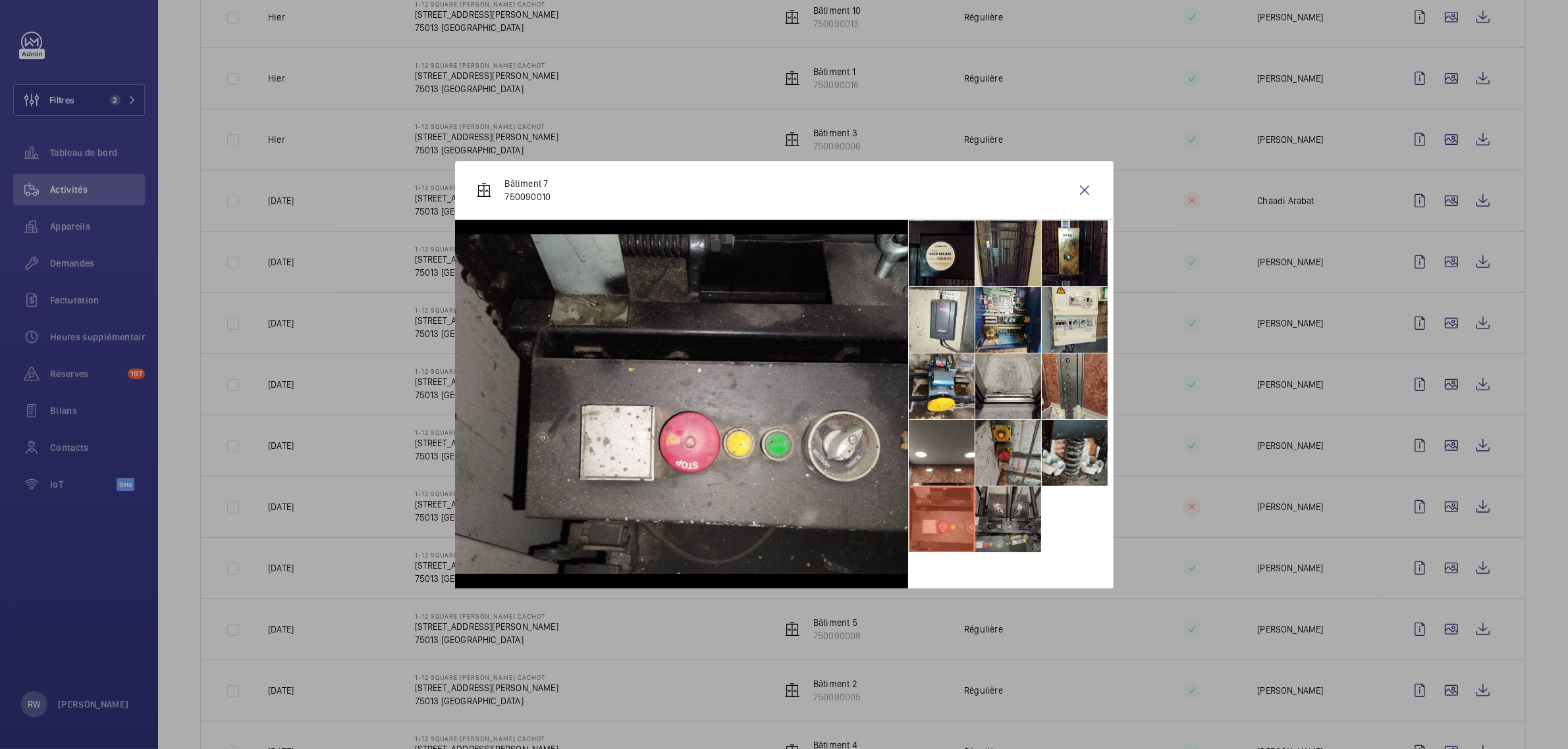
click at [1015, 518] on li at bounding box center [1008, 519] width 65 height 65
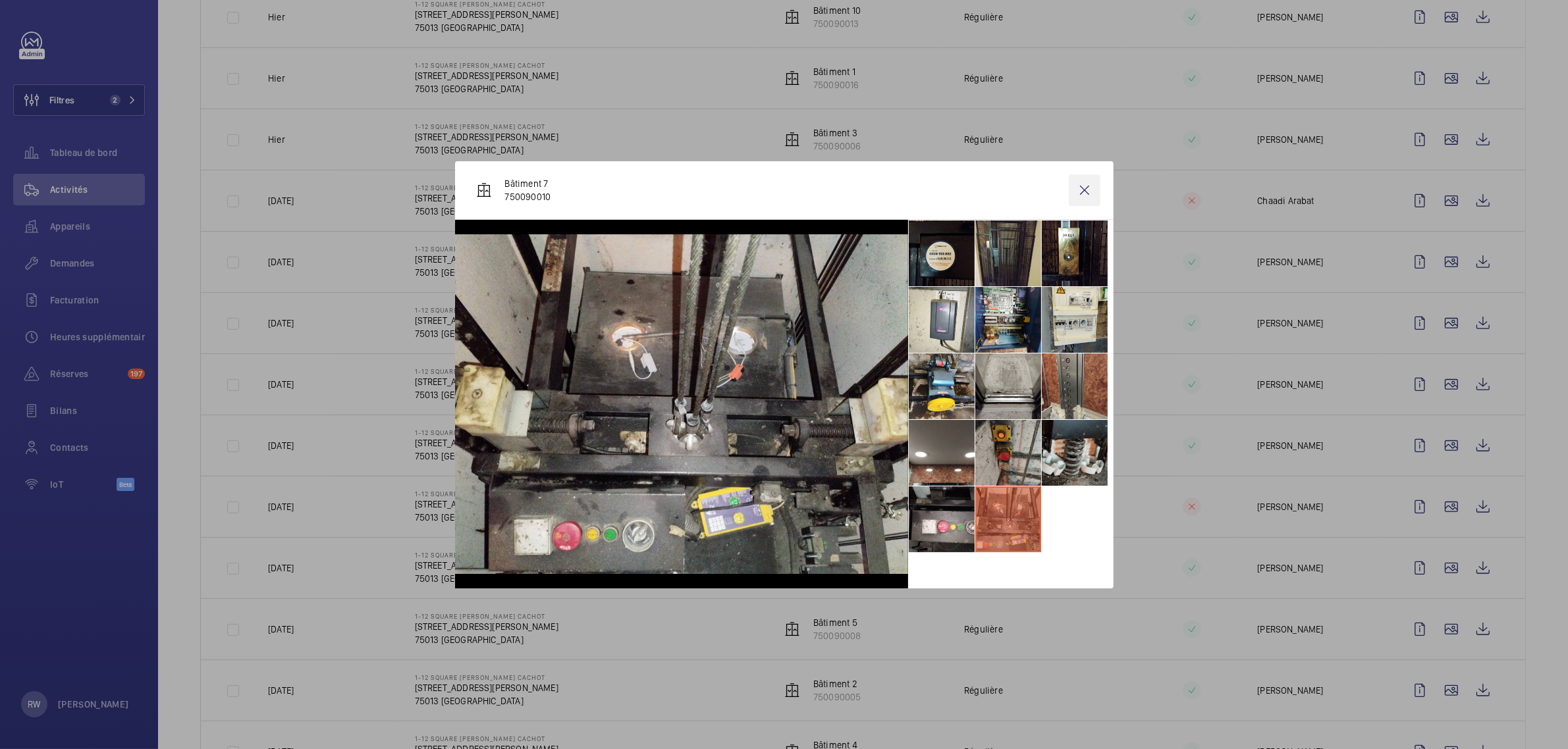
click at [1080, 191] on wm-front-icon-button at bounding box center [1084, 190] width 31 height 31
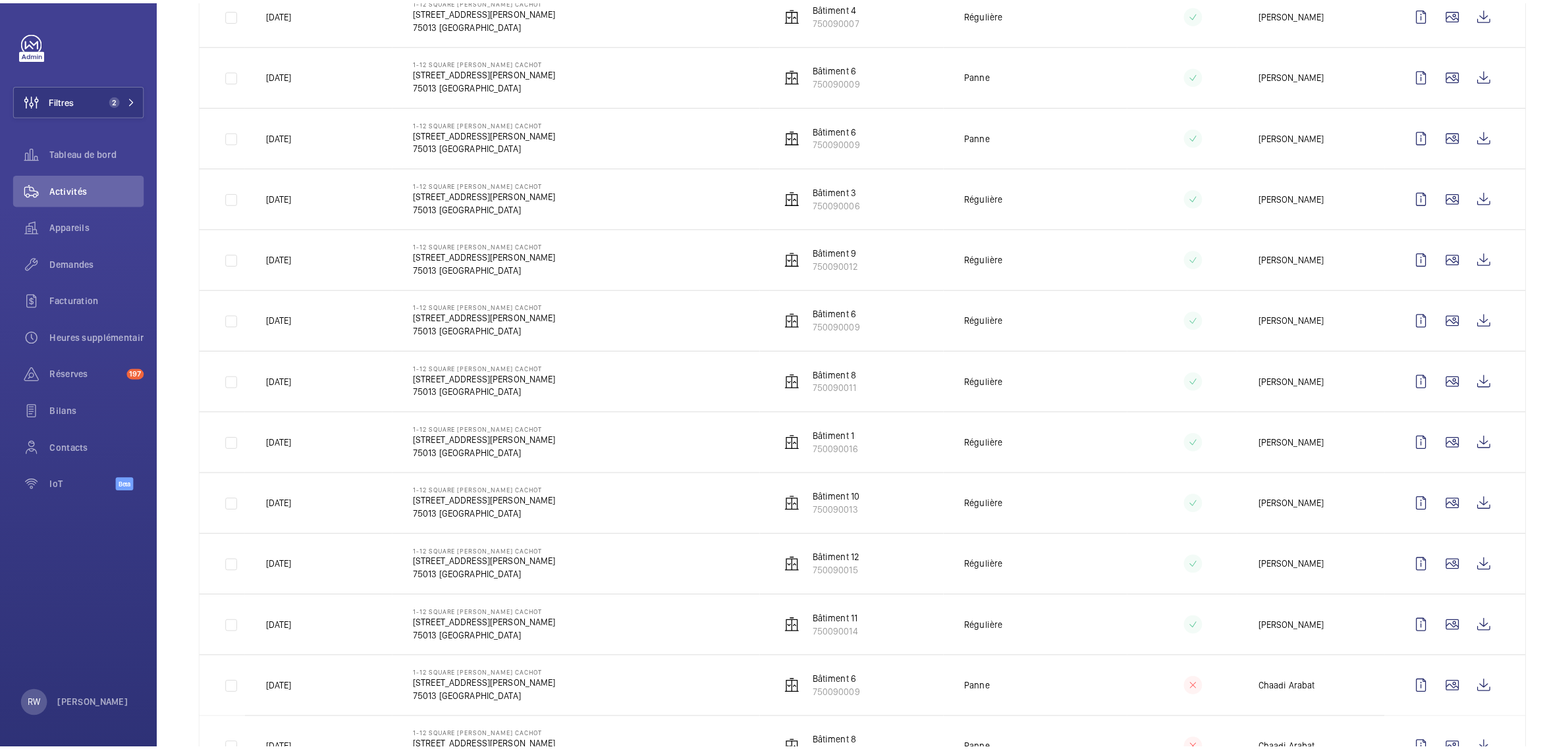
scroll to position [0, 0]
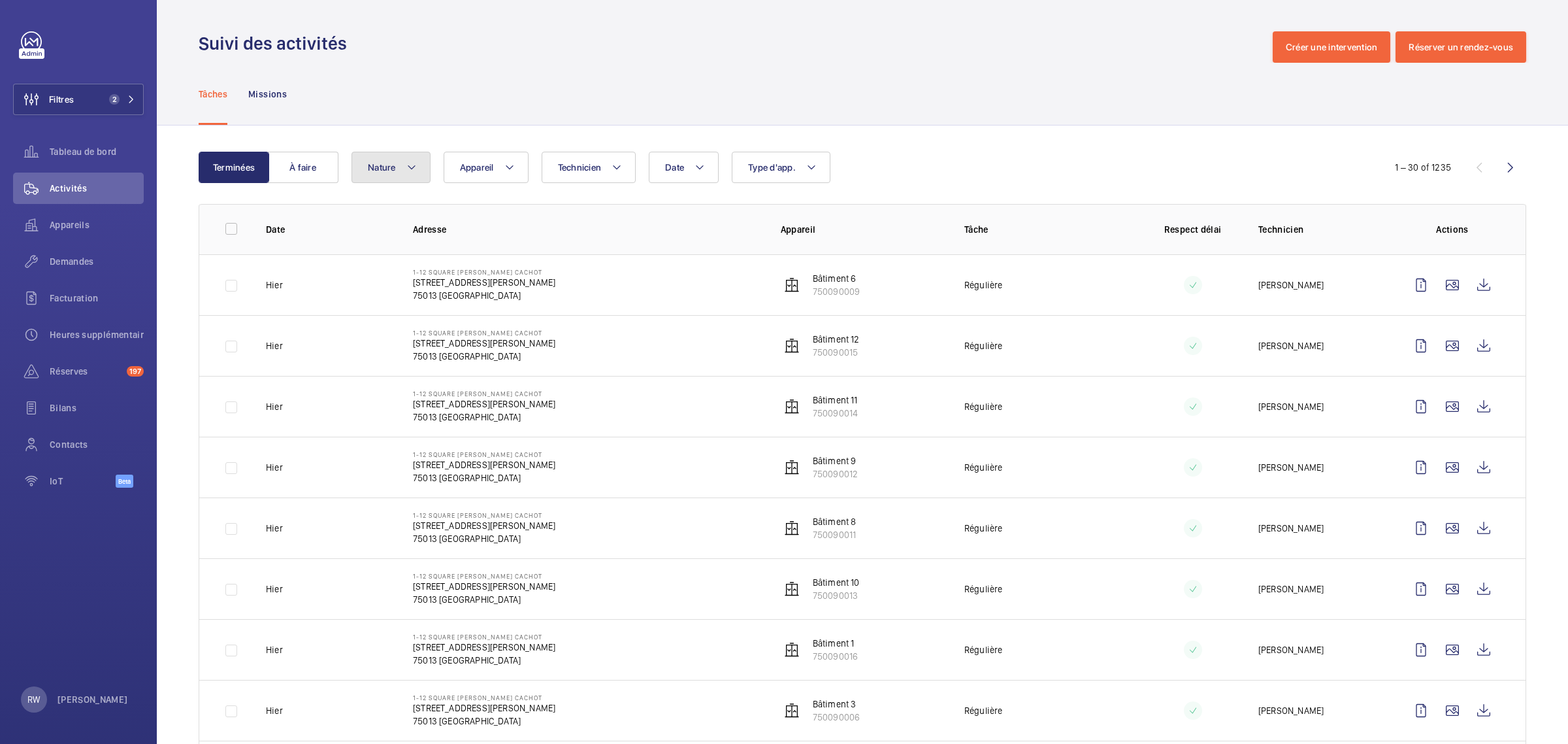
click at [403, 172] on button "Nature" at bounding box center [391, 167] width 79 height 31
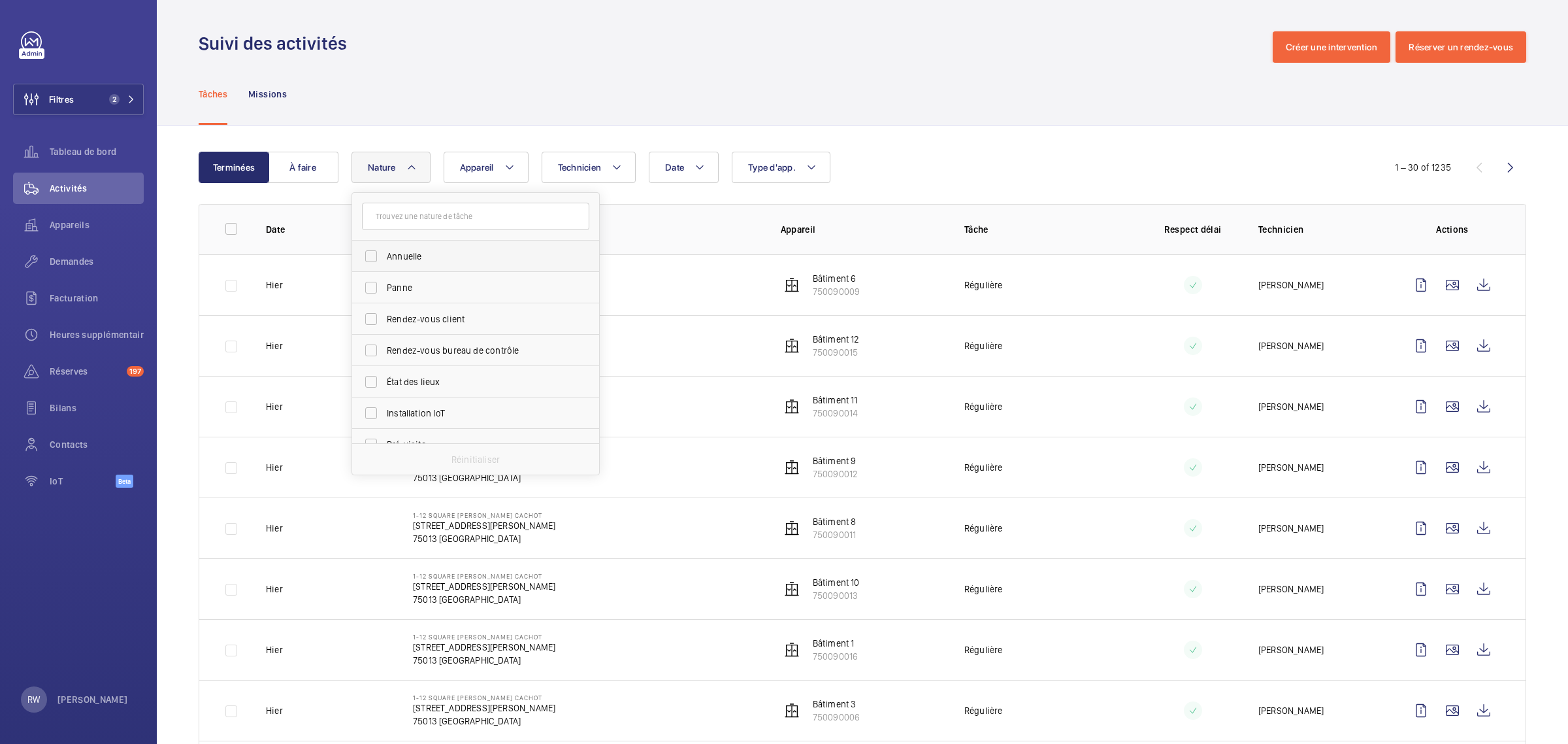
click at [369, 256] on label "Annuelle" at bounding box center [466, 256] width 227 height 31
click at [369, 256] on input "Annuelle" at bounding box center [371, 256] width 26 height 26
checkbox input "true"
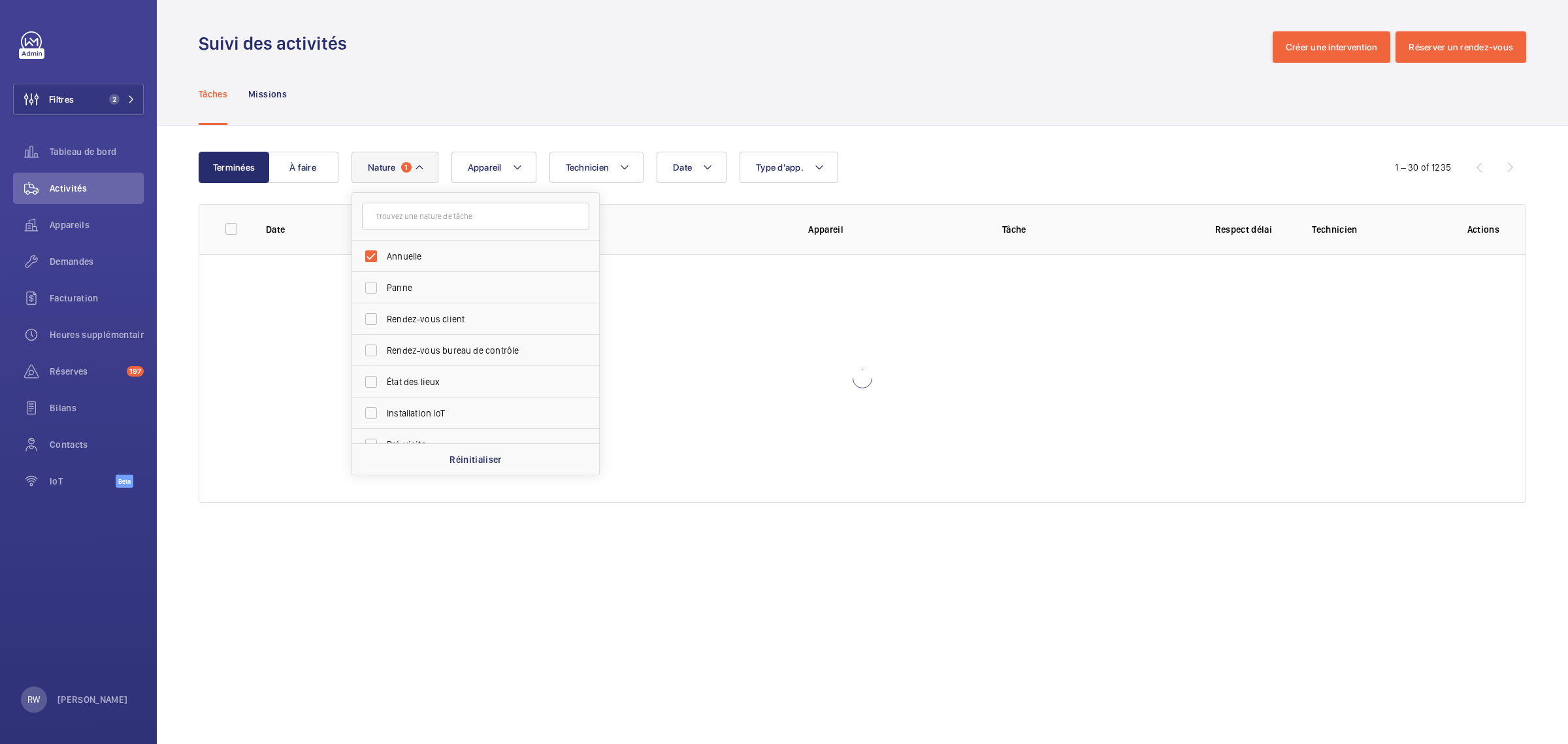
click at [477, 100] on div "Tâches Missions" at bounding box center [862, 94] width 1328 height 62
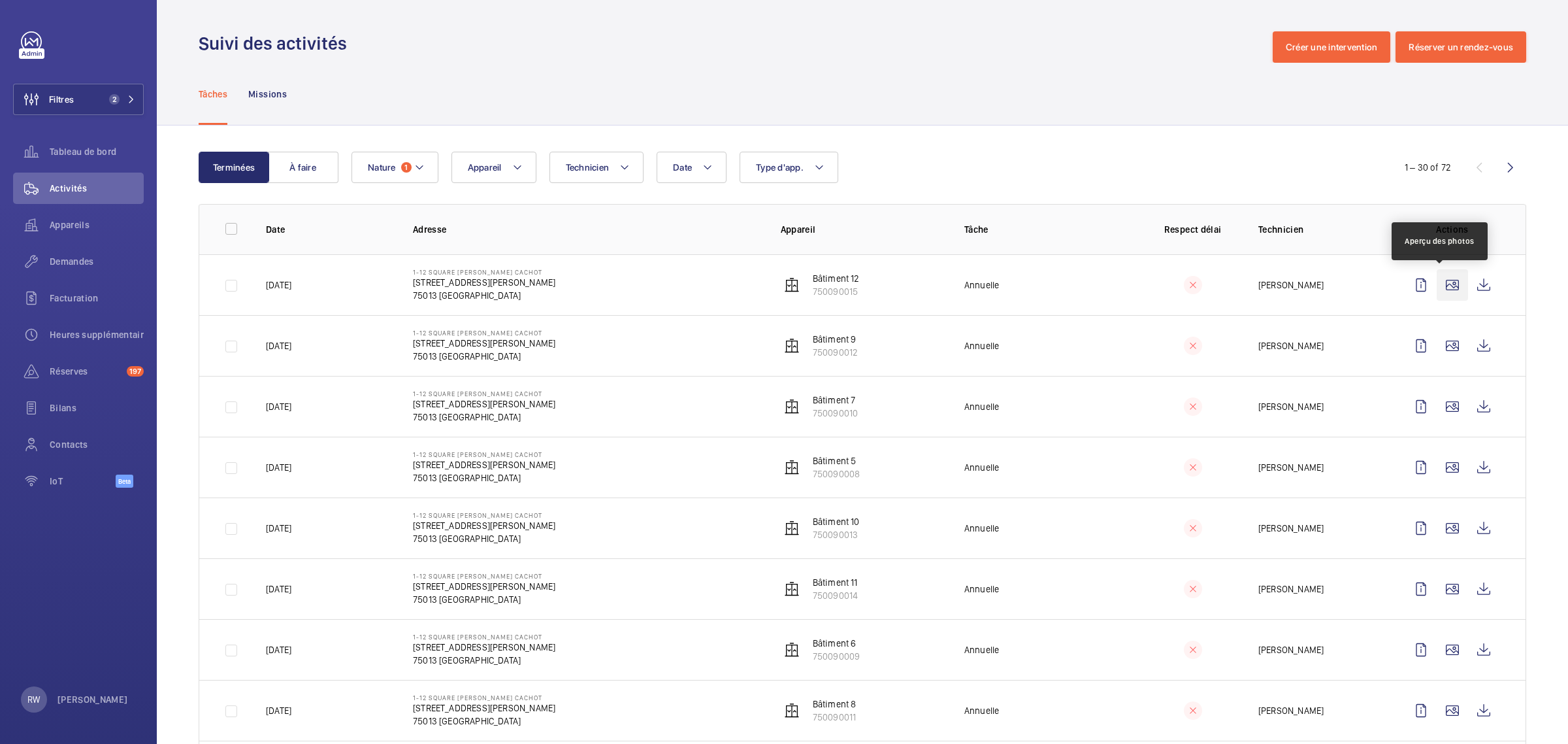
click at [1439, 285] on wm-front-icon-button at bounding box center [1452, 285] width 31 height 31
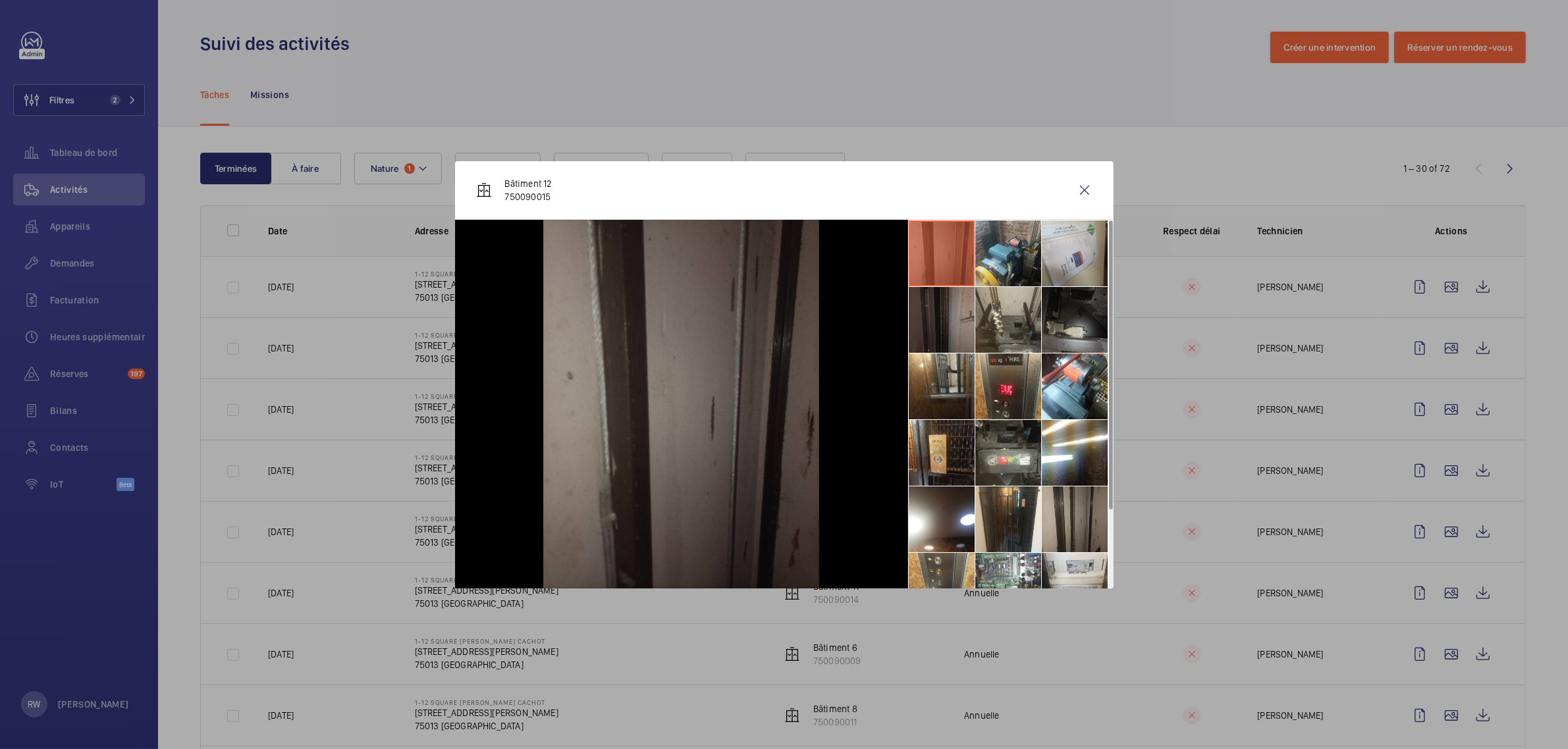
click at [994, 252] on li at bounding box center [1008, 253] width 65 height 65
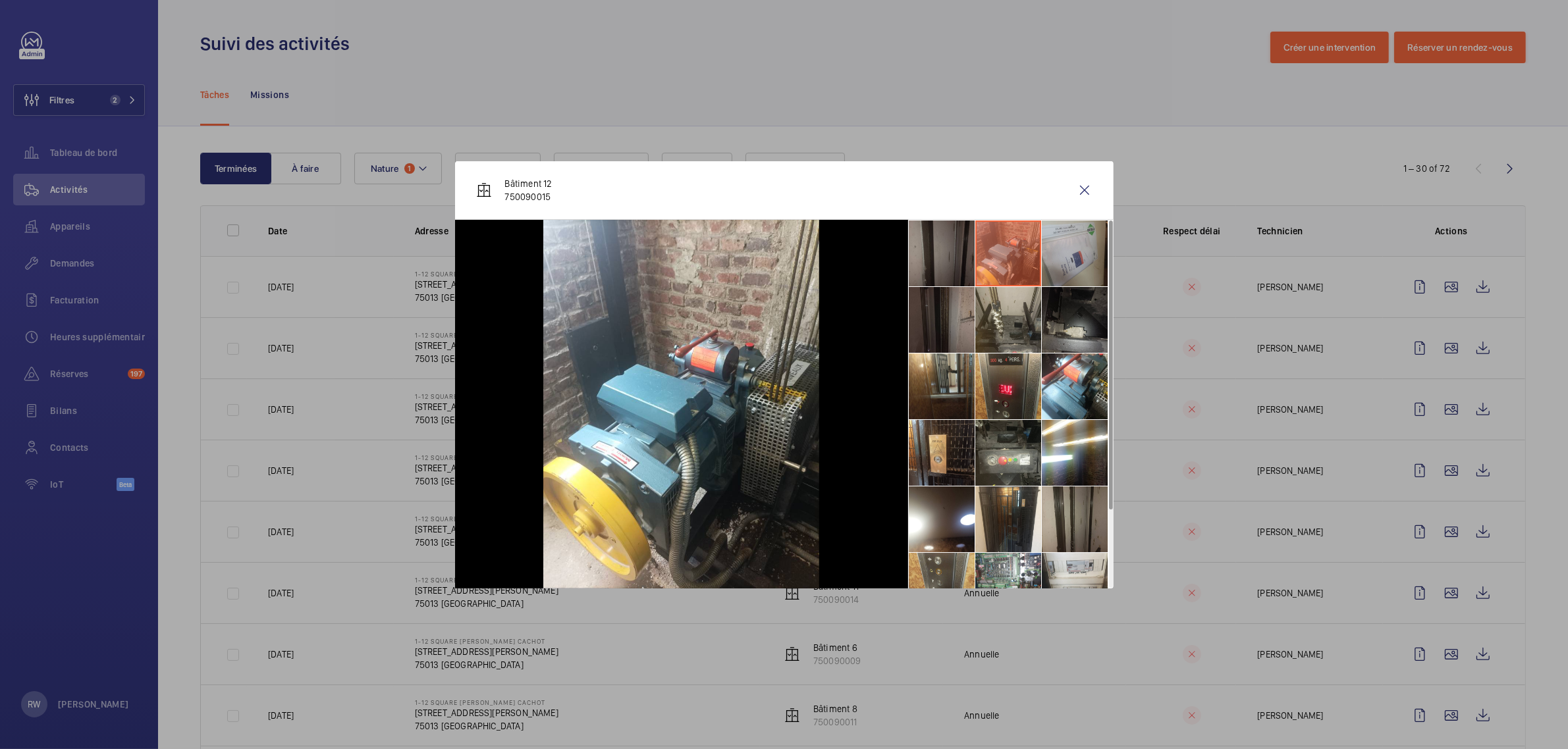
click at [1047, 253] on li at bounding box center [1075, 253] width 65 height 65
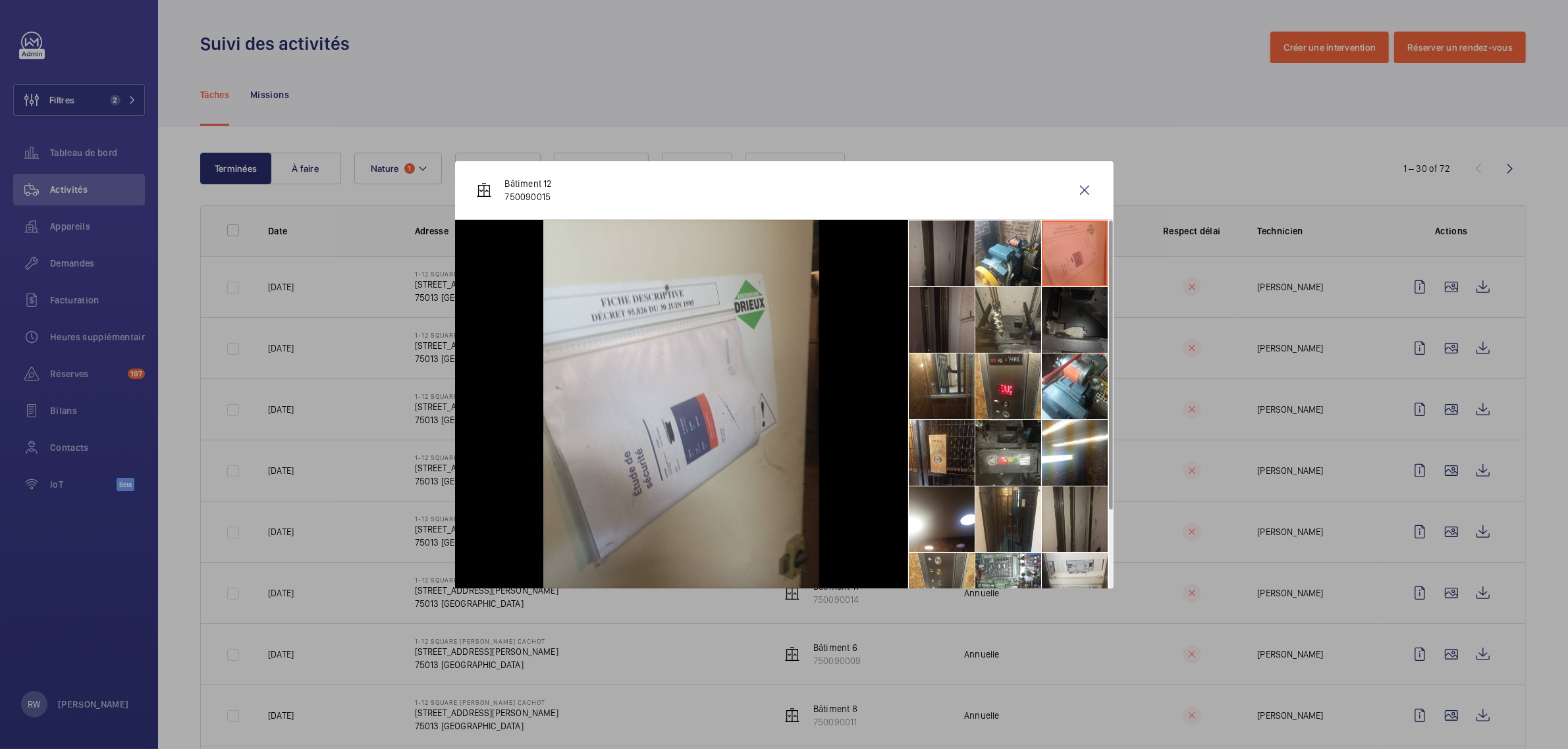
click at [1054, 316] on li at bounding box center [1075, 320] width 65 height 65
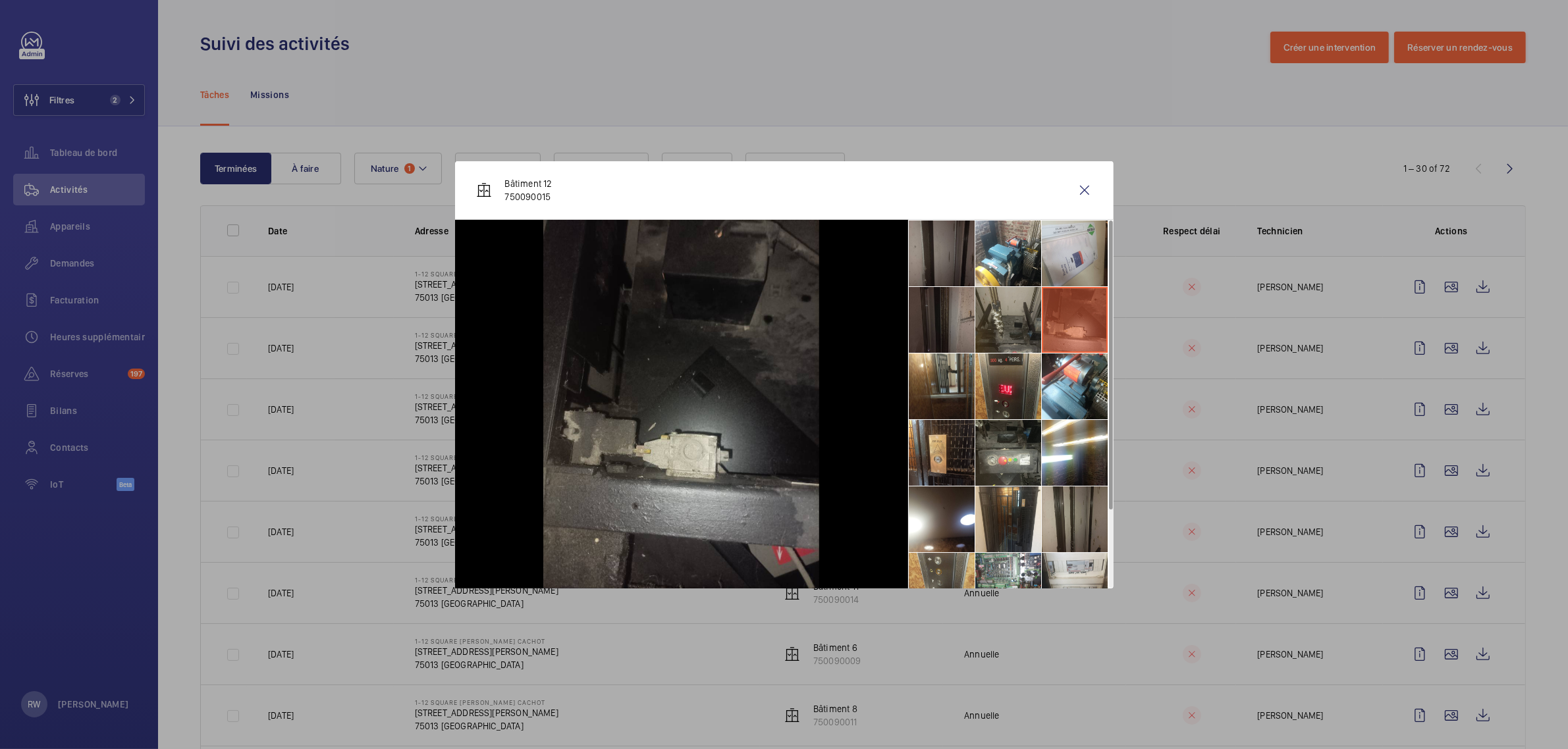
click at [1012, 319] on li at bounding box center [1008, 320] width 65 height 65
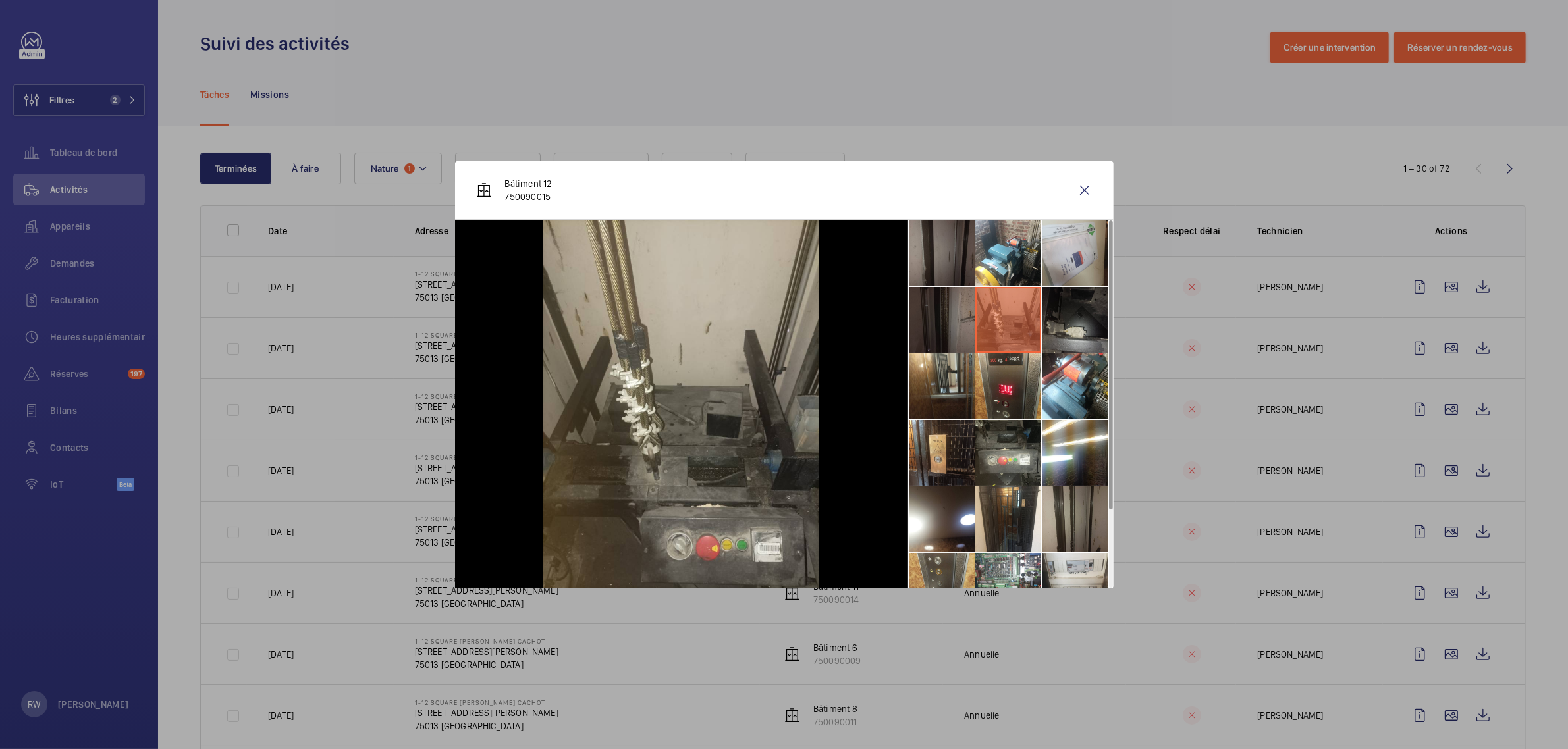
click at [947, 319] on li at bounding box center [942, 320] width 65 height 65
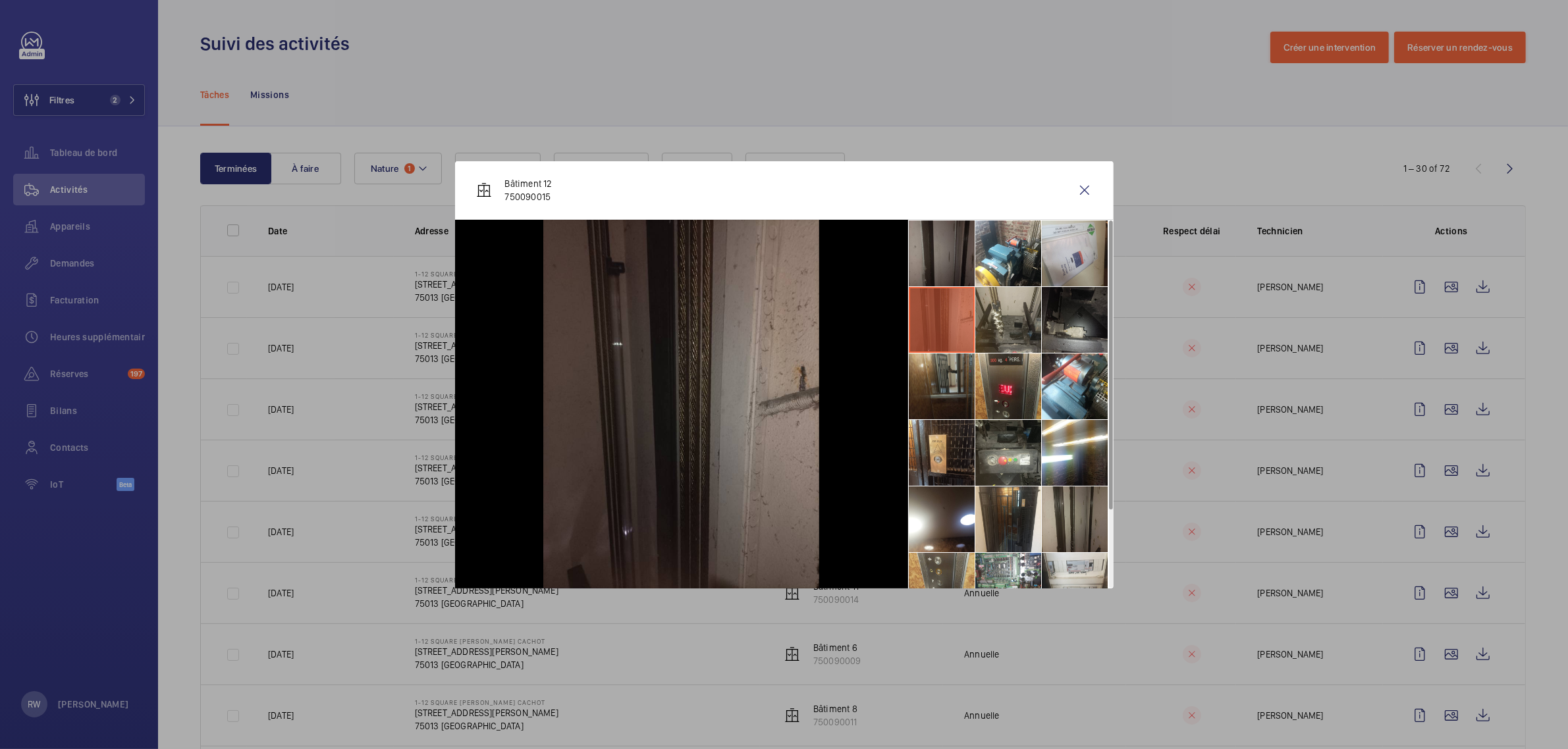
click at [933, 375] on li at bounding box center [942, 386] width 65 height 65
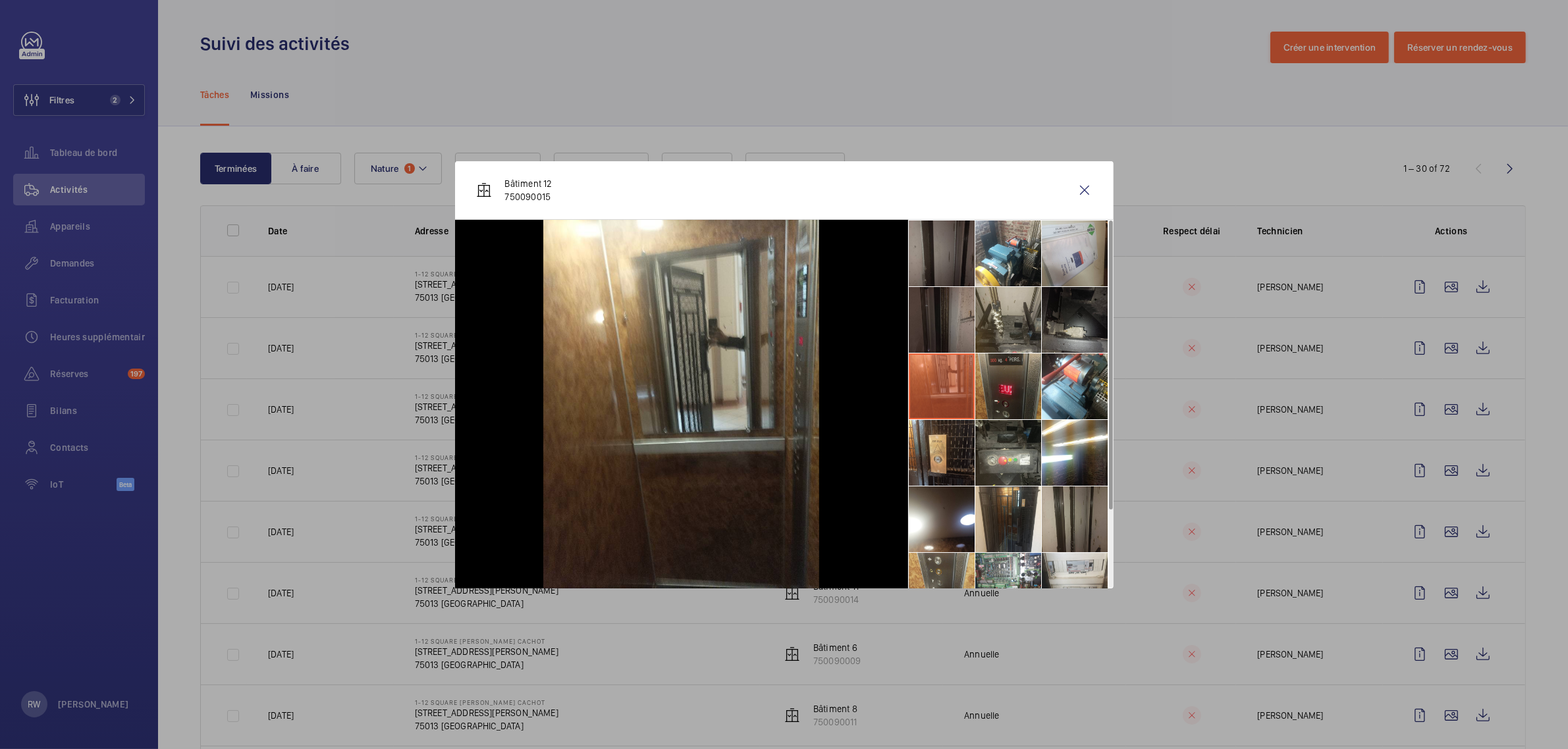
click at [1000, 382] on li at bounding box center [1008, 386] width 65 height 65
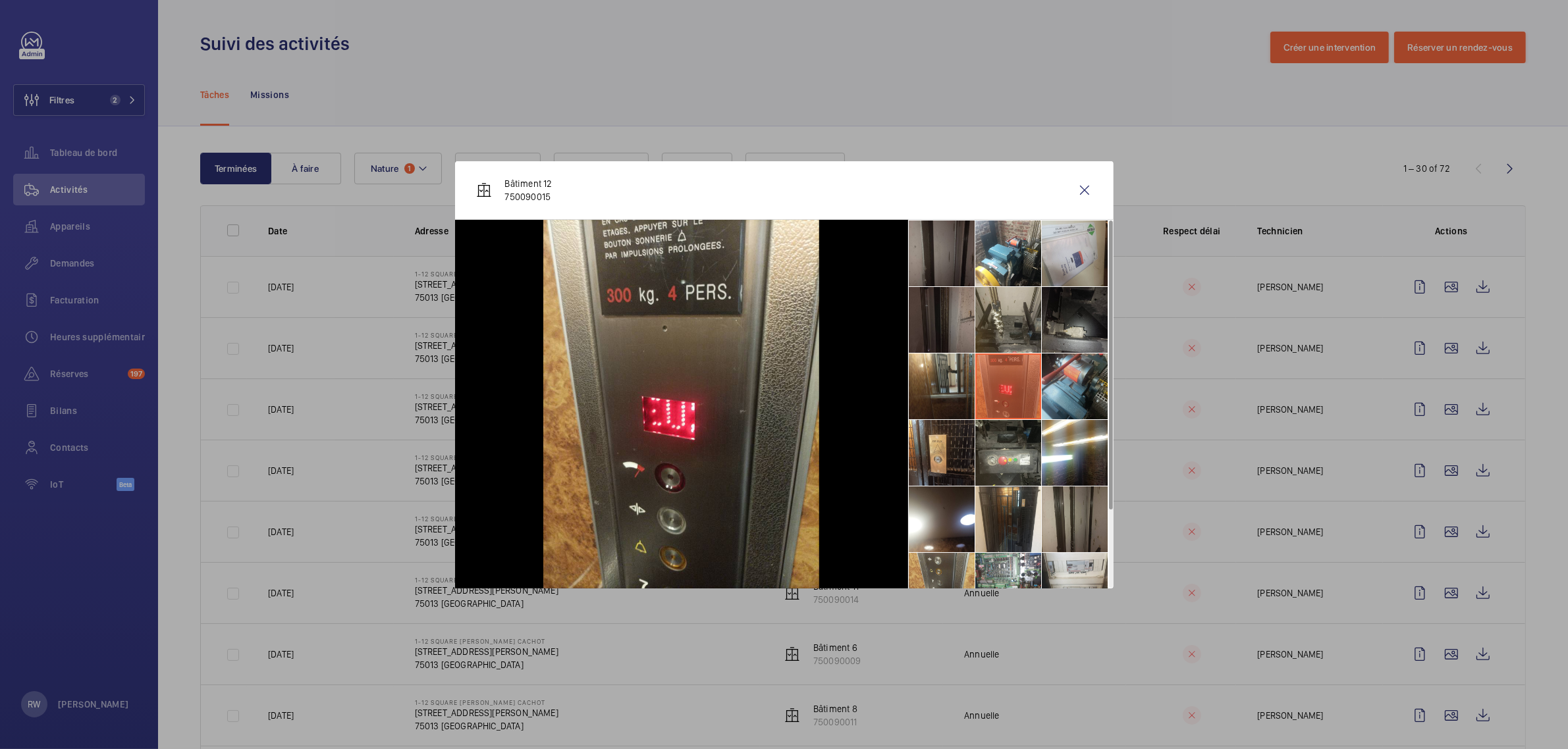
click at [1073, 390] on li at bounding box center [1075, 386] width 65 height 65
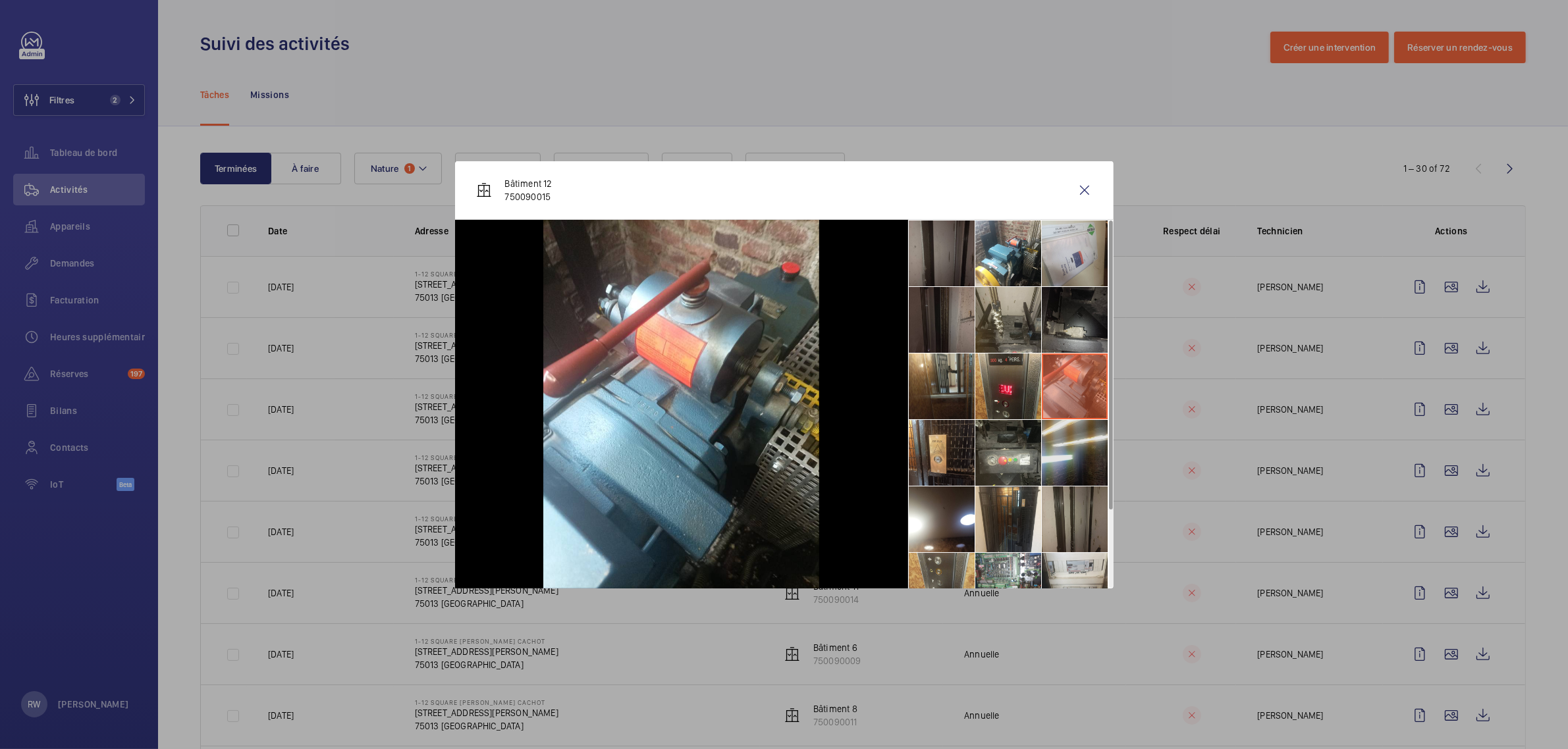
click at [1078, 441] on li at bounding box center [1075, 452] width 65 height 65
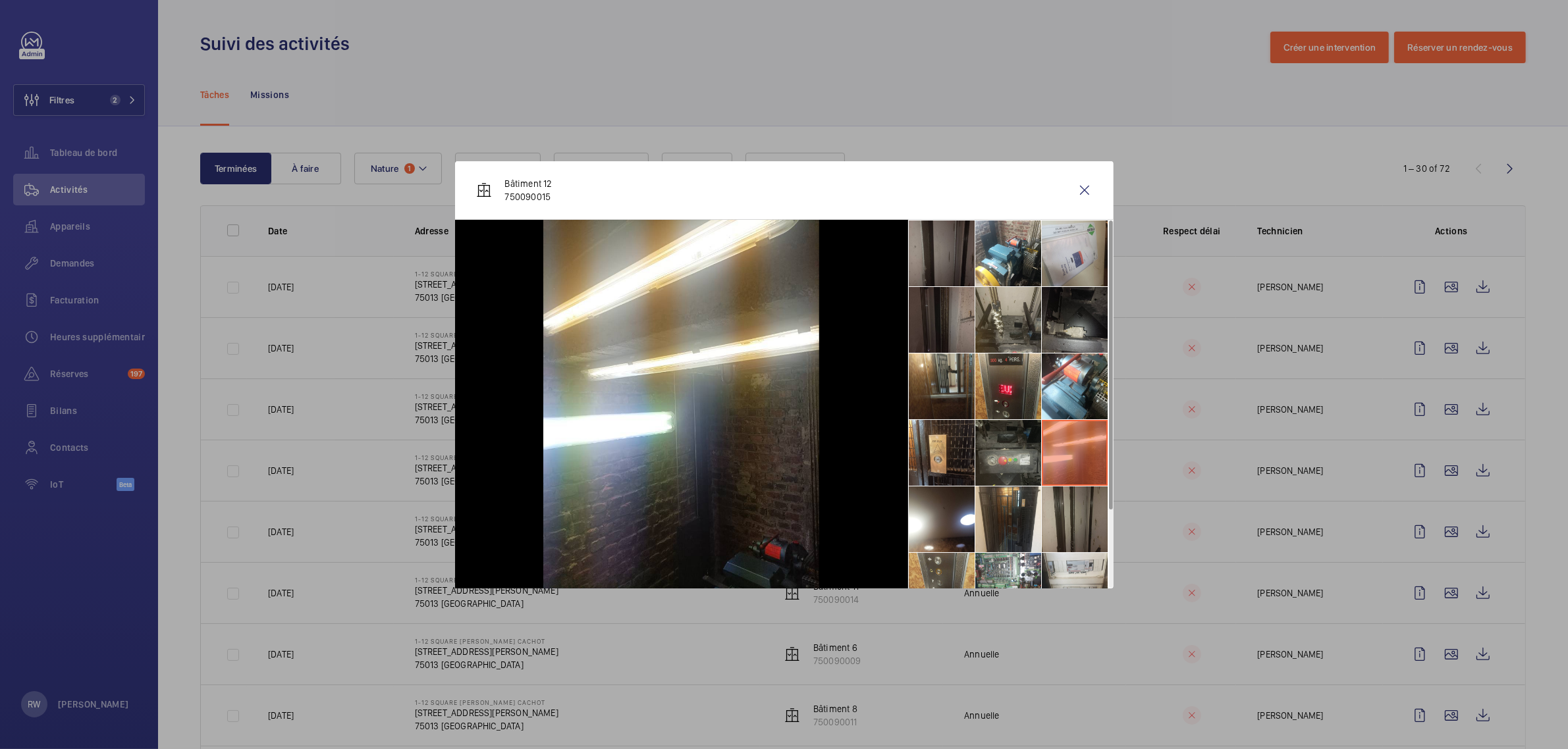
click at [996, 453] on li at bounding box center [1008, 452] width 65 height 65
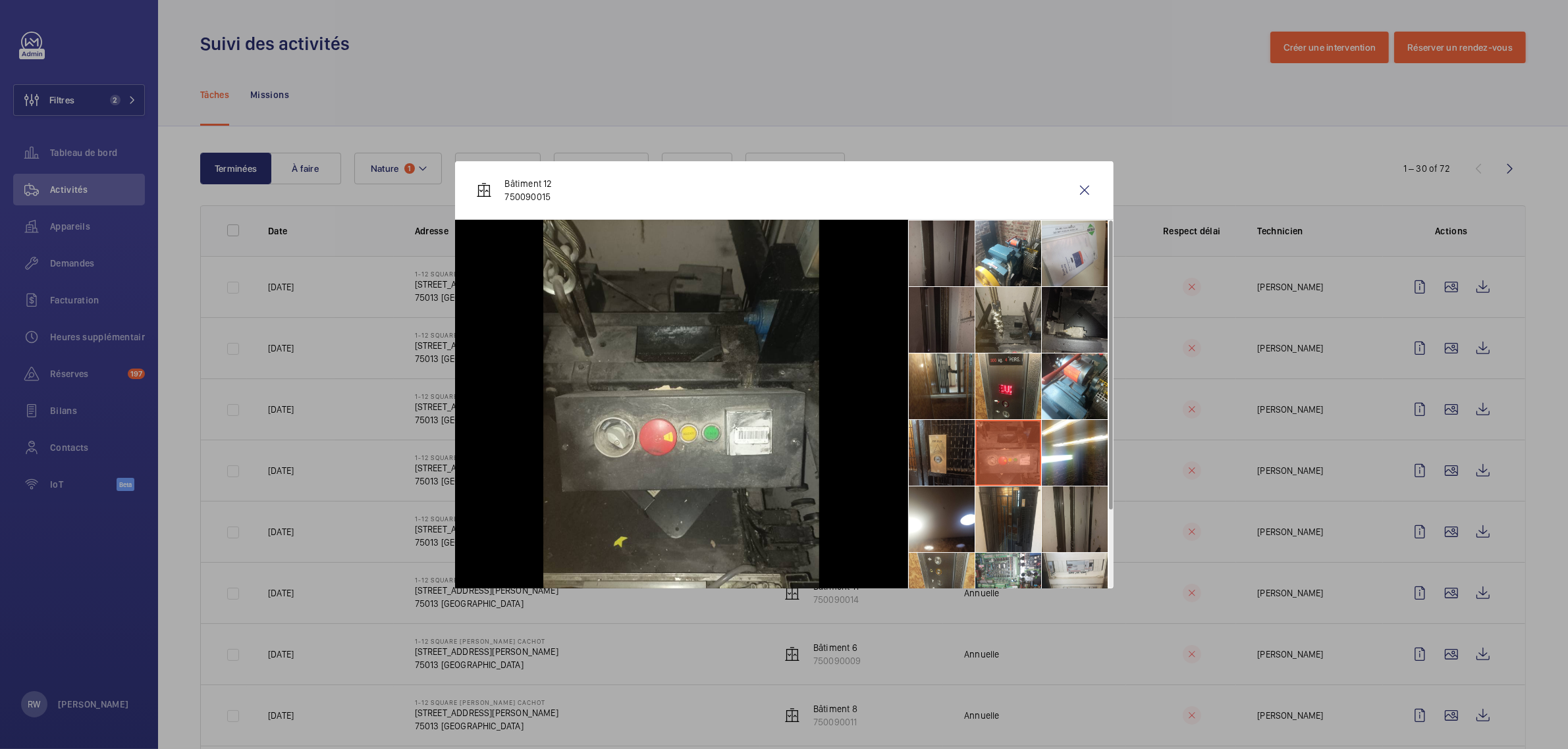
click at [943, 446] on li at bounding box center [942, 452] width 65 height 65
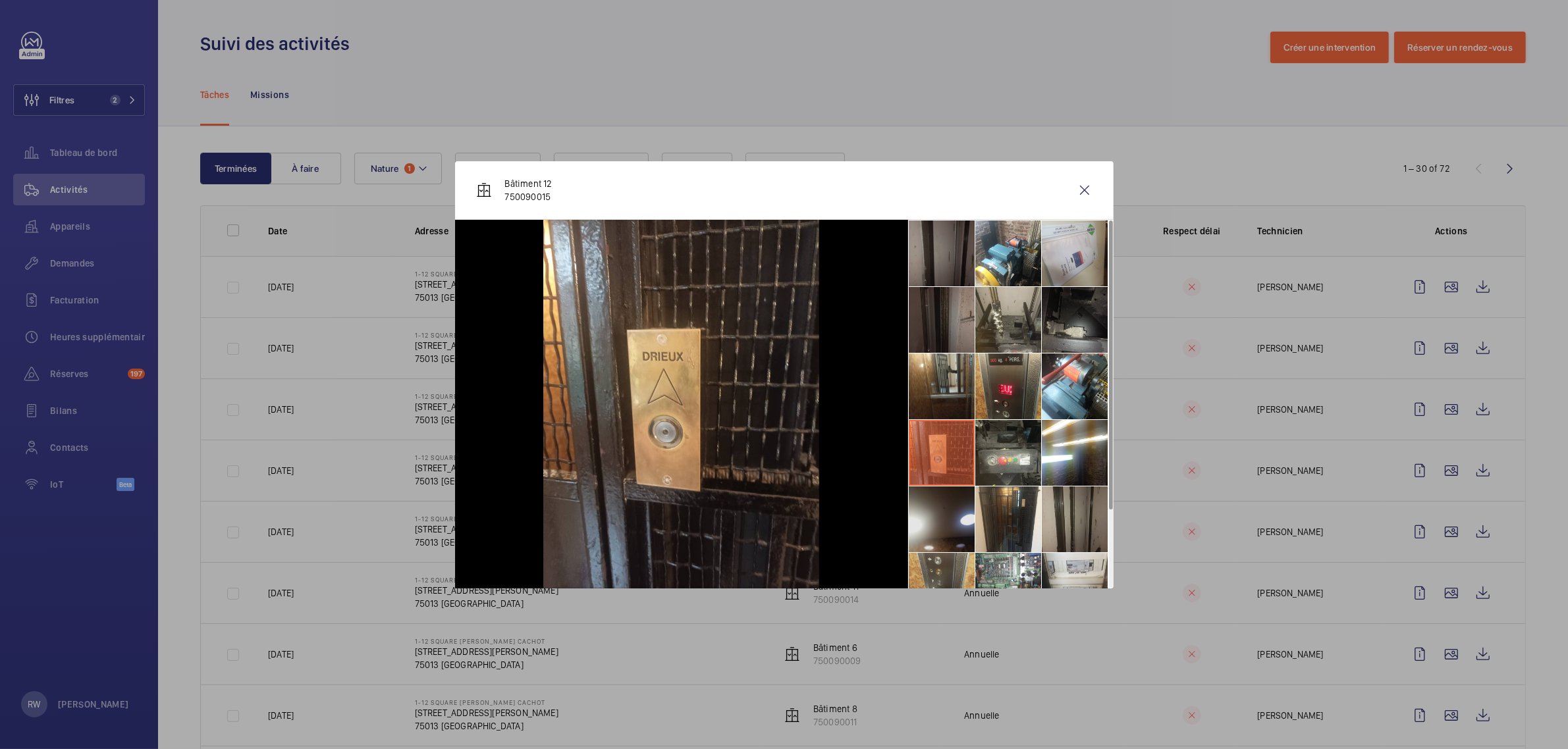
click at [940, 508] on li at bounding box center [942, 519] width 65 height 65
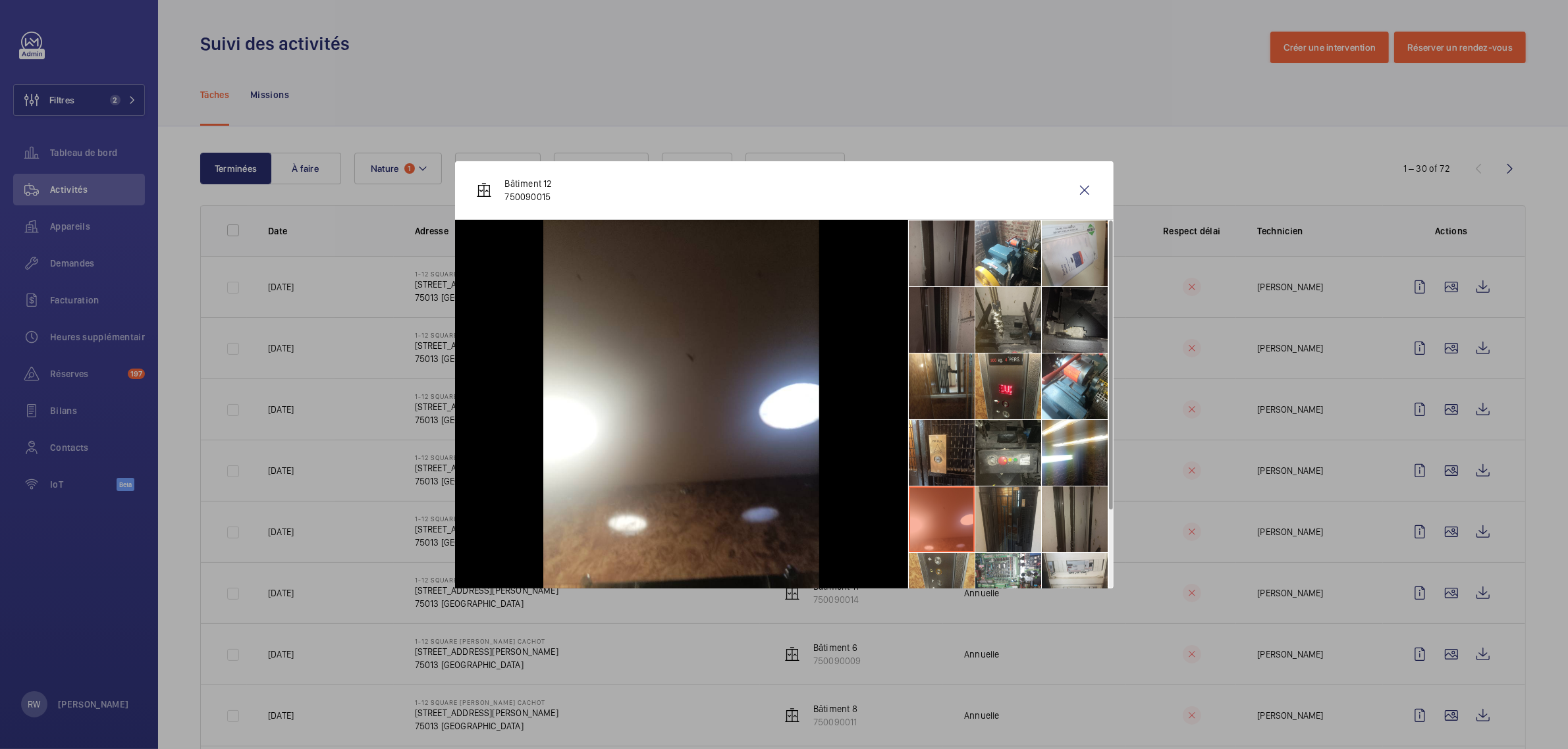
click at [991, 508] on li at bounding box center [1008, 519] width 65 height 65
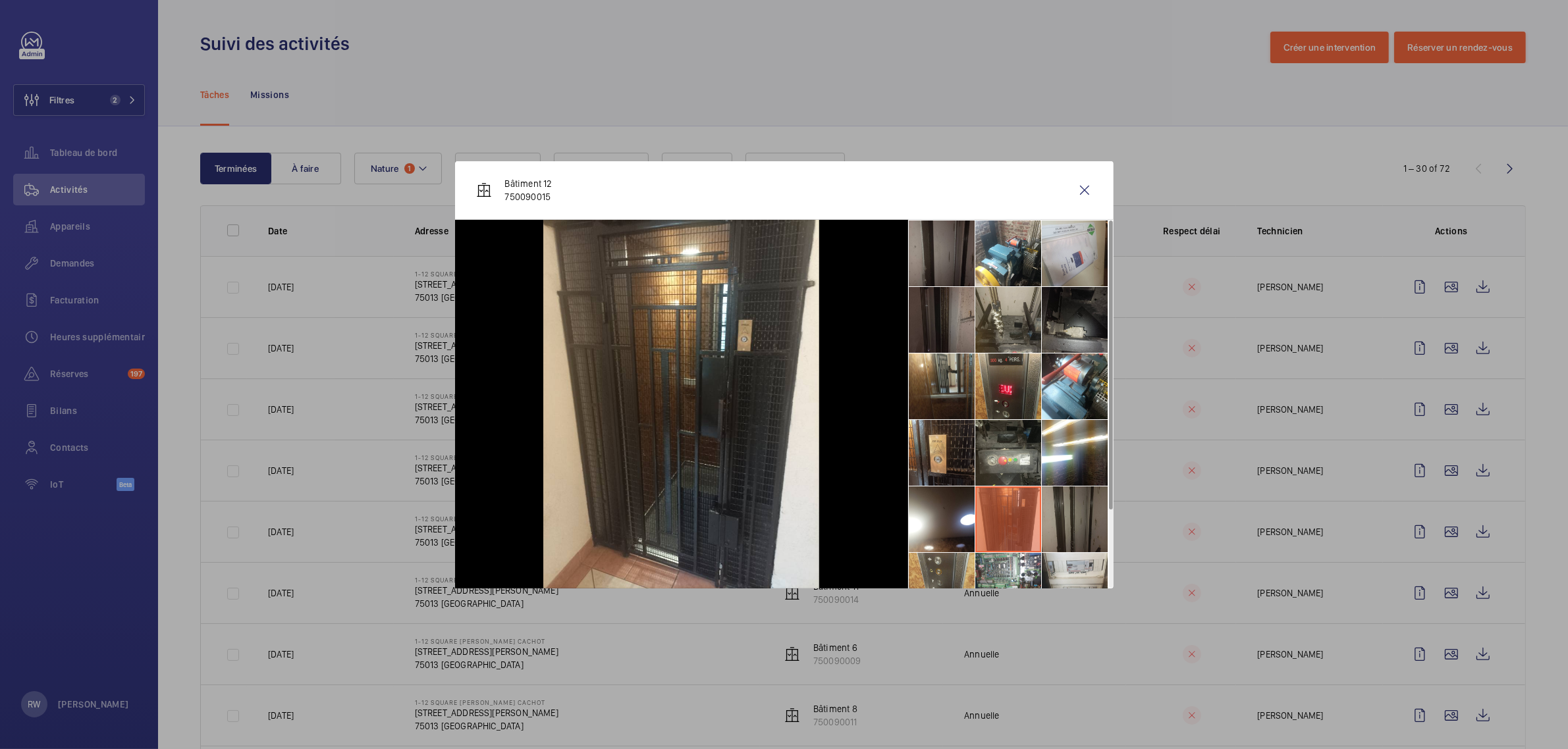
click at [1058, 513] on li at bounding box center [1075, 519] width 65 height 65
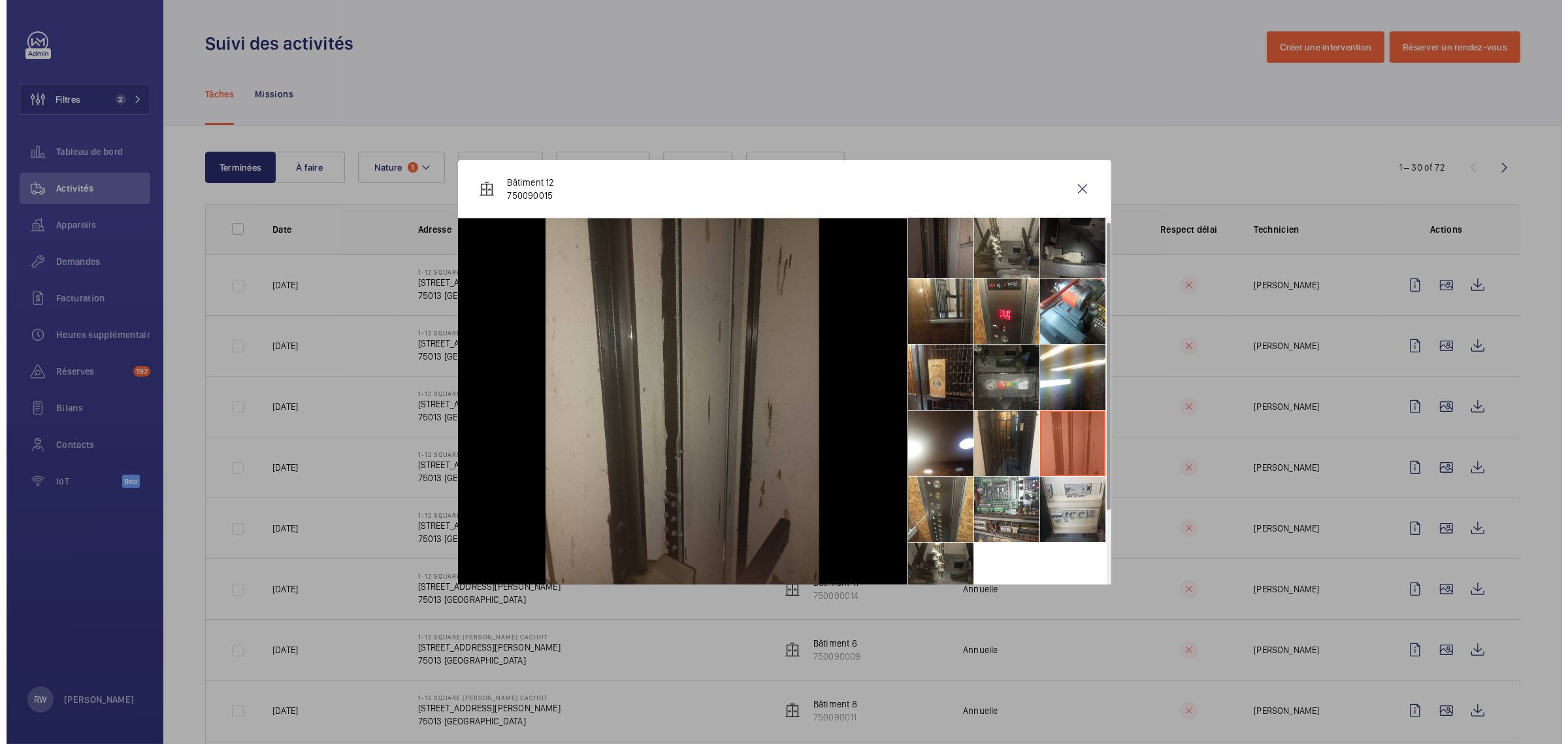
scroll to position [97, 0]
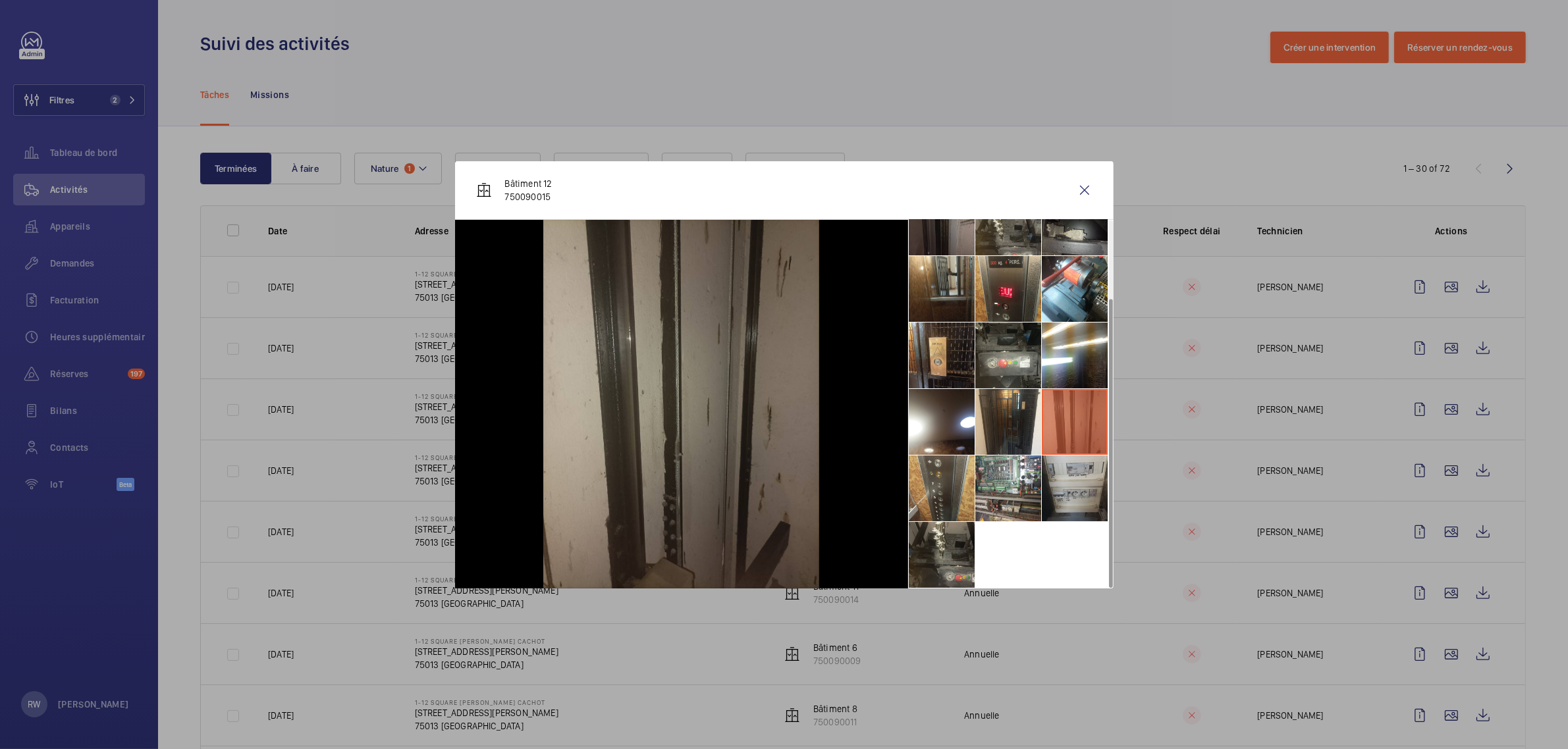
click at [1086, 467] on li at bounding box center [1075, 488] width 65 height 65
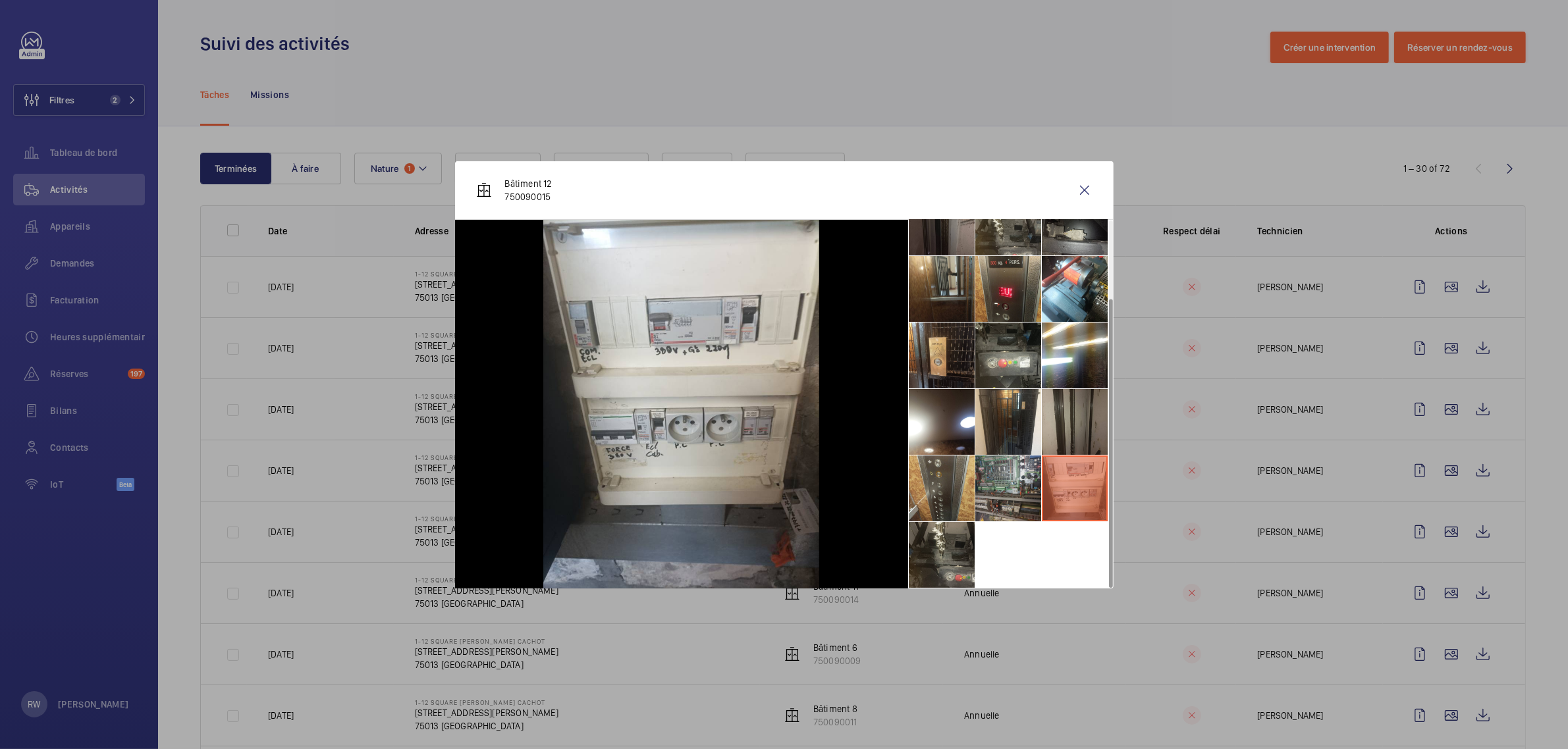
click at [1007, 475] on li at bounding box center [1008, 488] width 65 height 65
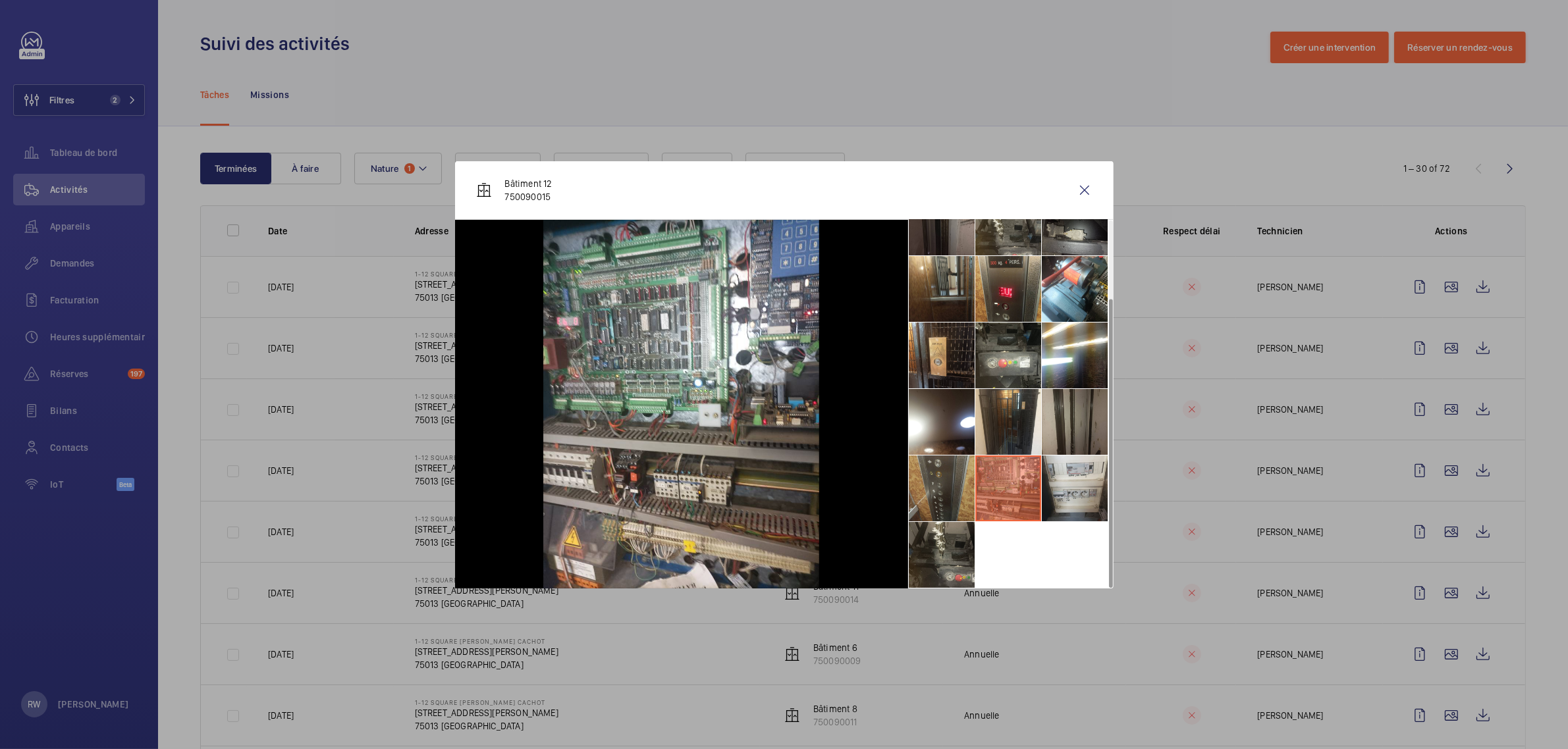
click at [936, 479] on li at bounding box center [942, 488] width 65 height 65
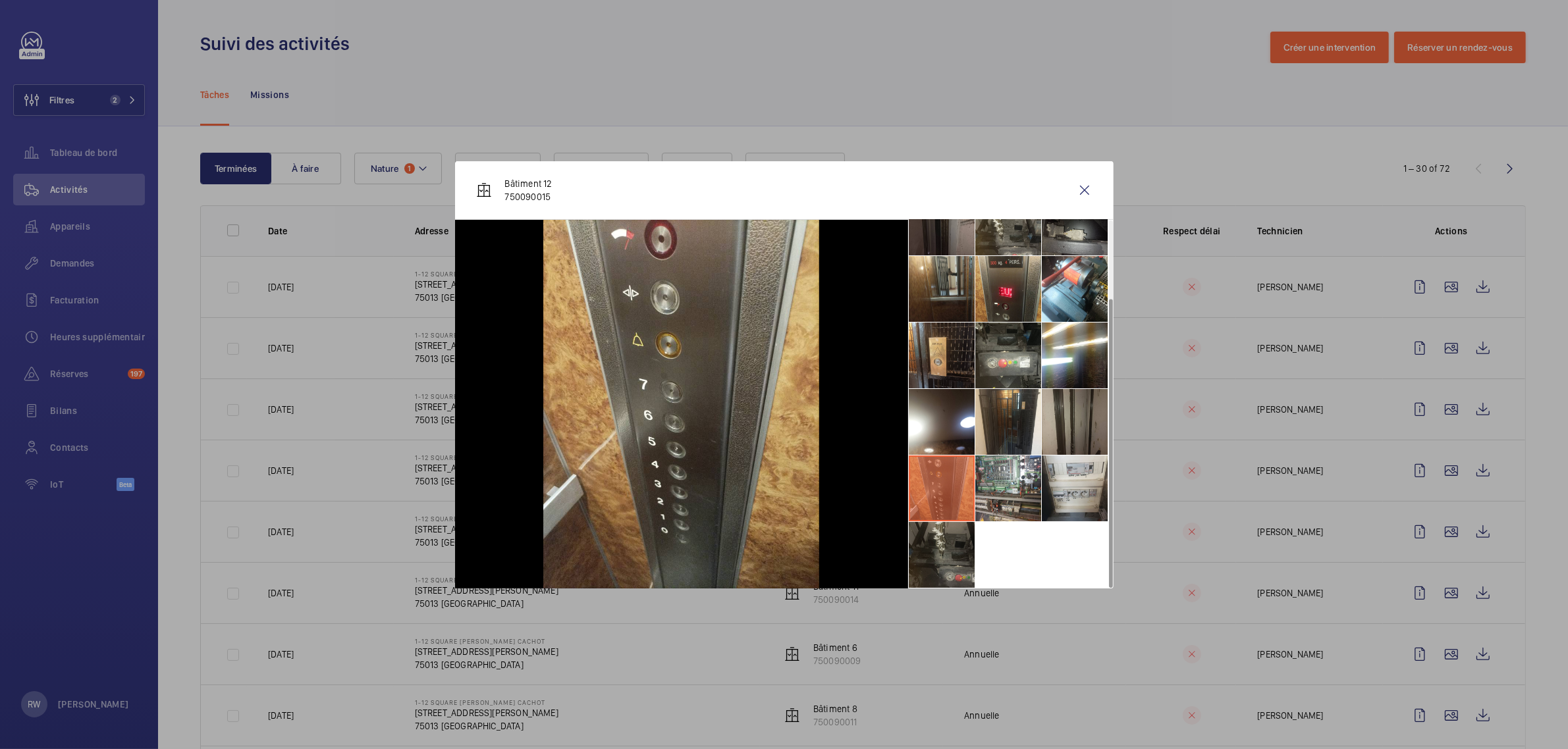
click at [940, 546] on li at bounding box center [942, 555] width 65 height 65
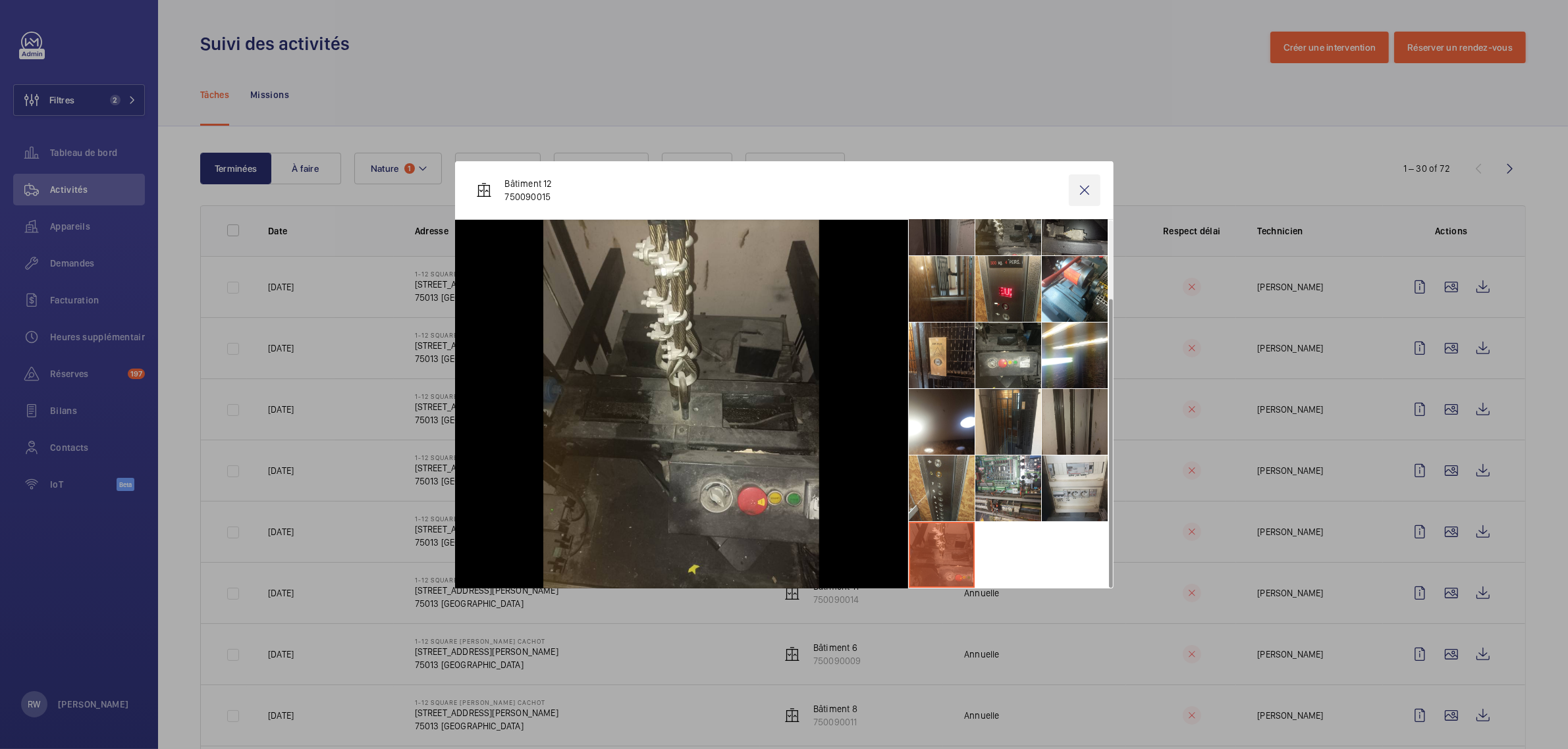
click at [1083, 196] on wm-front-icon-button at bounding box center [1084, 190] width 31 height 31
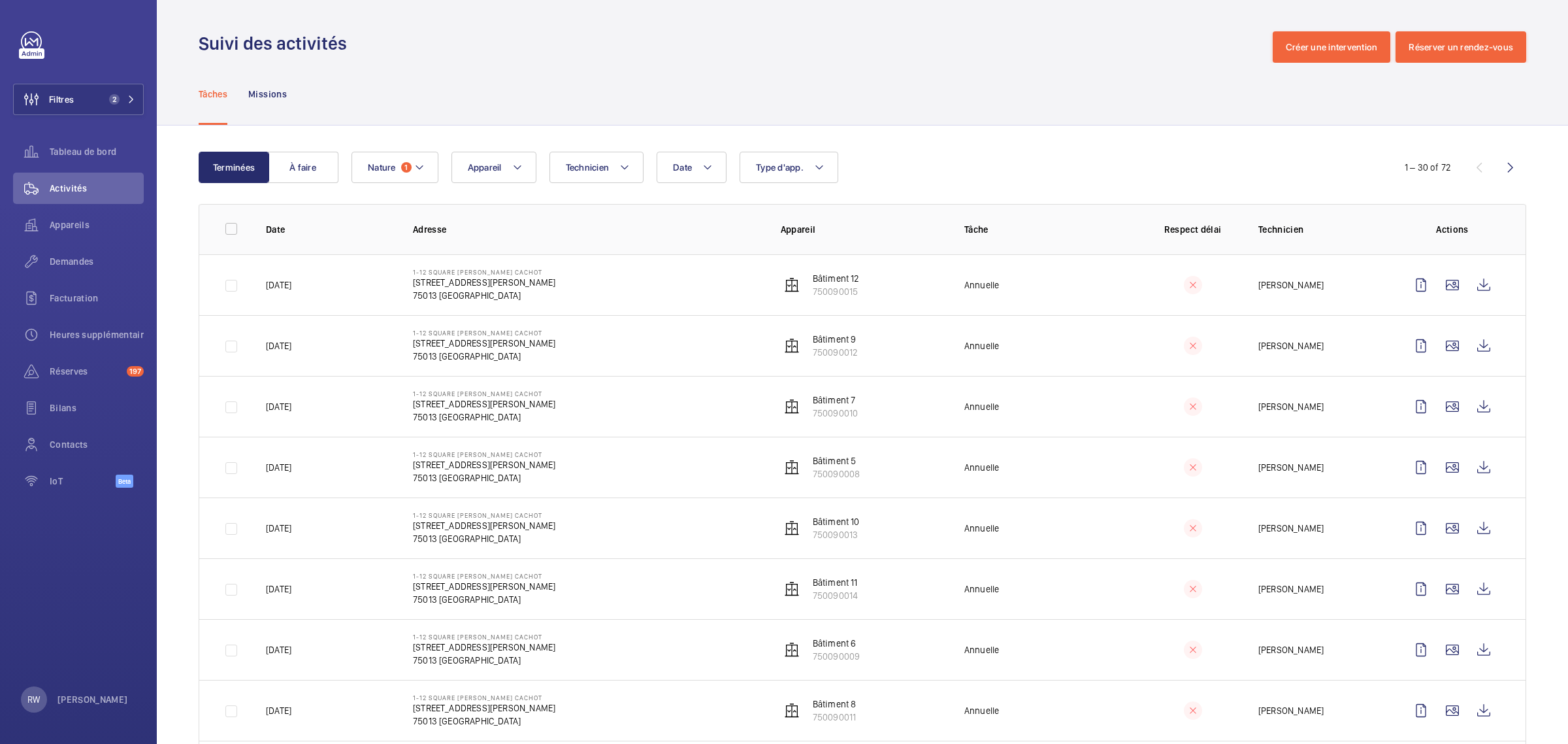
scroll to position [82, 0]
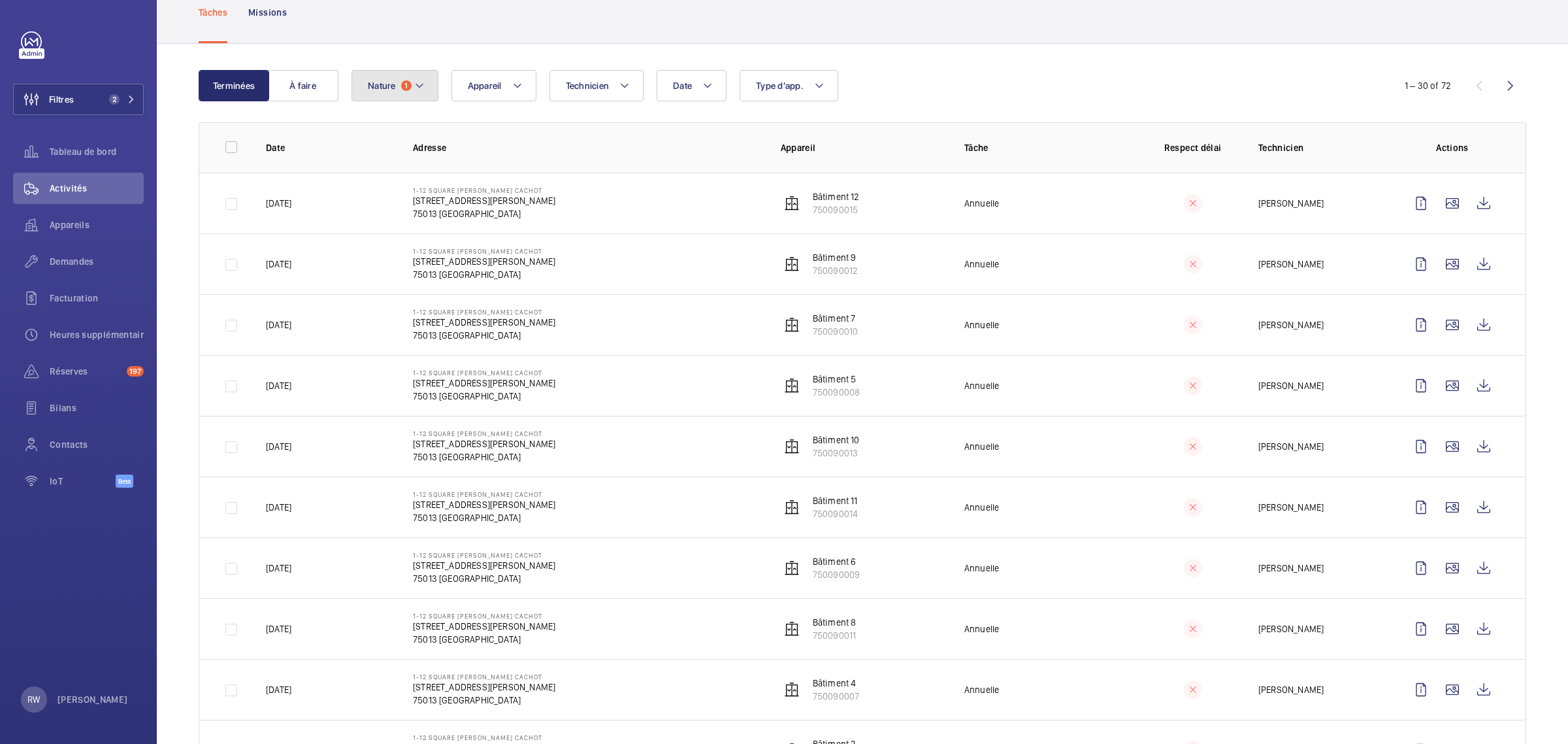
click at [380, 101] on button "Nature 1" at bounding box center [395, 85] width 87 height 31
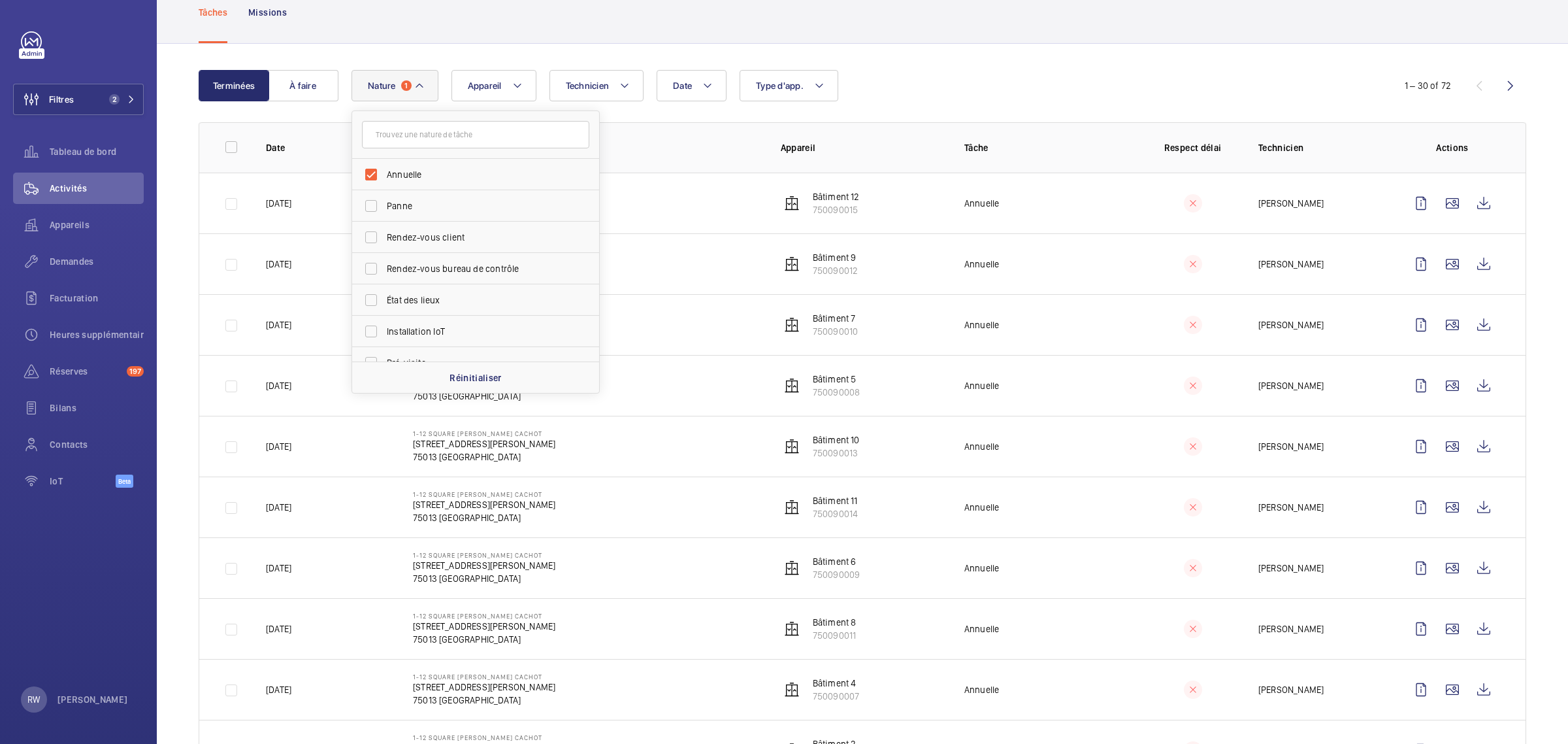
click at [406, 91] on span "1" at bounding box center [406, 85] width 10 height 10
click at [418, 93] on mat-icon at bounding box center [419, 86] width 10 height 16
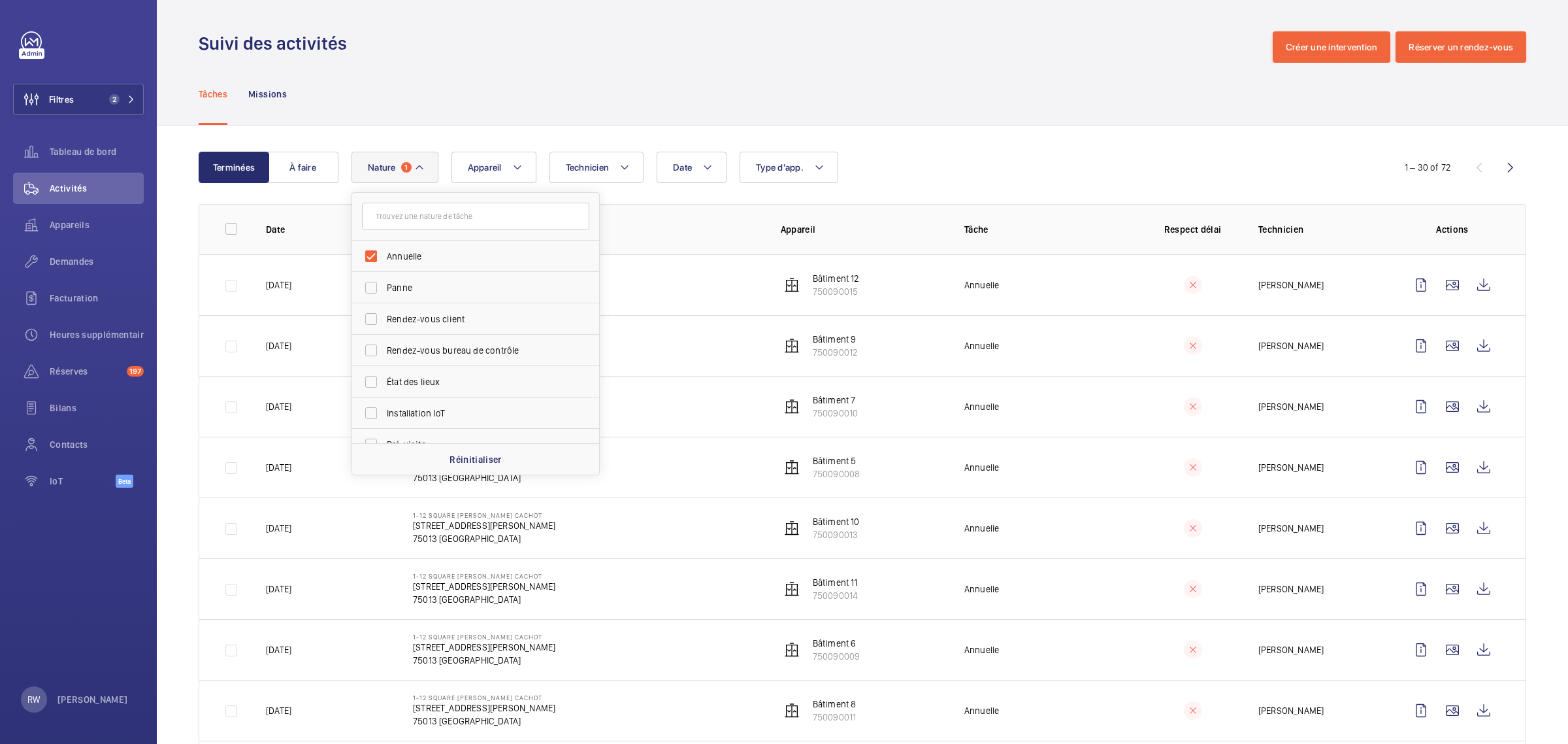
click at [373, 255] on label "Annuelle" at bounding box center [466, 256] width 227 height 31
click at [373, 255] on input "Annuelle" at bounding box center [371, 256] width 26 height 26
checkbox input "false"
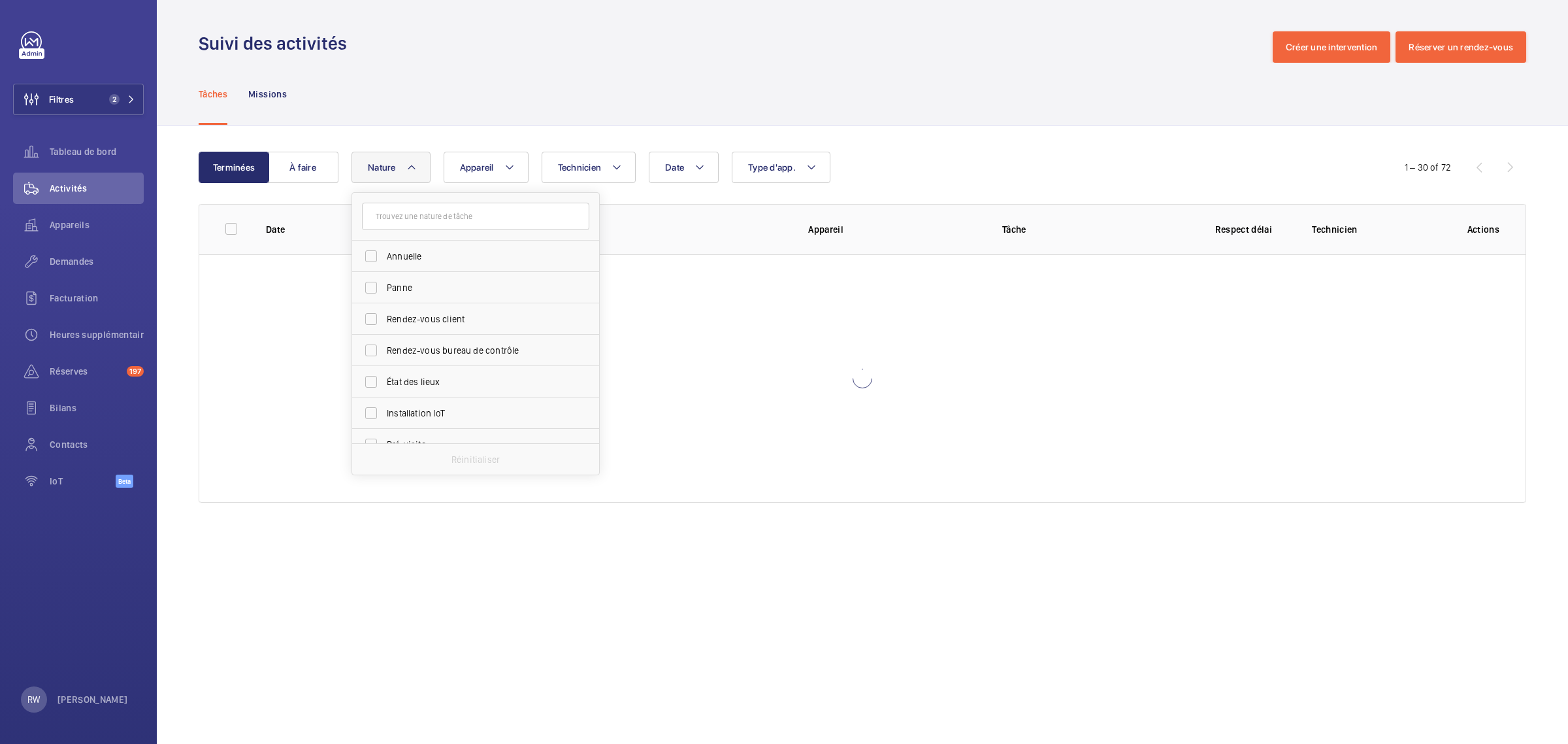
click at [536, 136] on div "Terminées À faire Date Technicien Appareil Type d'app. Nature [PERSON_NAME]-vou…" at bounding box center [862, 330] width 1411 height 409
